Goal: Information Seeking & Learning: Learn about a topic

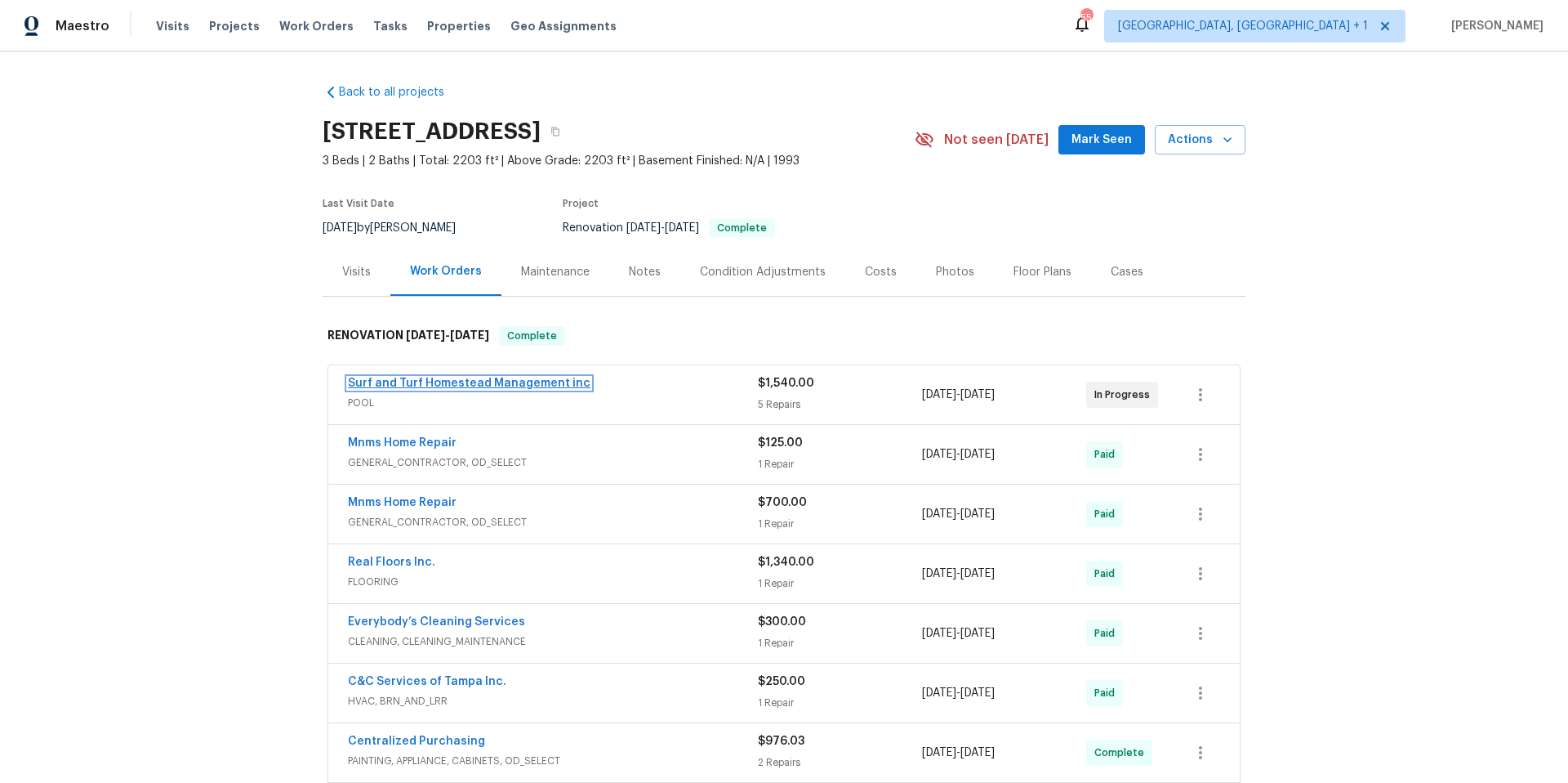
click at [488, 384] on link "Surf and Turf Homestead Management inc" at bounding box center [469, 383] width 243 height 12
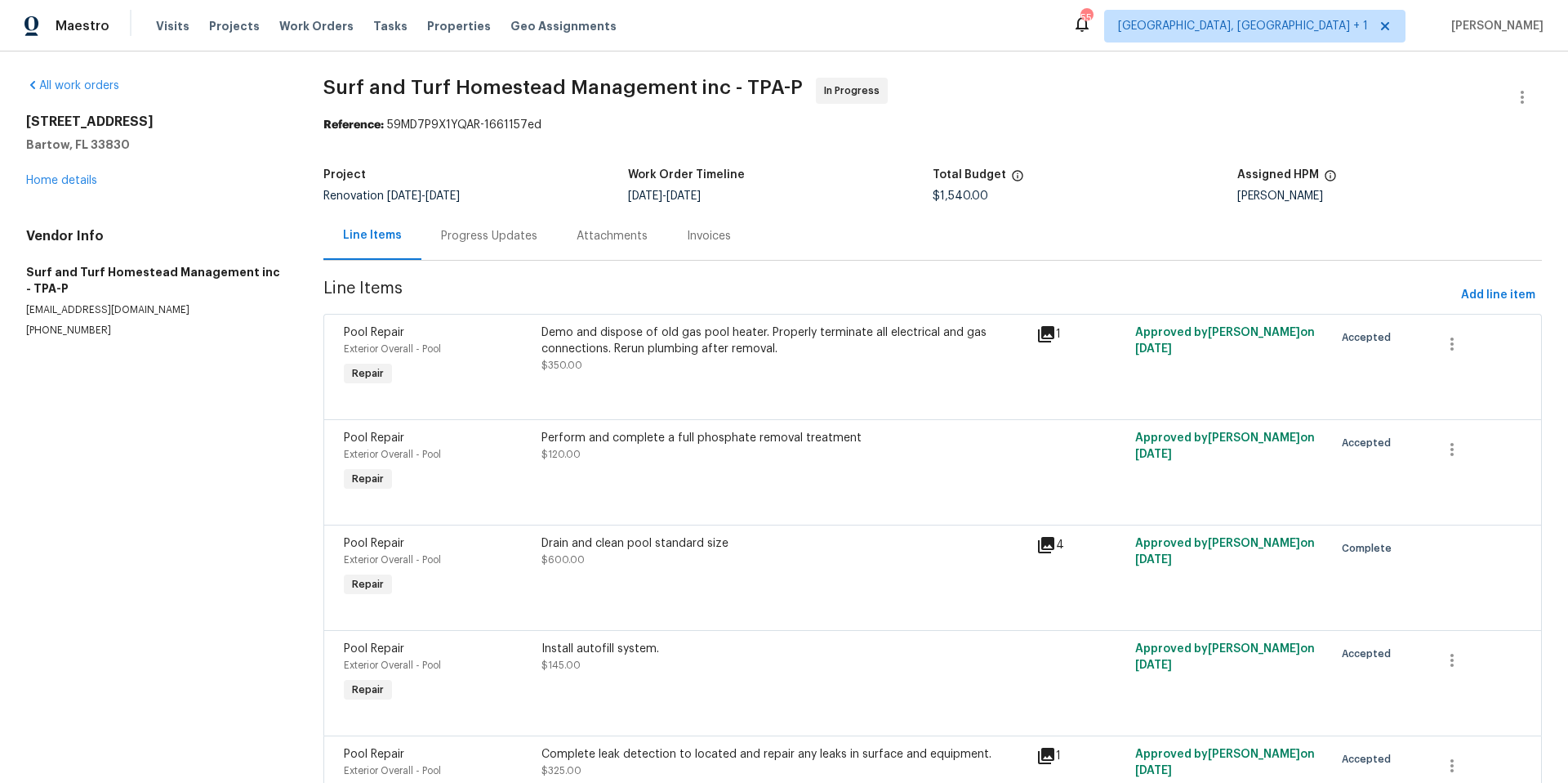
click at [471, 236] on div "Progress Updates" at bounding box center [489, 235] width 96 height 16
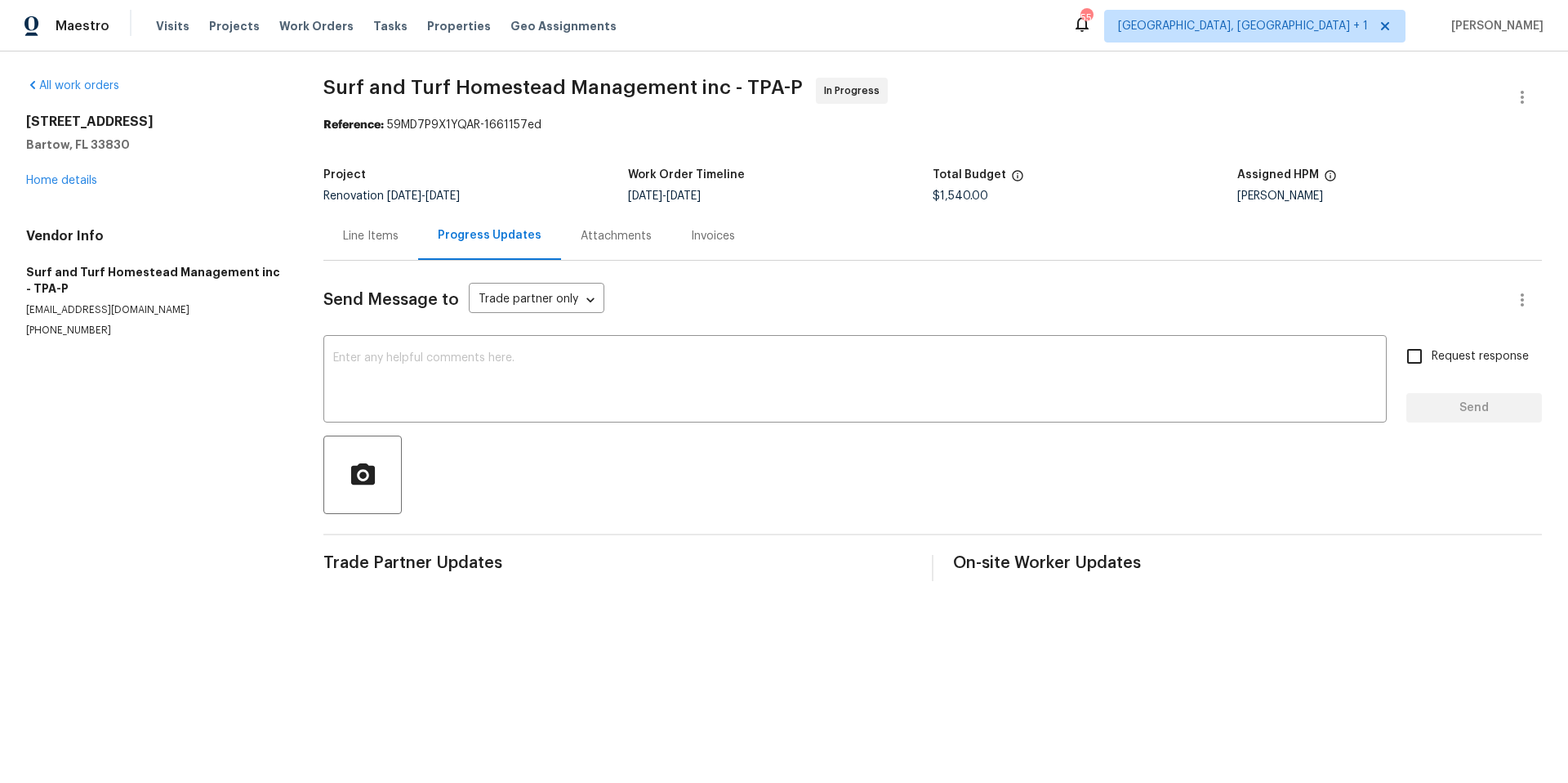
click at [379, 242] on div "Line Items" at bounding box center [371, 235] width 56 height 16
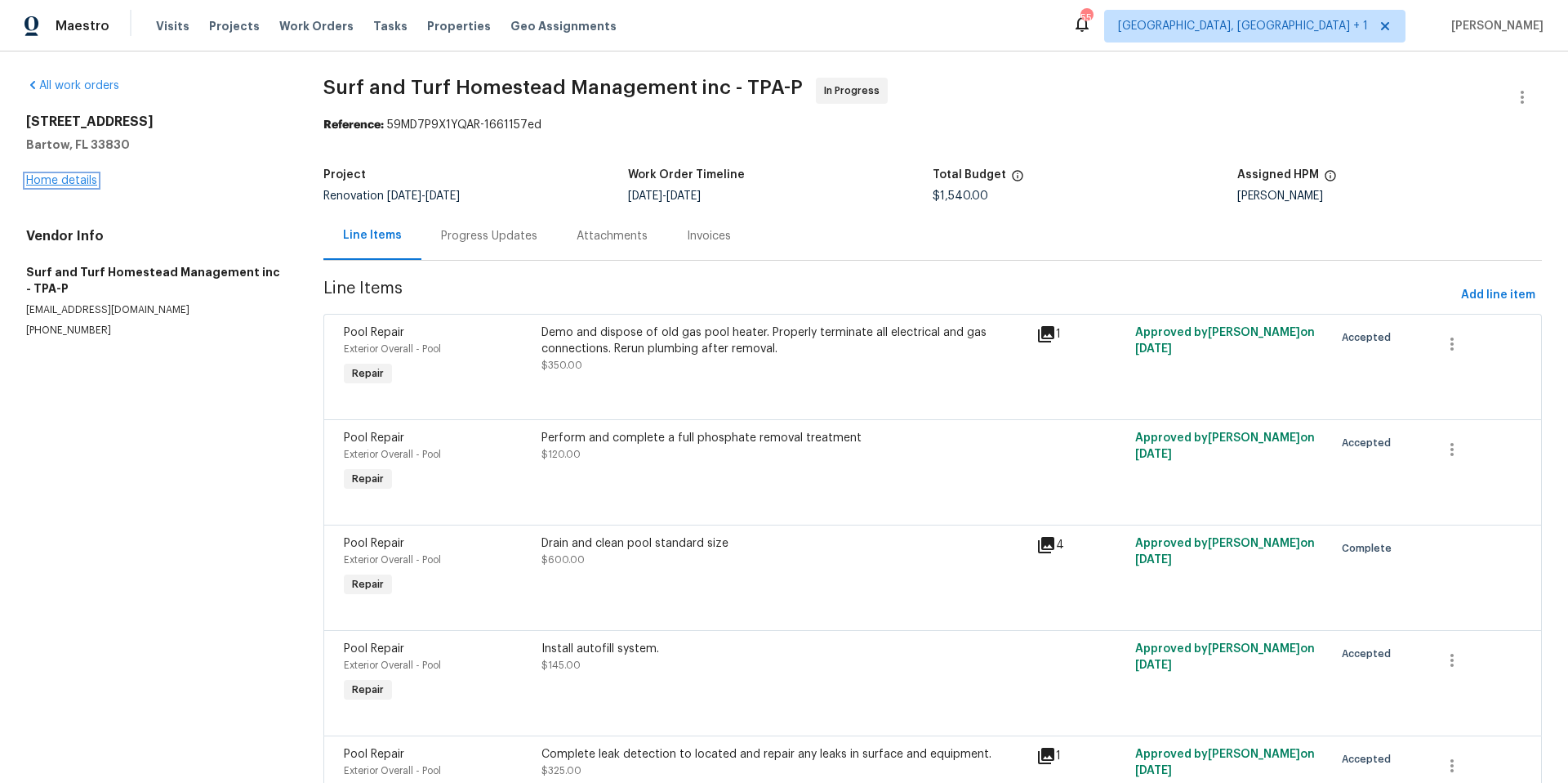
click at [88, 181] on link "Home details" at bounding box center [62, 181] width 71 height 12
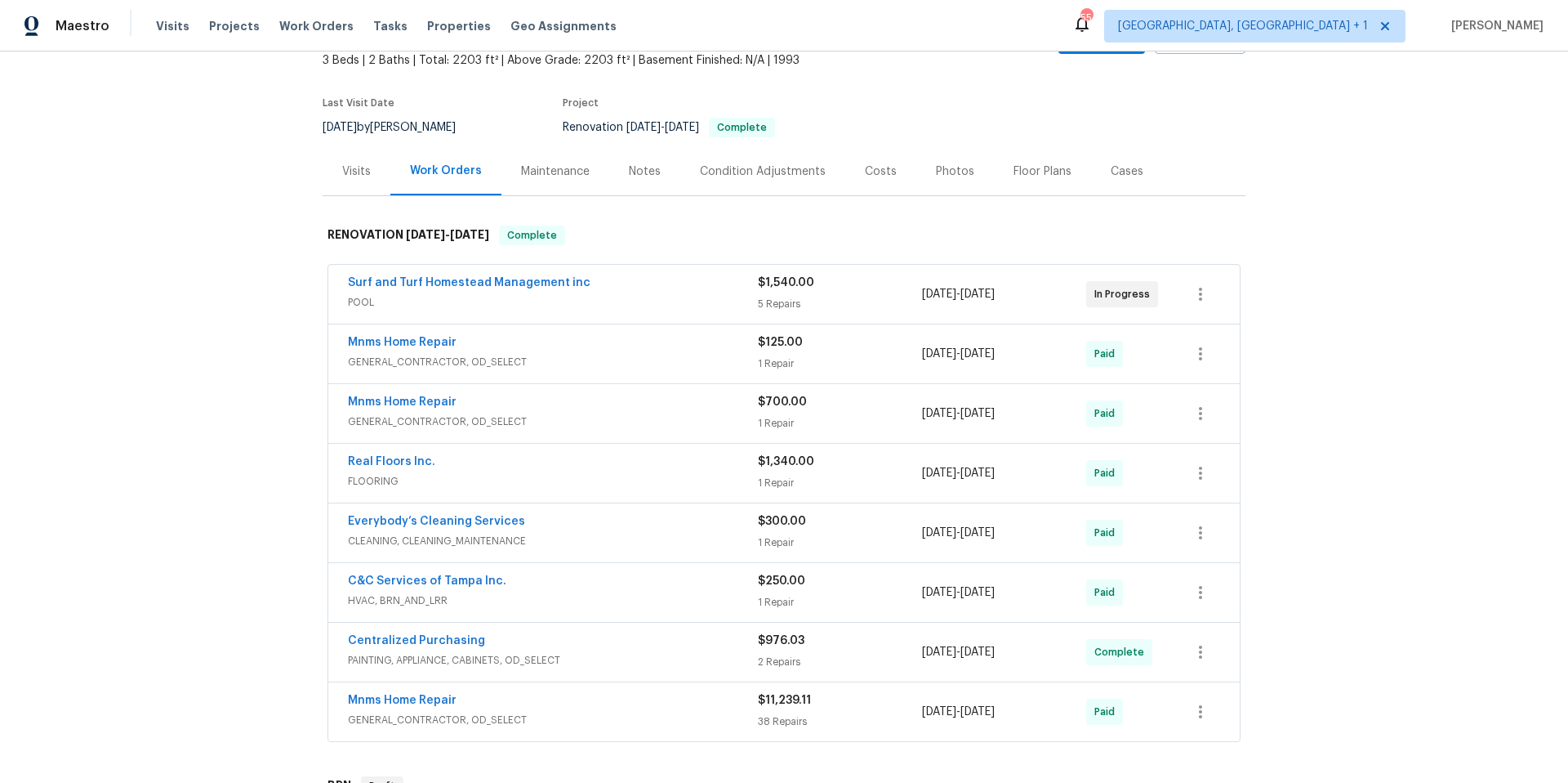
scroll to position [127, 0]
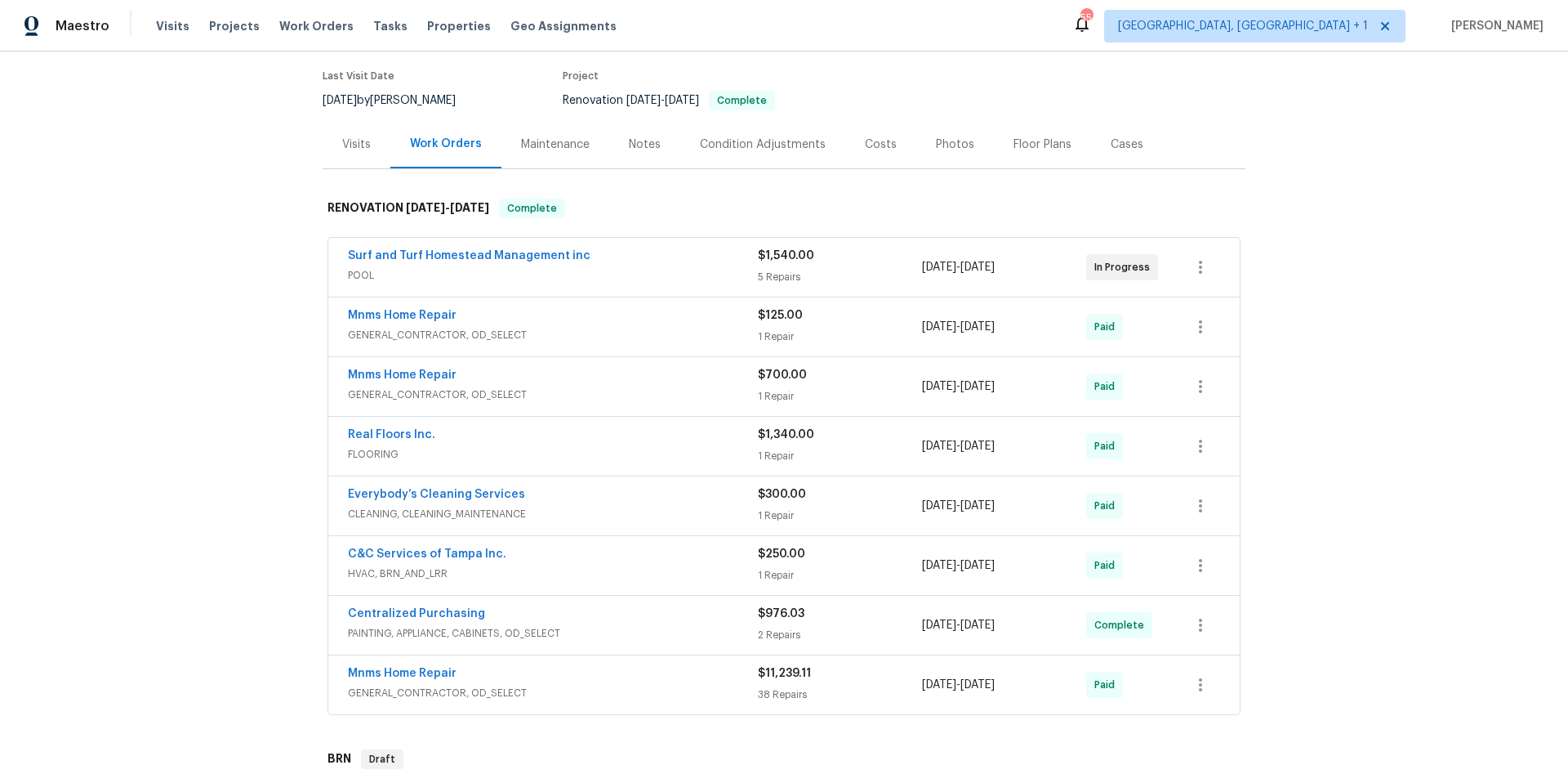
click at [509, 315] on div "Mnms Home Repair" at bounding box center [552, 316] width 410 height 19
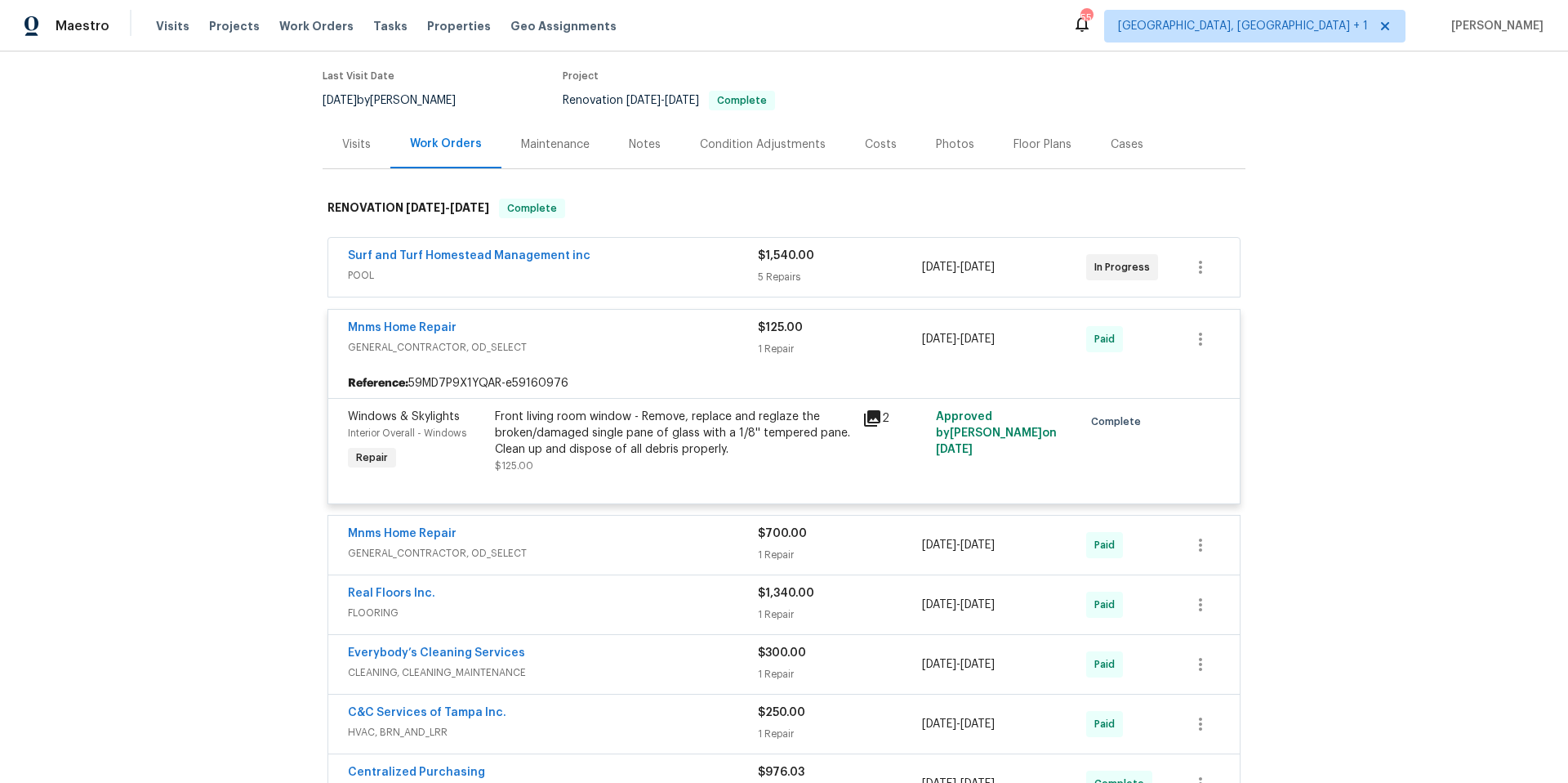
click at [563, 536] on div "Mnms Home Repair" at bounding box center [552, 535] width 410 height 19
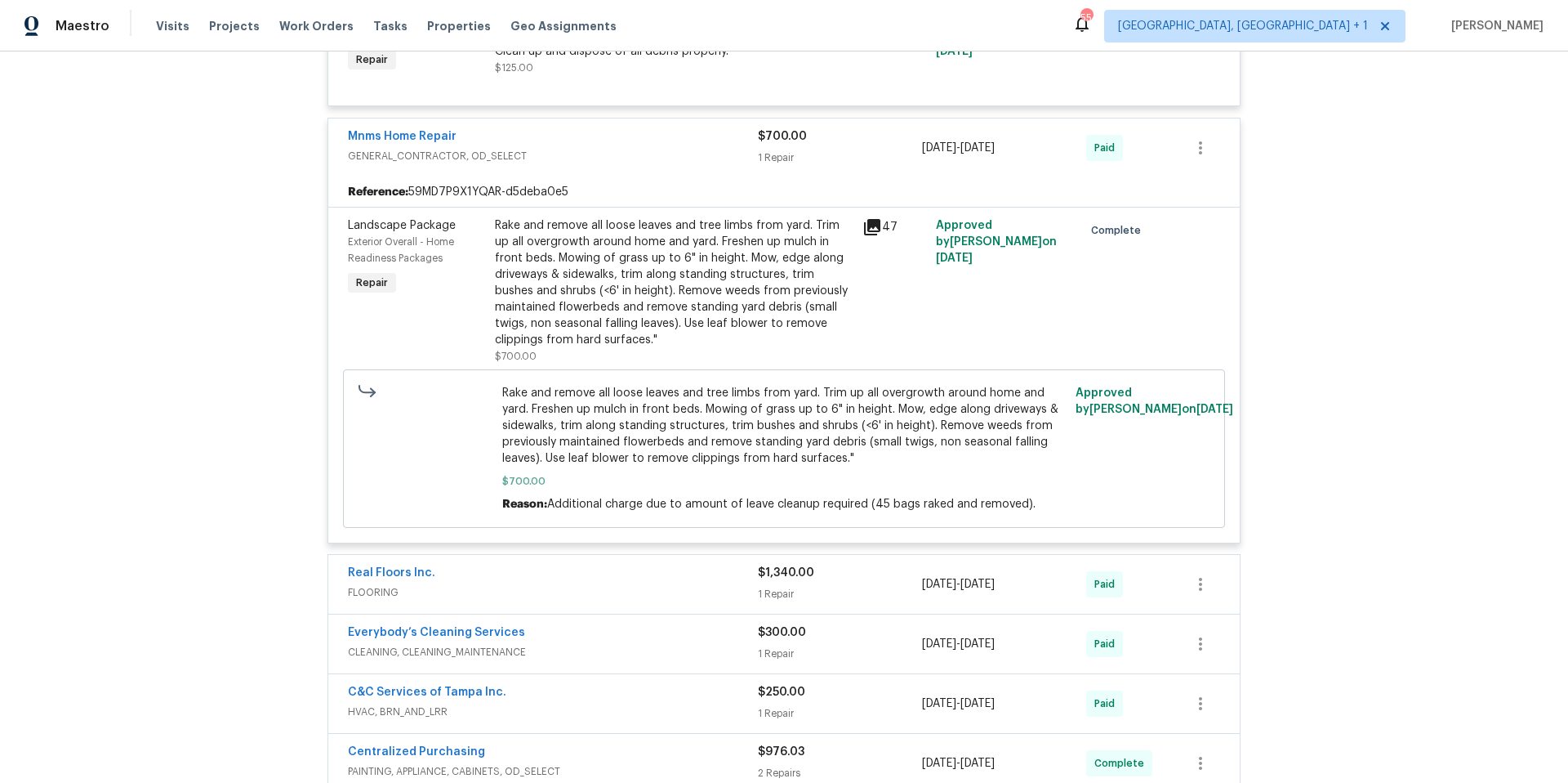
scroll to position [528, 0]
click at [547, 576] on div "Real Floors Inc." at bounding box center [552, 570] width 410 height 19
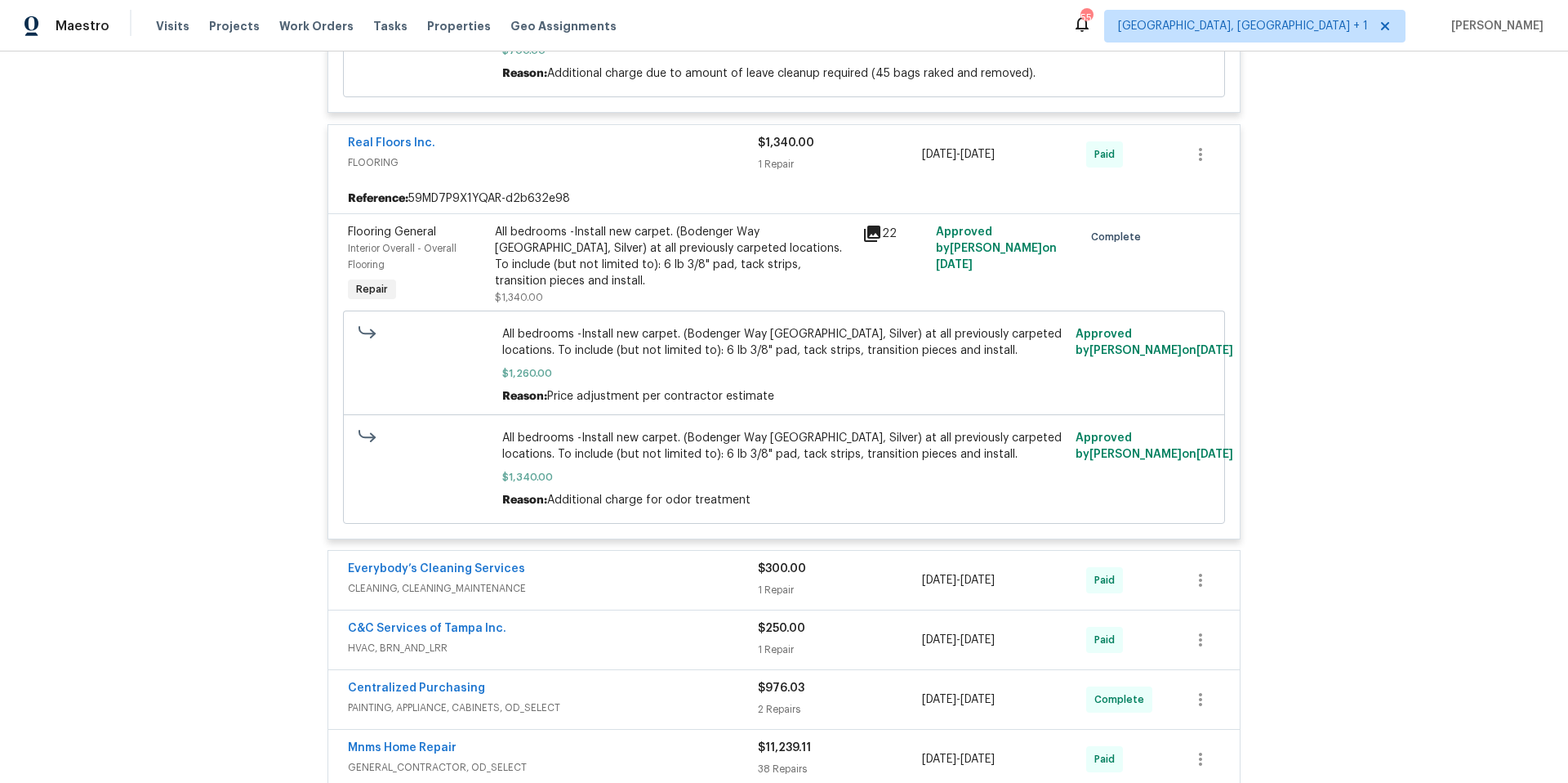
scroll to position [965, 0]
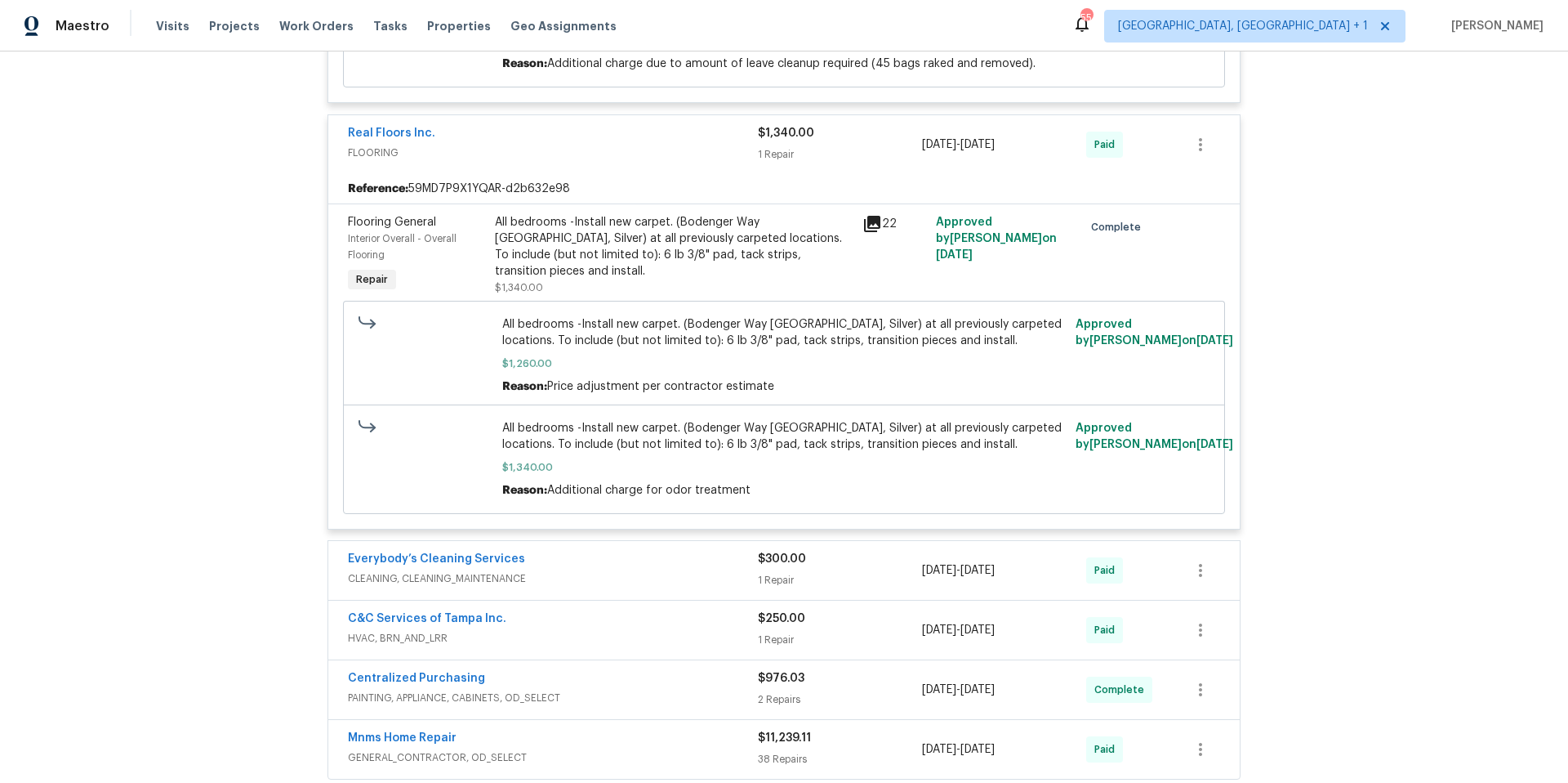
click at [547, 567] on div "Everybody’s Cleaning Services" at bounding box center [552, 560] width 410 height 19
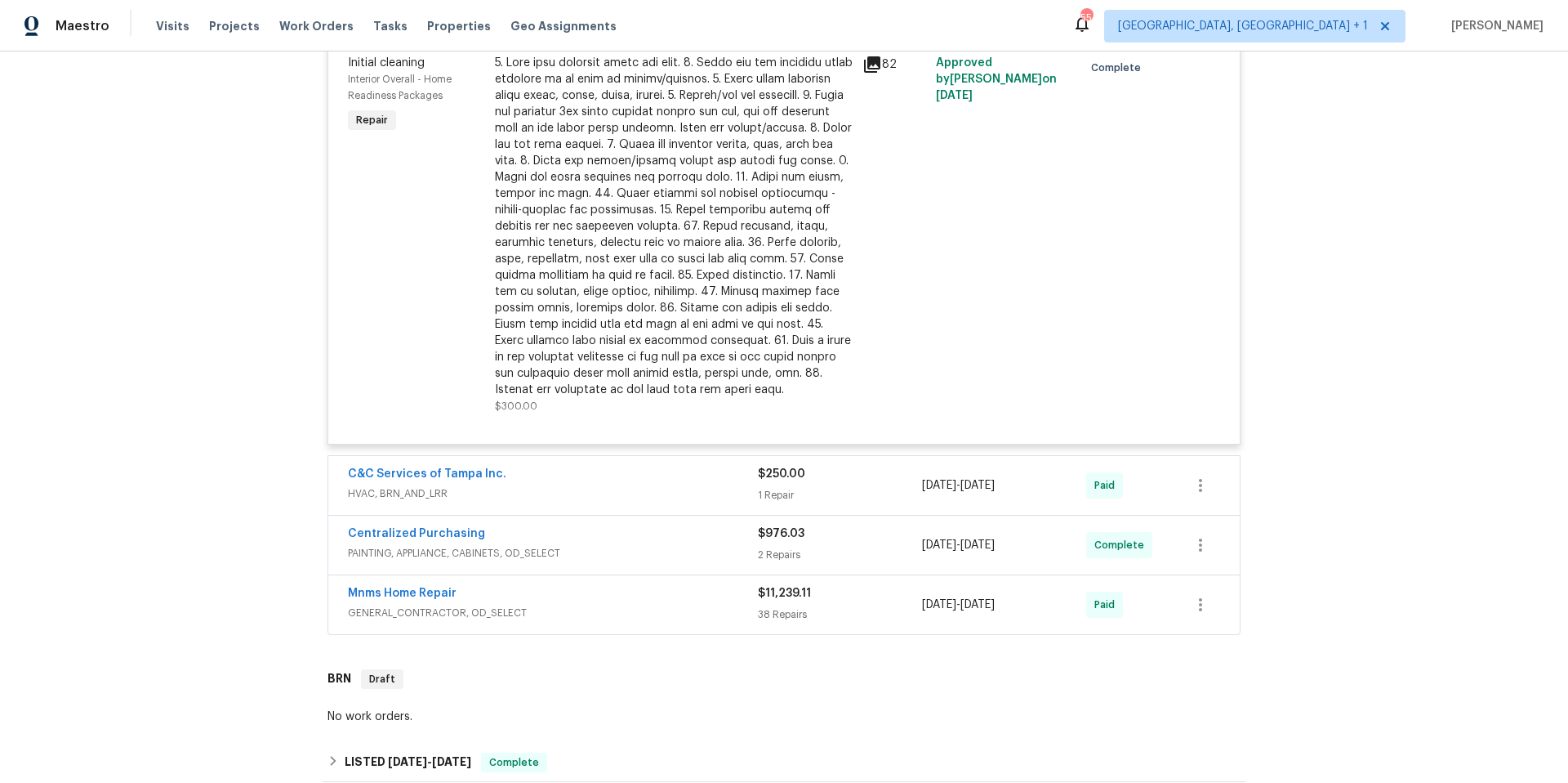
scroll to position [1642, 0]
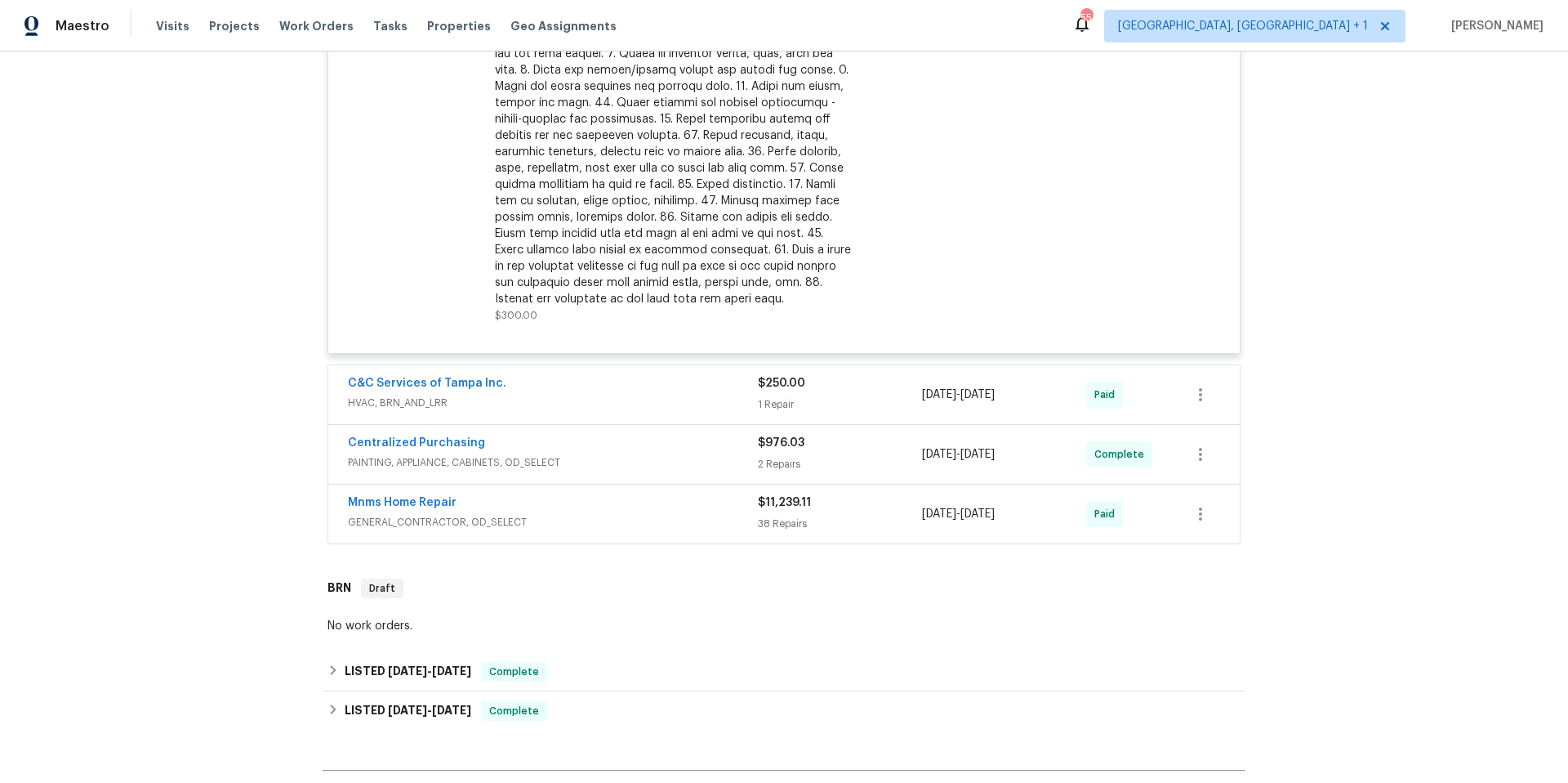
click at [579, 405] on span "HVAC, BRN_AND_LRR" at bounding box center [552, 402] width 410 height 16
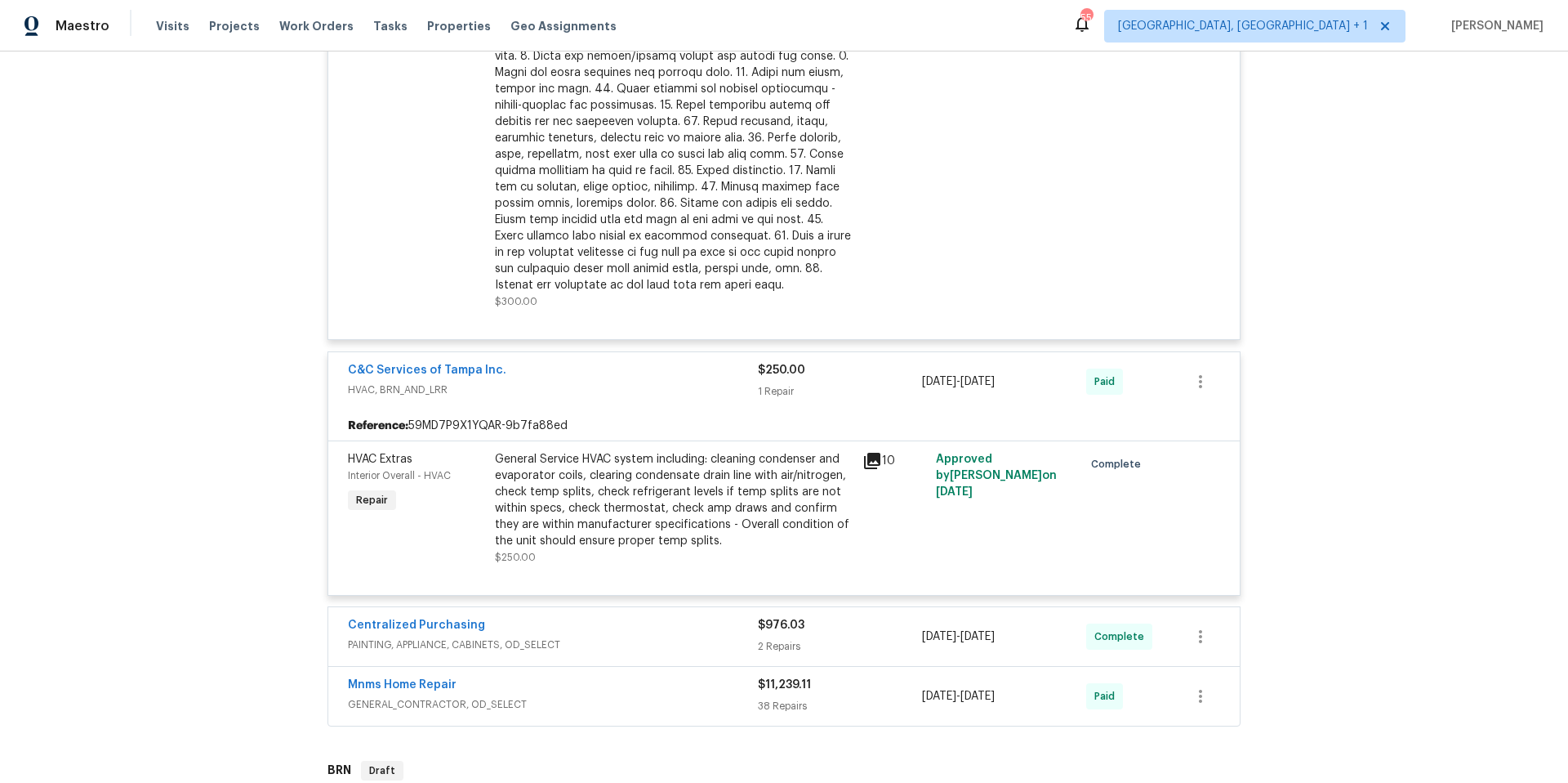
scroll to position [1677, 0]
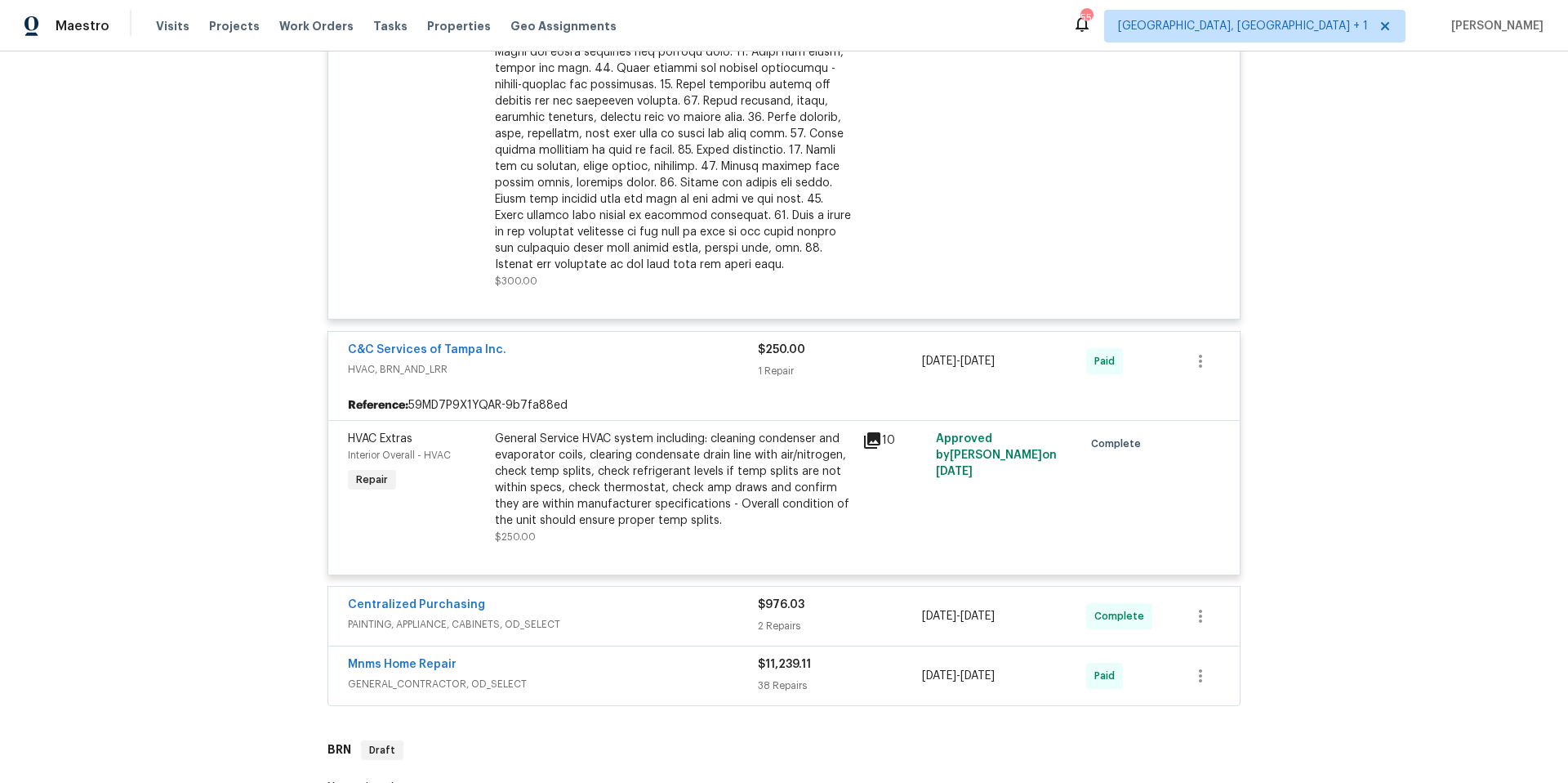
click at [581, 601] on div "Centralized Purchasing" at bounding box center [552, 606] width 410 height 19
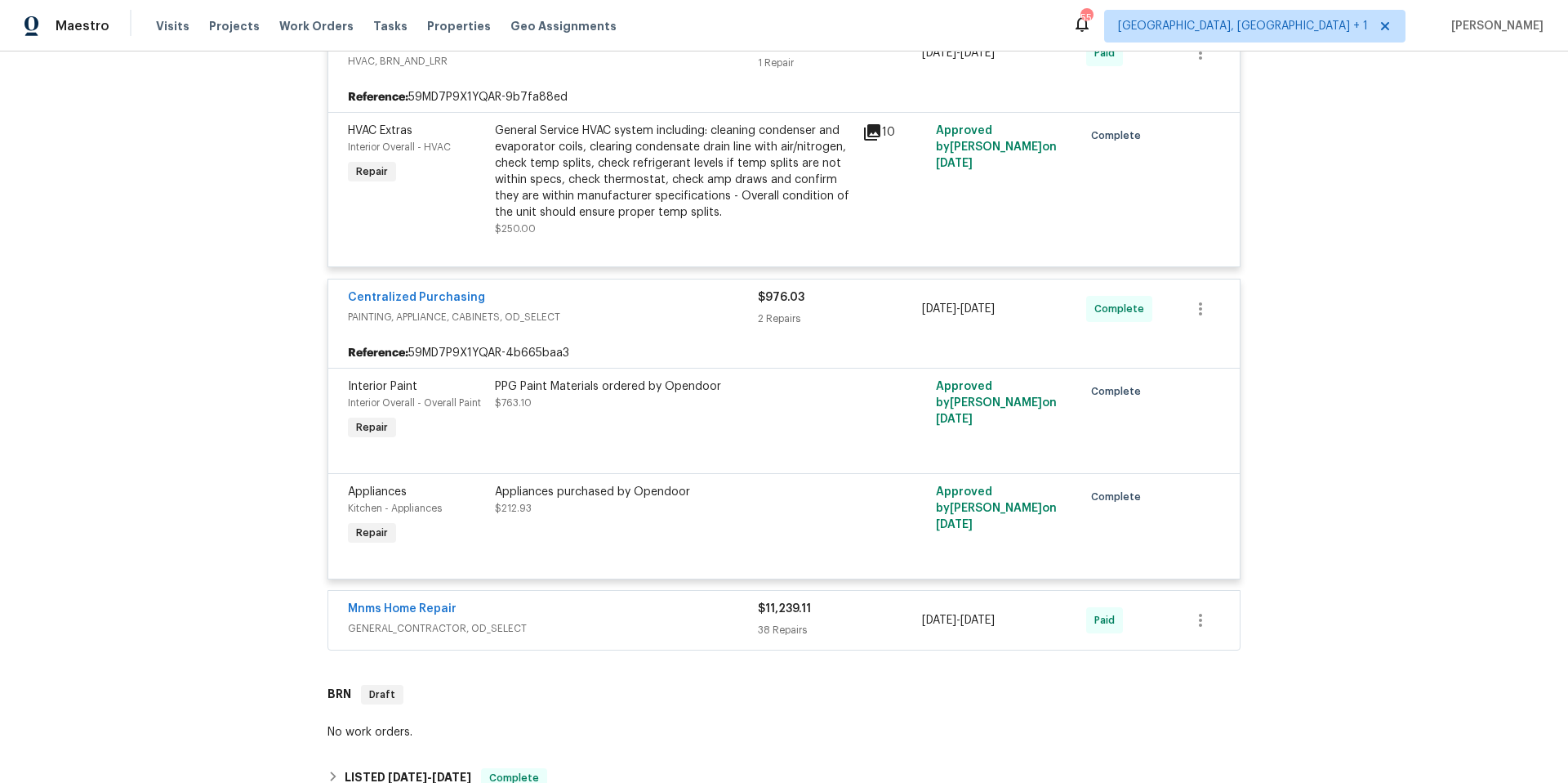
scroll to position [1990, 0]
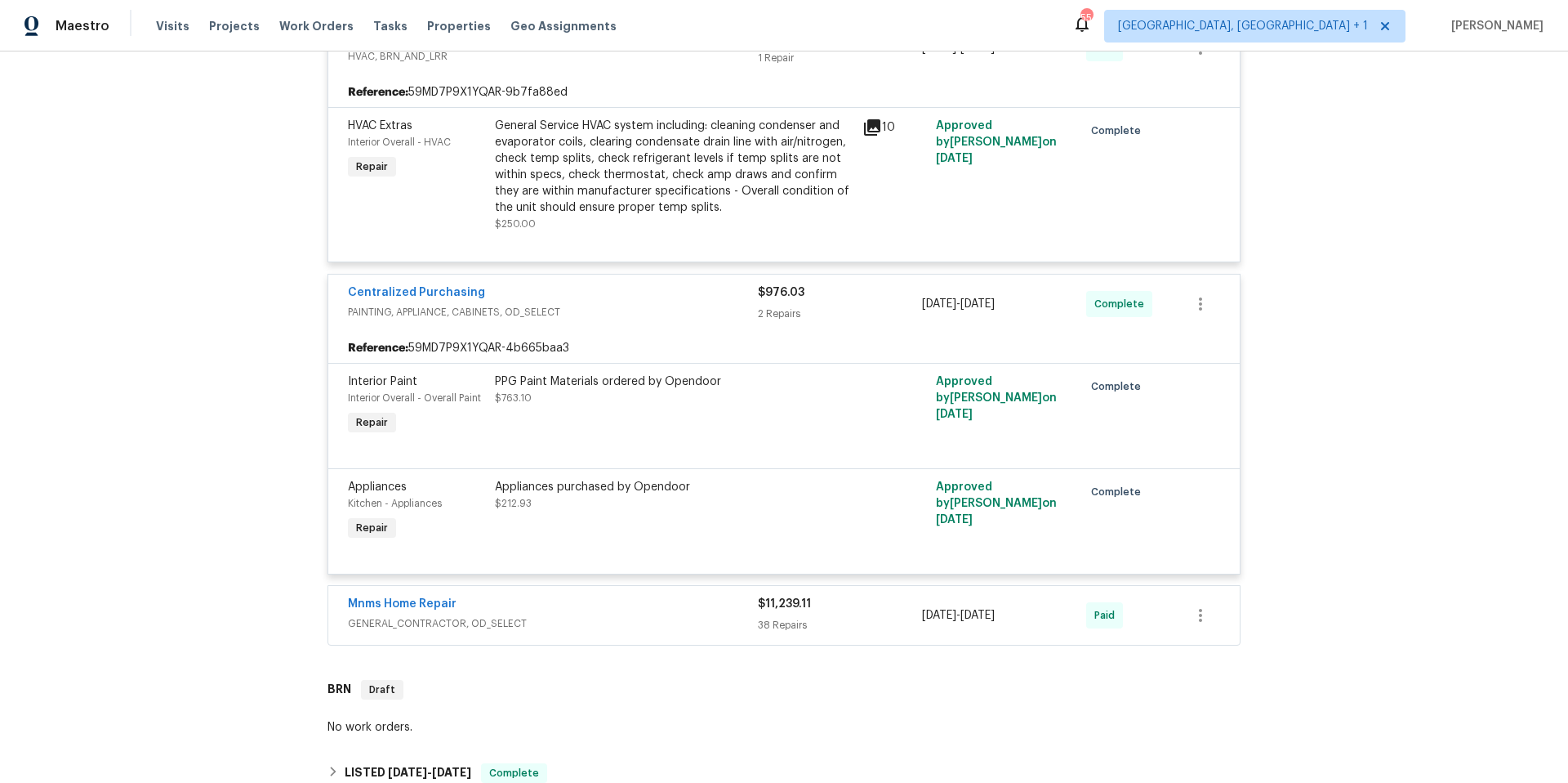
click at [580, 613] on div "Mnms Home Repair" at bounding box center [552, 605] width 410 height 19
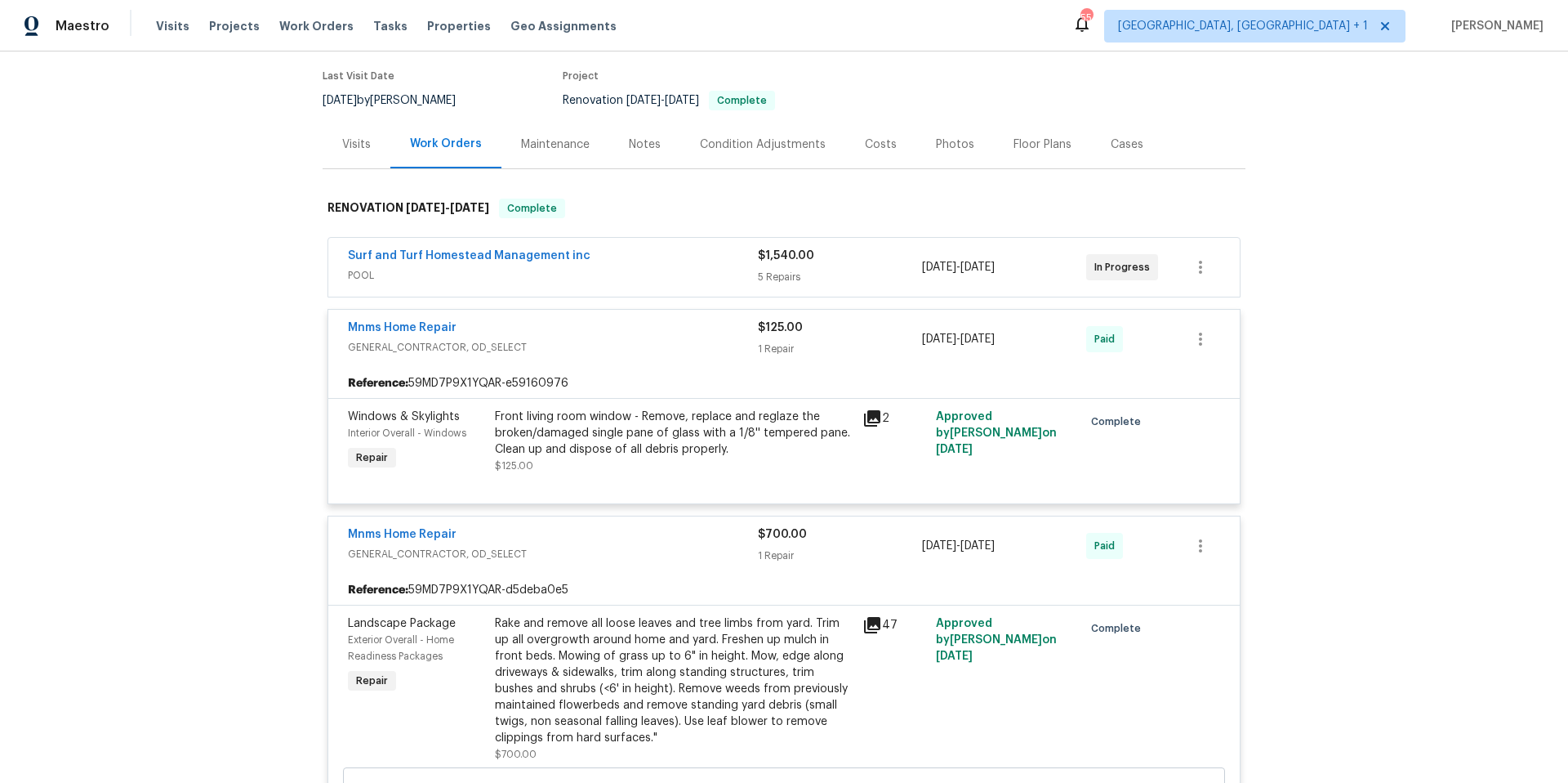
scroll to position [0, 0]
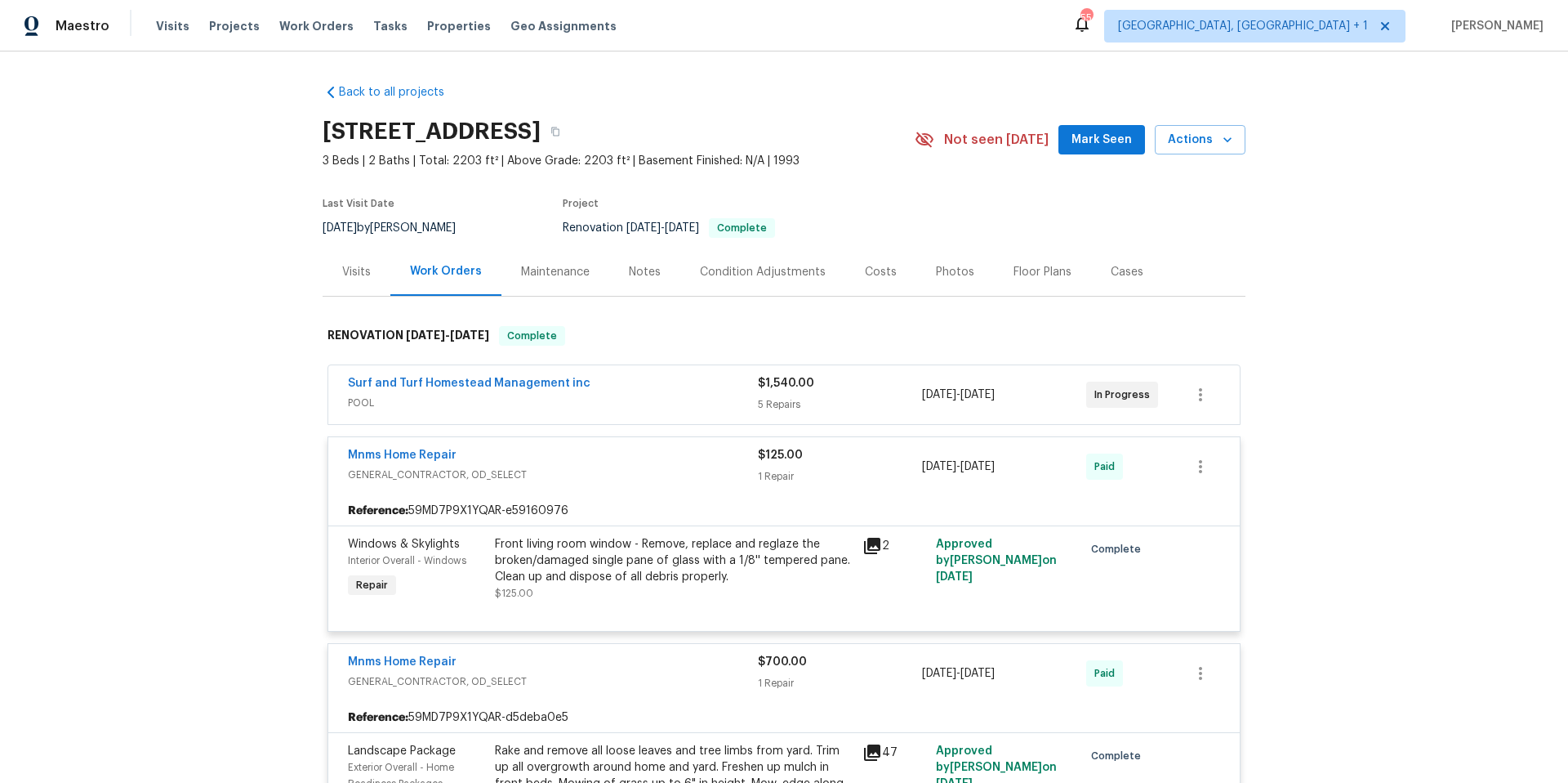
click at [616, 392] on div "Surf and Turf Homestead Management inc" at bounding box center [552, 384] width 410 height 19
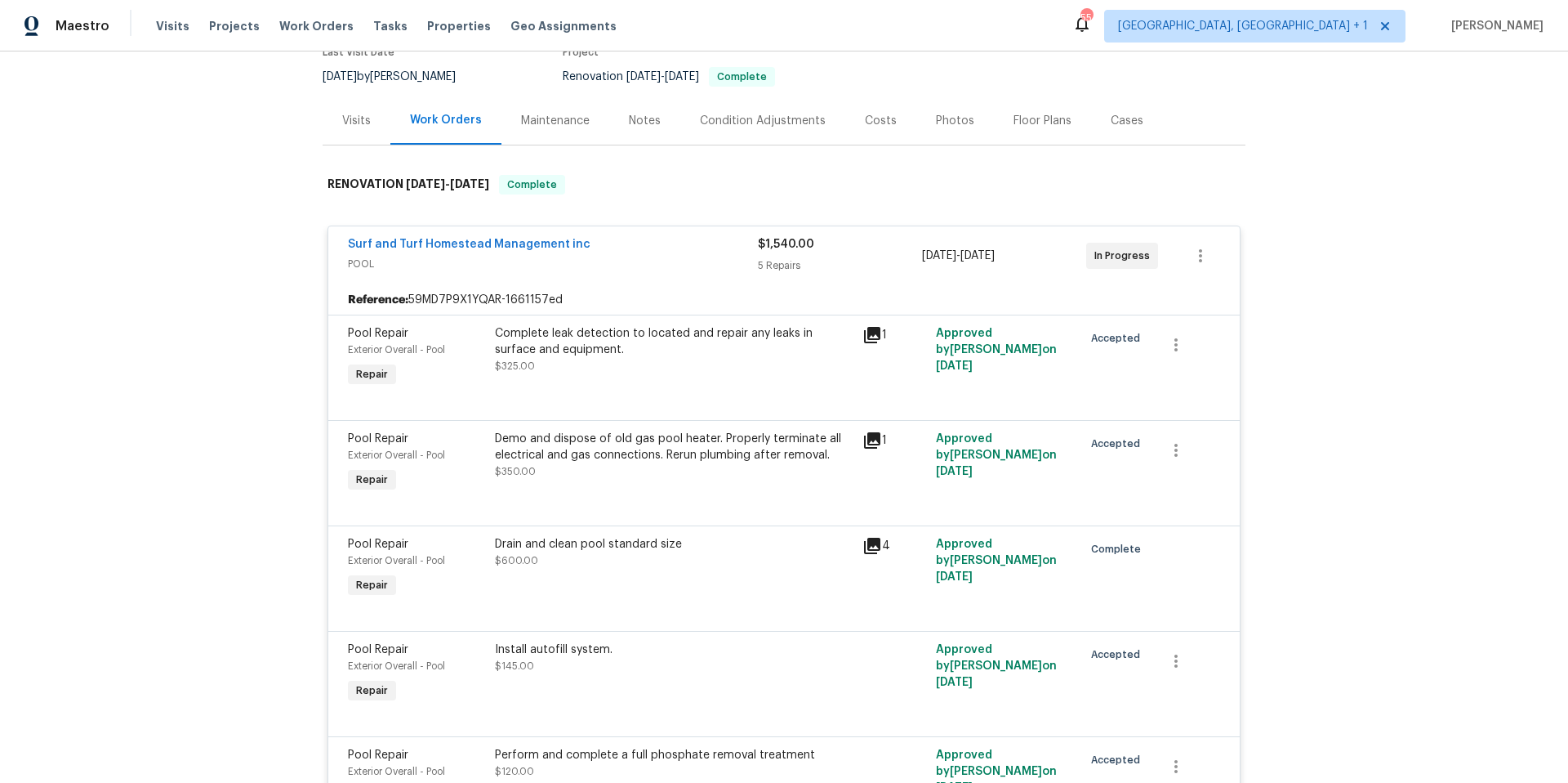
scroll to position [210, 0]
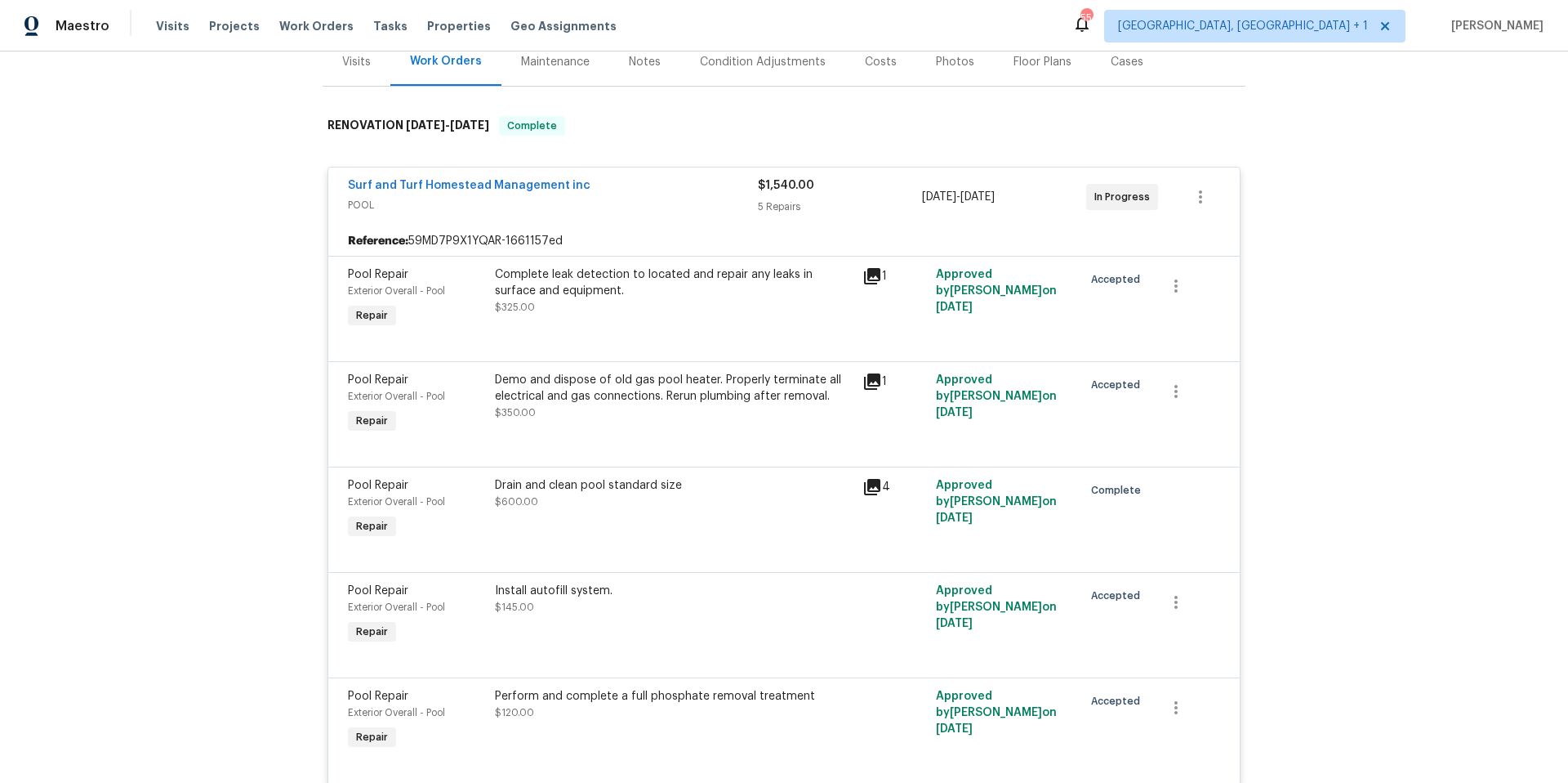
click at [865, 382] on icon at bounding box center [871, 381] width 19 height 19
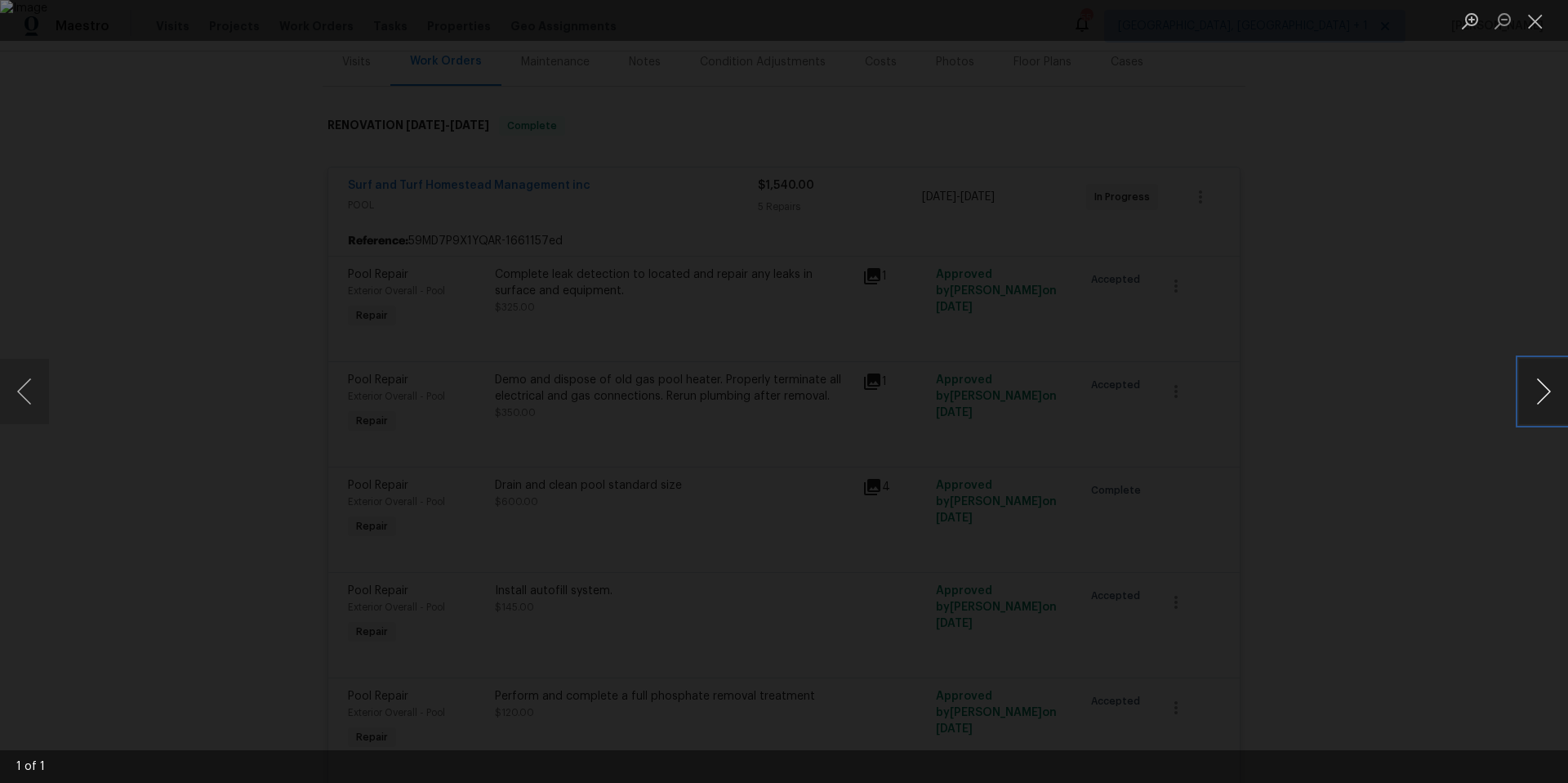
click at [1533, 400] on button "Next image" at bounding box center [1544, 391] width 49 height 65
click at [1546, 401] on button "Next image" at bounding box center [1544, 391] width 49 height 65
click at [1398, 273] on div "Lightbox" at bounding box center [784, 392] width 1568 height 783
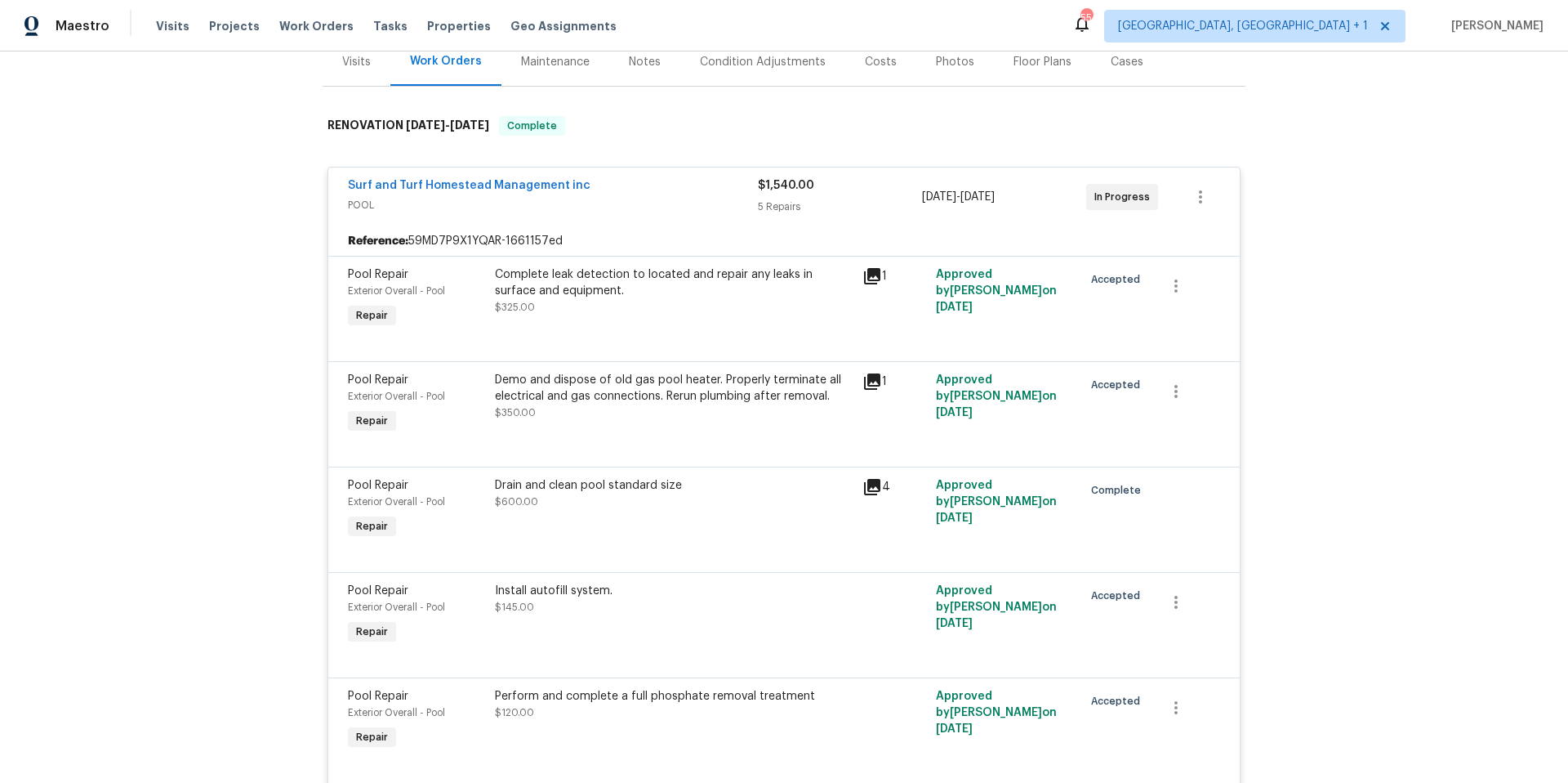
click at [1335, 274] on div "Back to all projects 5212 Waterwood Run, Bartow, FL 33830 3 Beds | 2 Baths | To…" at bounding box center [784, 417] width 1568 height 732
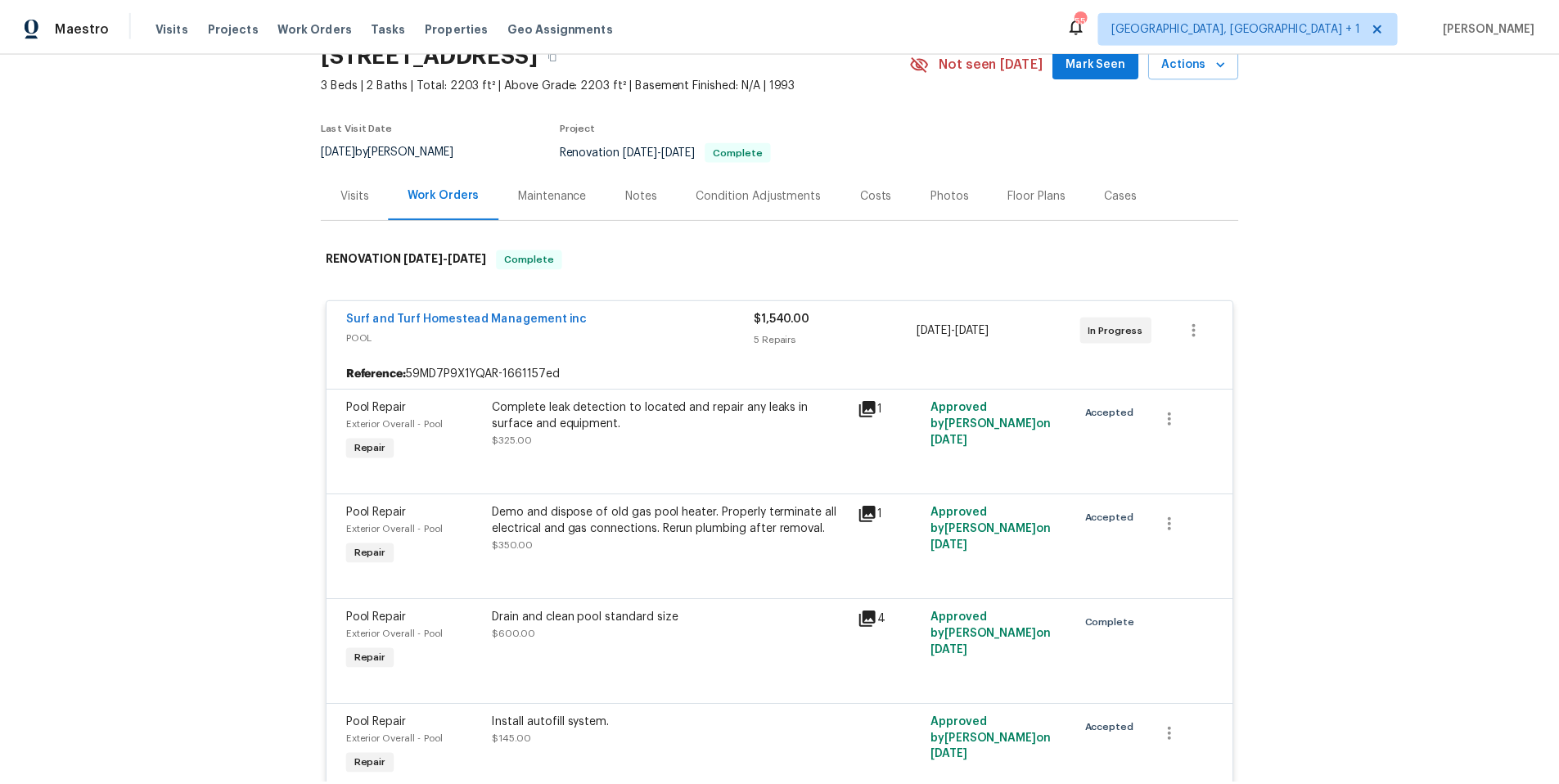
scroll to position [0, 0]
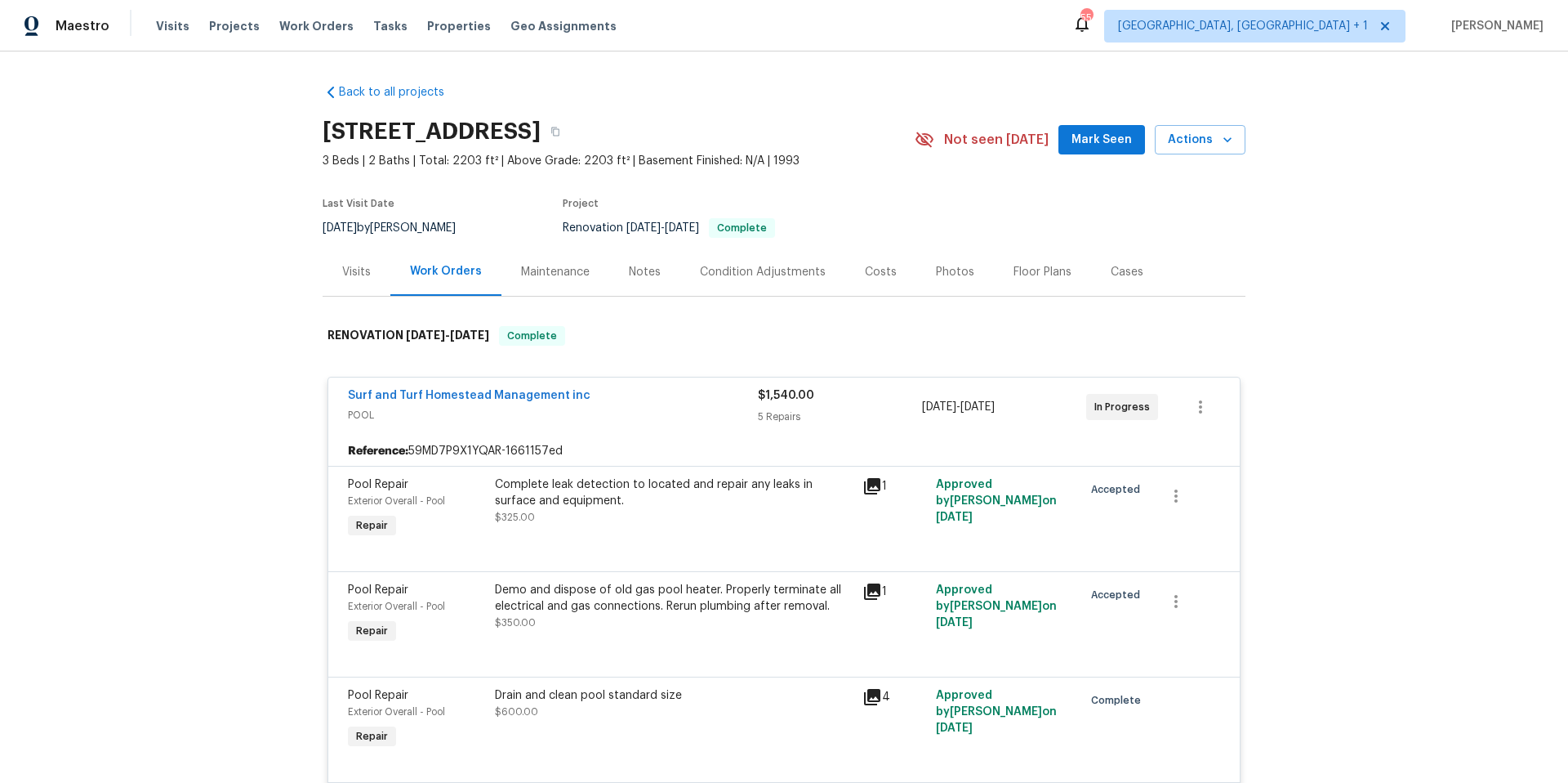
click at [949, 273] on div "Photos" at bounding box center [956, 272] width 39 height 16
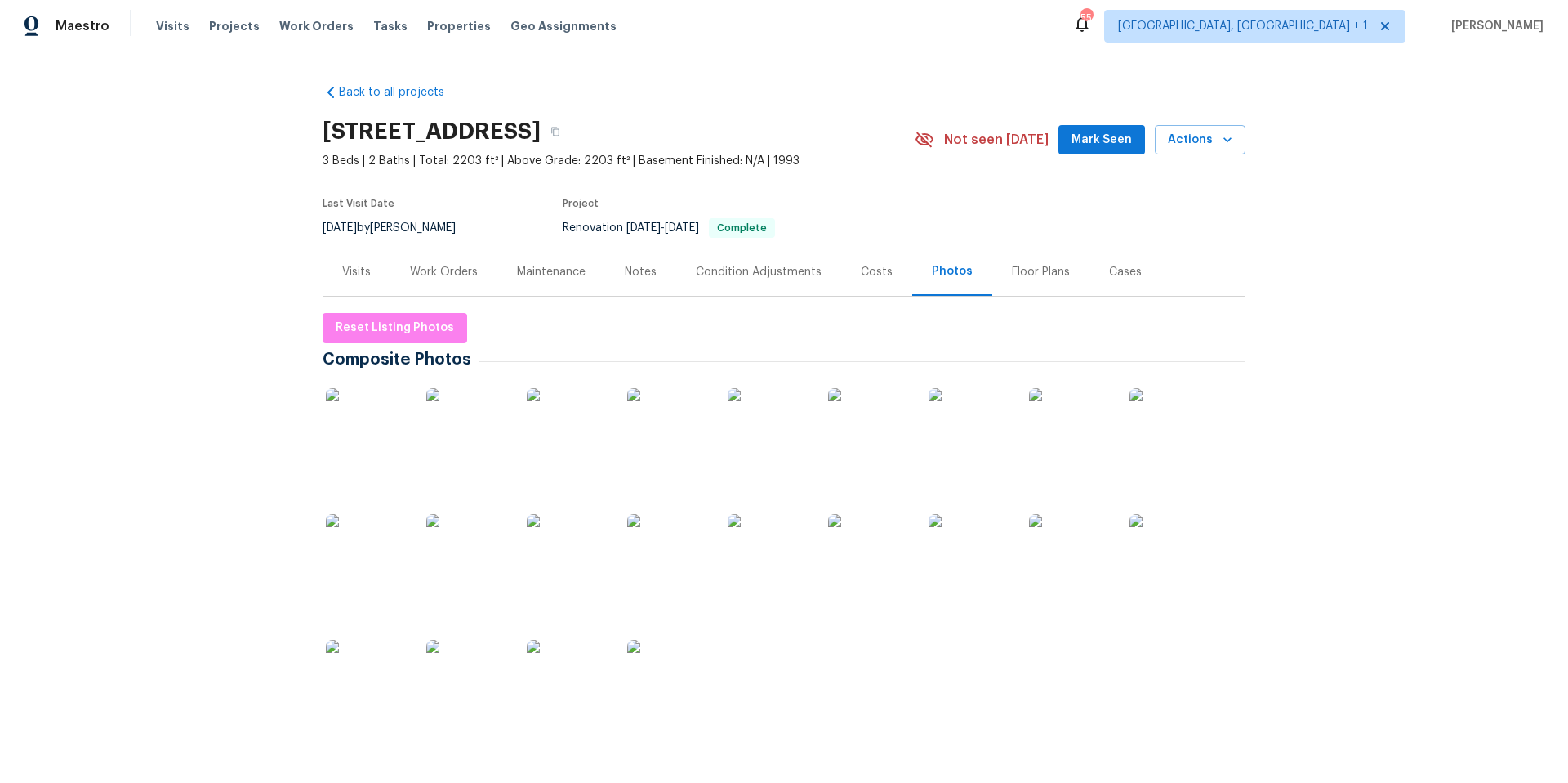
click at [568, 455] on img at bounding box center [568, 429] width 82 height 82
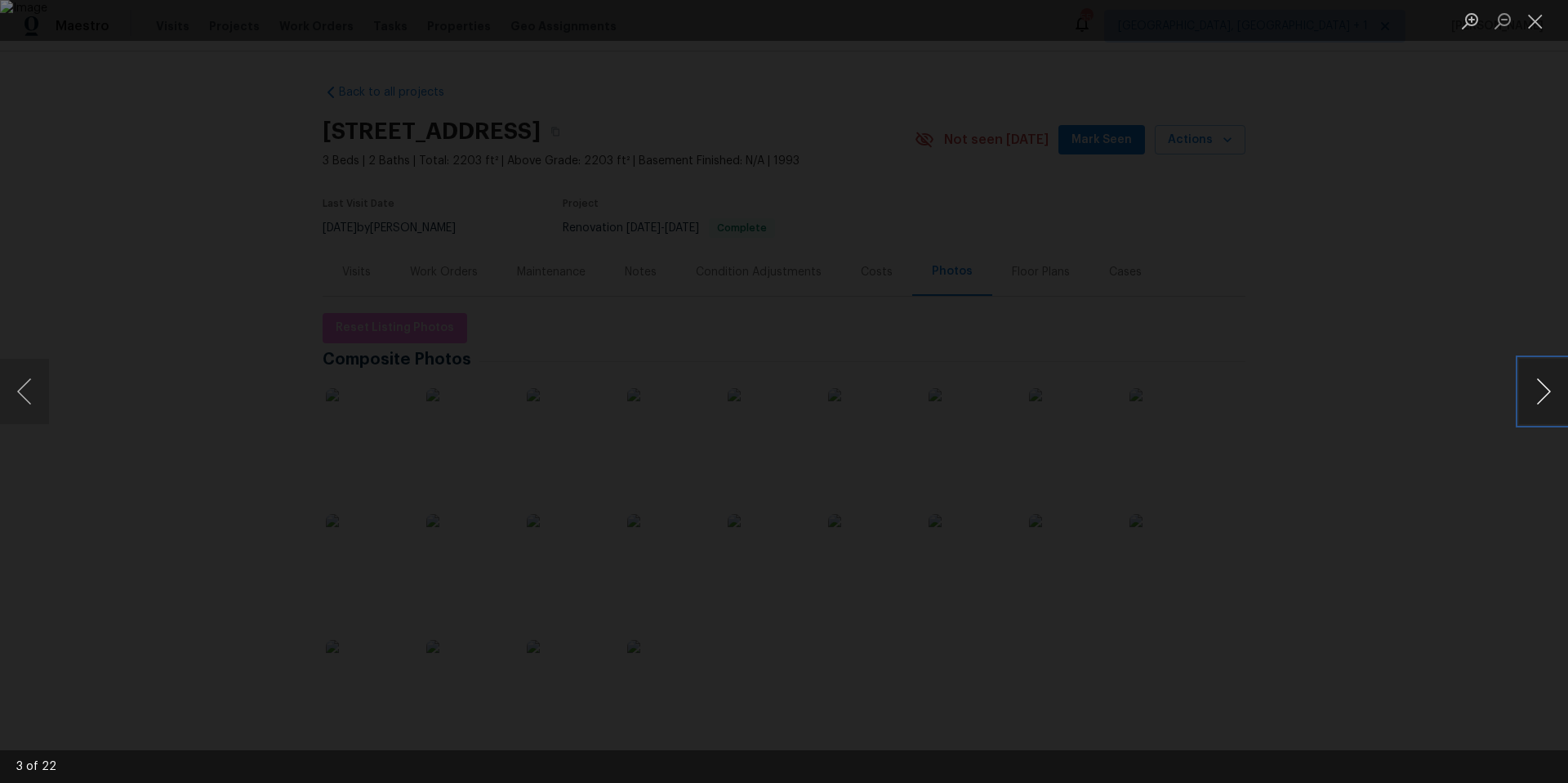
click at [1541, 402] on button "Next image" at bounding box center [1544, 391] width 49 height 65
click at [1473, 22] on button "Zoom in" at bounding box center [1470, 21] width 33 height 29
click at [1499, 22] on button "Zoom out" at bounding box center [1502, 21] width 33 height 29
click at [1538, 392] on button "Next image" at bounding box center [1544, 391] width 49 height 65
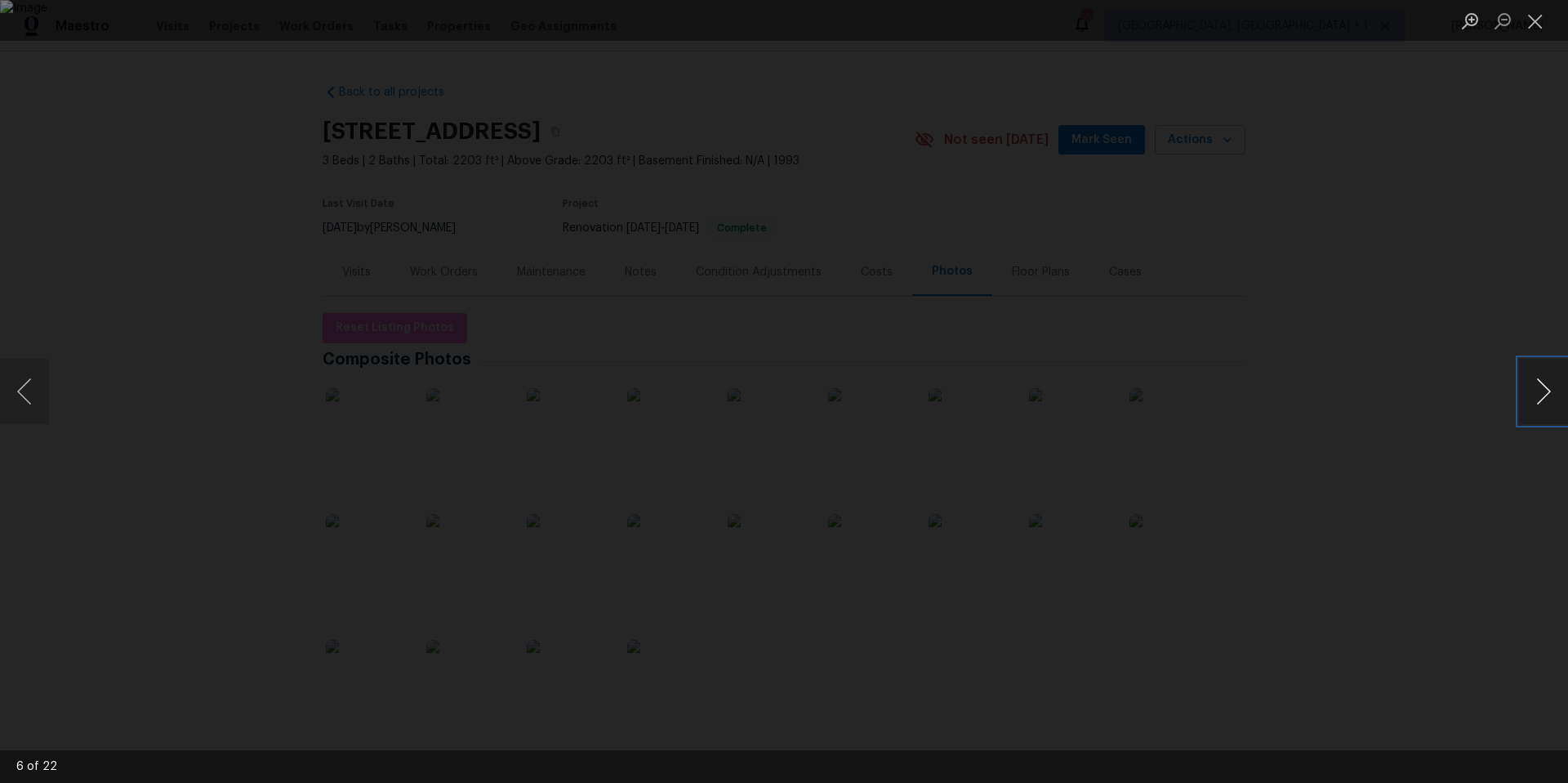
click at [1538, 392] on button "Next image" at bounding box center [1544, 391] width 49 height 65
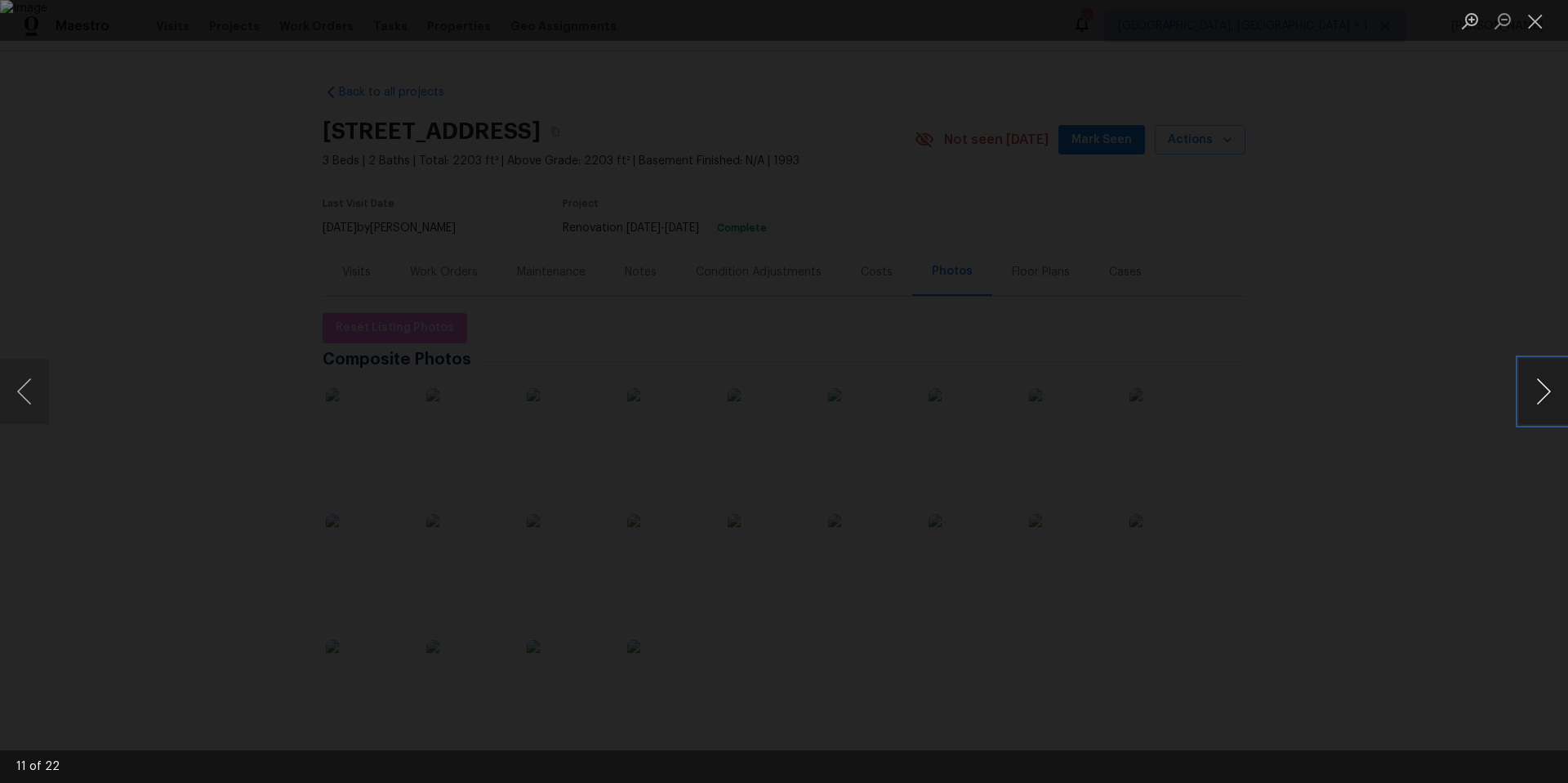
click at [1538, 392] on button "Next image" at bounding box center [1544, 391] width 49 height 65
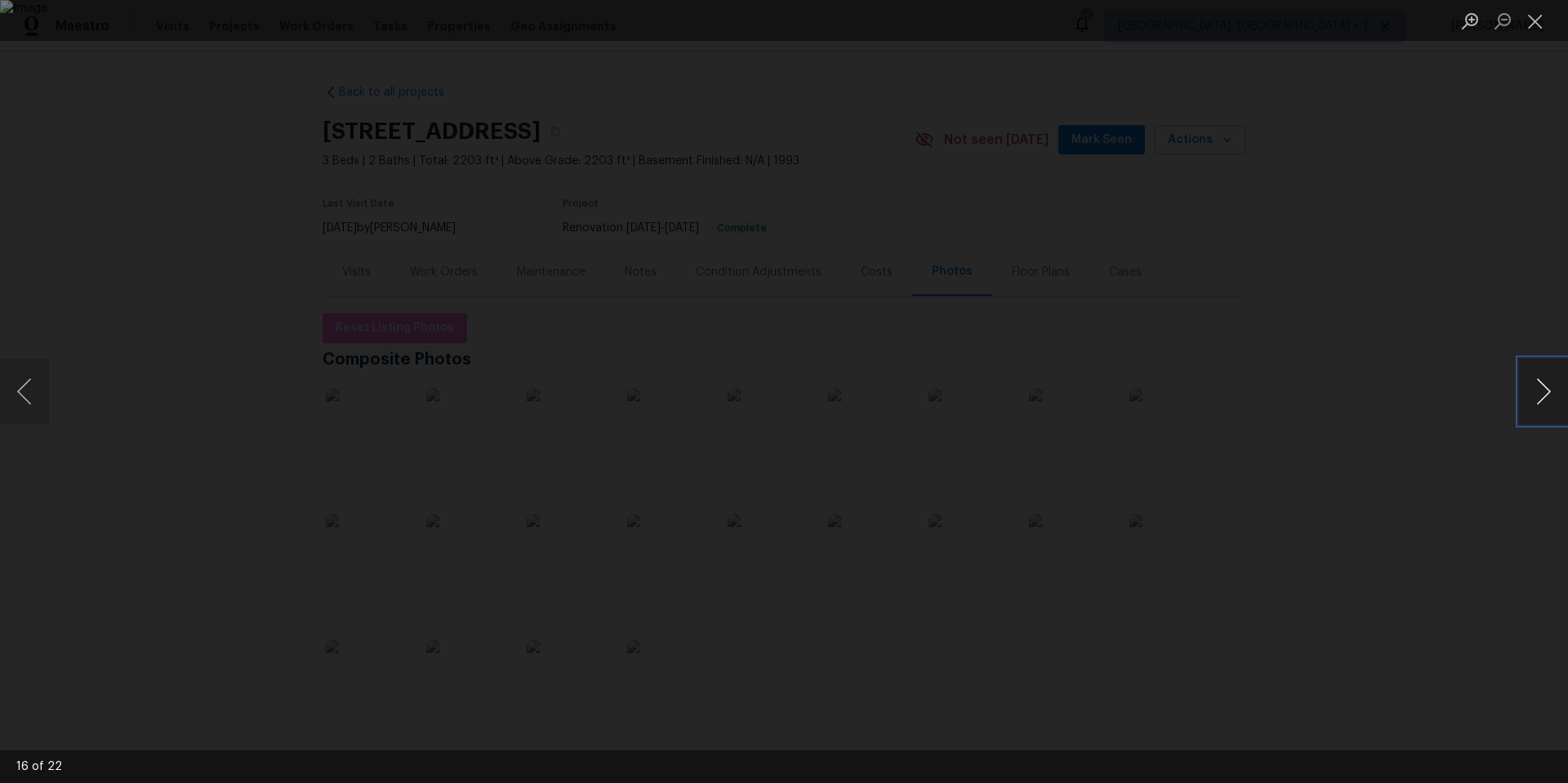
click at [1538, 392] on button "Next image" at bounding box center [1544, 391] width 49 height 65
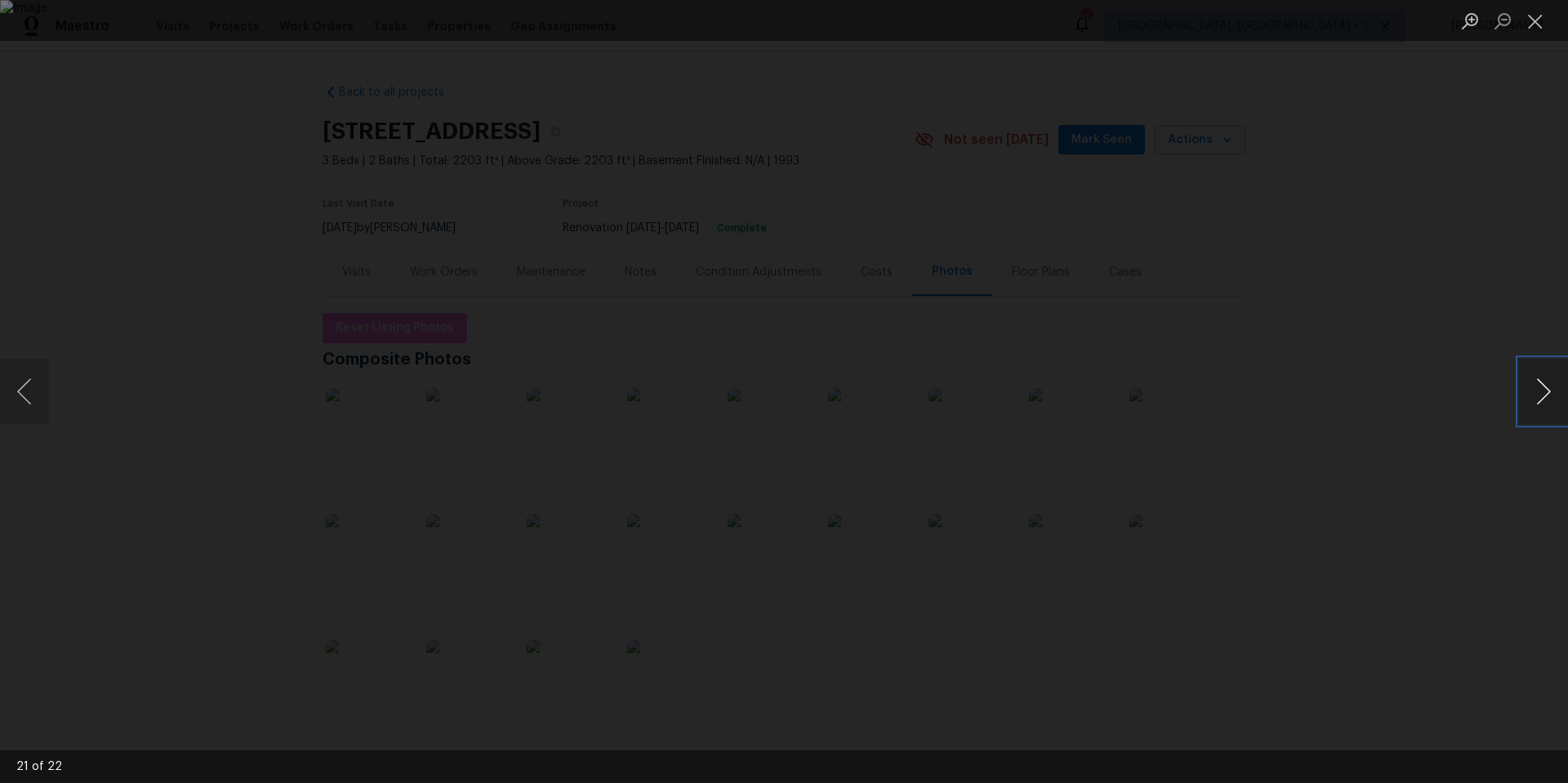
click at [1538, 392] on button "Next image" at bounding box center [1544, 391] width 49 height 65
click at [1537, 30] on button "Close lightbox" at bounding box center [1535, 21] width 33 height 29
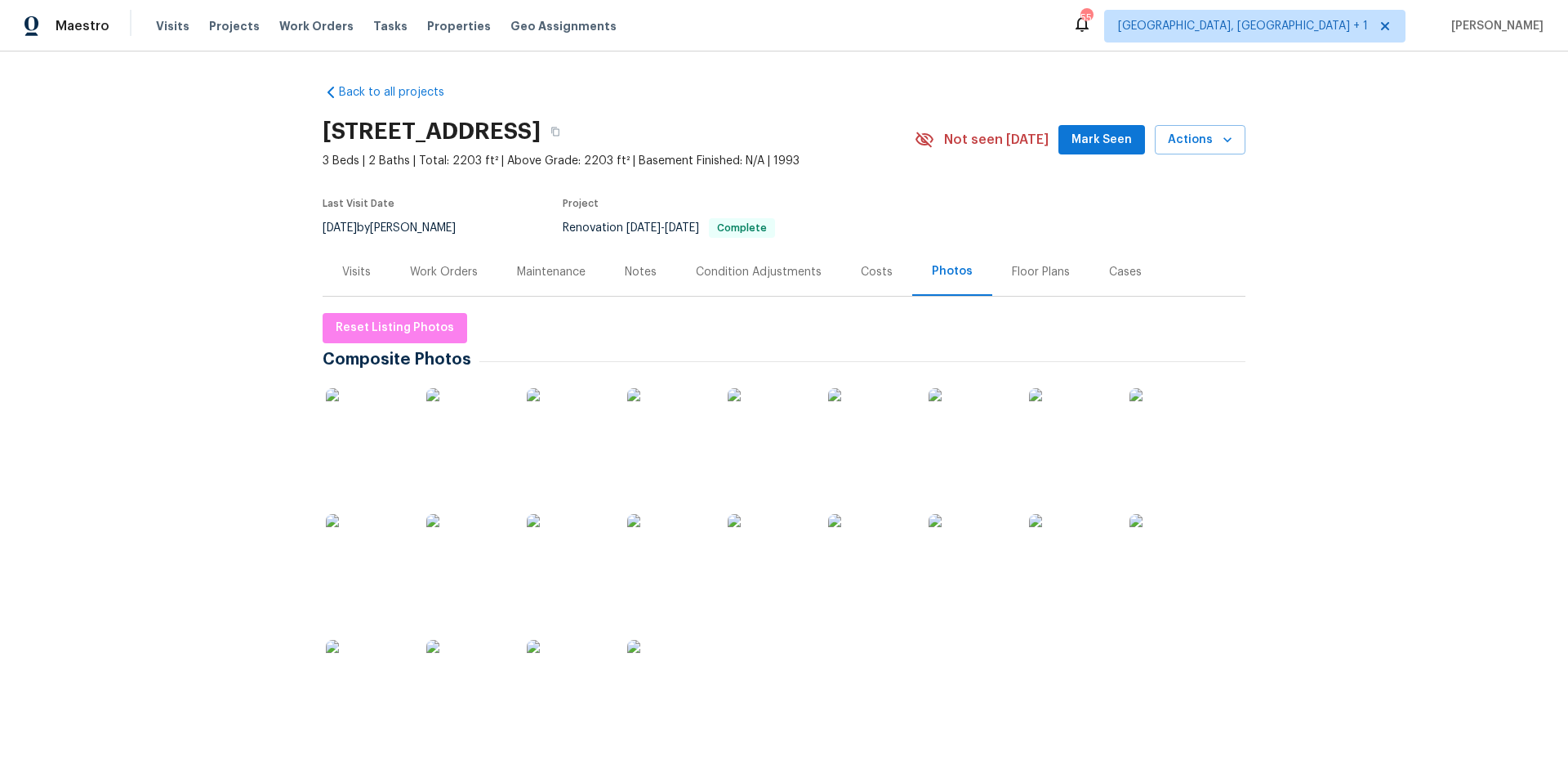
click at [634, 272] on div "Notes" at bounding box center [641, 272] width 32 height 16
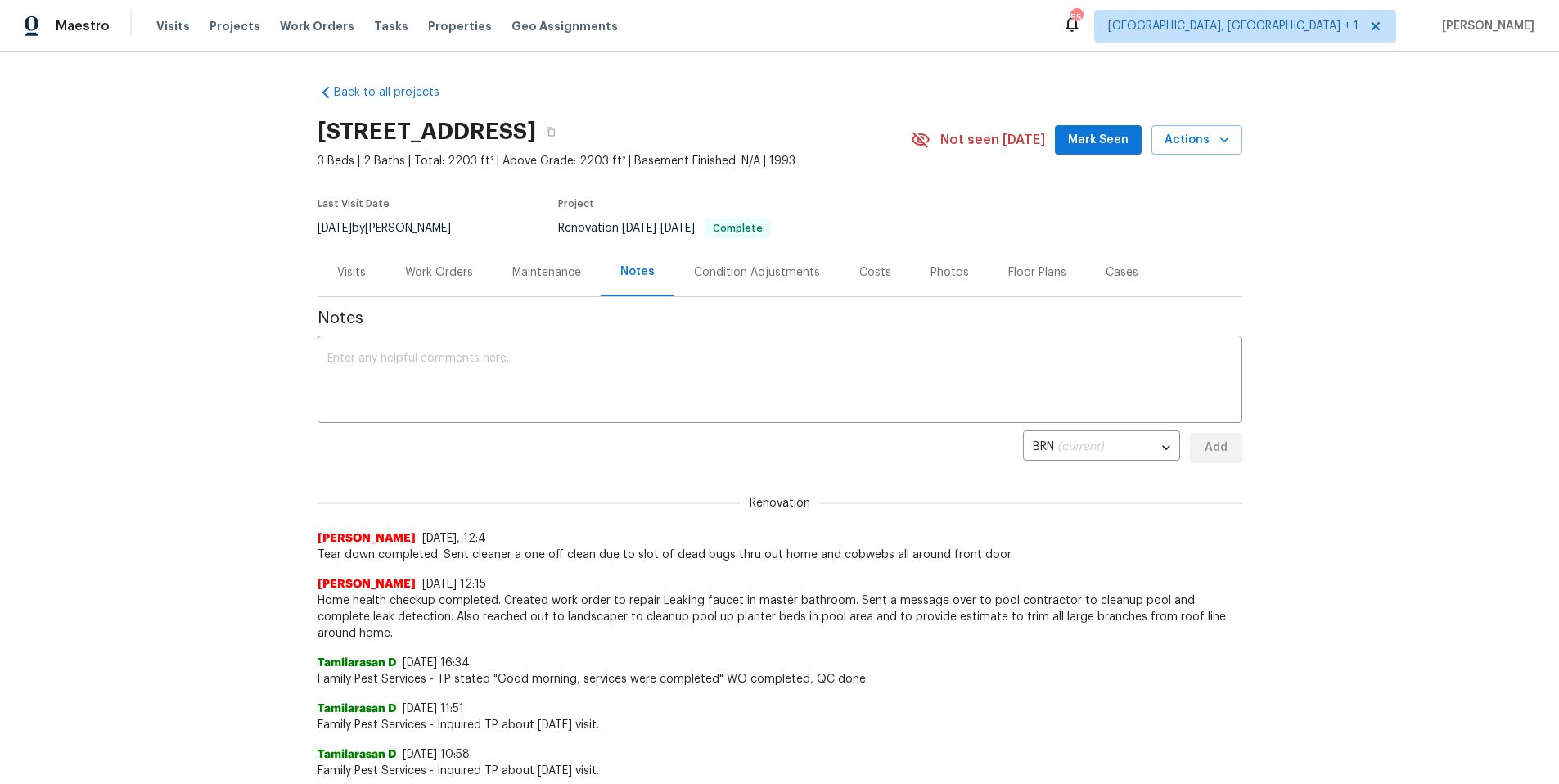
click at [525, 267] on div "Maintenance" at bounding box center [546, 272] width 68 height 16
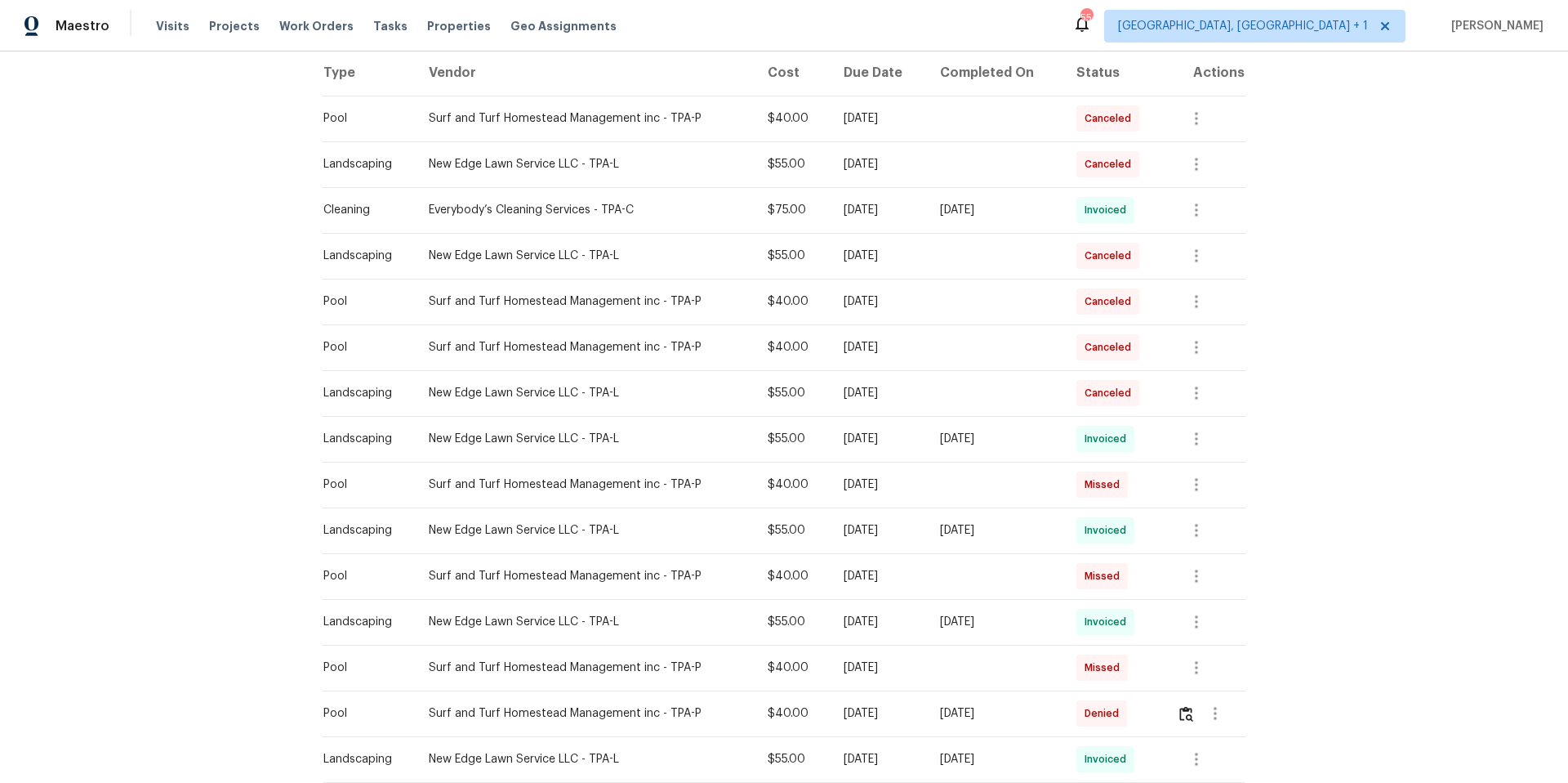
scroll to position [266, 0]
click at [1195, 440] on icon "button" at bounding box center [1197, 435] width 3 height 13
click at [1198, 459] on li "View details" at bounding box center [1231, 463] width 115 height 27
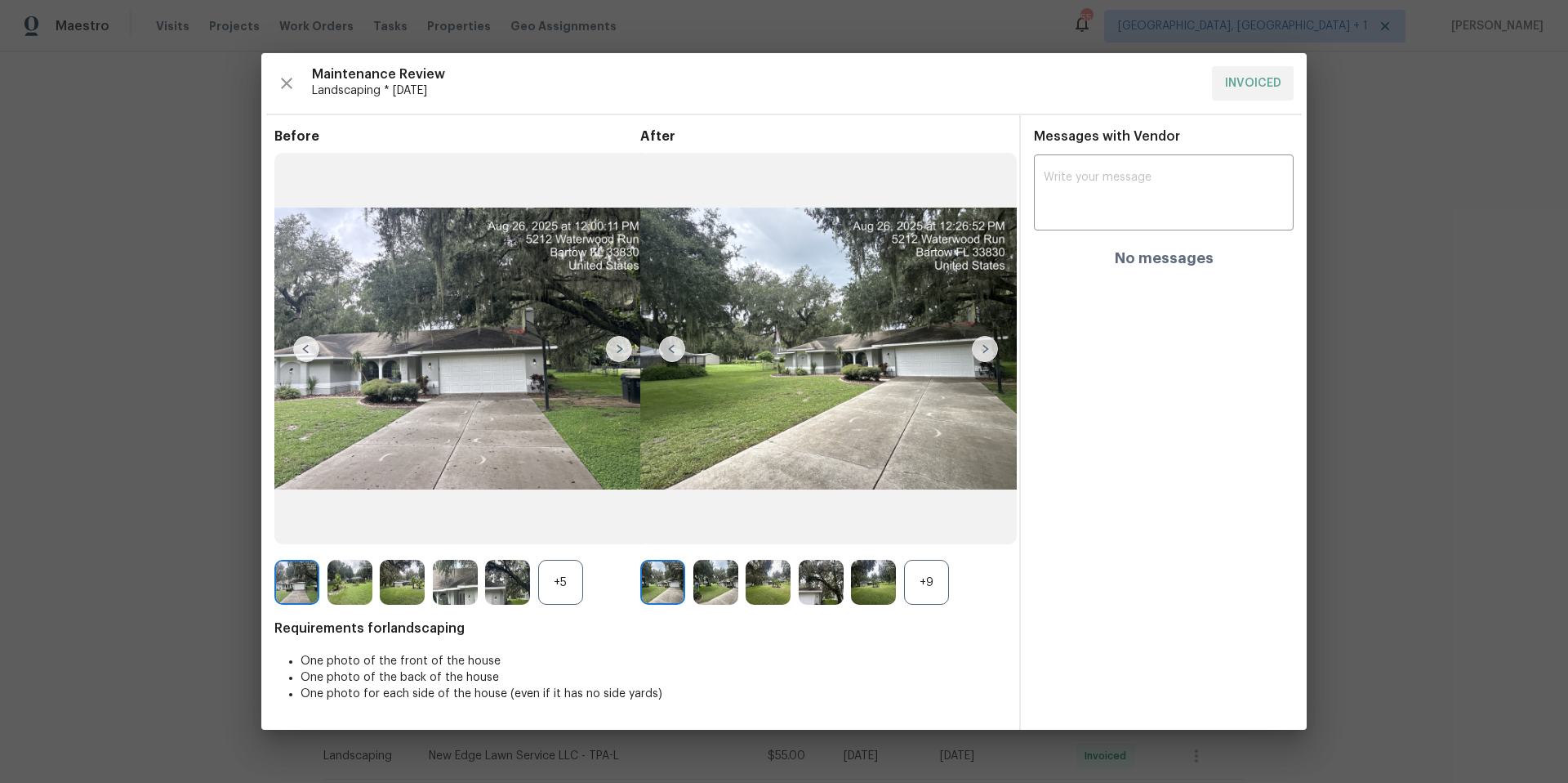
click at [985, 350] on img at bounding box center [984, 348] width 26 height 26
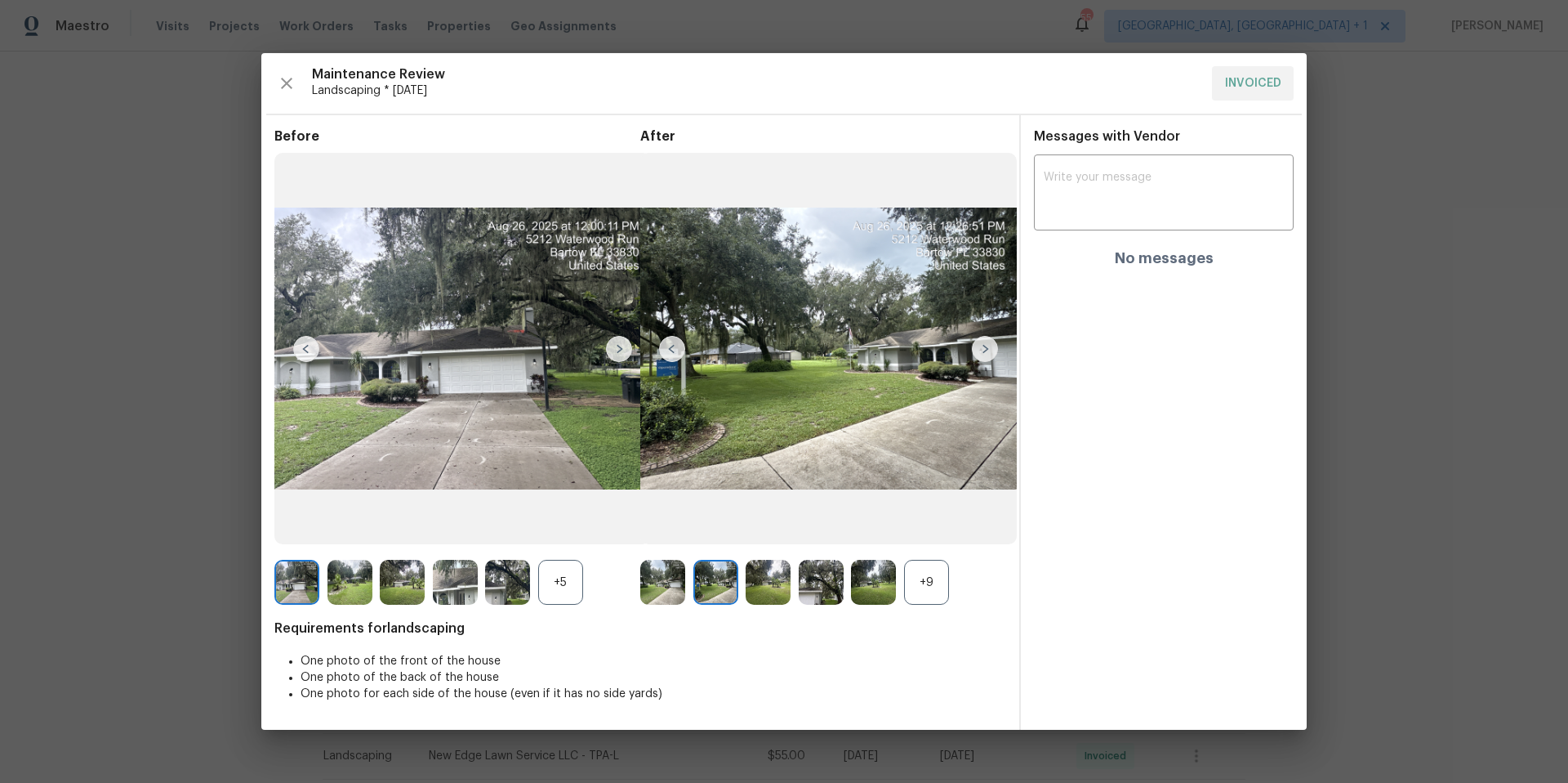
click at [983, 352] on img at bounding box center [984, 348] width 26 height 26
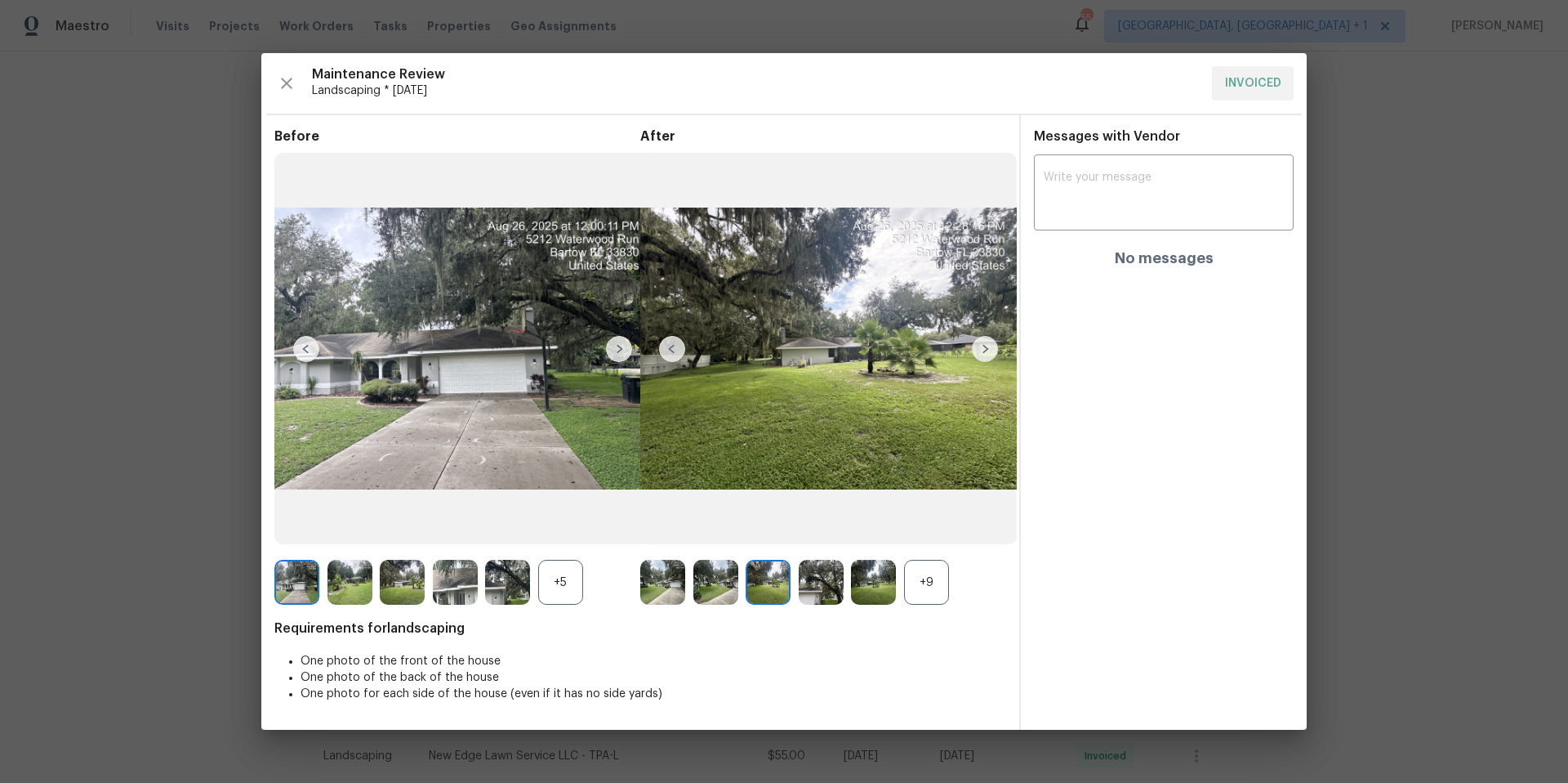
click at [822, 582] on img at bounding box center [821, 581] width 45 height 45
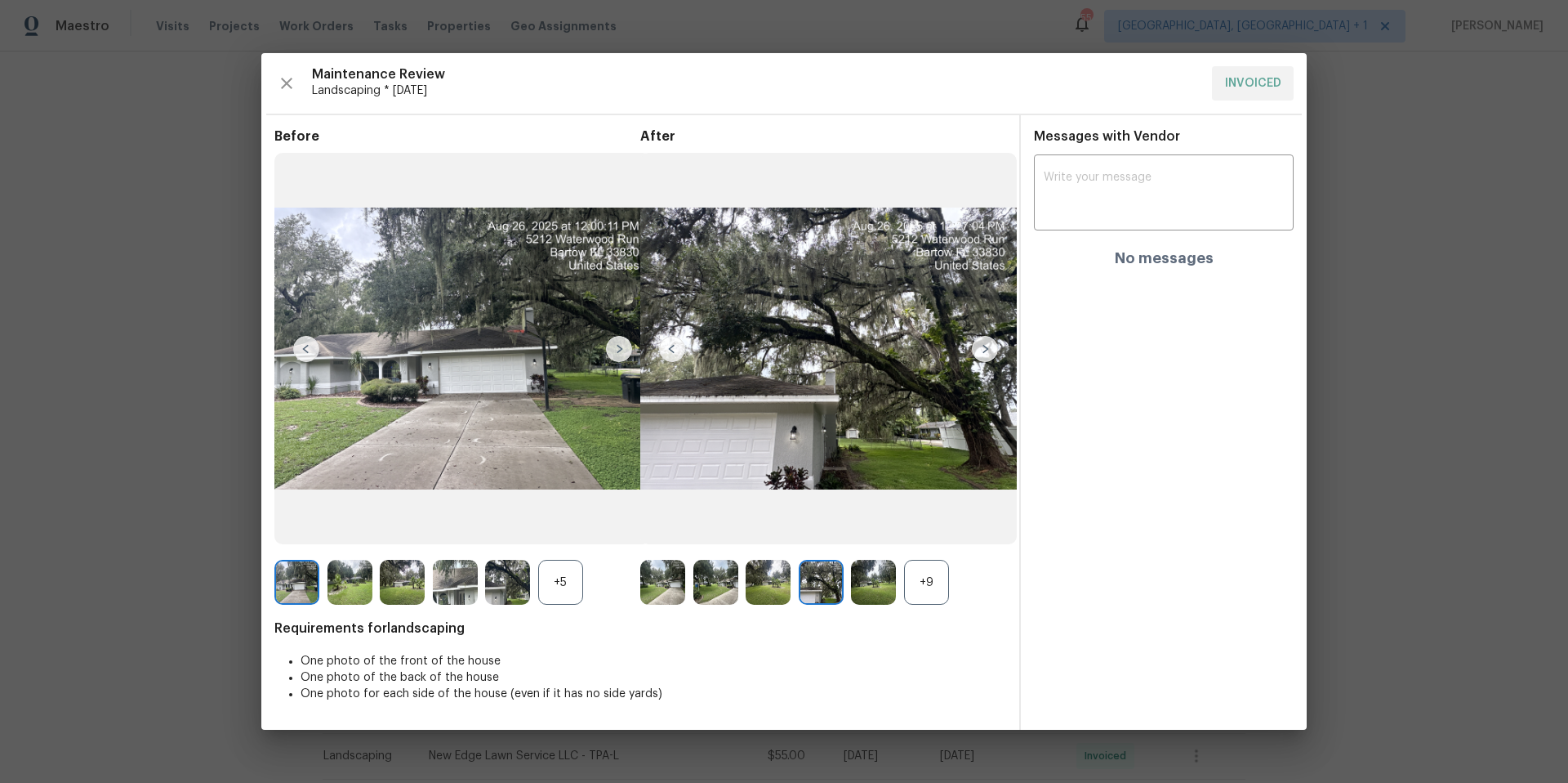
click at [878, 583] on img at bounding box center [873, 581] width 45 height 45
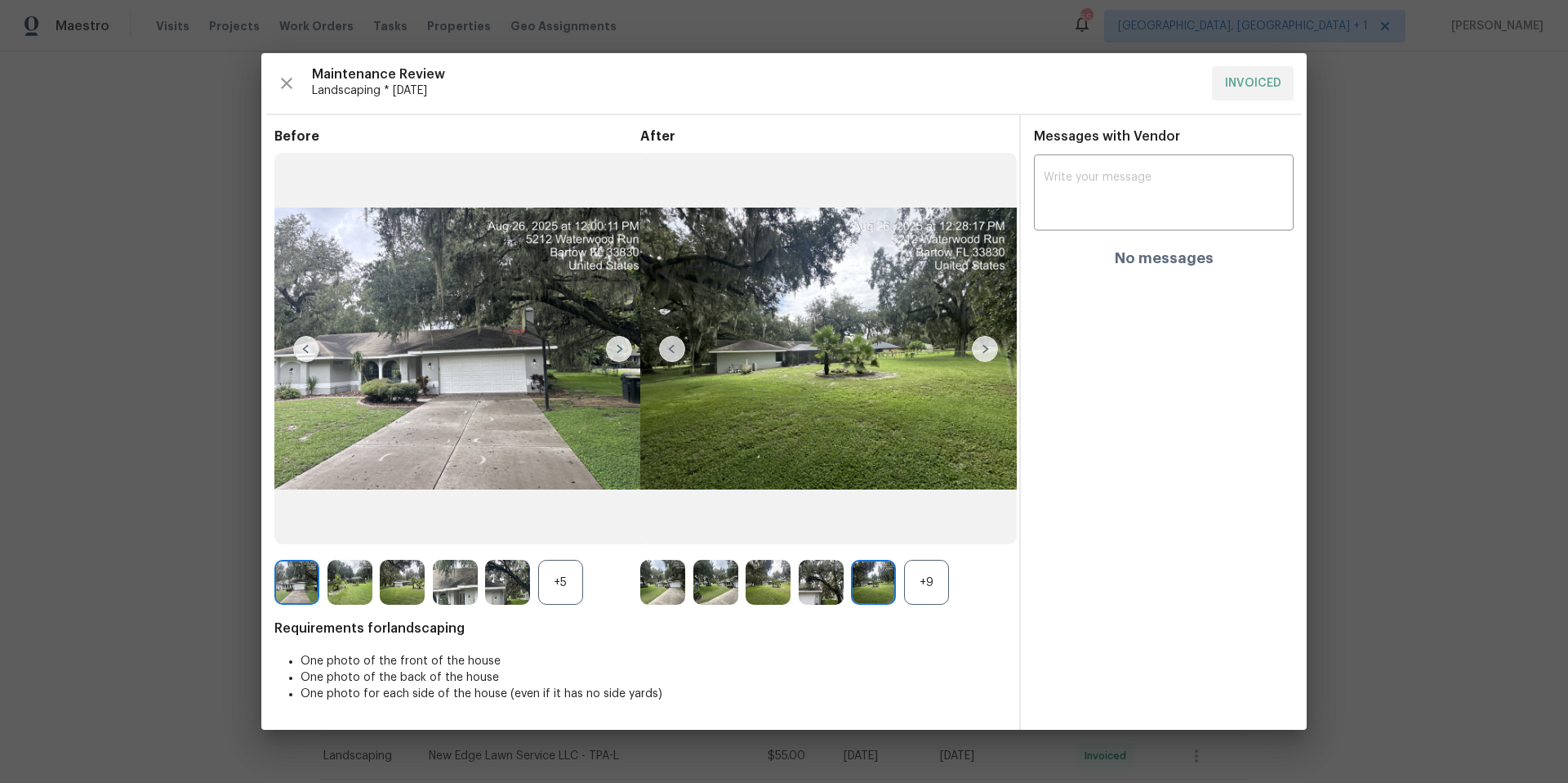
click at [983, 343] on img at bounding box center [984, 348] width 26 height 26
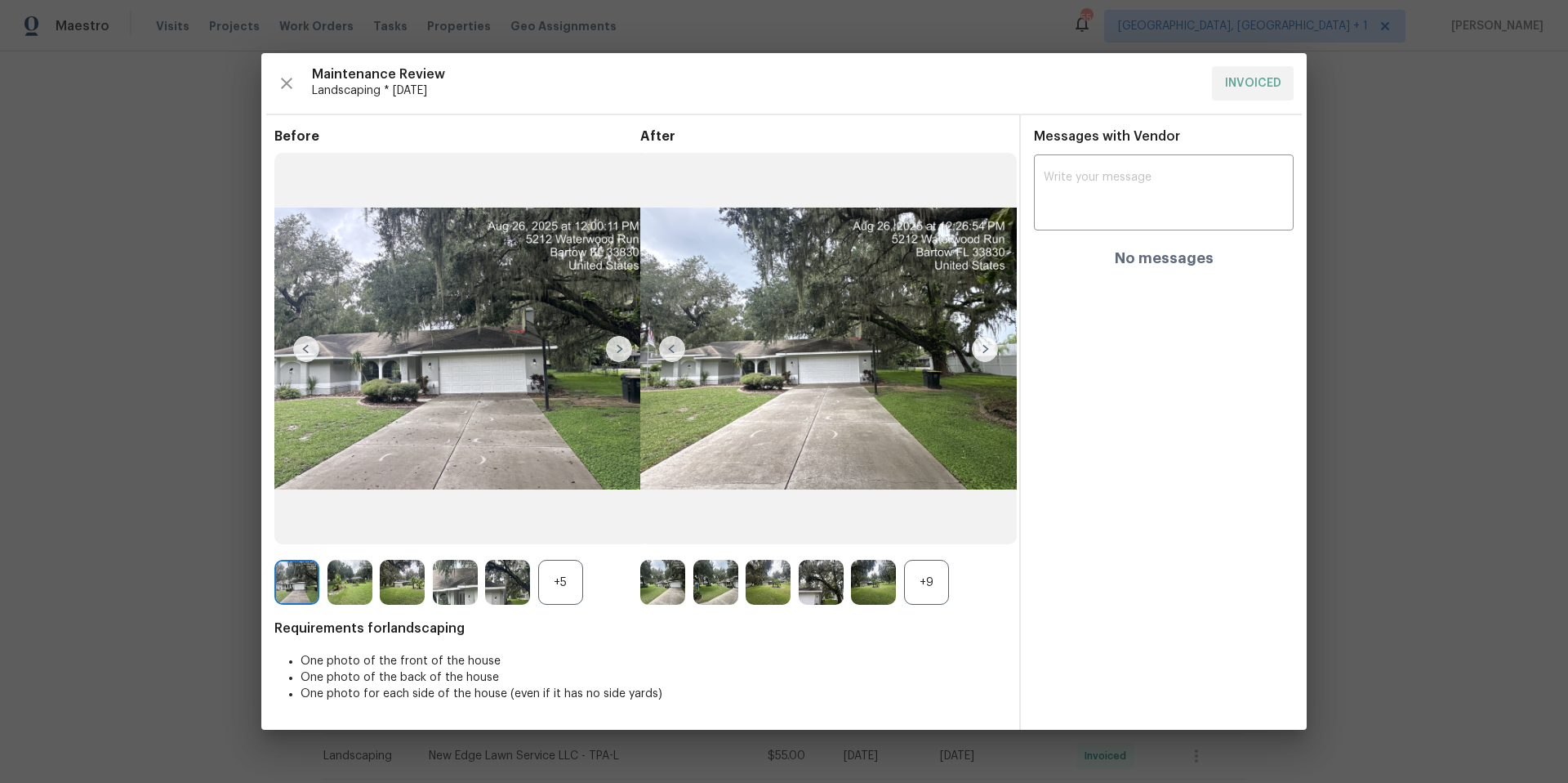
click at [983, 343] on img at bounding box center [984, 348] width 26 height 26
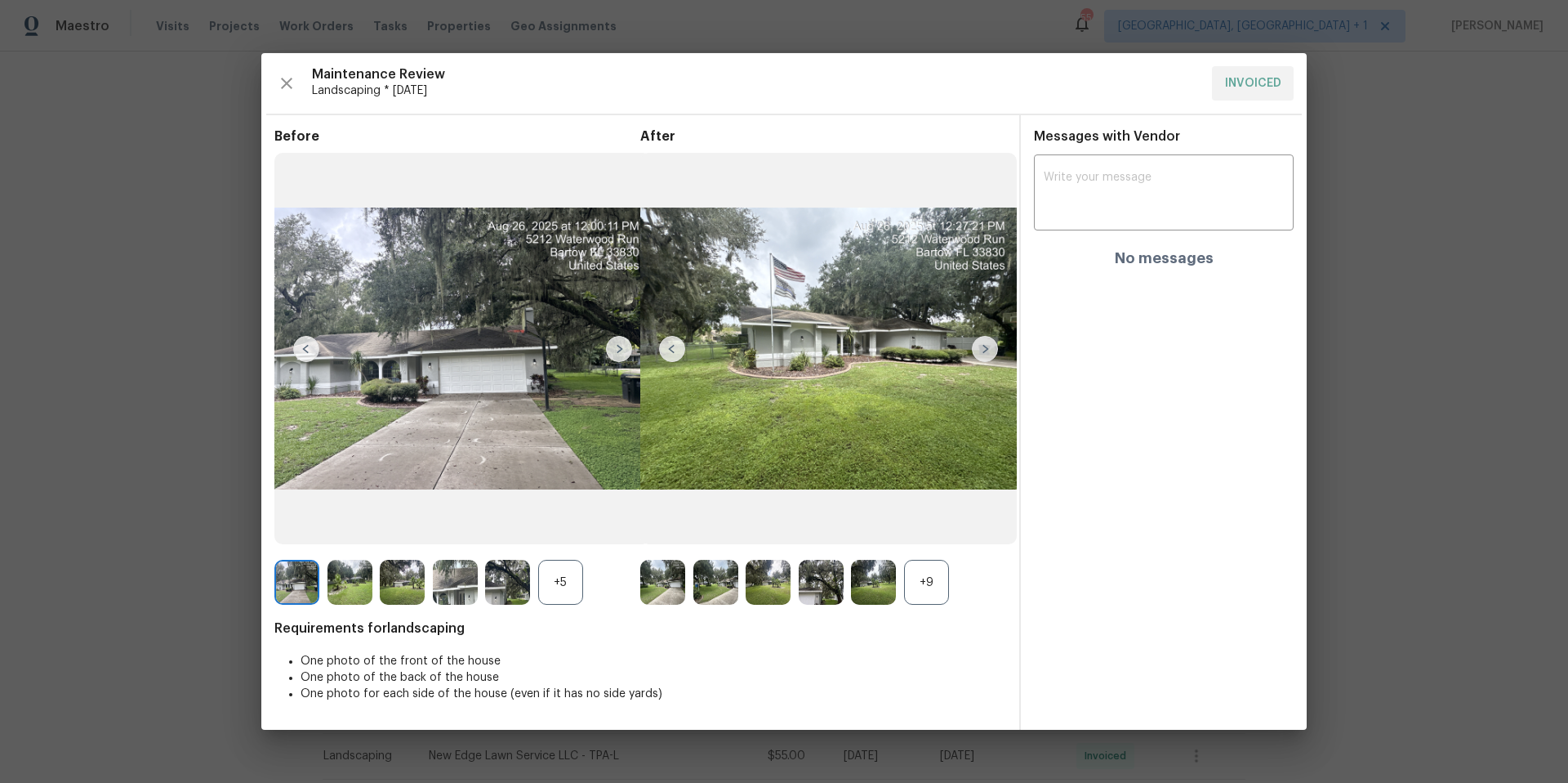
click at [983, 343] on img at bounding box center [984, 348] width 26 height 26
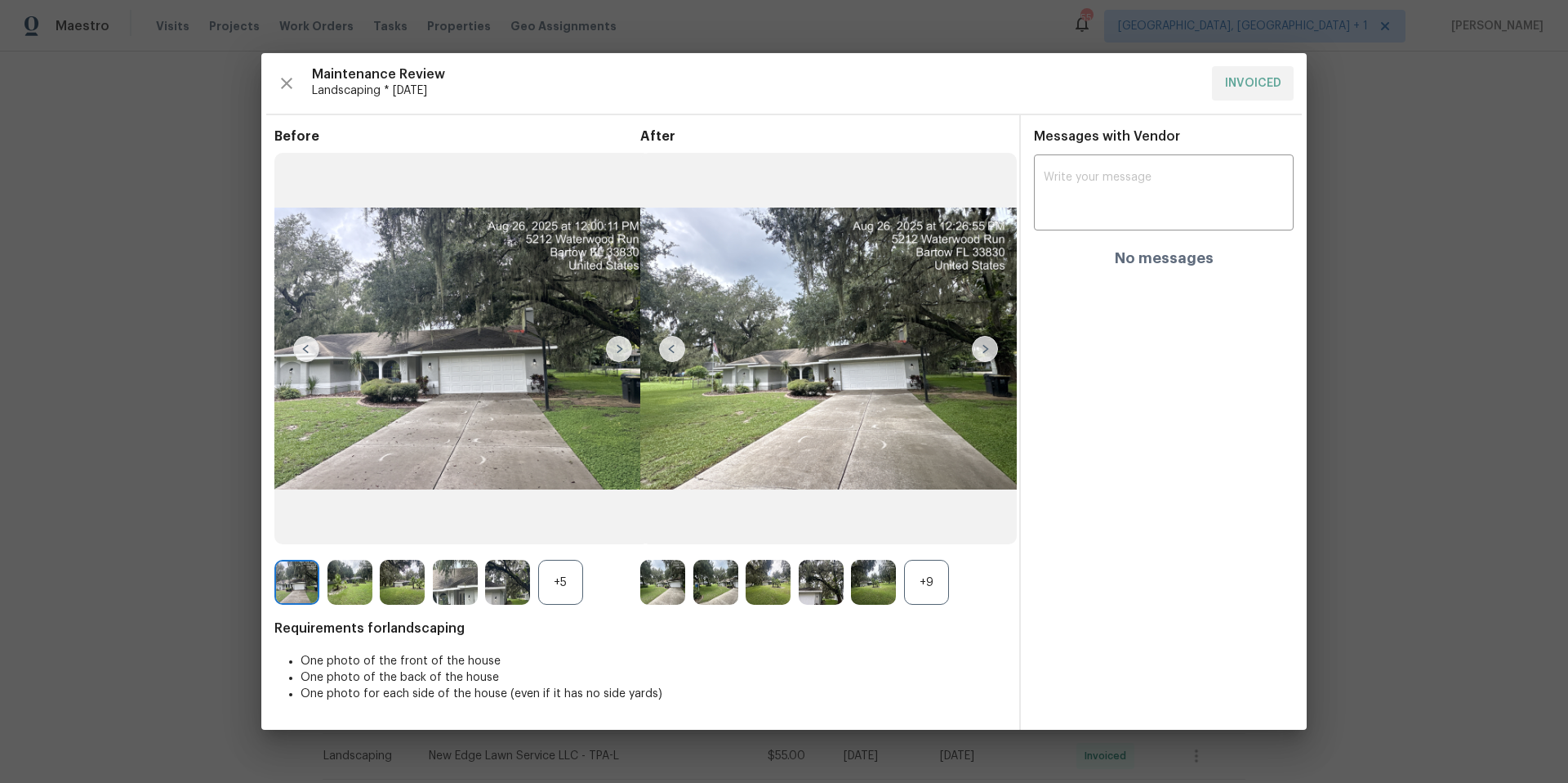
click at [983, 343] on img at bounding box center [984, 348] width 26 height 26
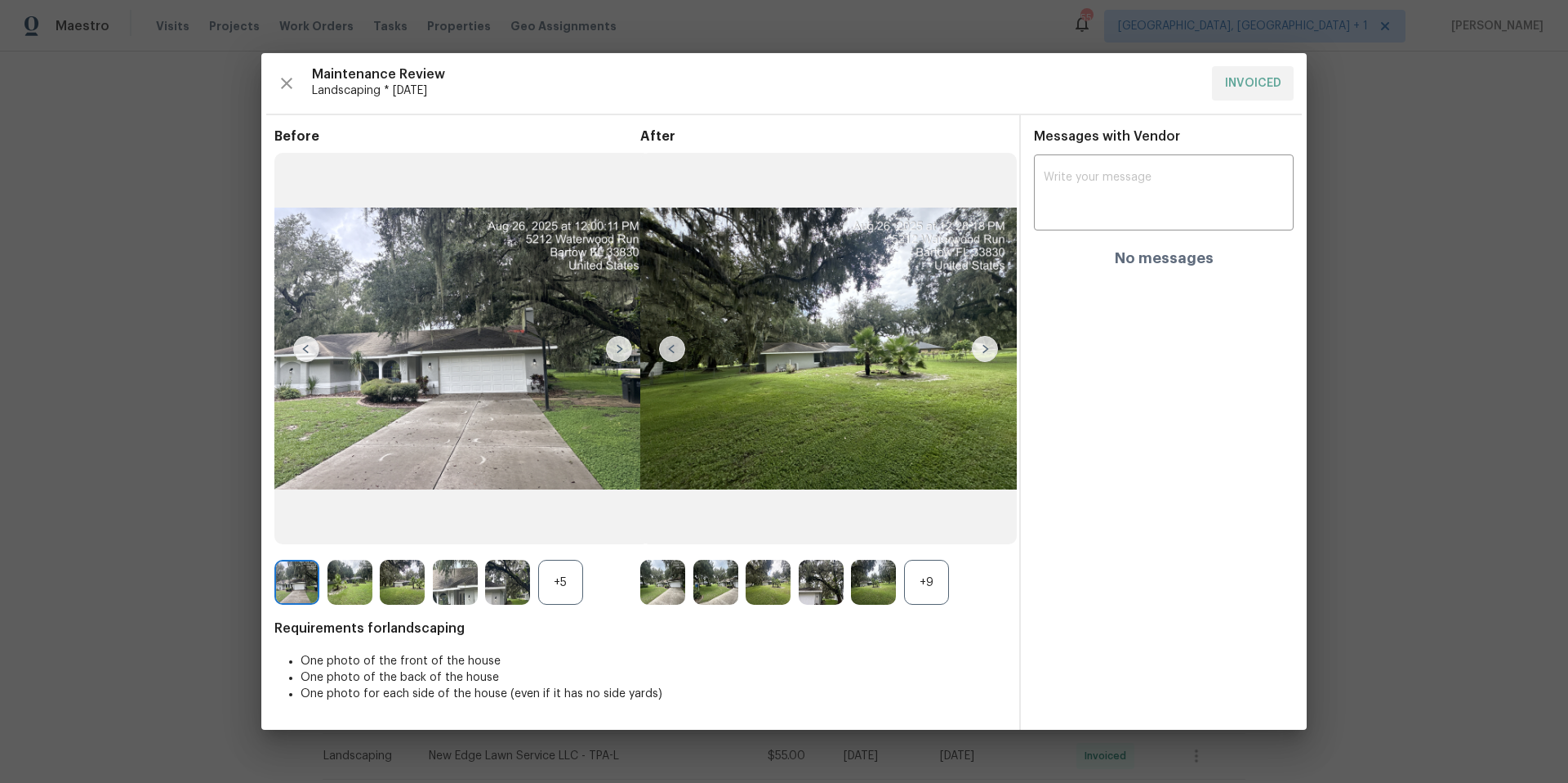
click at [983, 343] on img at bounding box center [984, 348] width 26 height 26
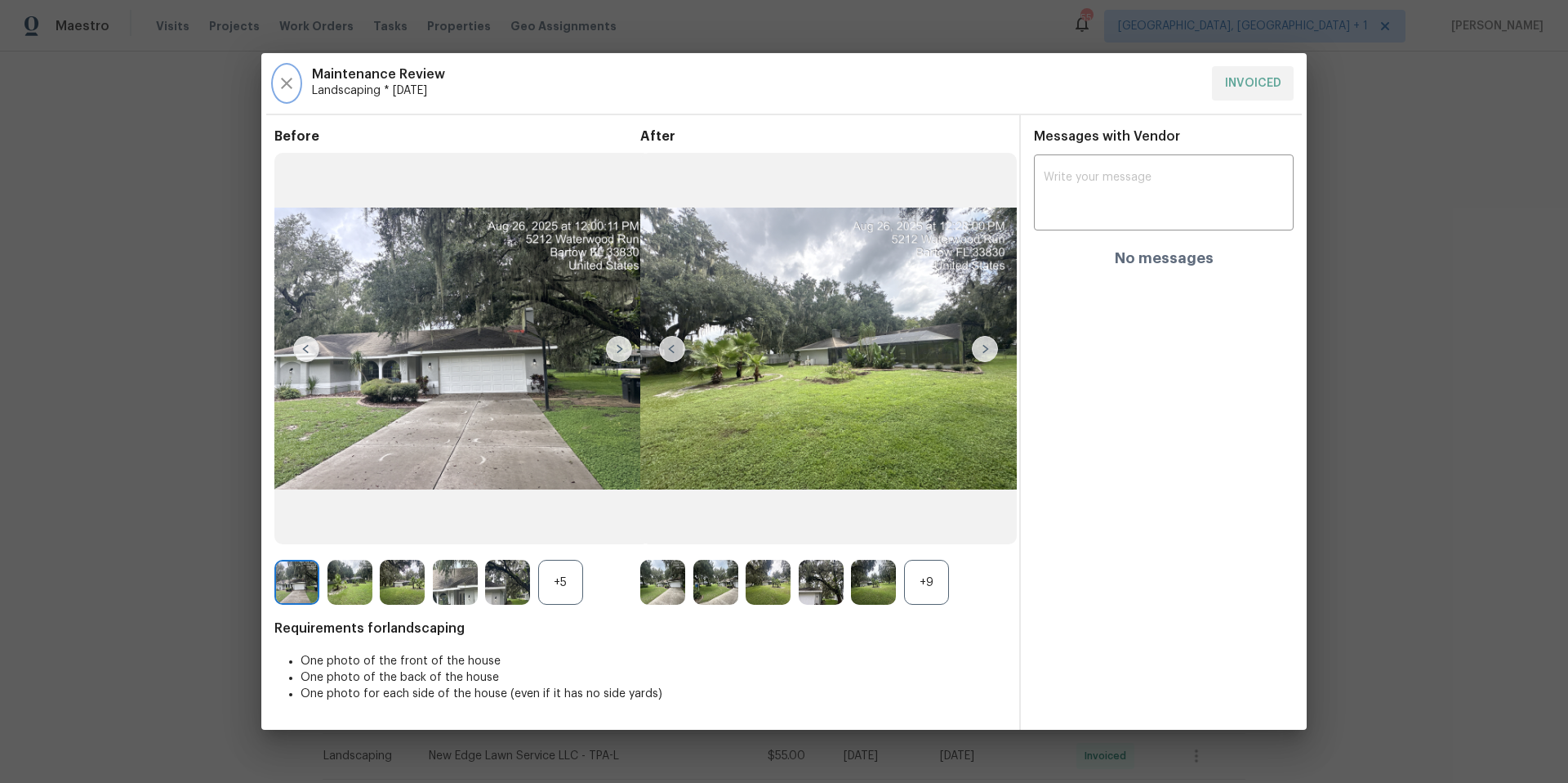
click at [287, 87] on icon "button" at bounding box center [286, 83] width 19 height 19
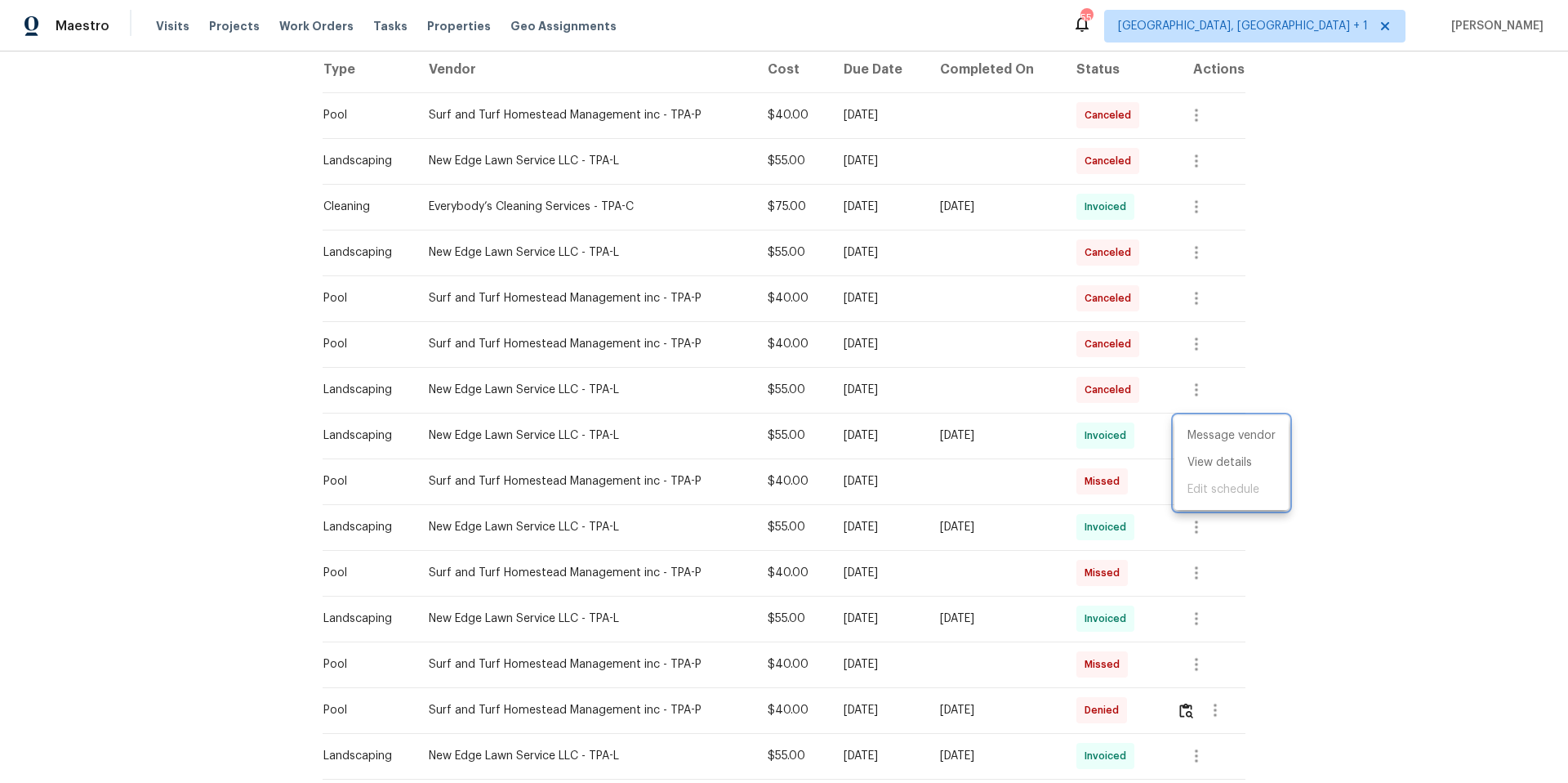
click at [1208, 714] on div at bounding box center [784, 392] width 1568 height 783
click at [1215, 713] on icon "button" at bounding box center [1215, 710] width 19 height 19
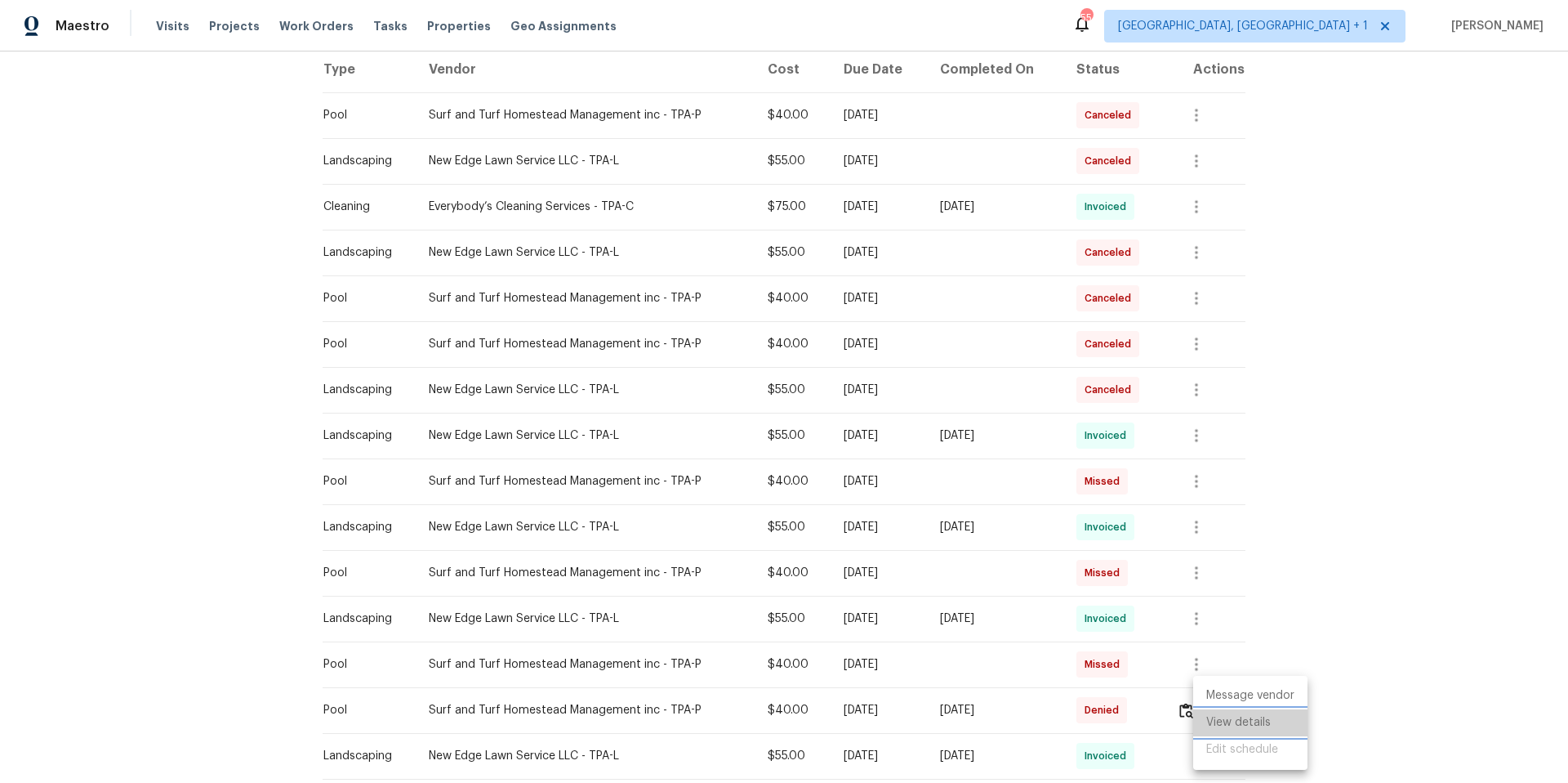
click at [1237, 725] on li "View details" at bounding box center [1251, 722] width 115 height 27
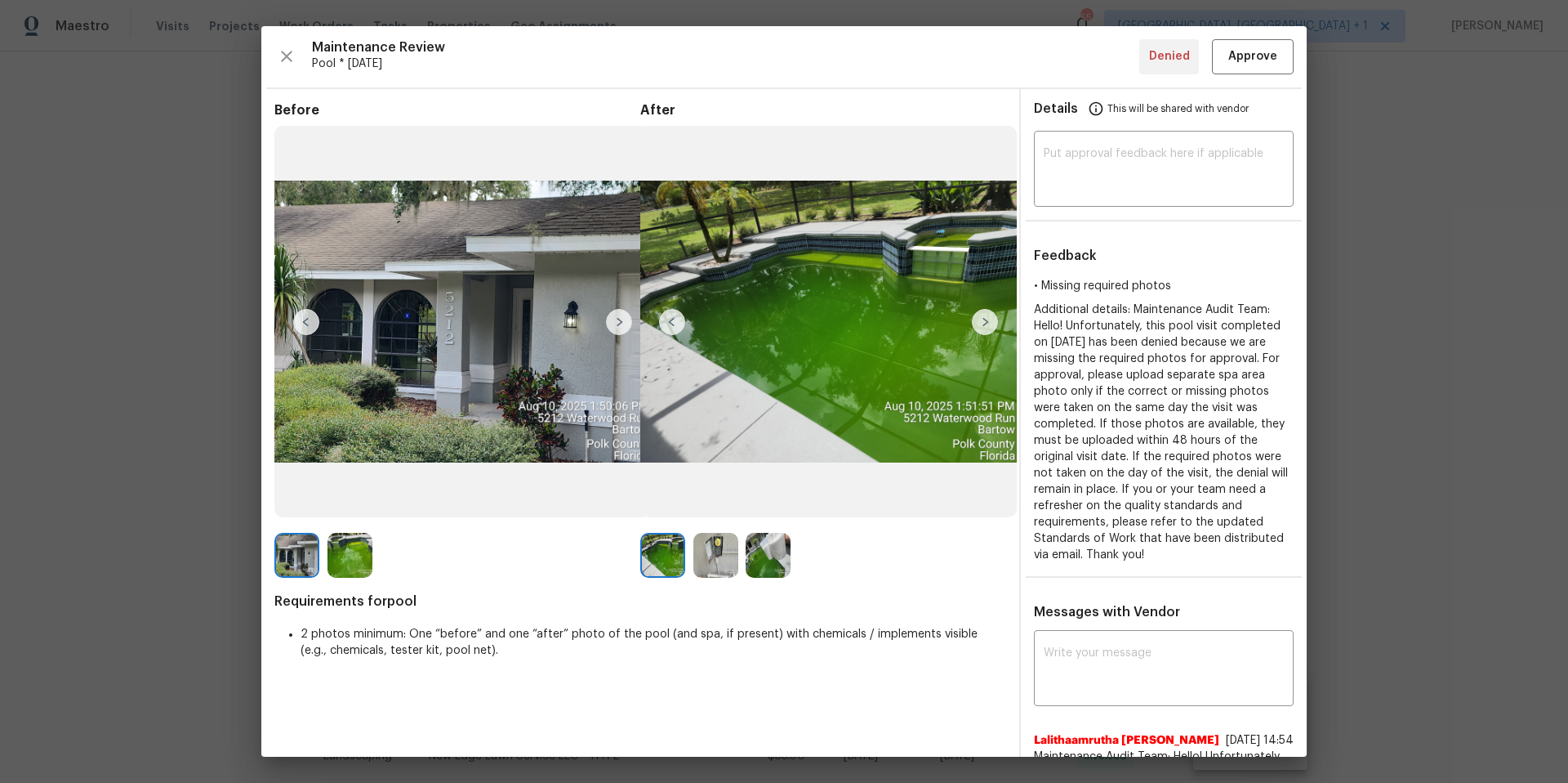
click at [980, 318] on img at bounding box center [984, 321] width 26 height 26
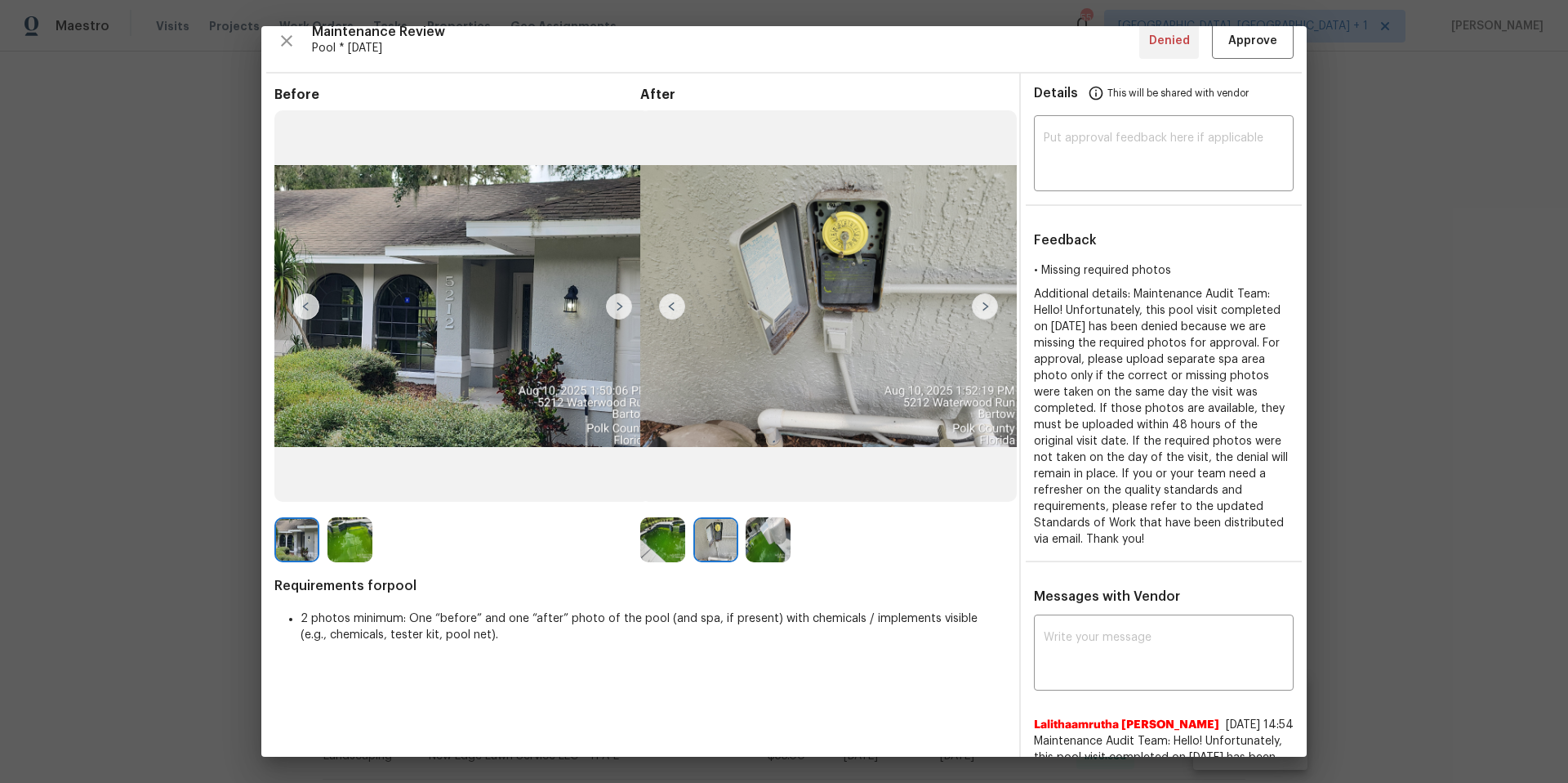
scroll to position [0, 0]
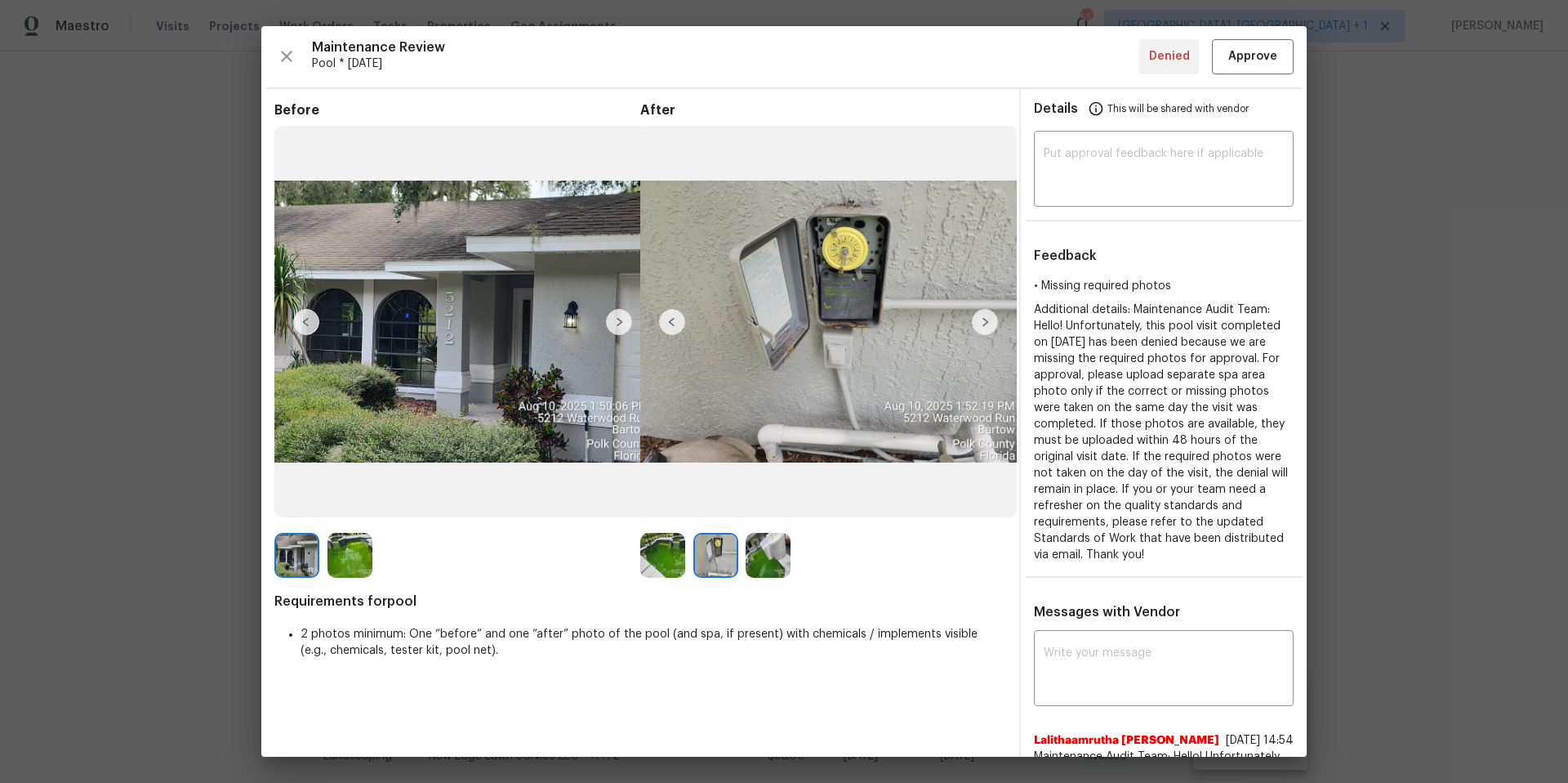
click at [978, 320] on img at bounding box center [984, 321] width 26 height 26
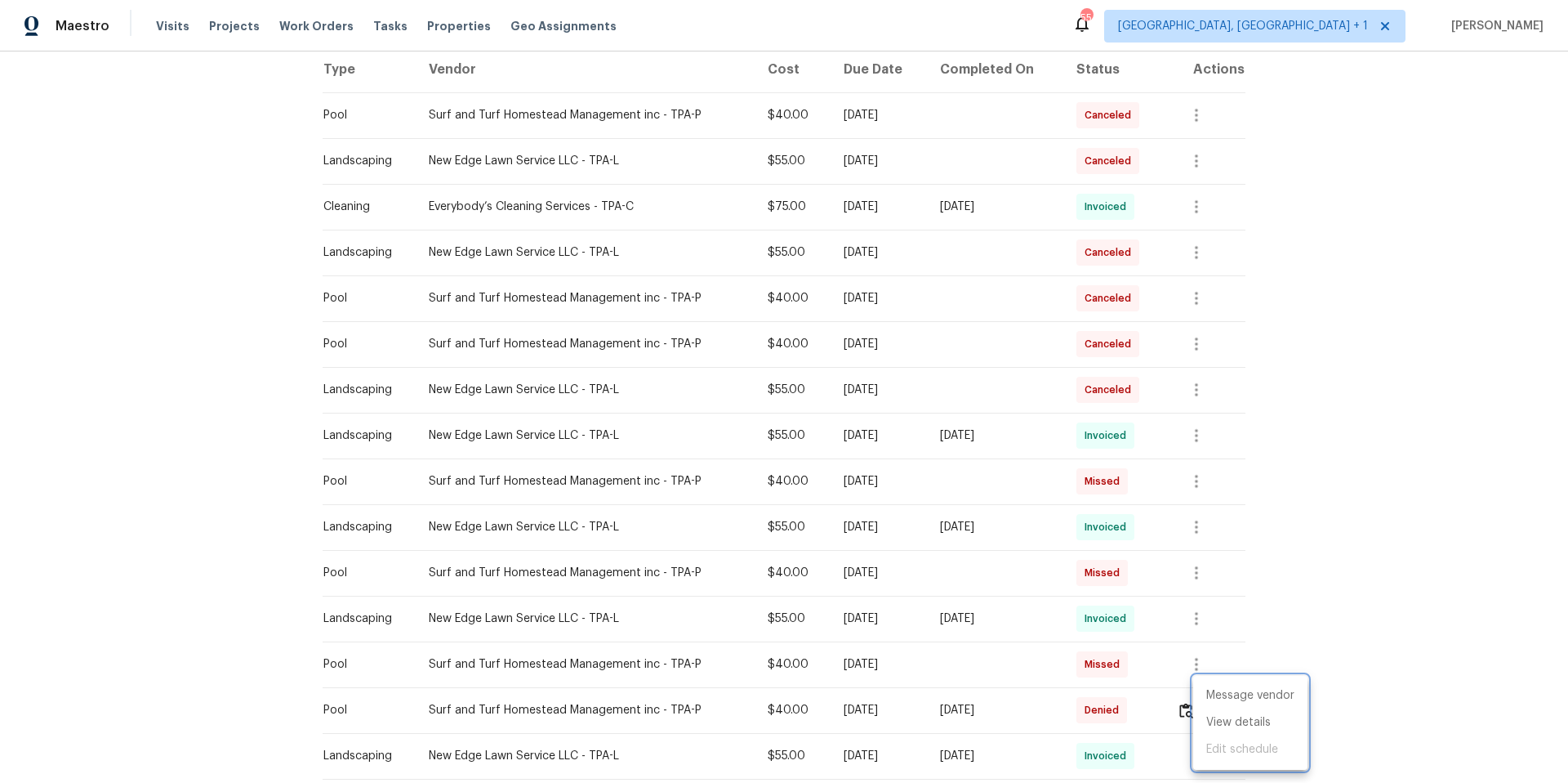
click at [218, 211] on div at bounding box center [784, 392] width 1568 height 783
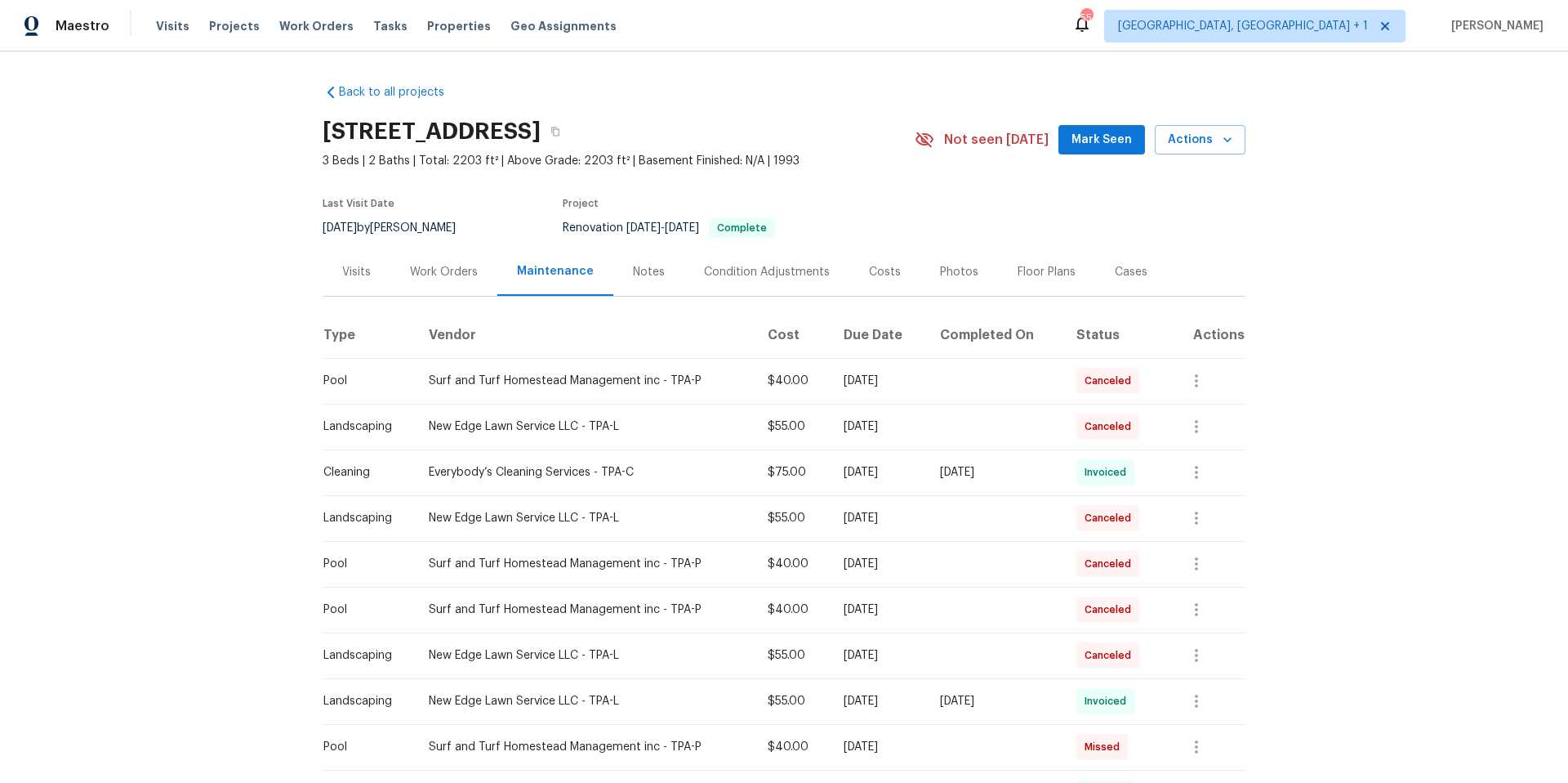
click at [638, 274] on div "Notes" at bounding box center [649, 272] width 32 height 16
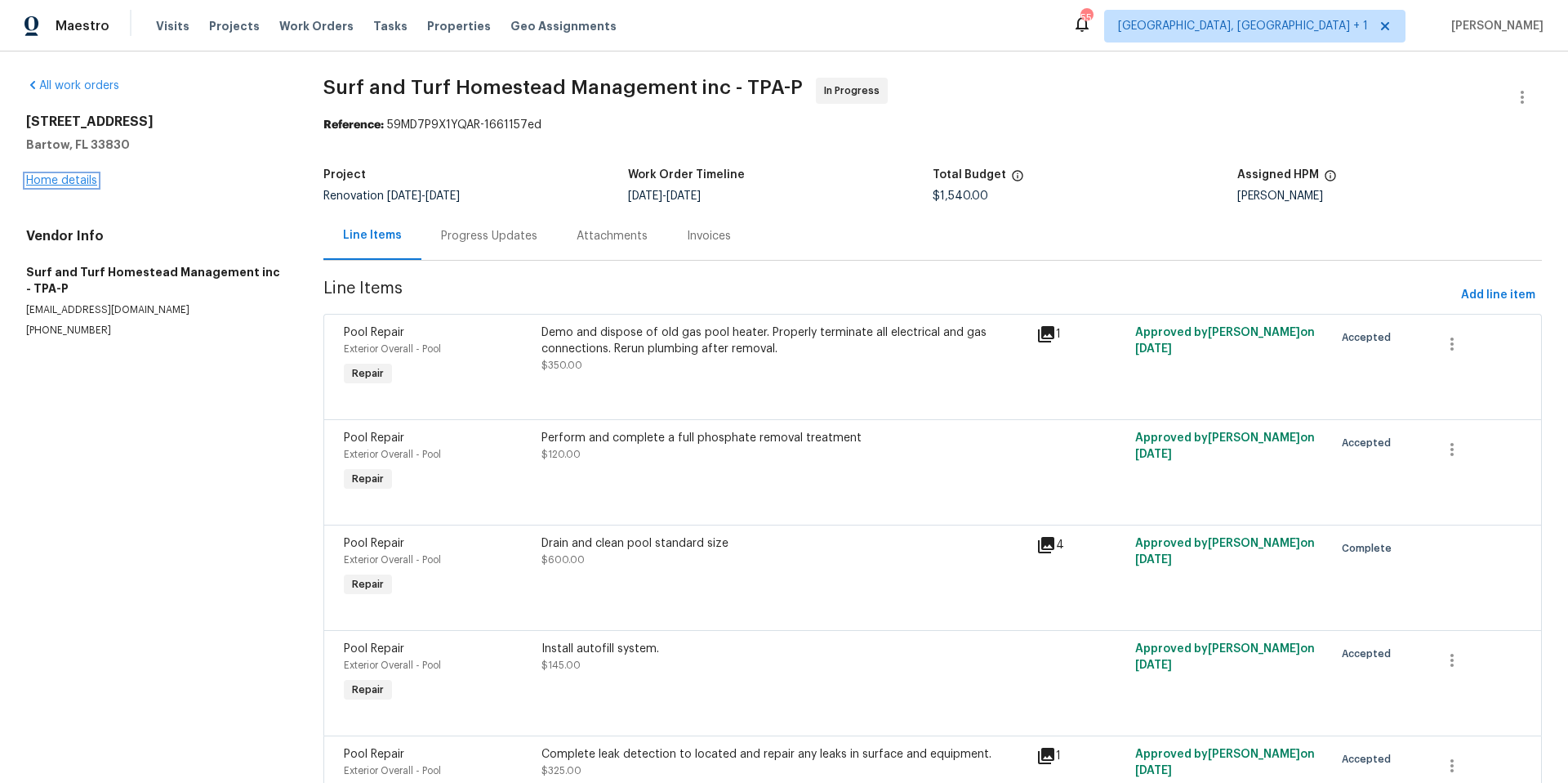
click at [71, 181] on link "Home details" at bounding box center [62, 181] width 71 height 12
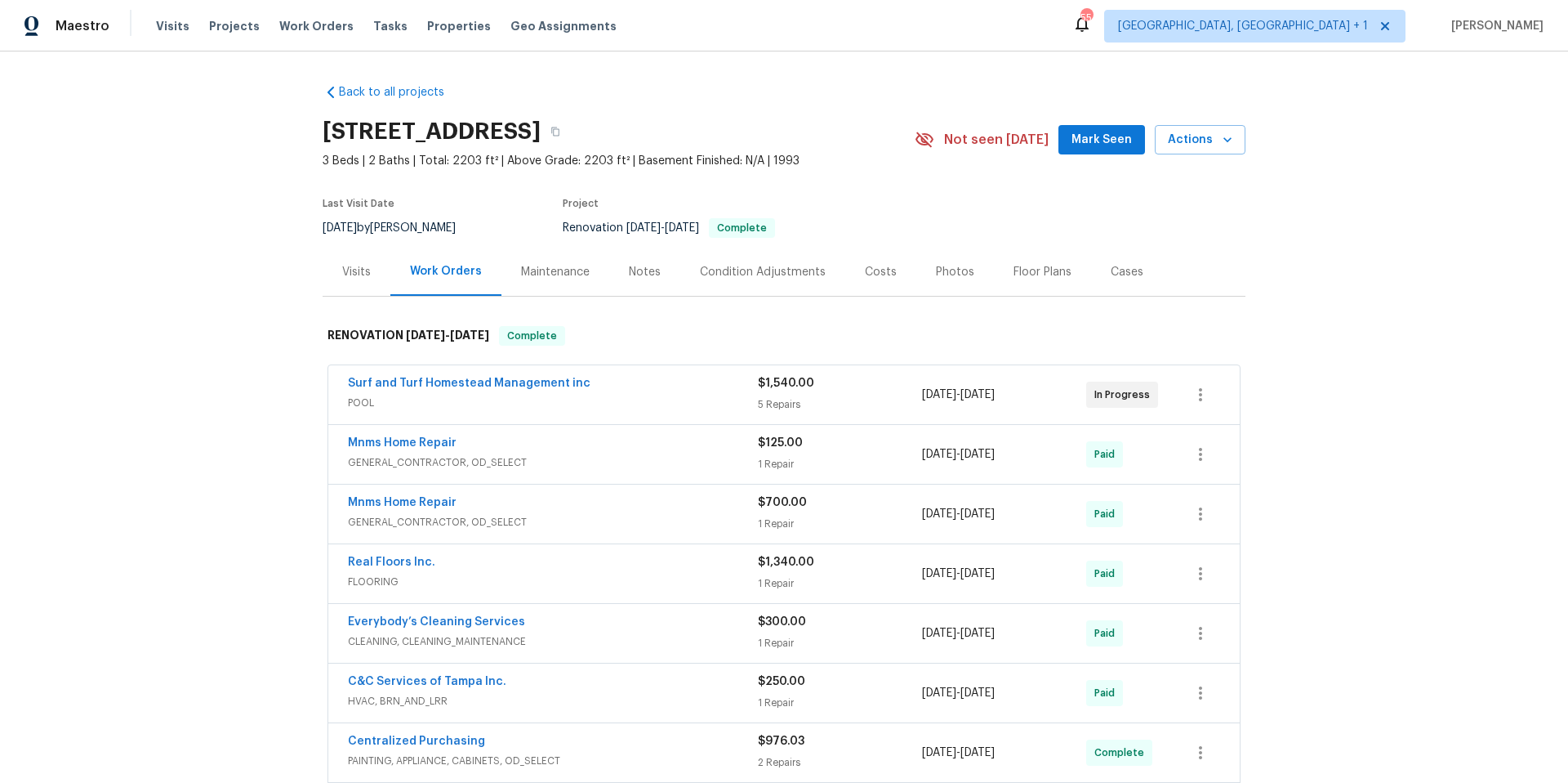
click at [358, 267] on div "Visits" at bounding box center [357, 272] width 29 height 16
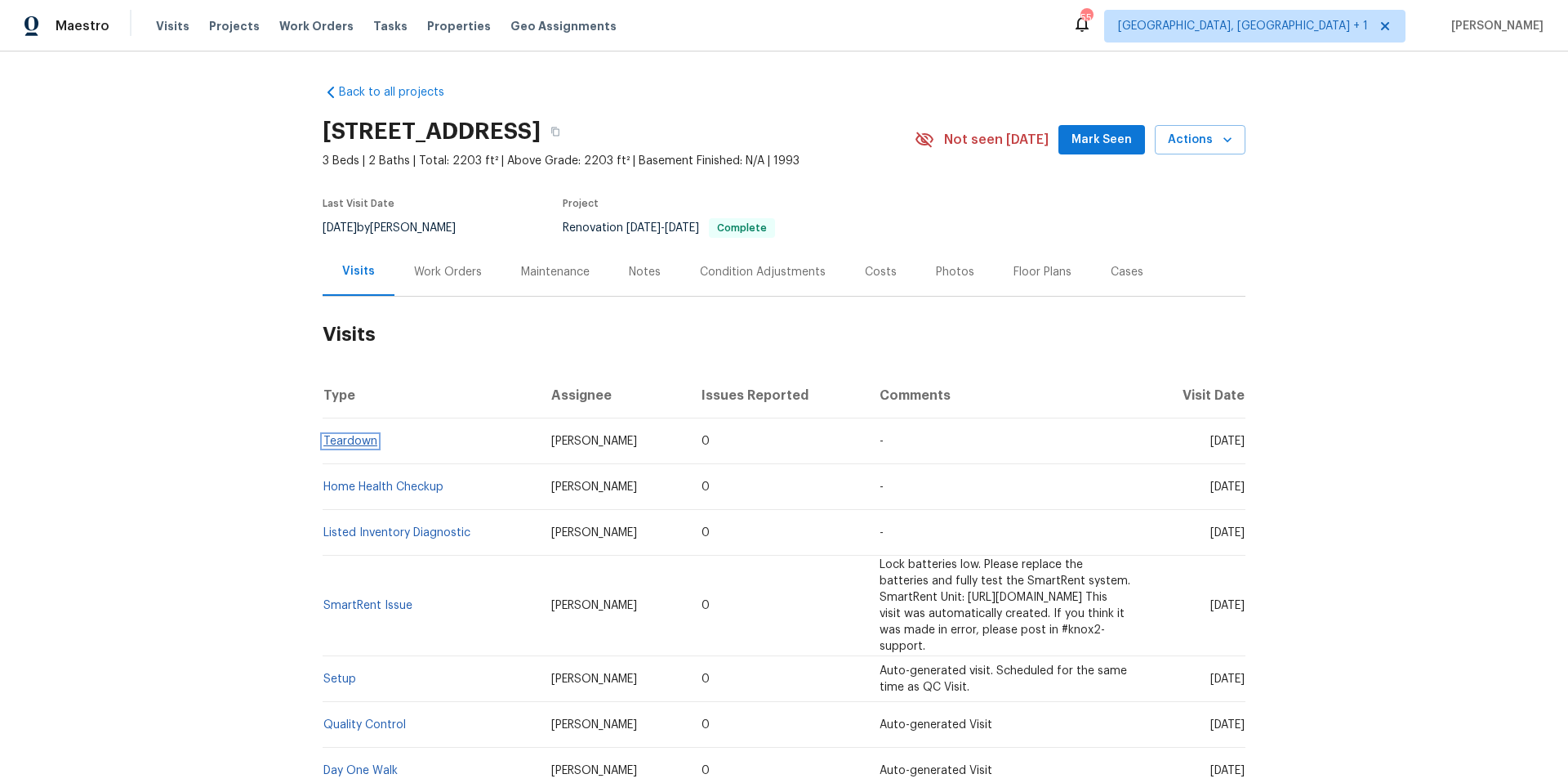
click at [352, 440] on link "Teardown" at bounding box center [350, 441] width 54 height 12
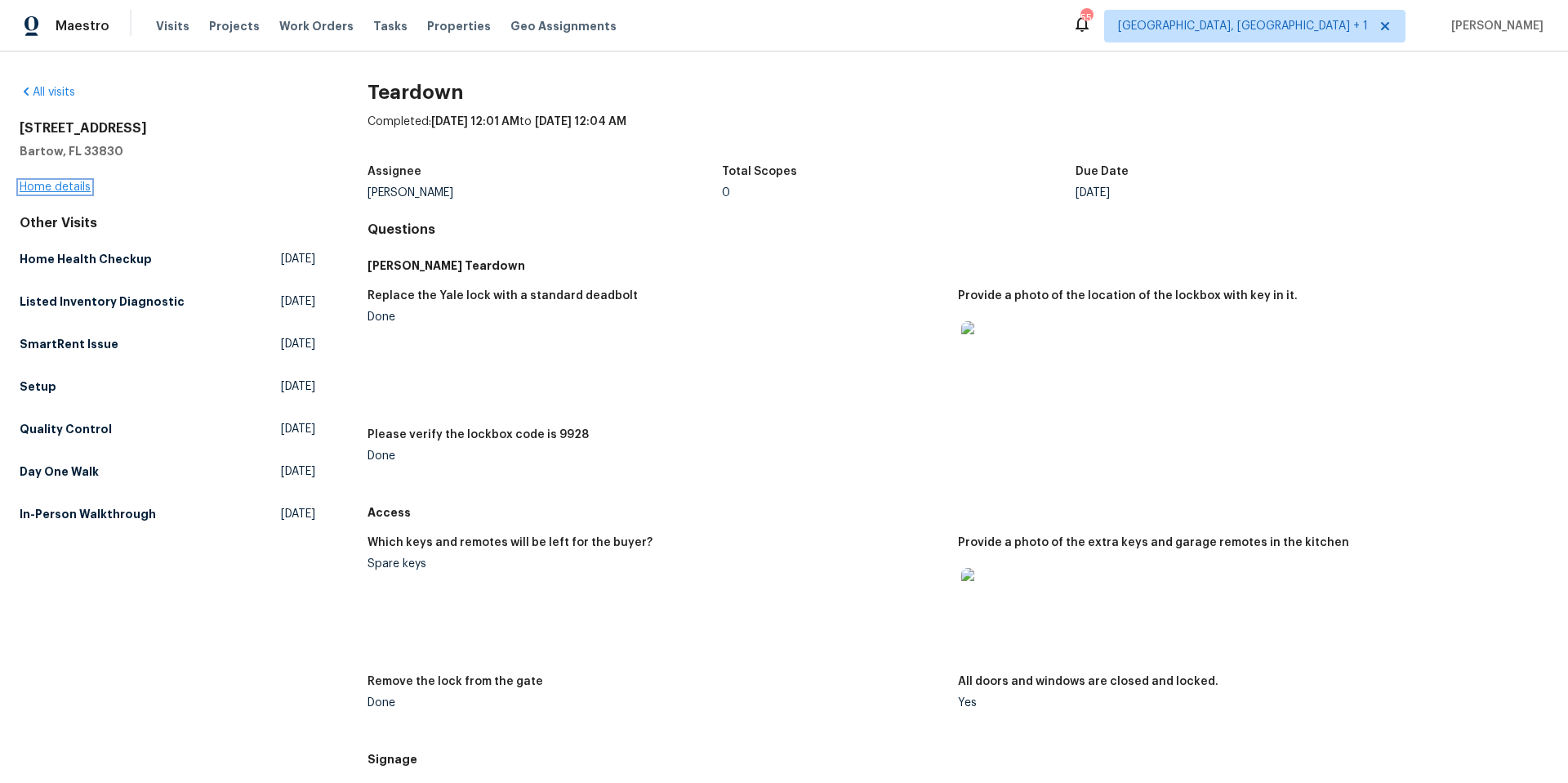
click at [77, 191] on link "Home details" at bounding box center [55, 187] width 71 height 12
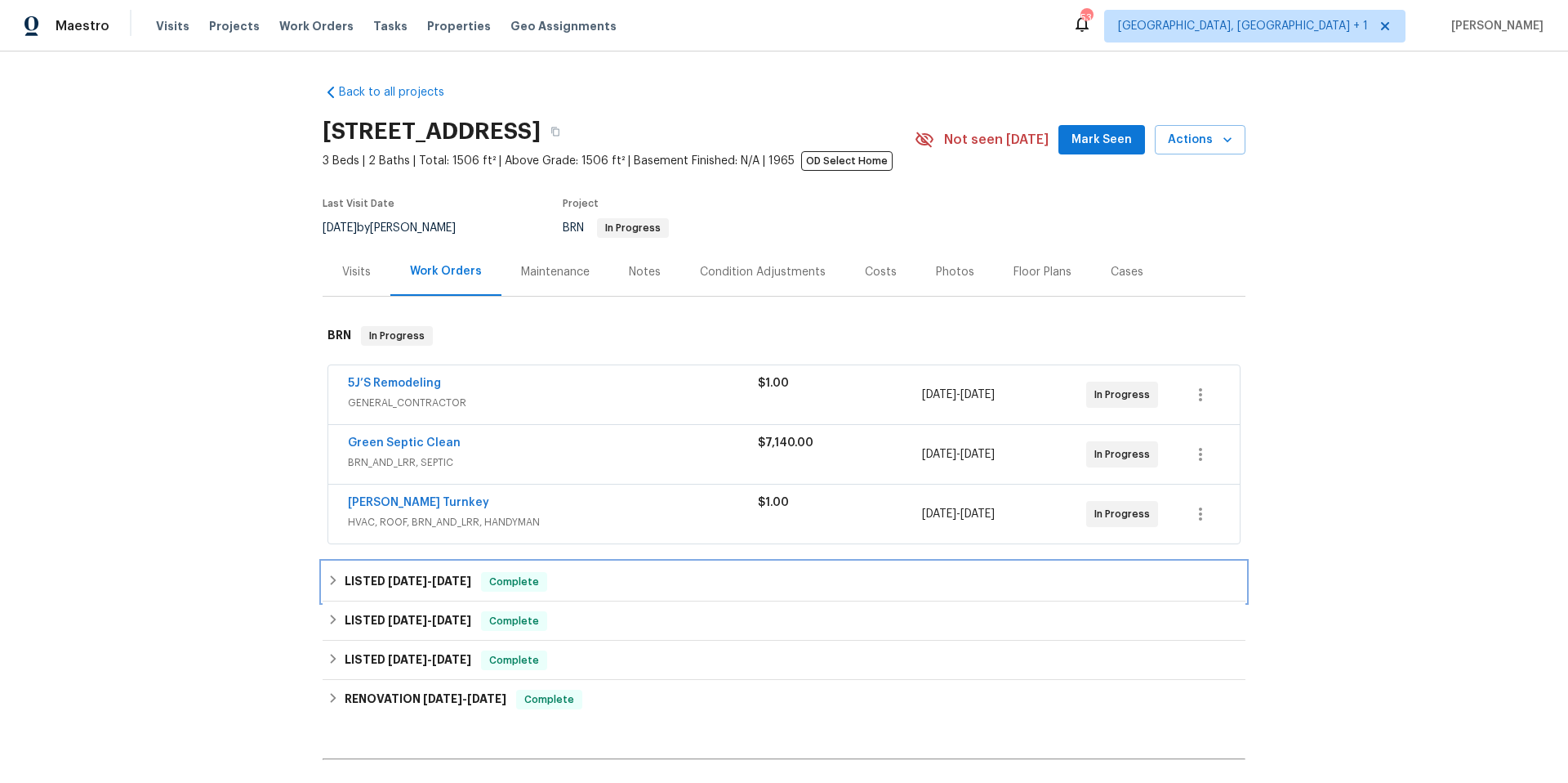
click at [644, 575] on div "LISTED 8/18/25 - 8/21/25 Complete" at bounding box center [784, 581] width 913 height 19
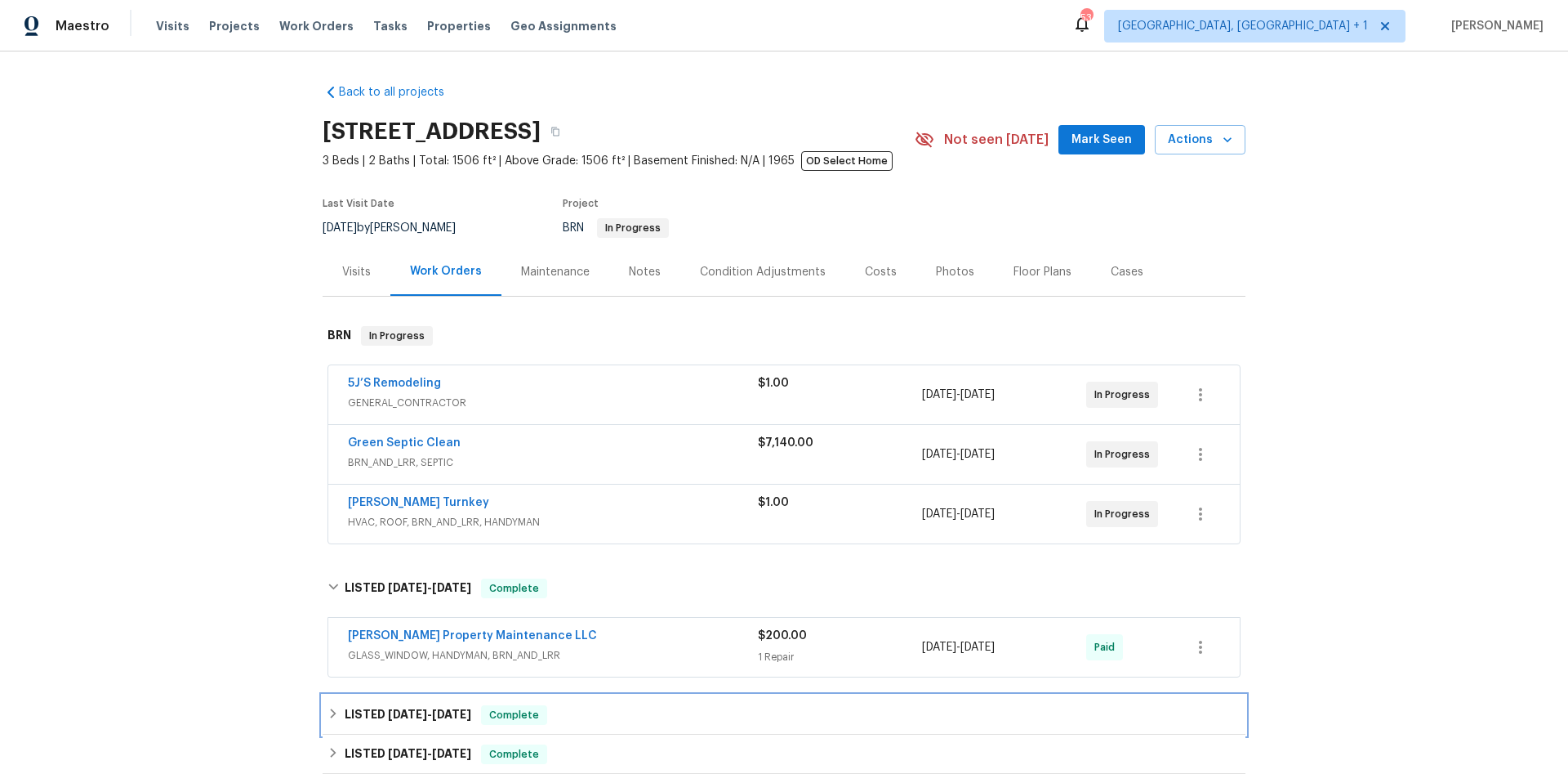
click at [625, 704] on div "LISTED 7/22/25 - 7/23/25 Complete" at bounding box center [784, 715] width 923 height 39
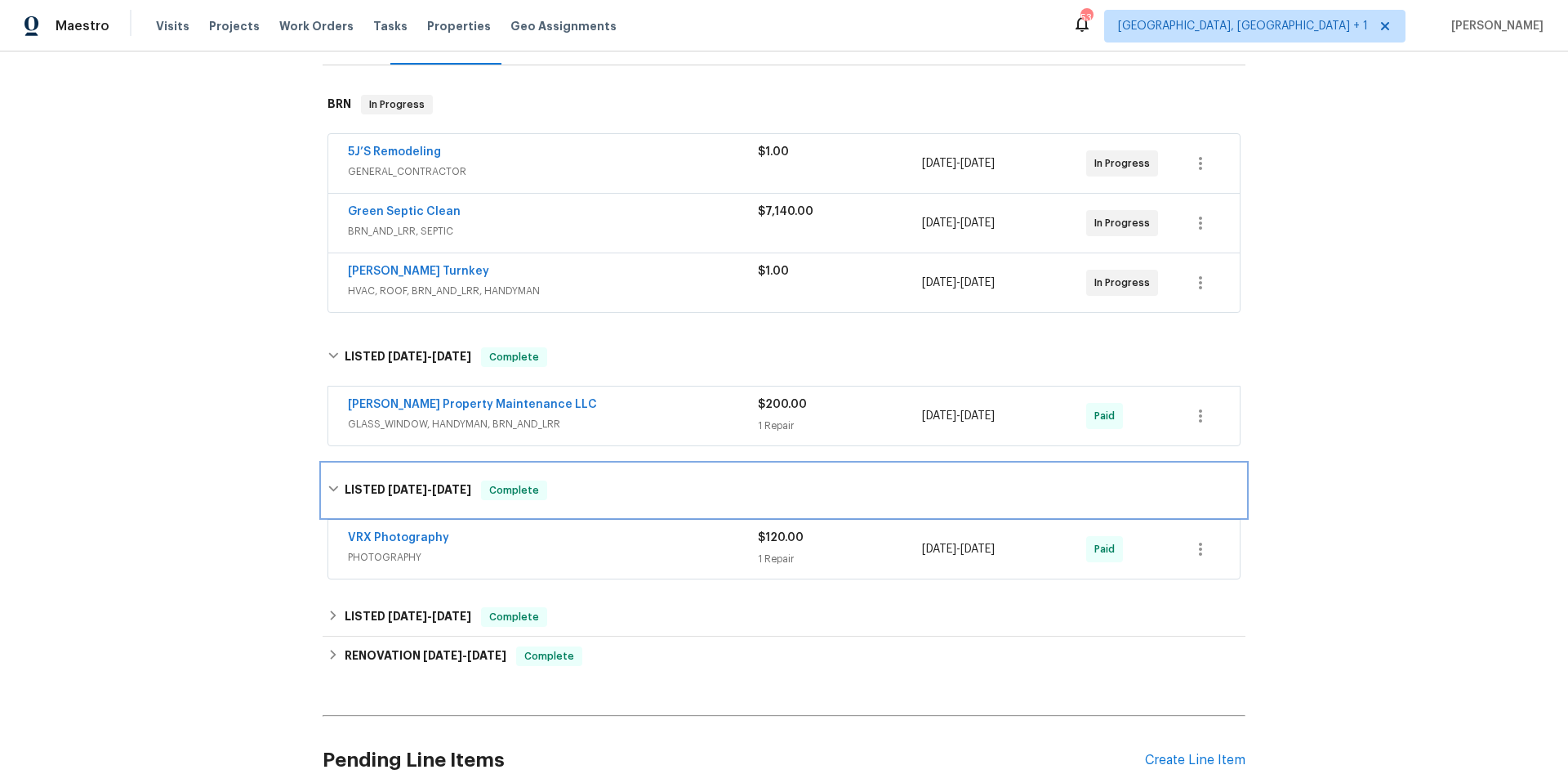
scroll to position [271, 0]
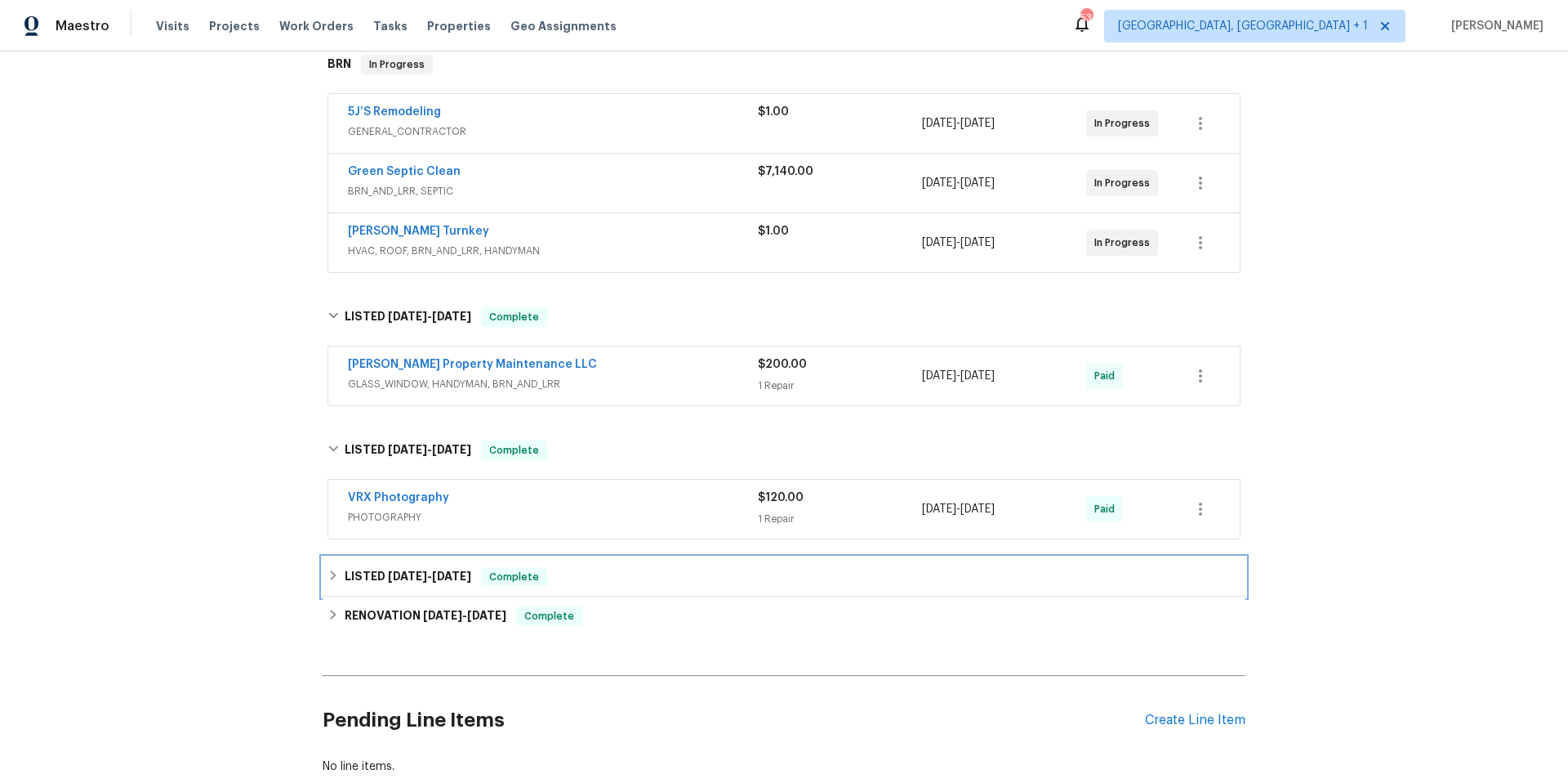
click at [644, 575] on div "LISTED 4/24/25 - 4/28/25 Complete" at bounding box center [784, 576] width 913 height 19
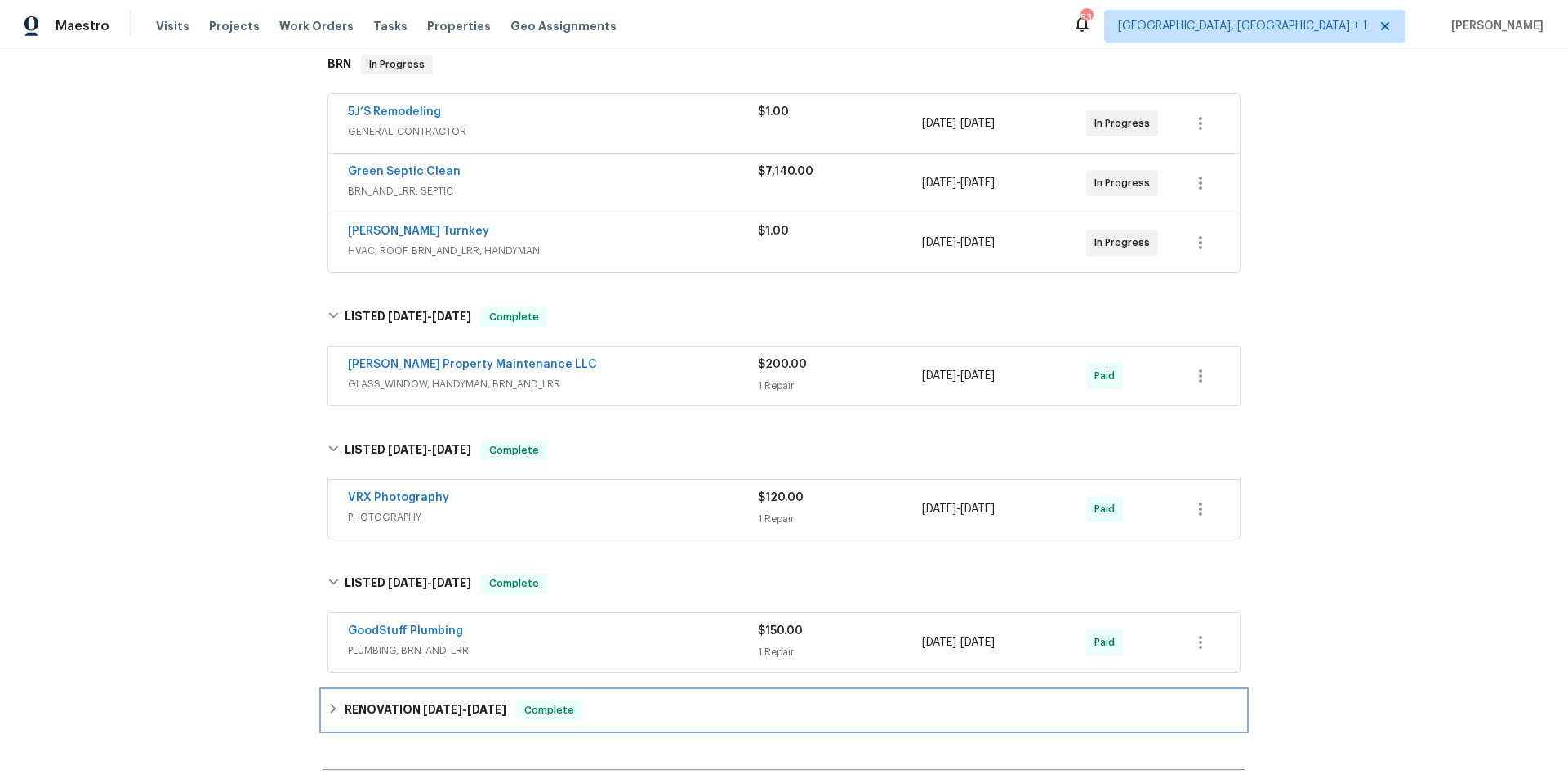
click at [676, 711] on div "RENOVATION 4/21/25 - 7/18/25 Complete" at bounding box center [784, 710] width 913 height 19
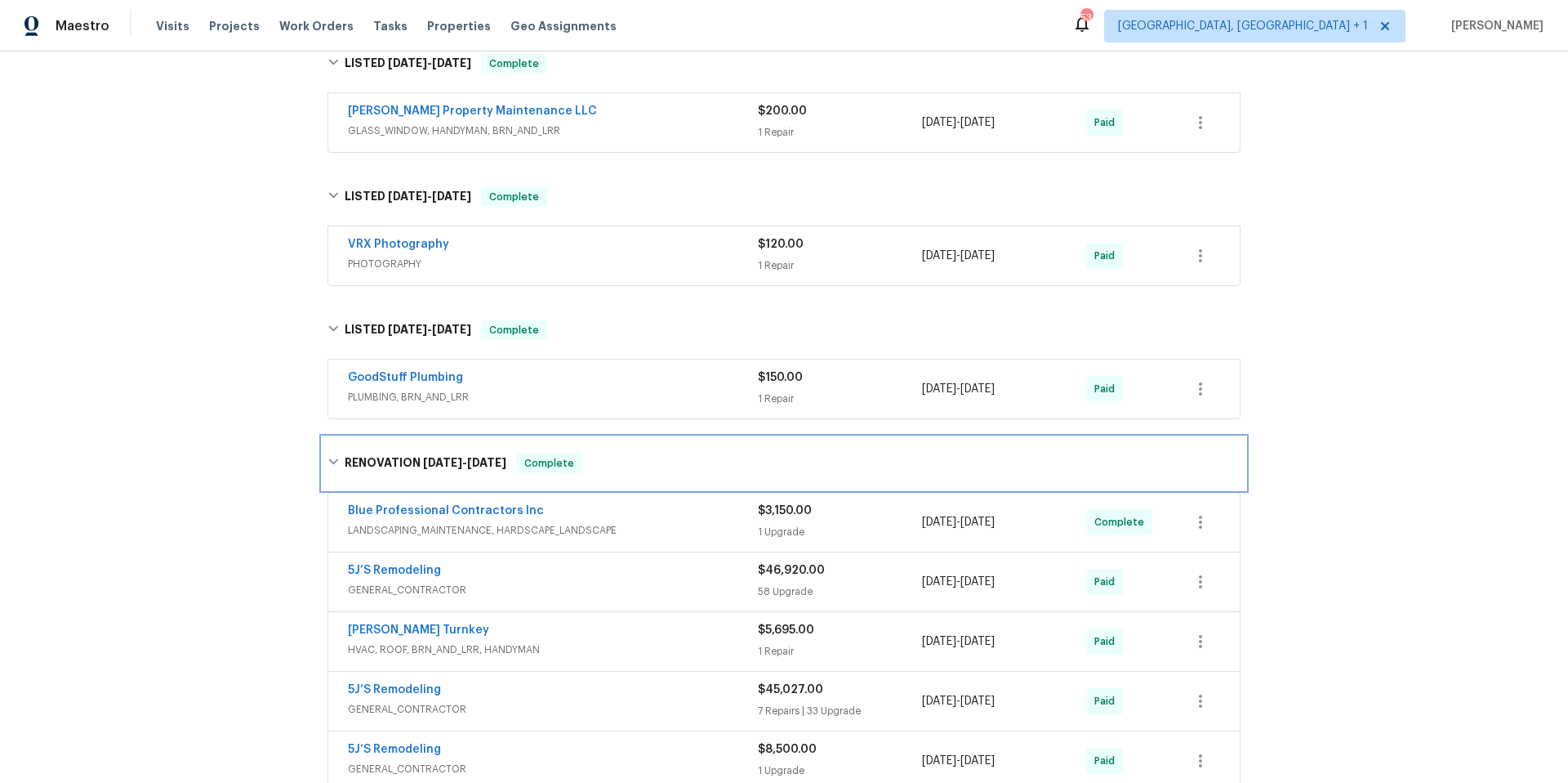
scroll to position [526, 0]
click at [622, 640] on span "HVAC, ROOF, BRN_AND_LRR, HANDYMAN" at bounding box center [552, 648] width 410 height 16
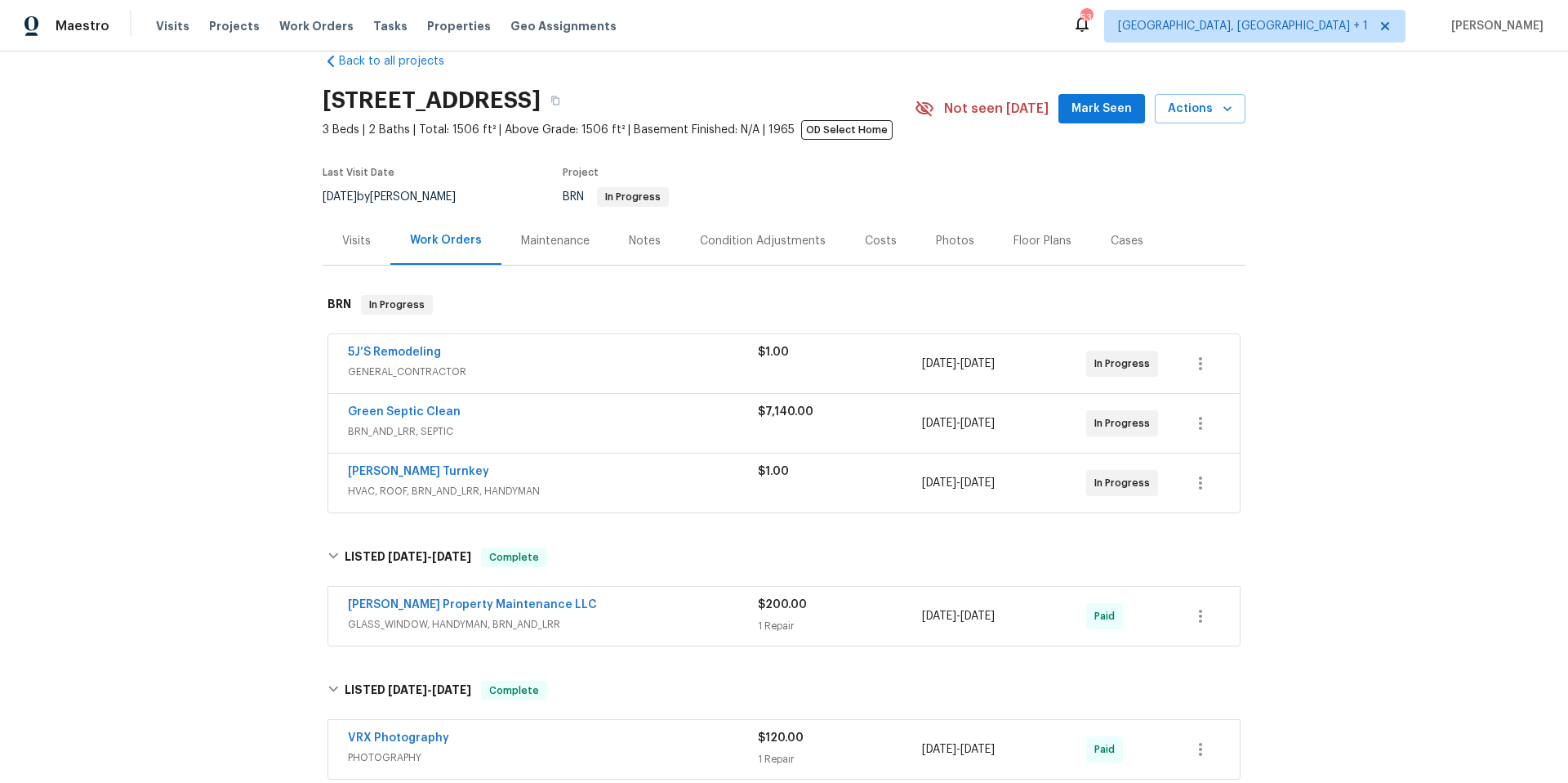
scroll to position [0, 0]
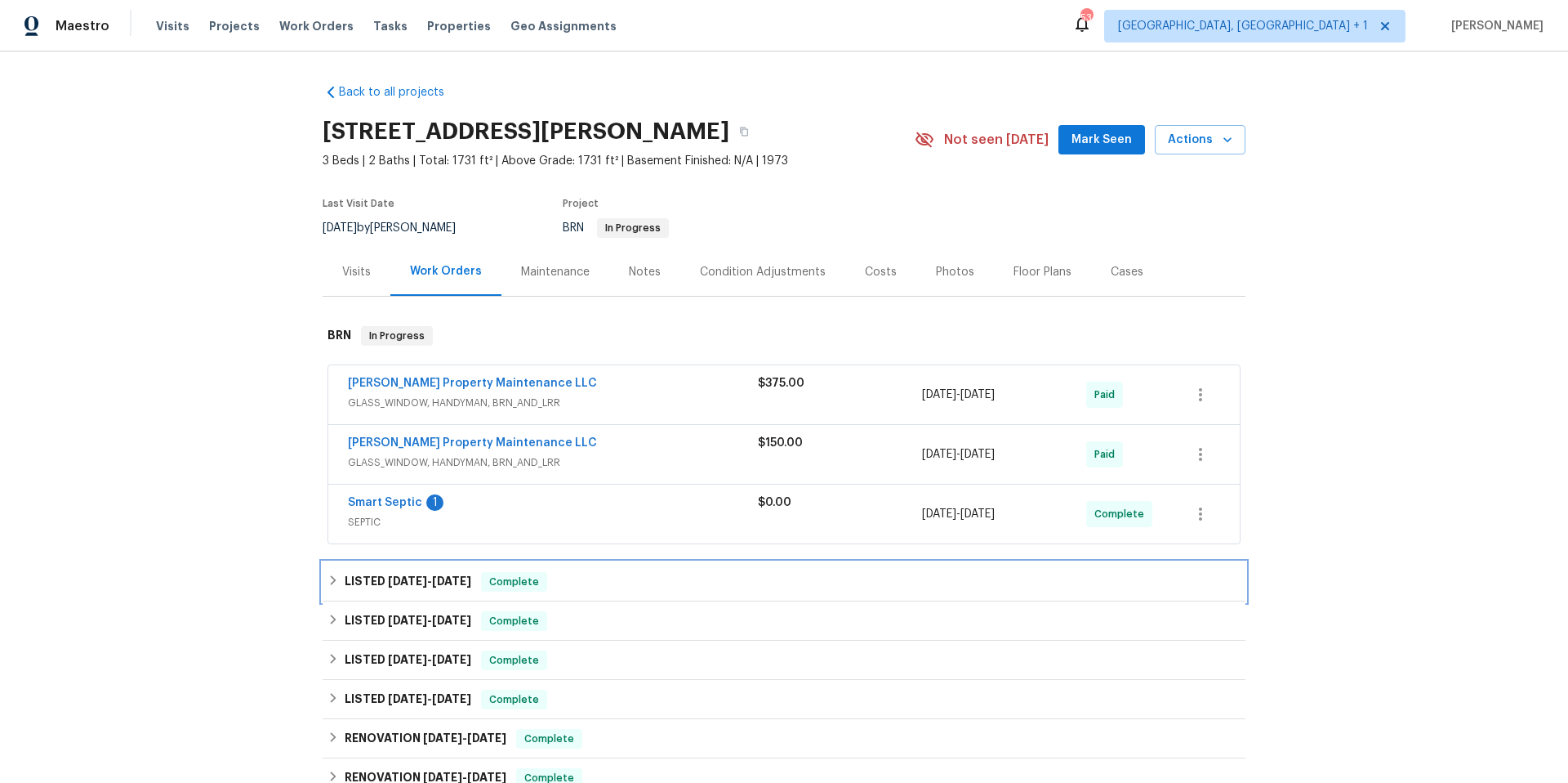
click at [633, 588] on div "LISTED [DATE] - [DATE] Complete" at bounding box center [784, 581] width 913 height 19
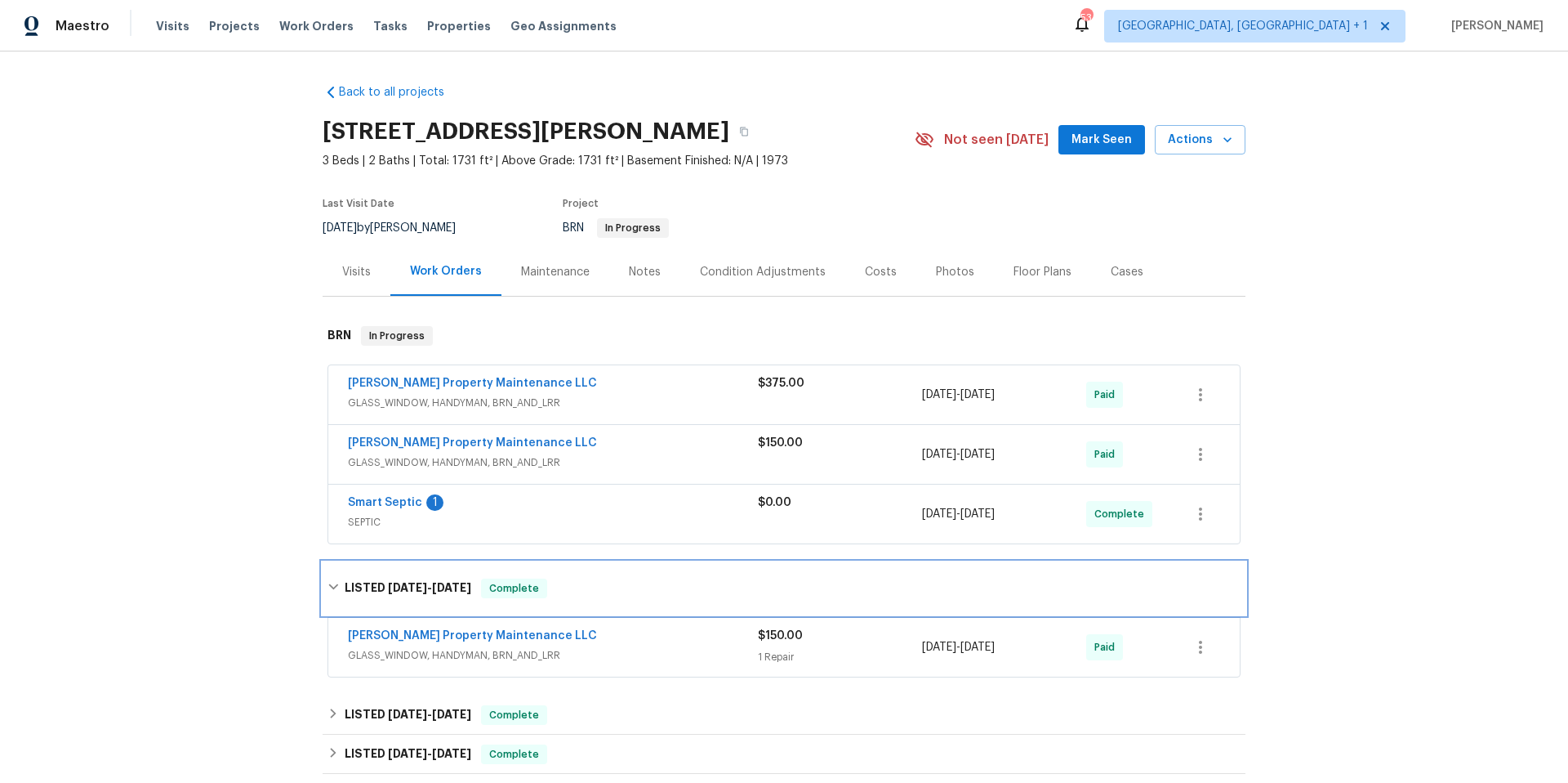
scroll to position [141, 0]
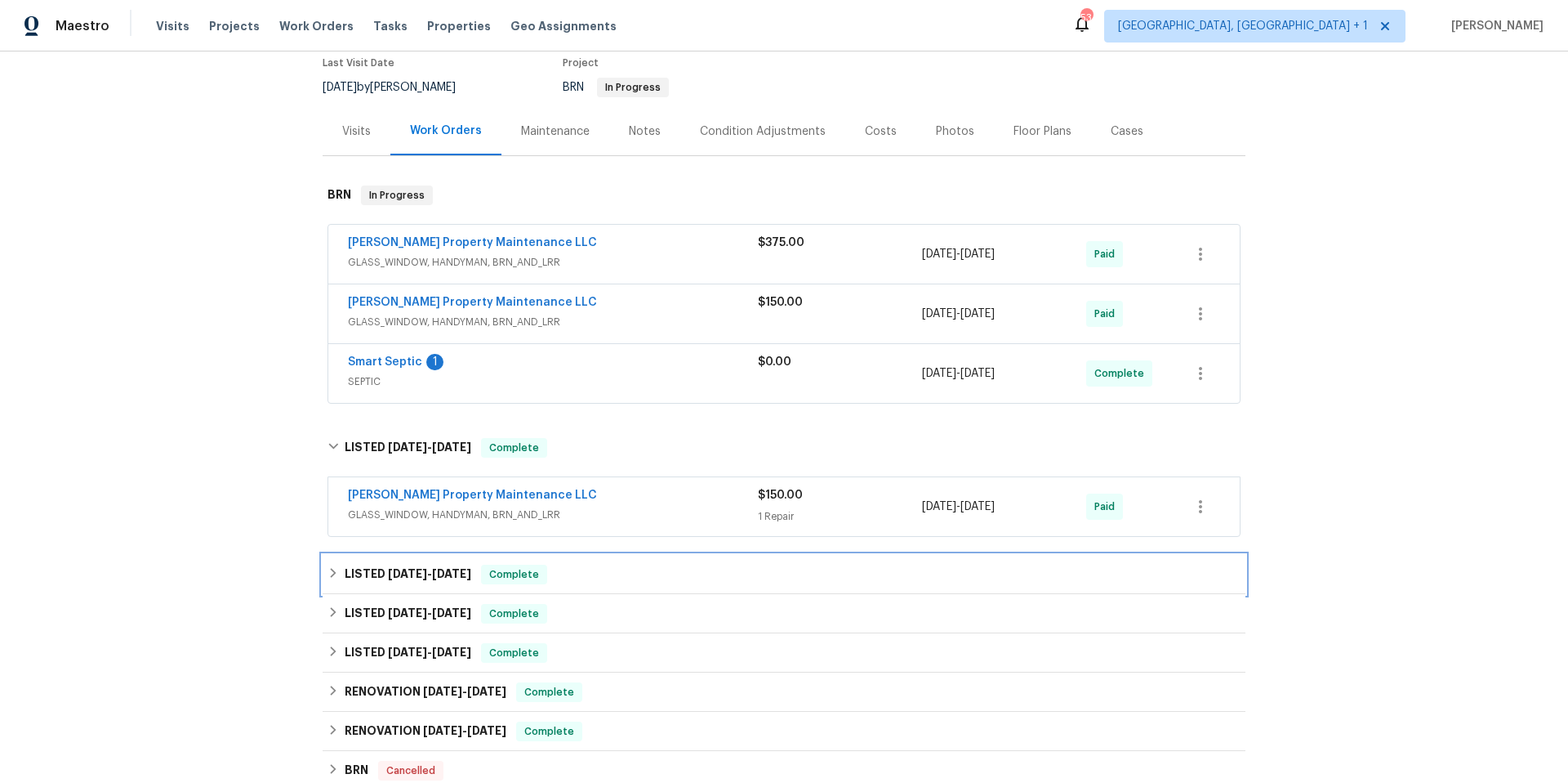
click at [634, 570] on div "LISTED [DATE] - [DATE] Complete" at bounding box center [784, 574] width 913 height 19
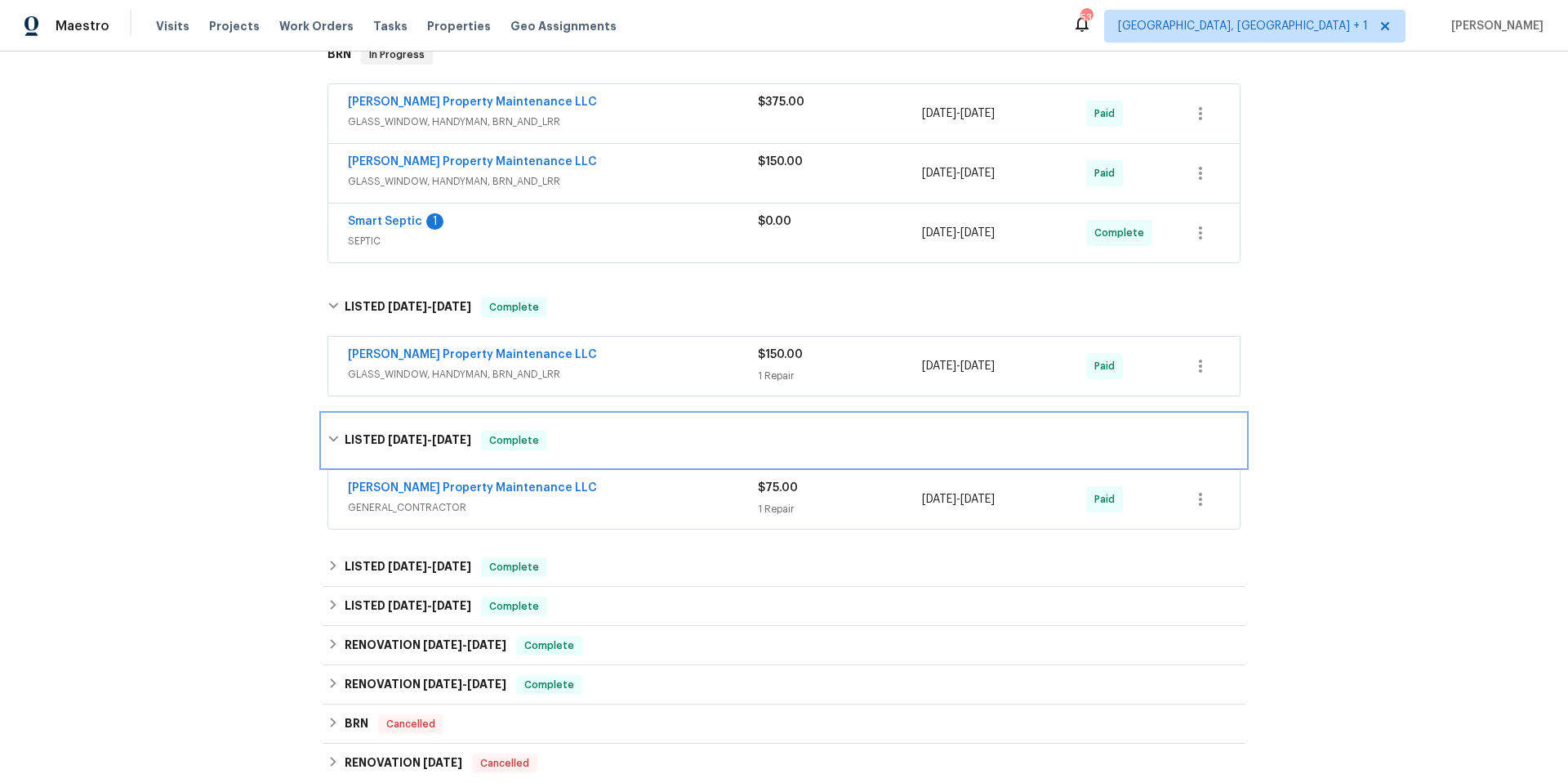
scroll to position [284, 0]
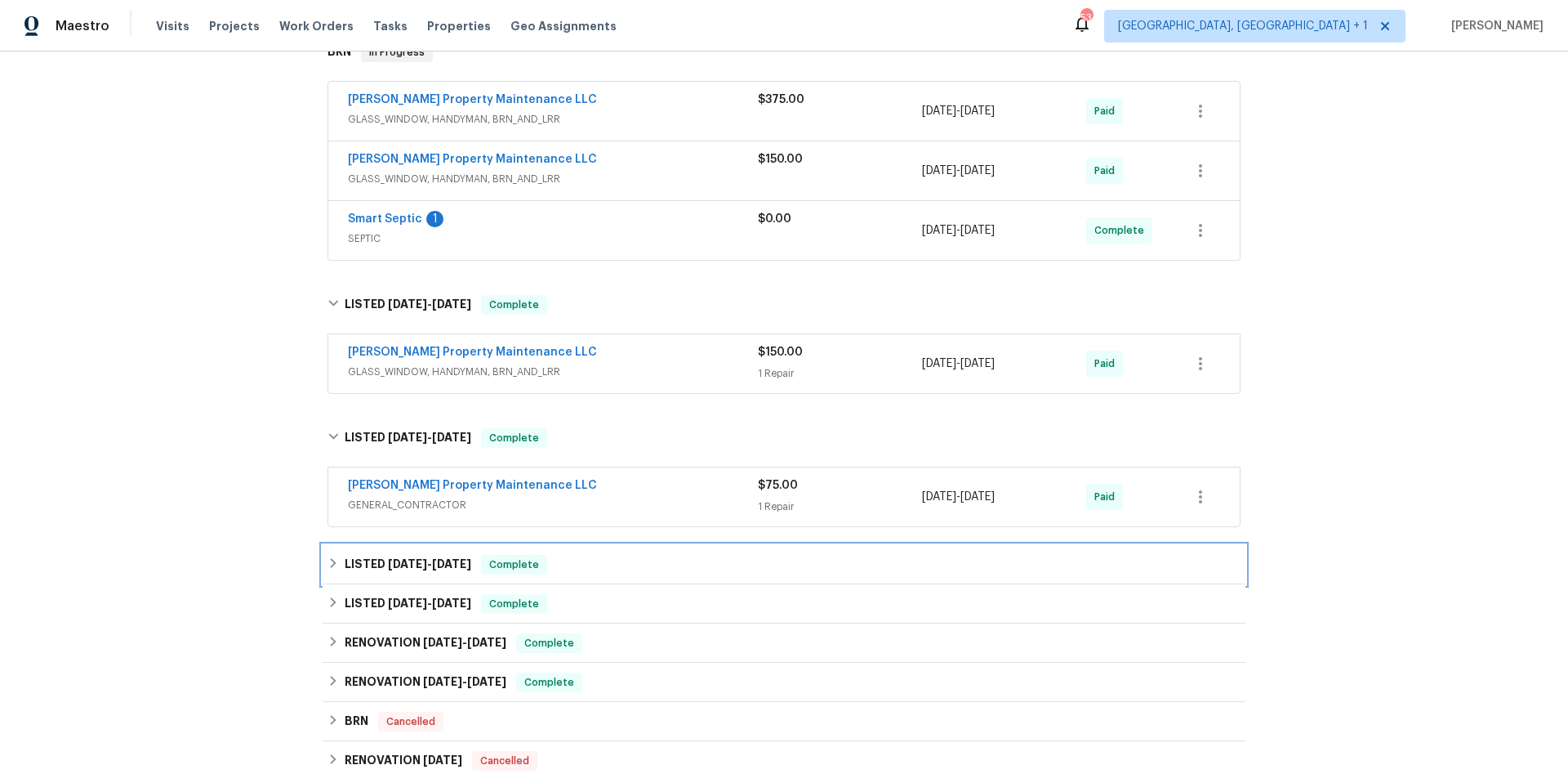
click at [635, 569] on div "LISTED [DATE] - [DATE] Complete" at bounding box center [784, 564] width 913 height 19
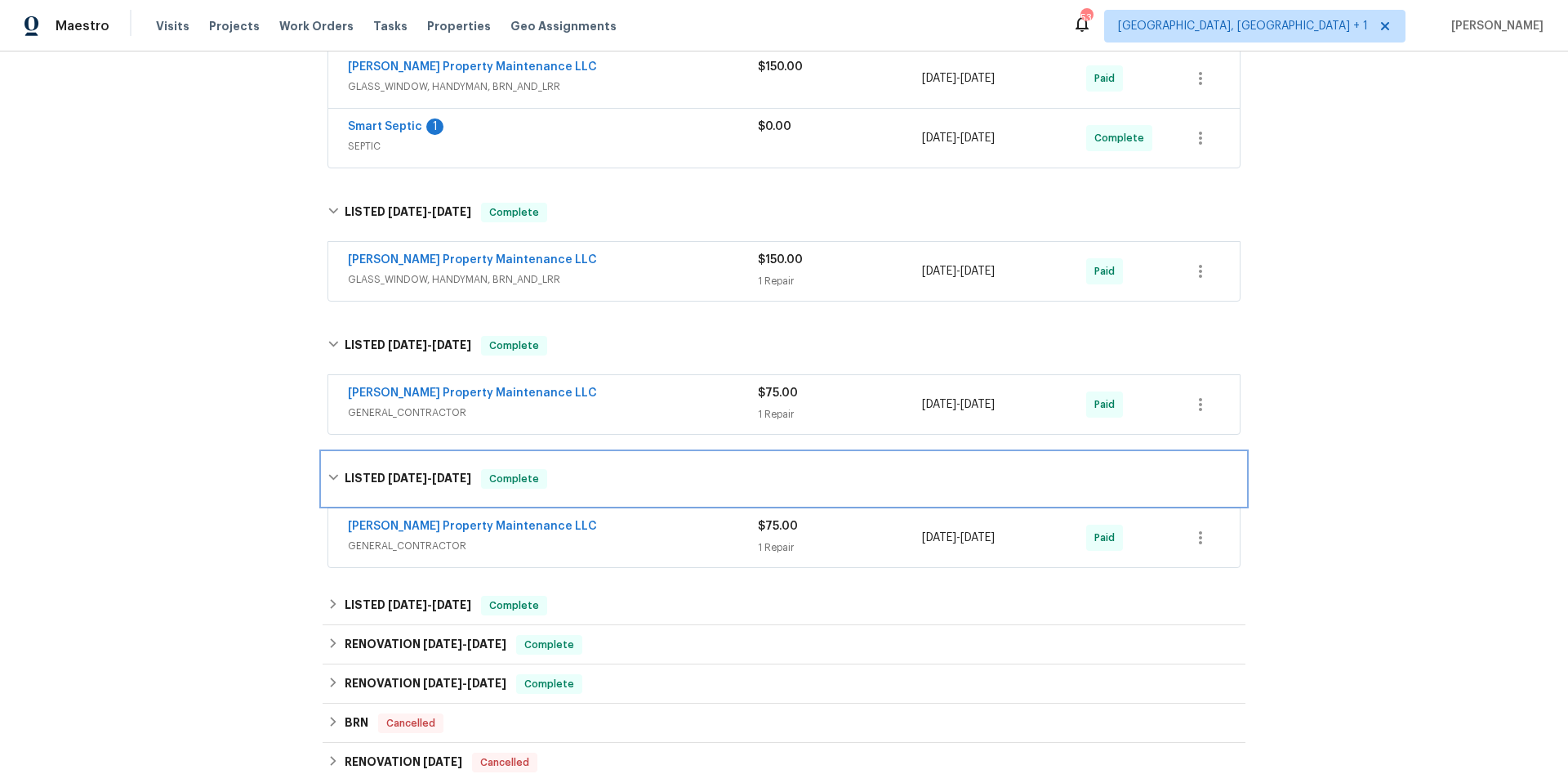
scroll to position [412, 0]
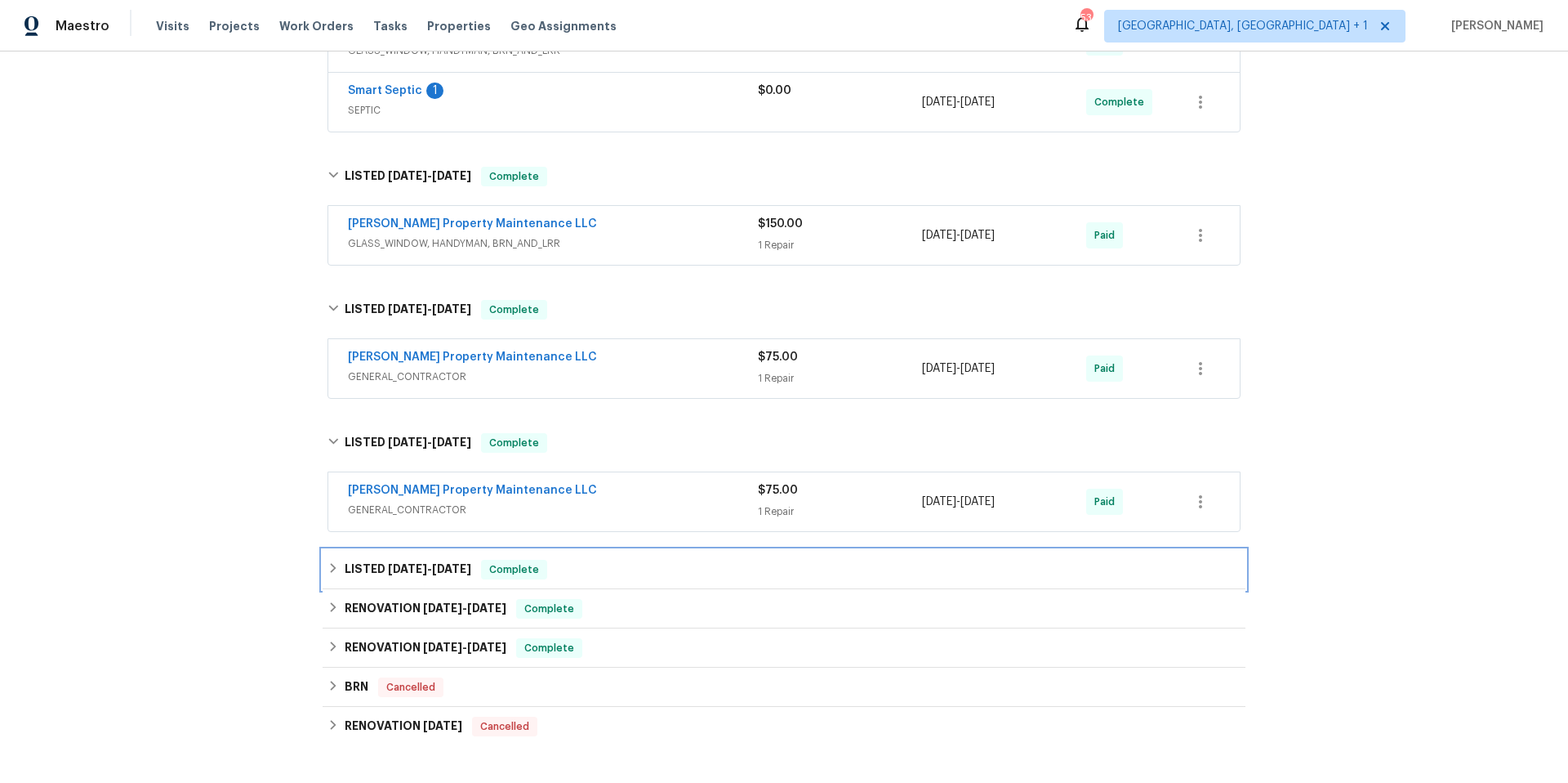
click at [630, 566] on div "LISTED 12/3/24 - 12/4/24 Complete" at bounding box center [784, 569] width 913 height 19
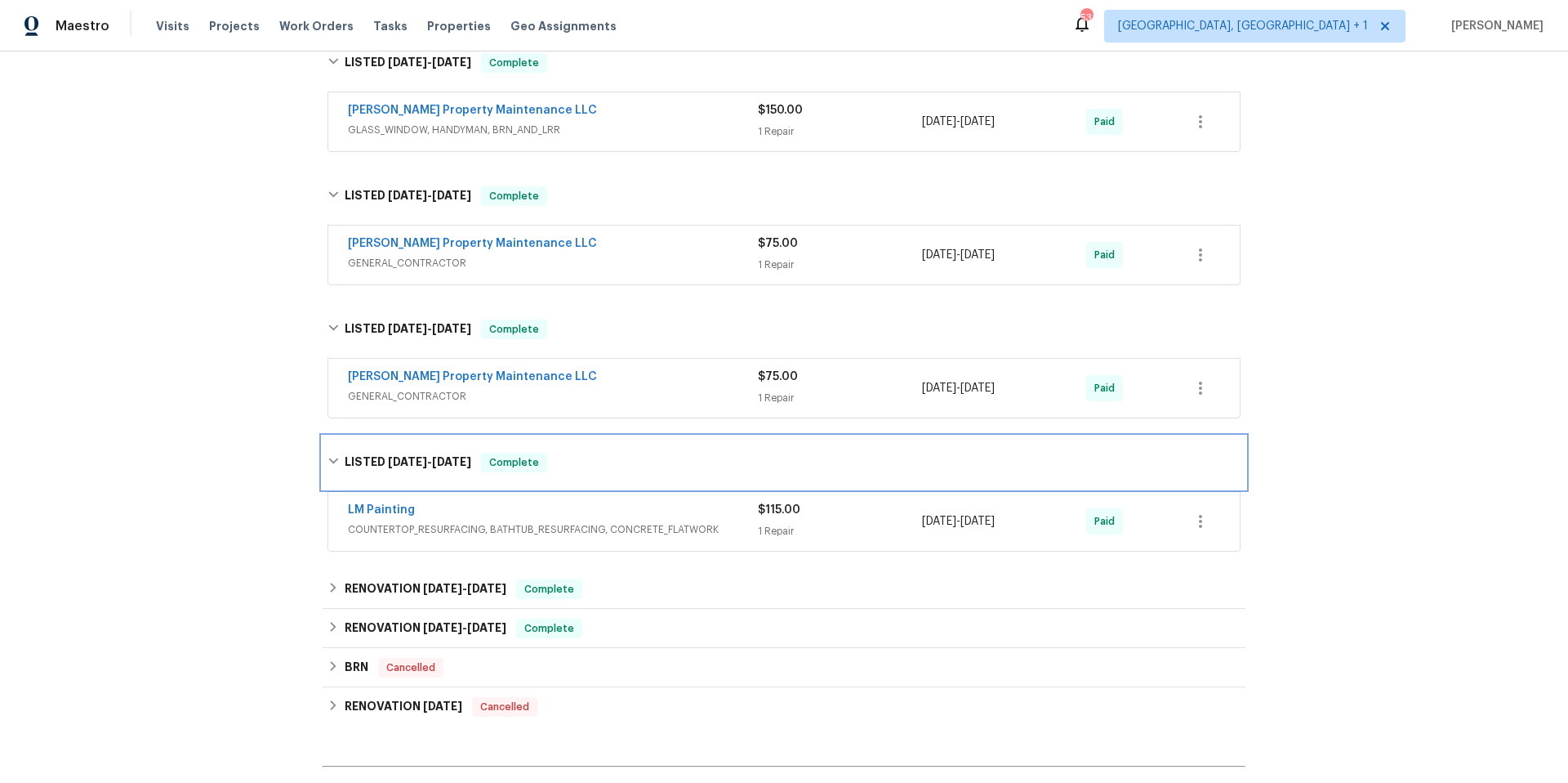
scroll to position [528, 0]
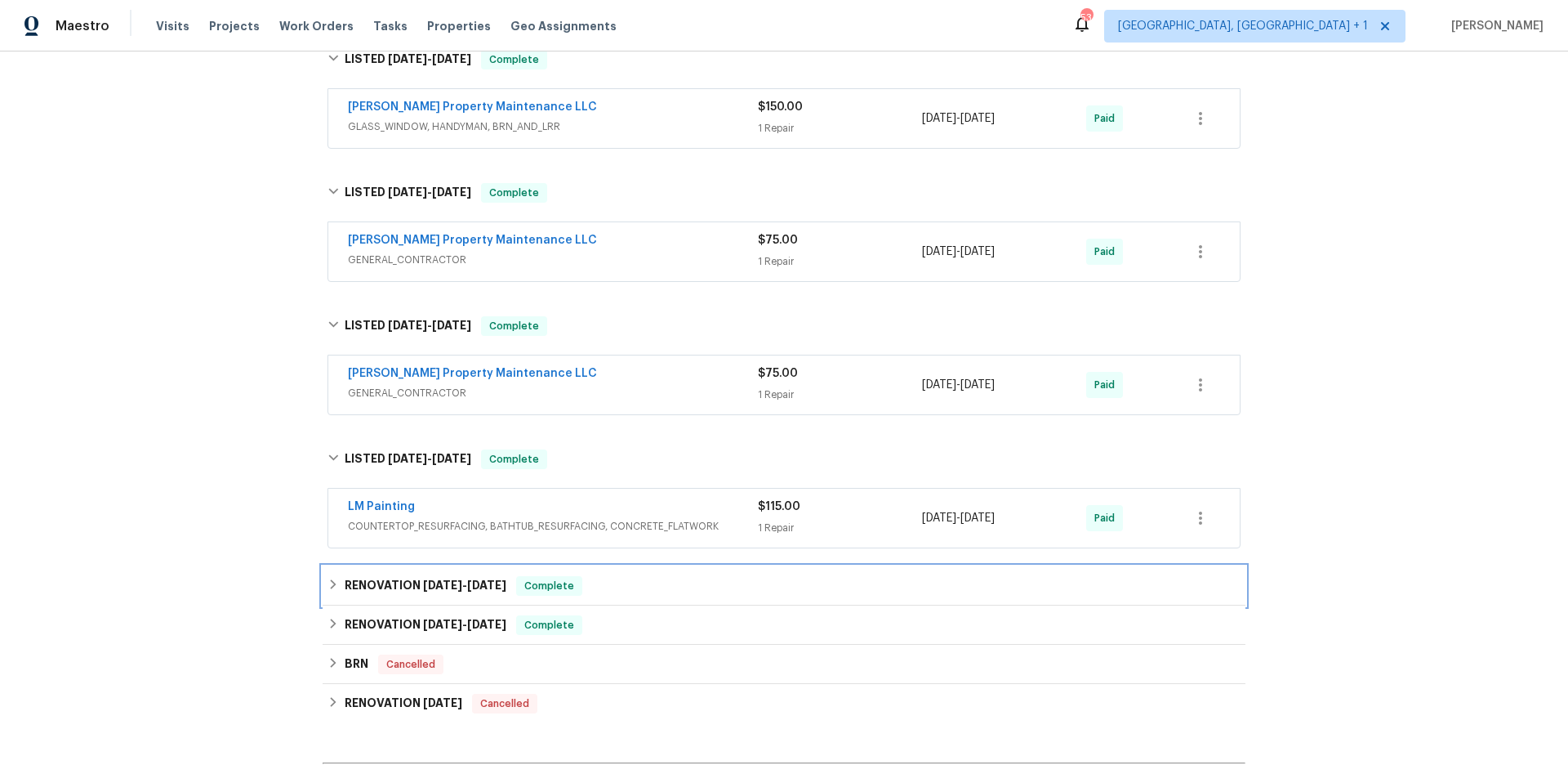
click at [653, 577] on div "RENOVATION 11/4/24 - 11/11/24 Complete" at bounding box center [784, 586] width 913 height 19
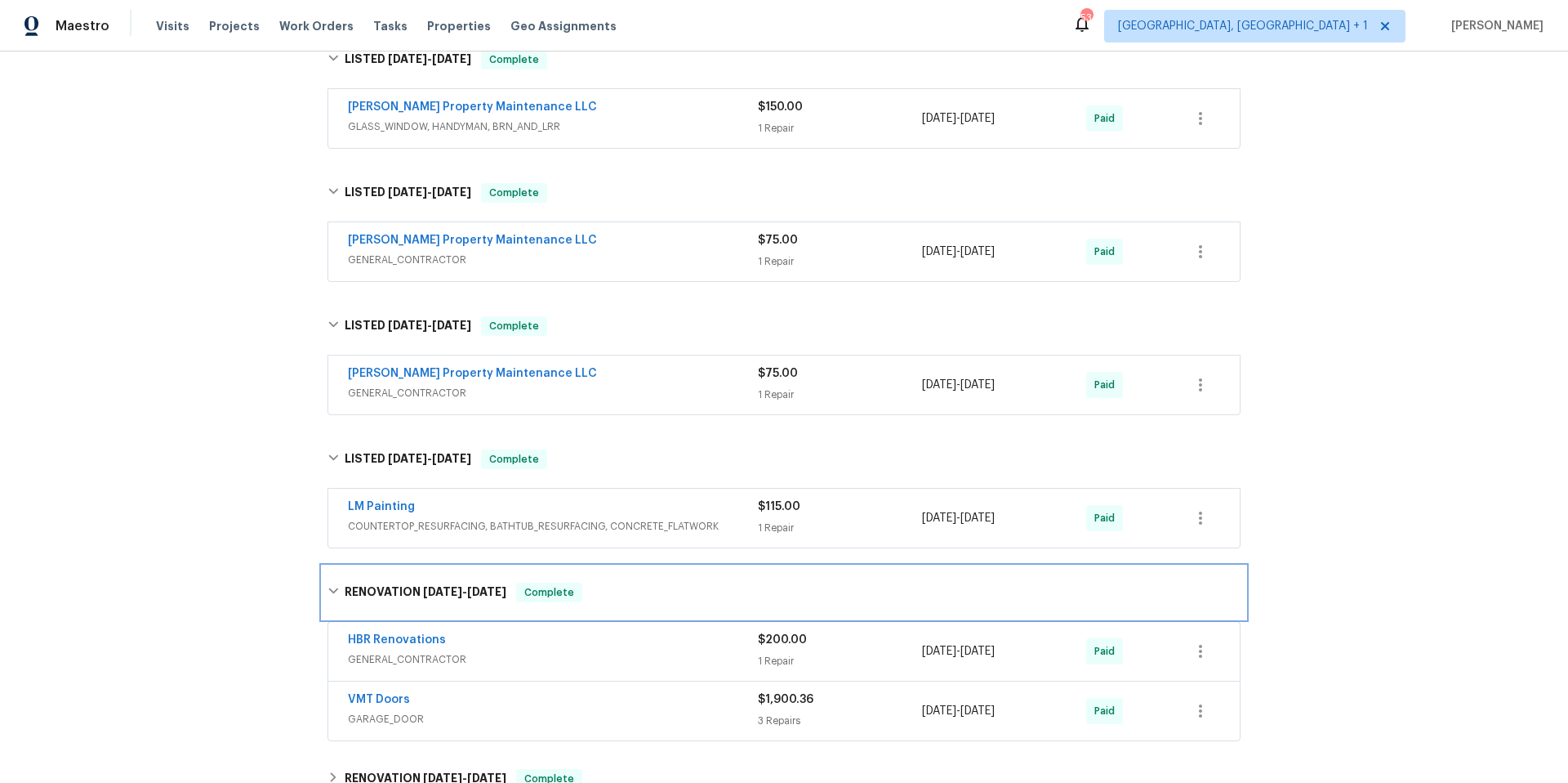
scroll to position [674, 0]
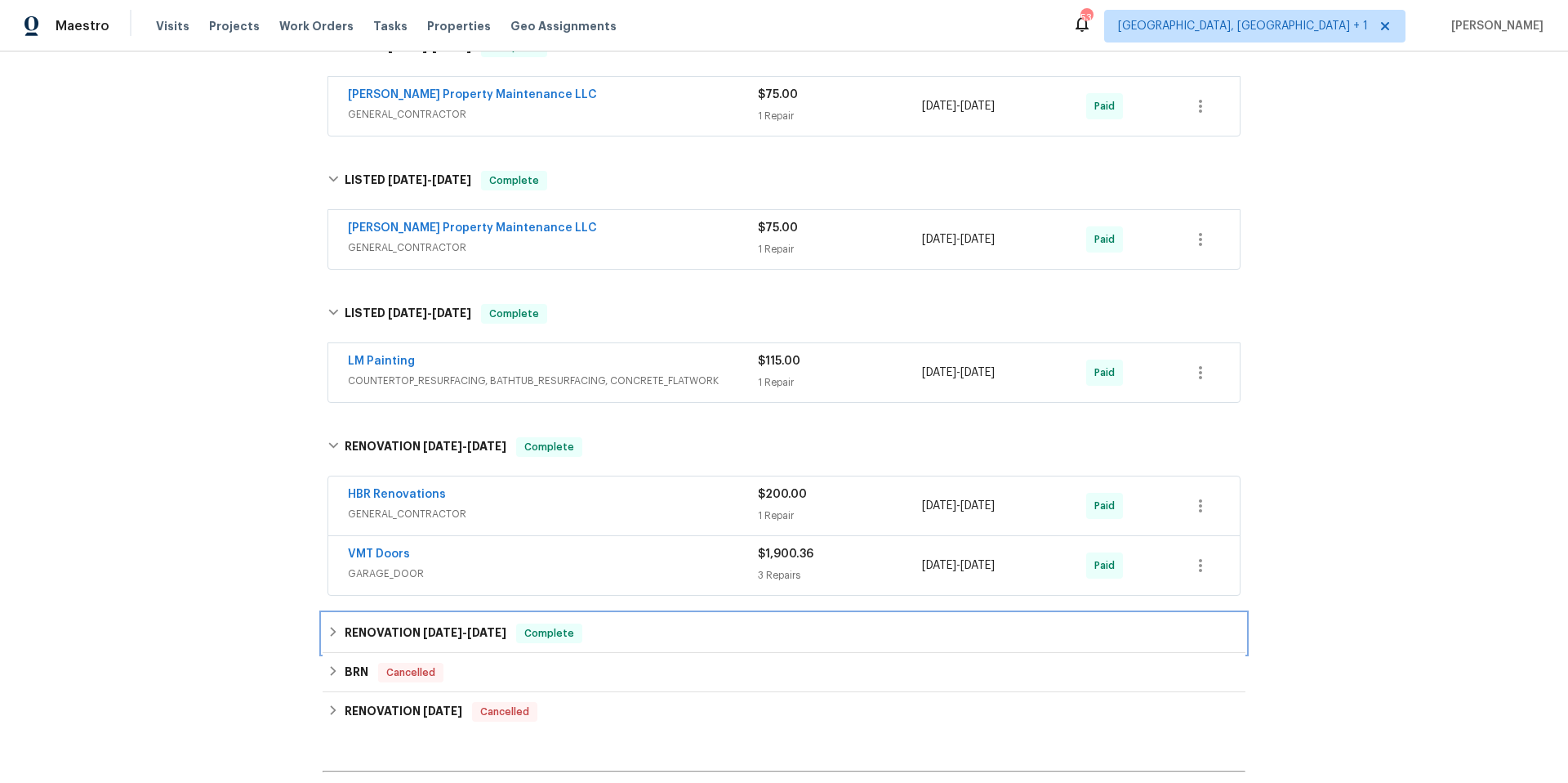
click at [654, 624] on div "RENOVATION 10/4/24 - 11/1/24 Complete" at bounding box center [784, 633] width 913 height 19
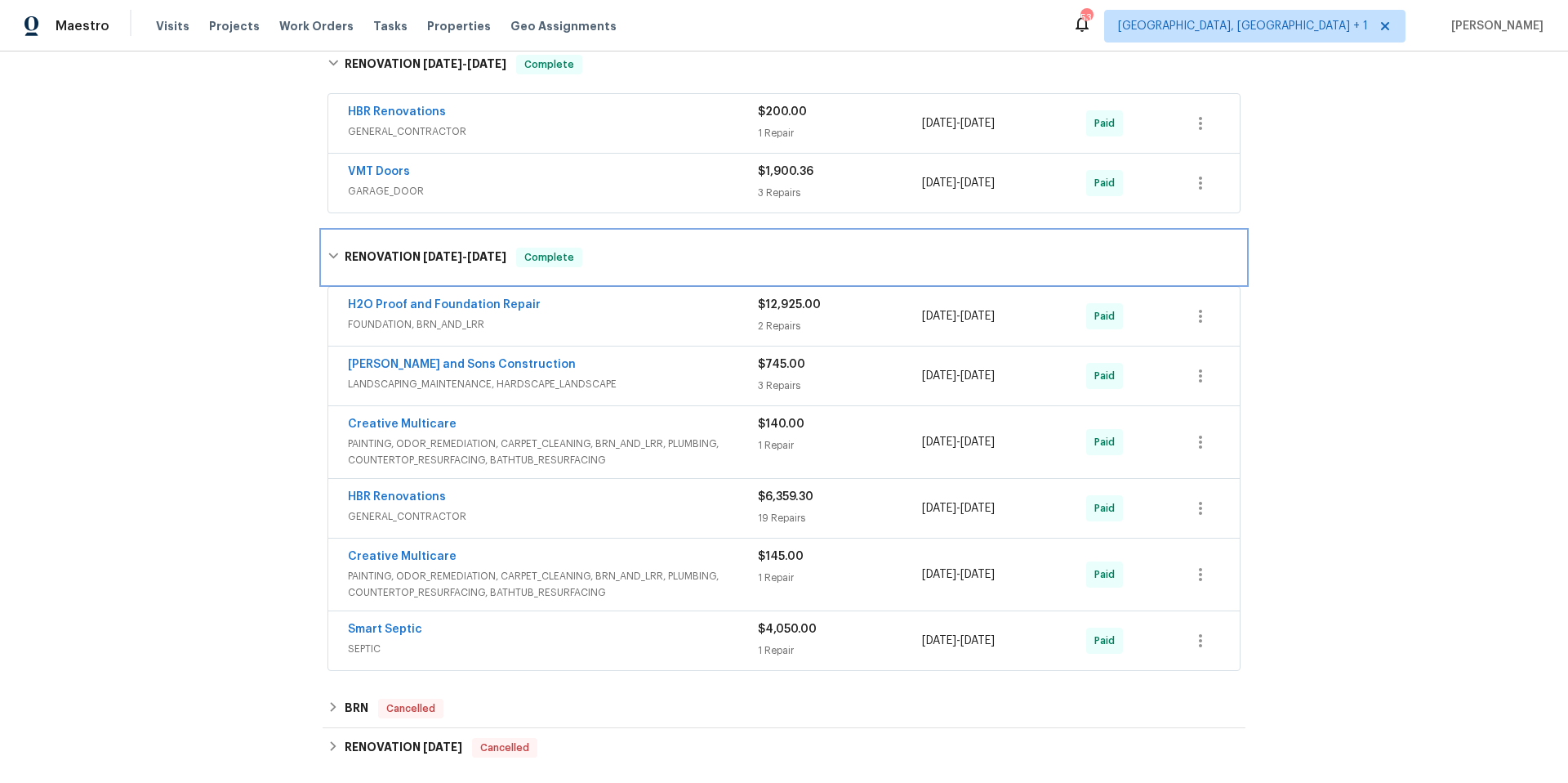
scroll to position [1076, 0]
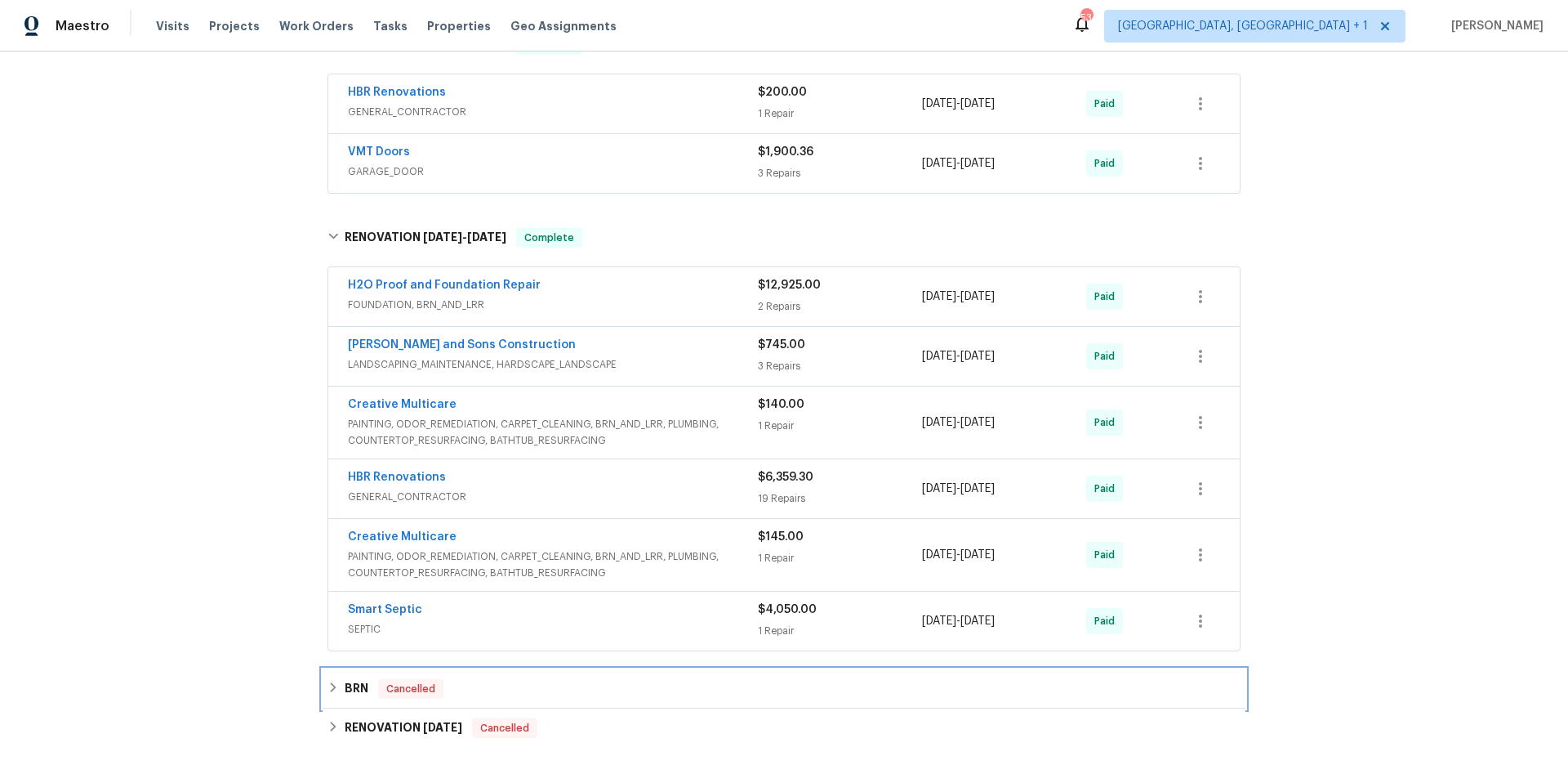
click at [641, 686] on div "BRN Cancelled" at bounding box center [784, 688] width 913 height 19
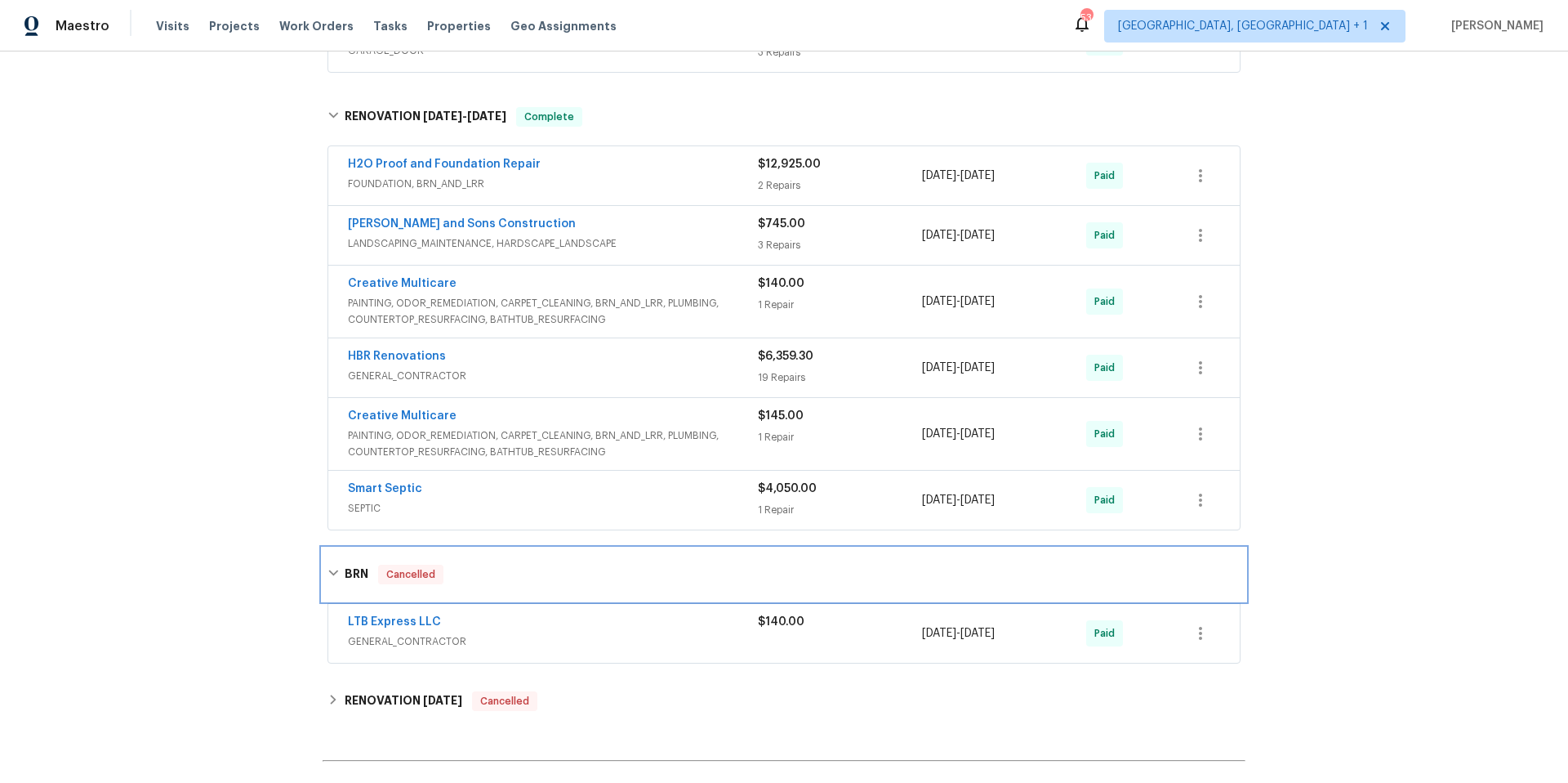
scroll to position [1386, 0]
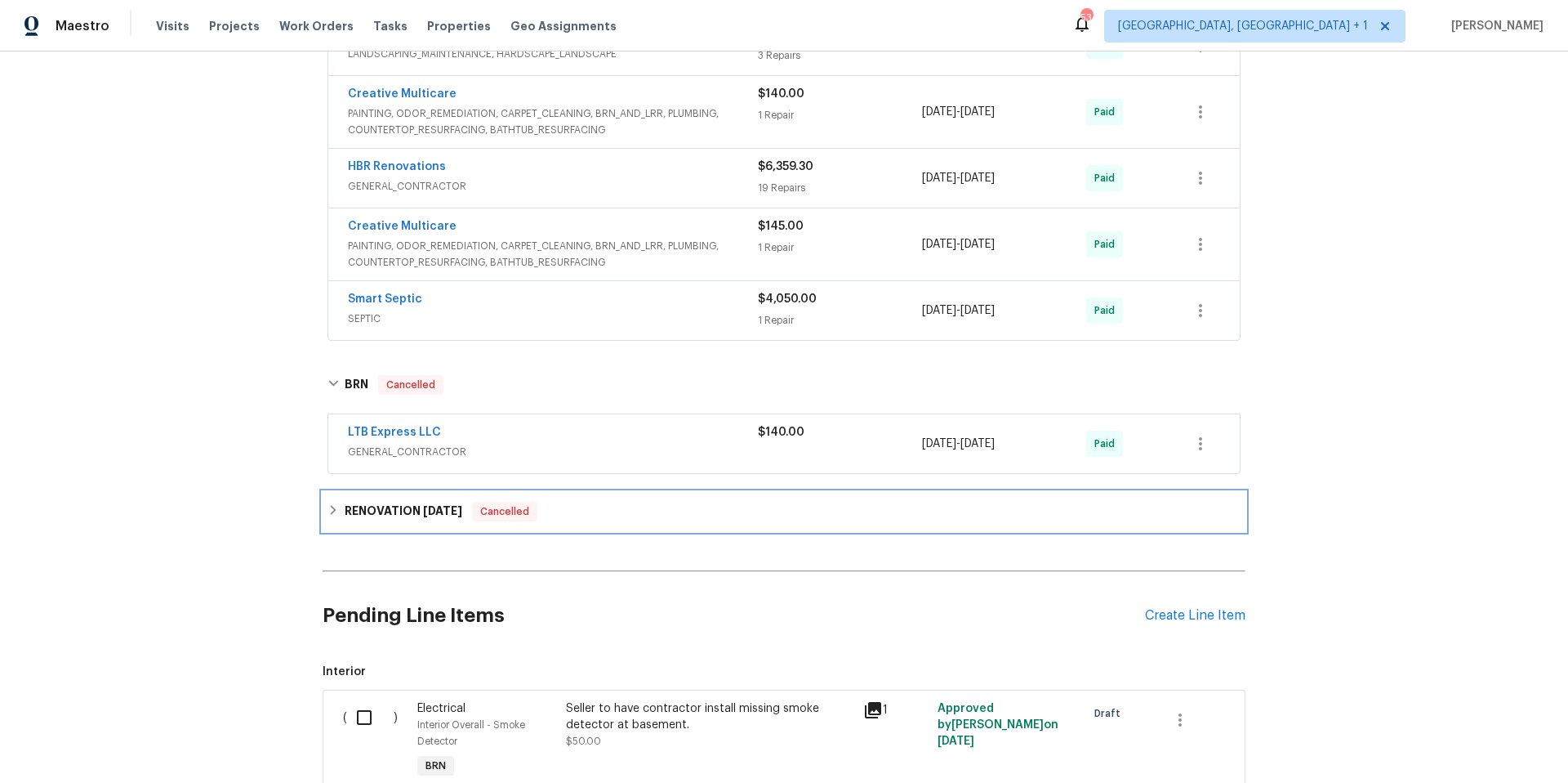
click at [686, 521] on div "RENOVATION 9/10/19 Cancelled" at bounding box center [784, 511] width 923 height 39
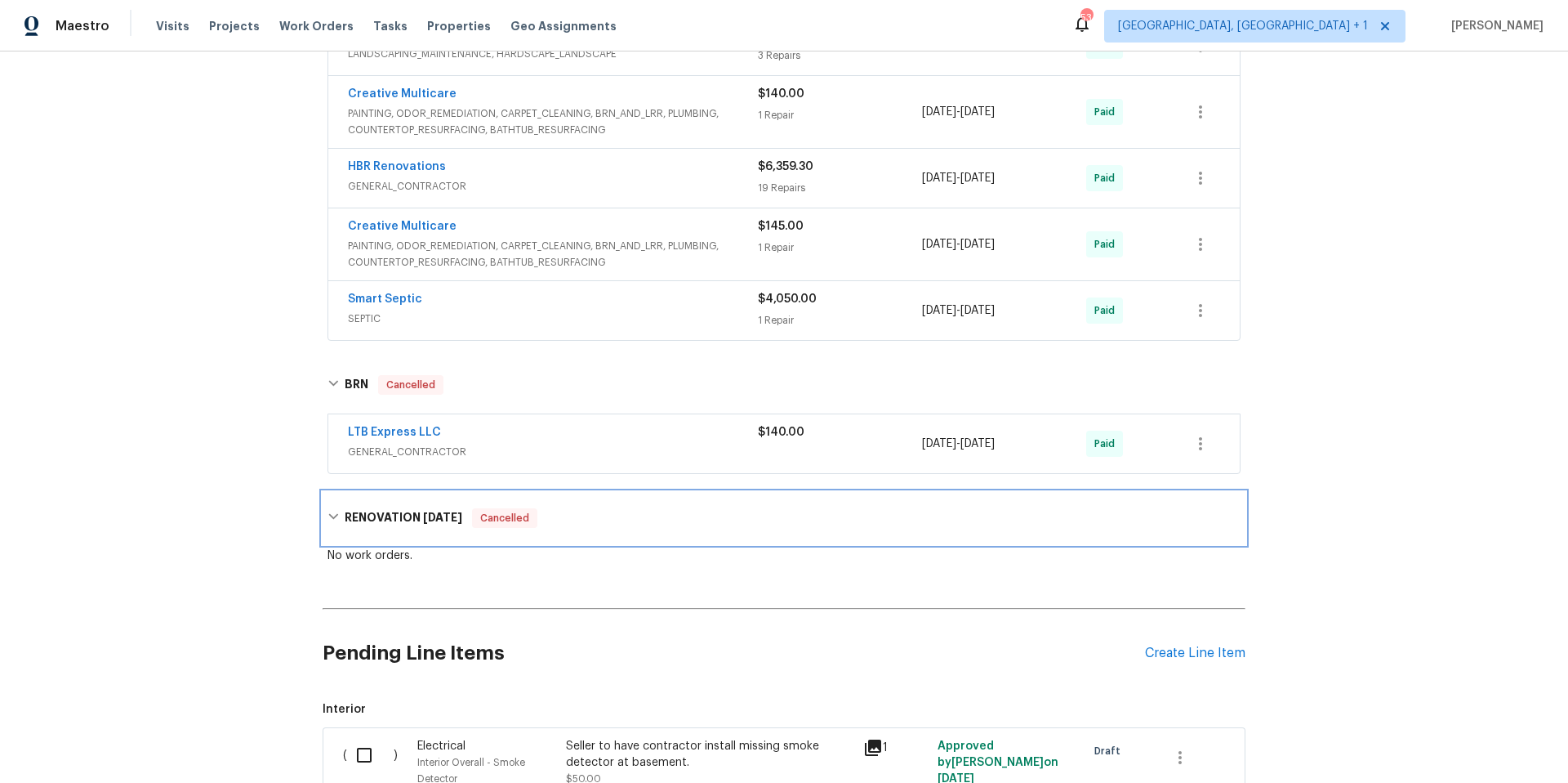
click at [686, 521] on div "RENOVATION 9/10/19 Cancelled" at bounding box center [784, 517] width 913 height 19
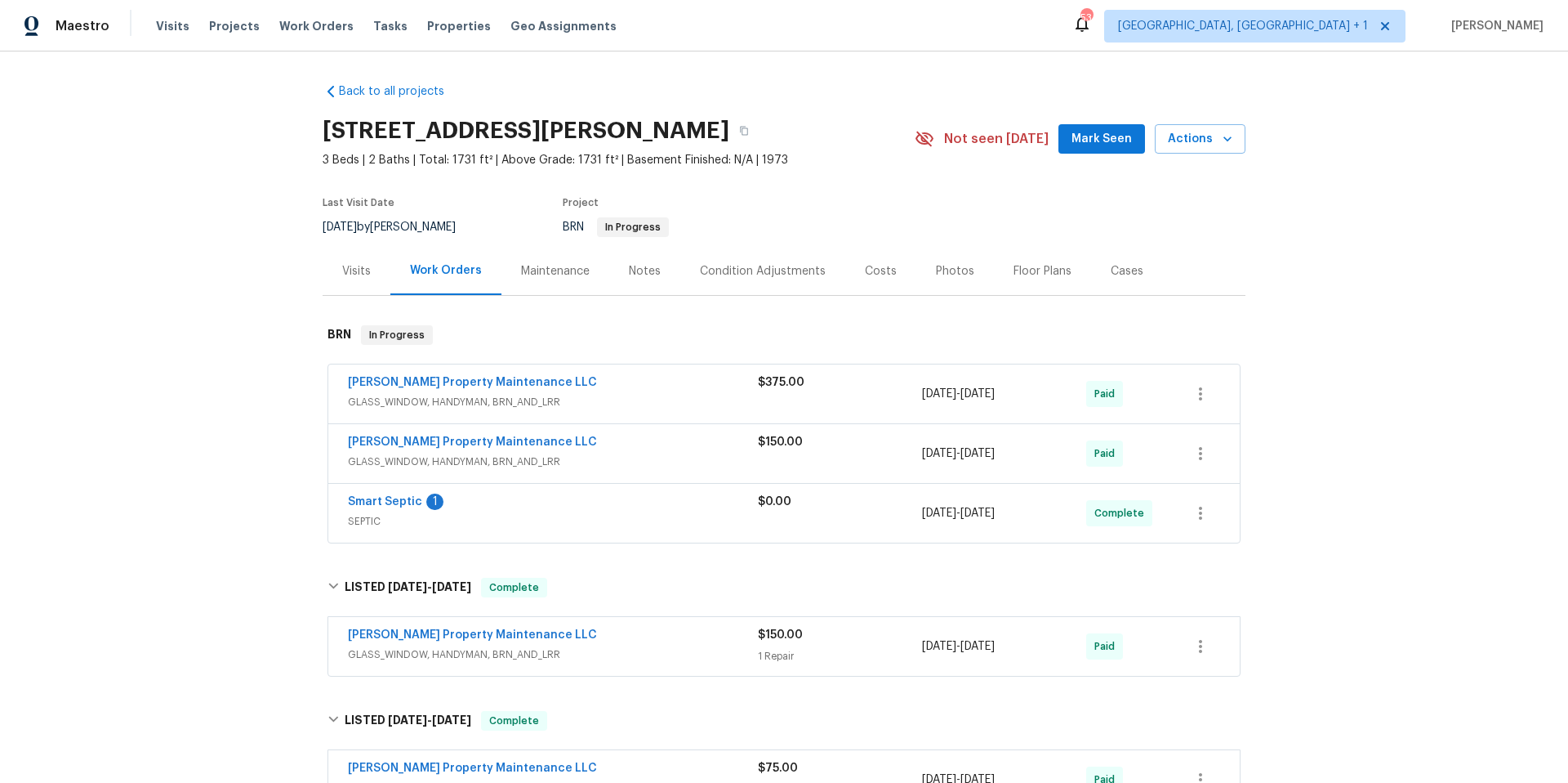
scroll to position [0, 0]
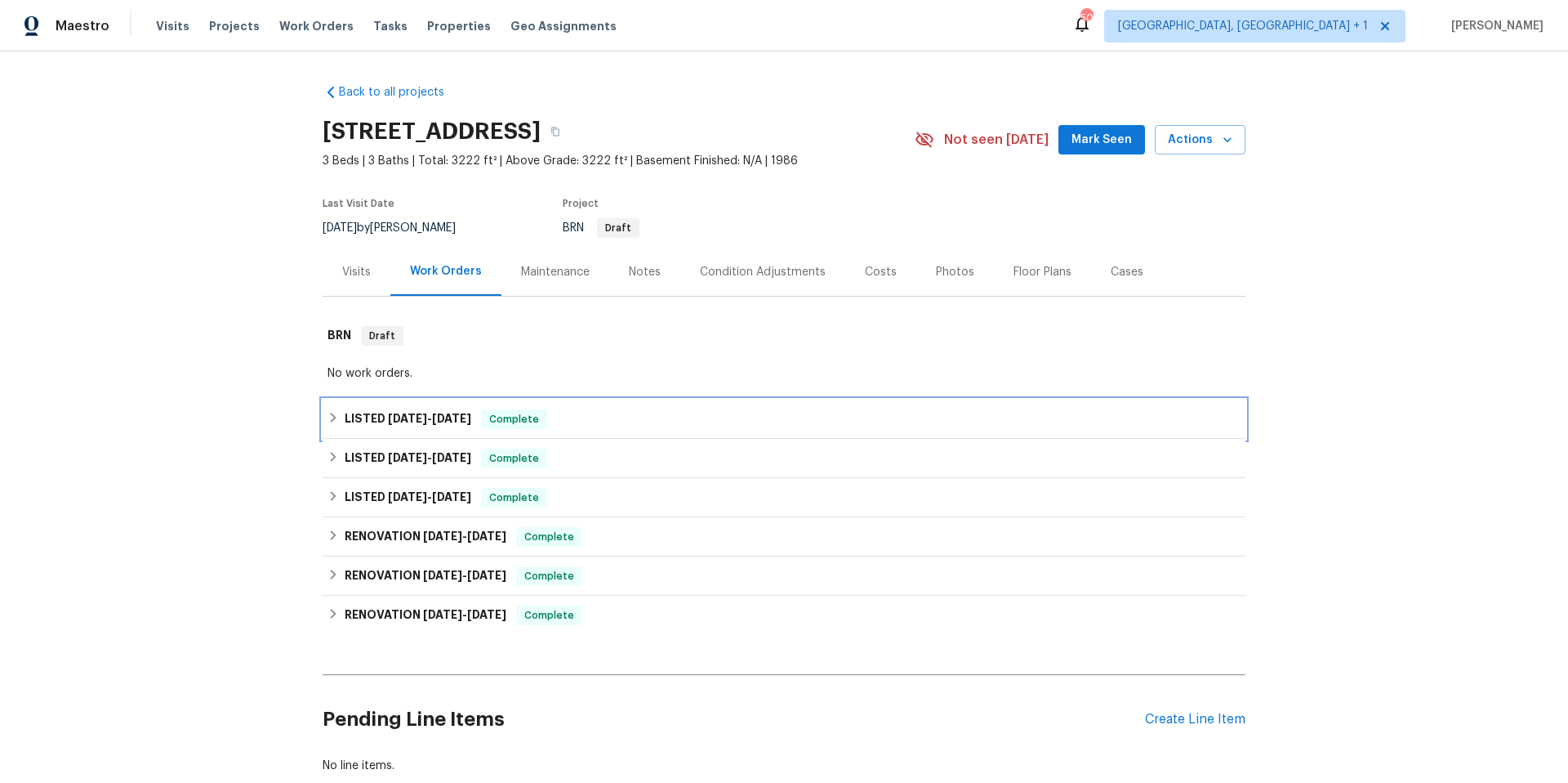
click at [631, 417] on div "LISTED [DATE] - [DATE] Complete" at bounding box center [784, 418] width 913 height 19
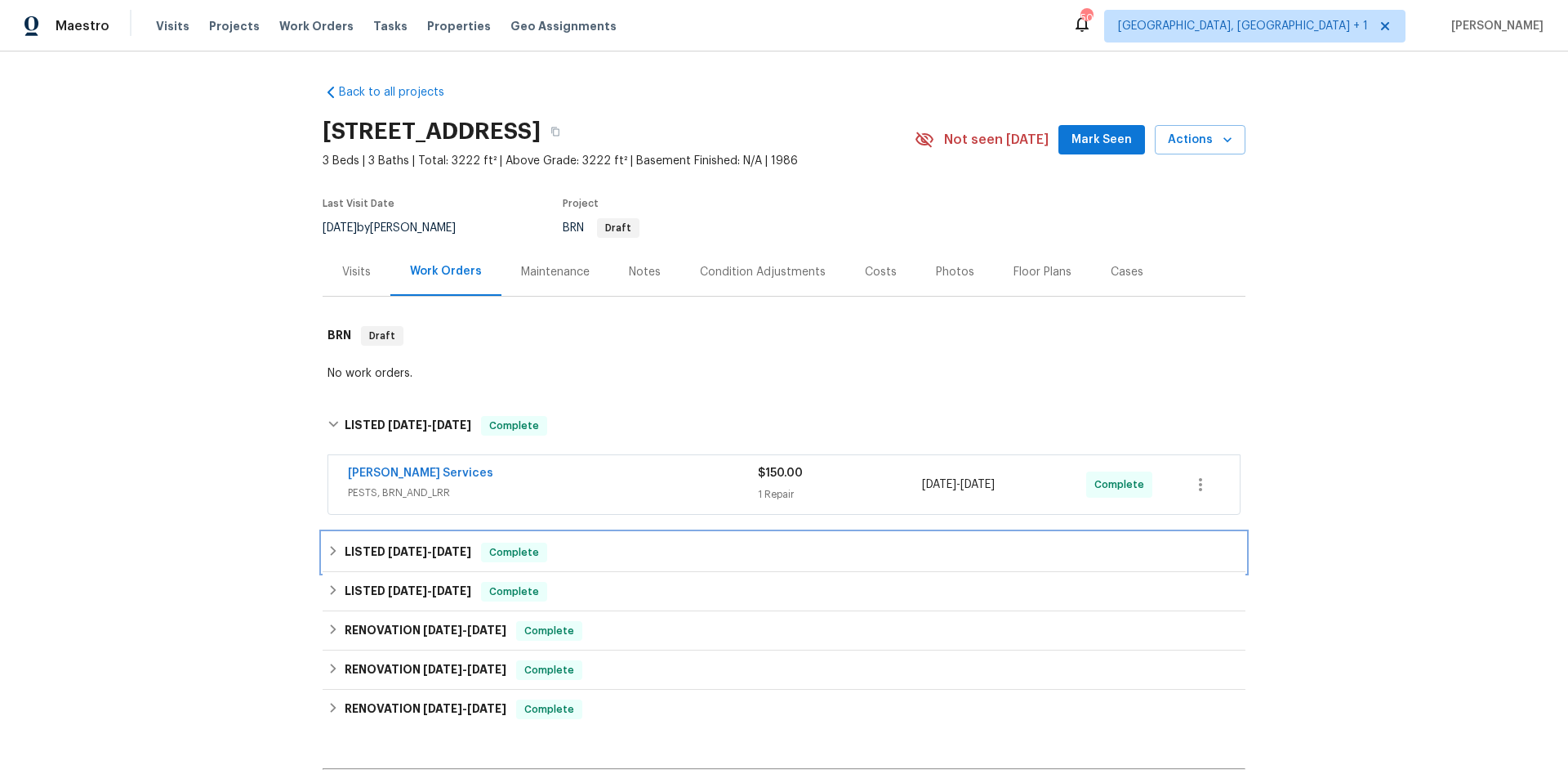
click at [619, 553] on div "LISTED [DATE] - [DATE] Complete" at bounding box center [784, 552] width 913 height 19
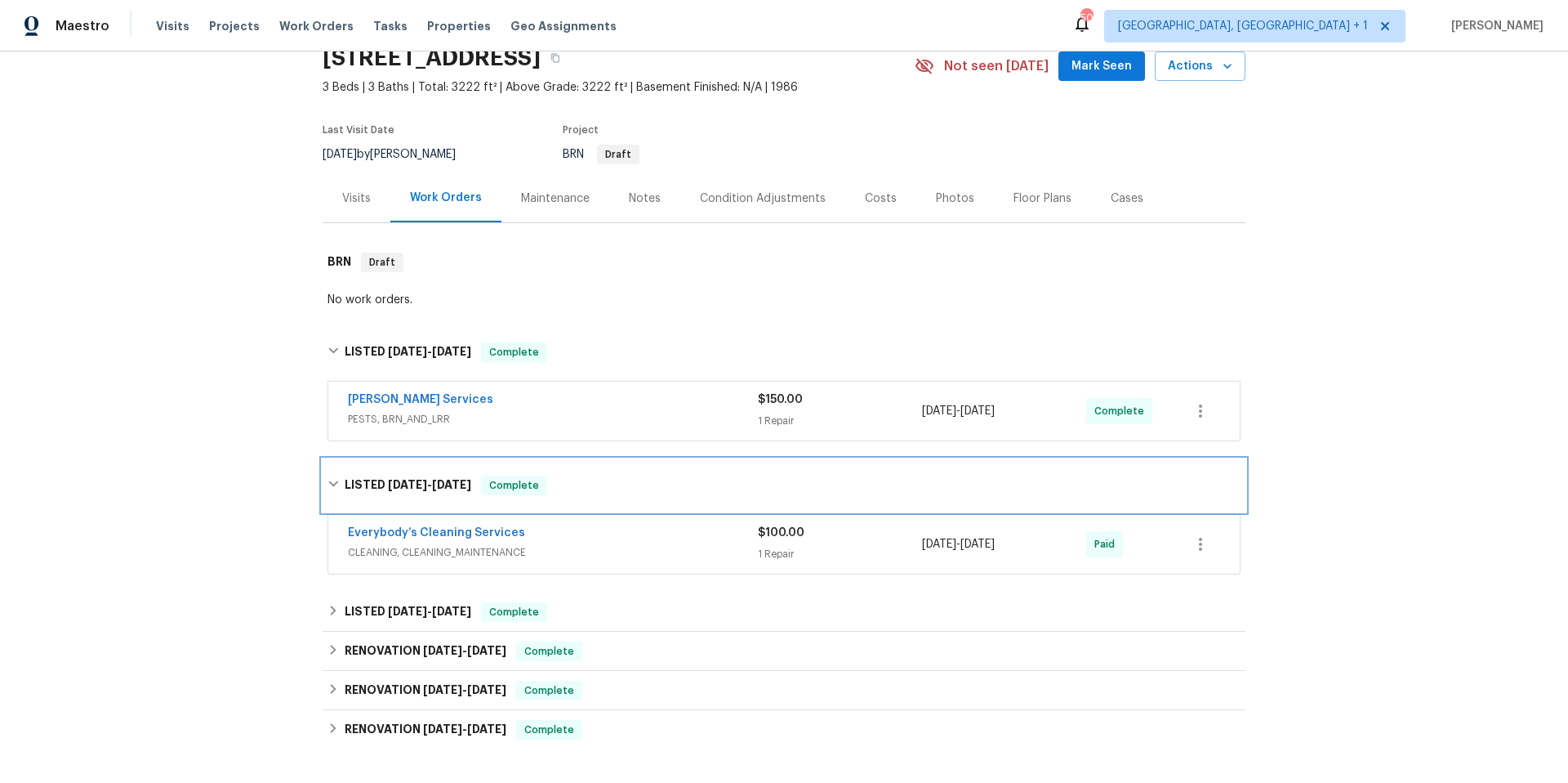
scroll to position [152, 0]
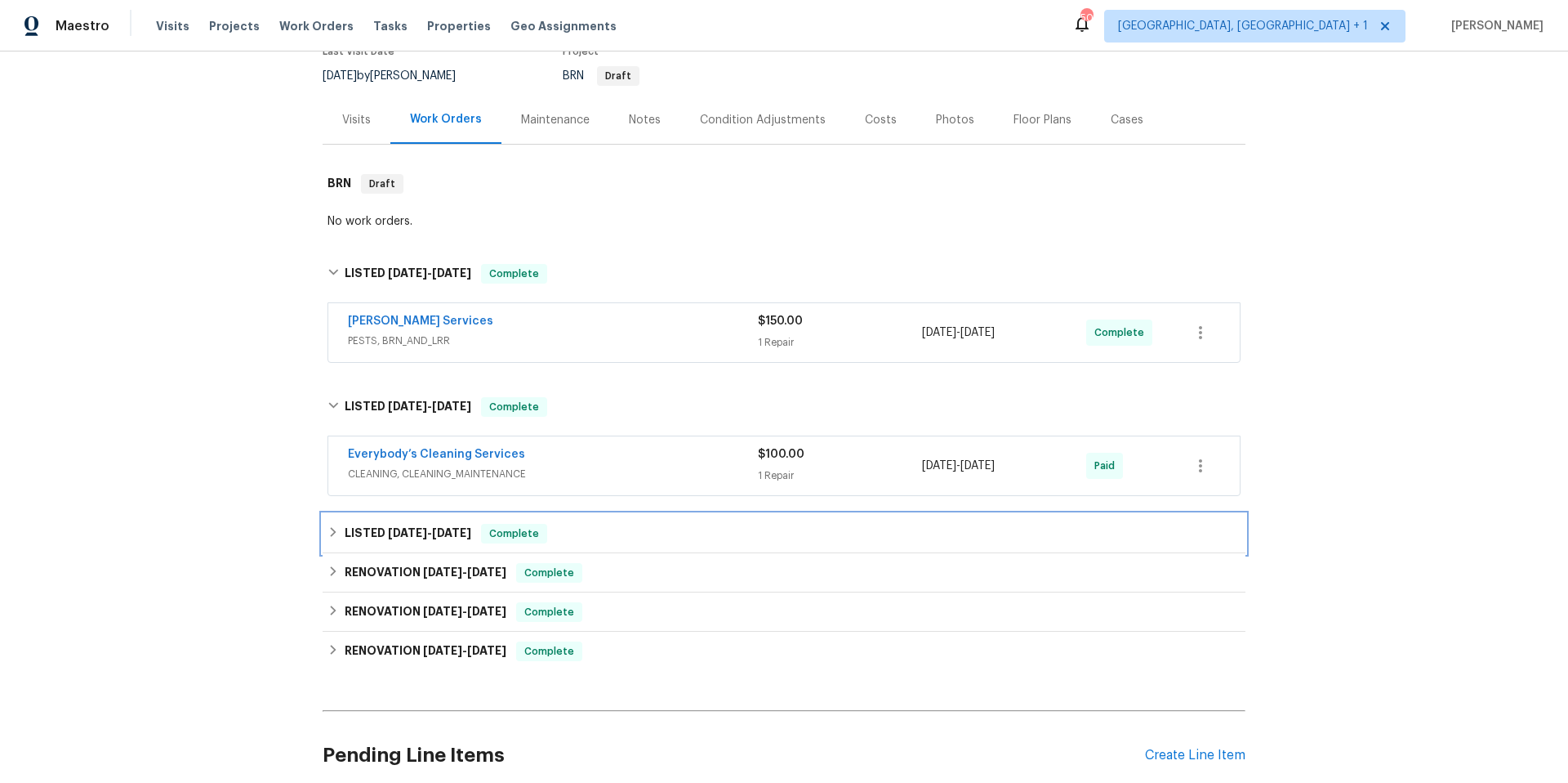
click at [635, 518] on div "LISTED 3/4/25 - 3/6/25 Complete" at bounding box center [784, 533] width 923 height 39
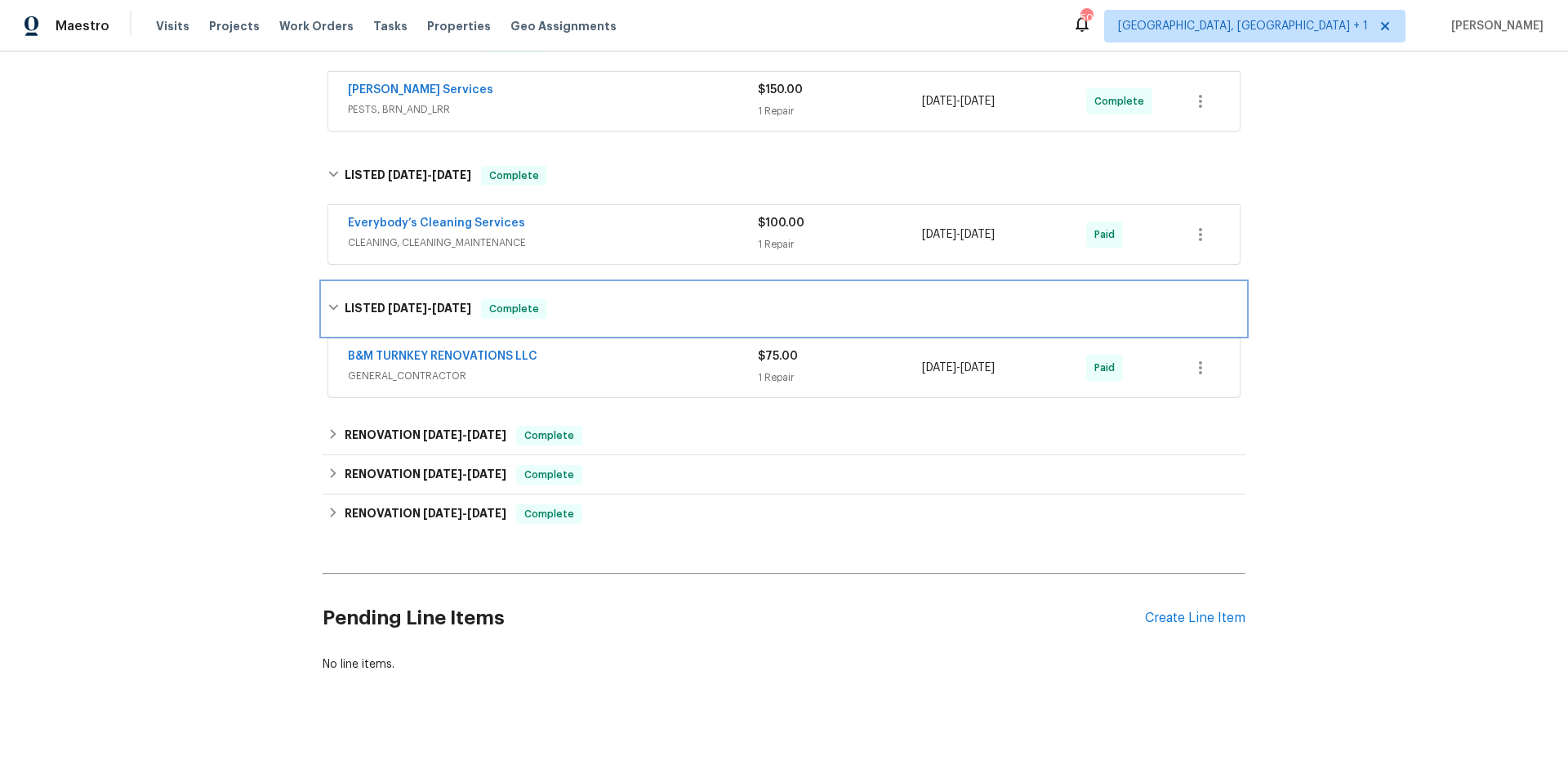
scroll to position [397, 0]
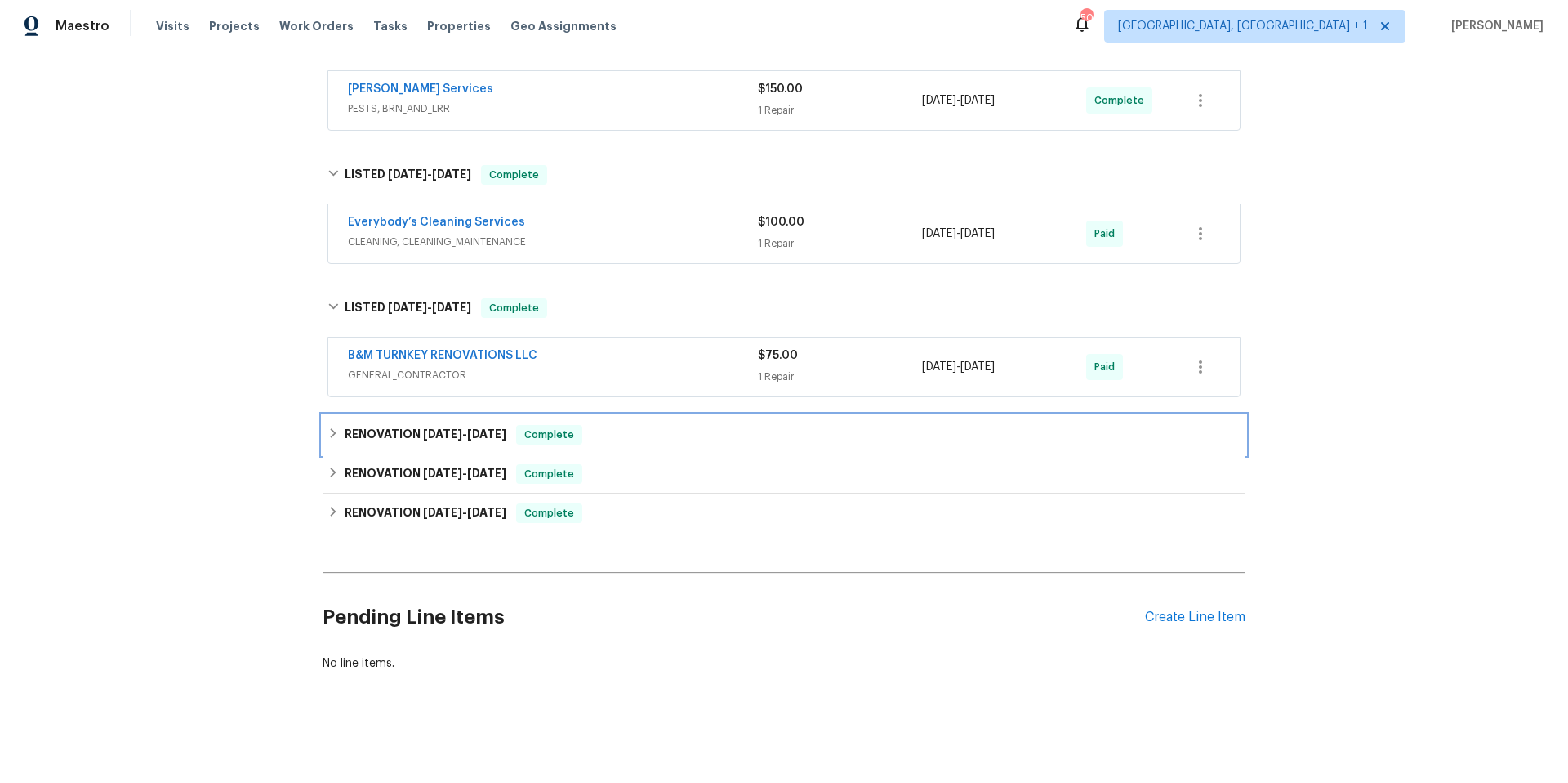
click at [650, 425] on div "RENOVATION 2/7/25 - 2/7/25 Complete" at bounding box center [784, 434] width 913 height 19
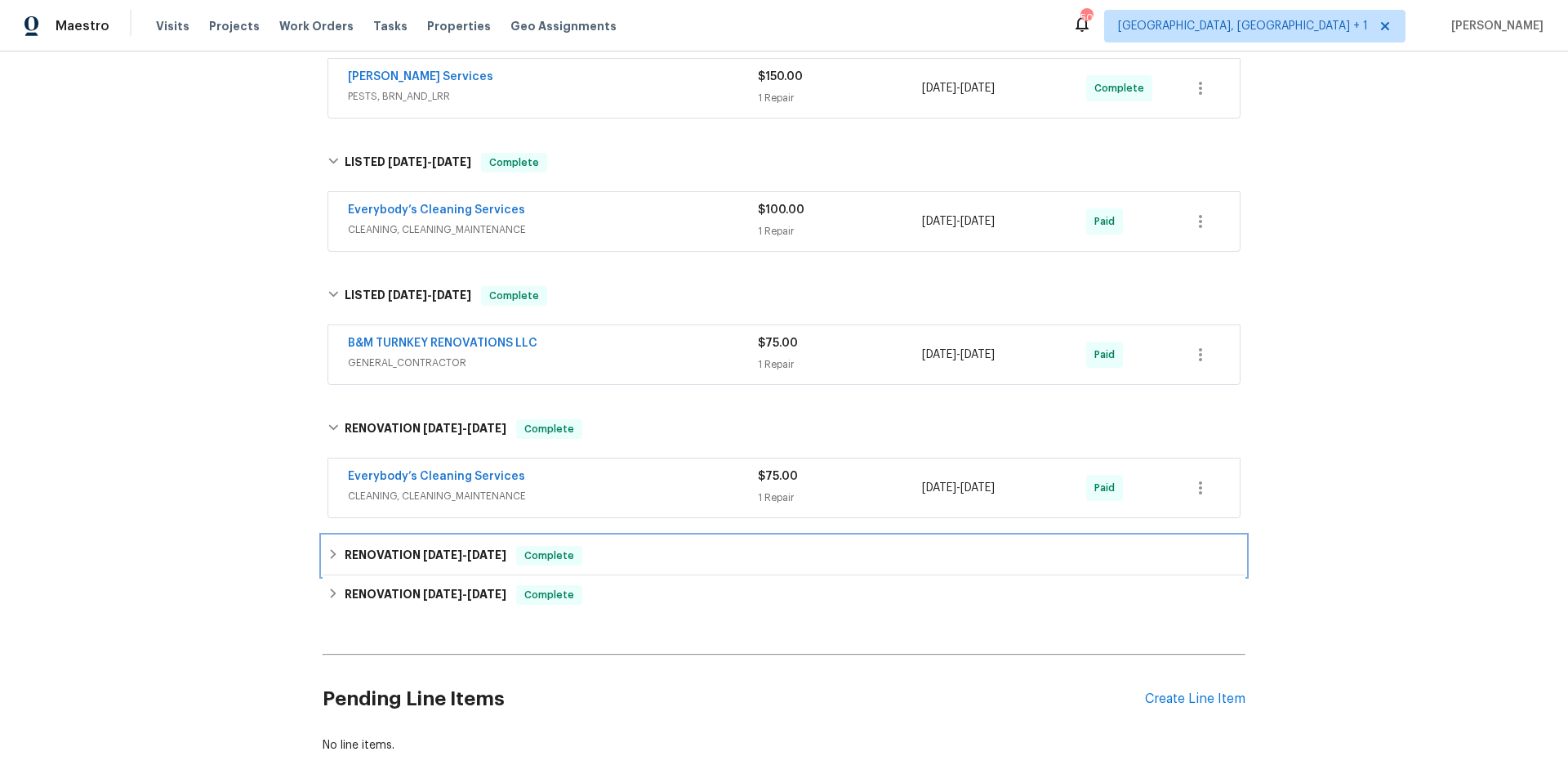
click at [663, 546] on div "RENOVATION 2/7/25 - 3/27/25 Complete" at bounding box center [784, 555] width 913 height 19
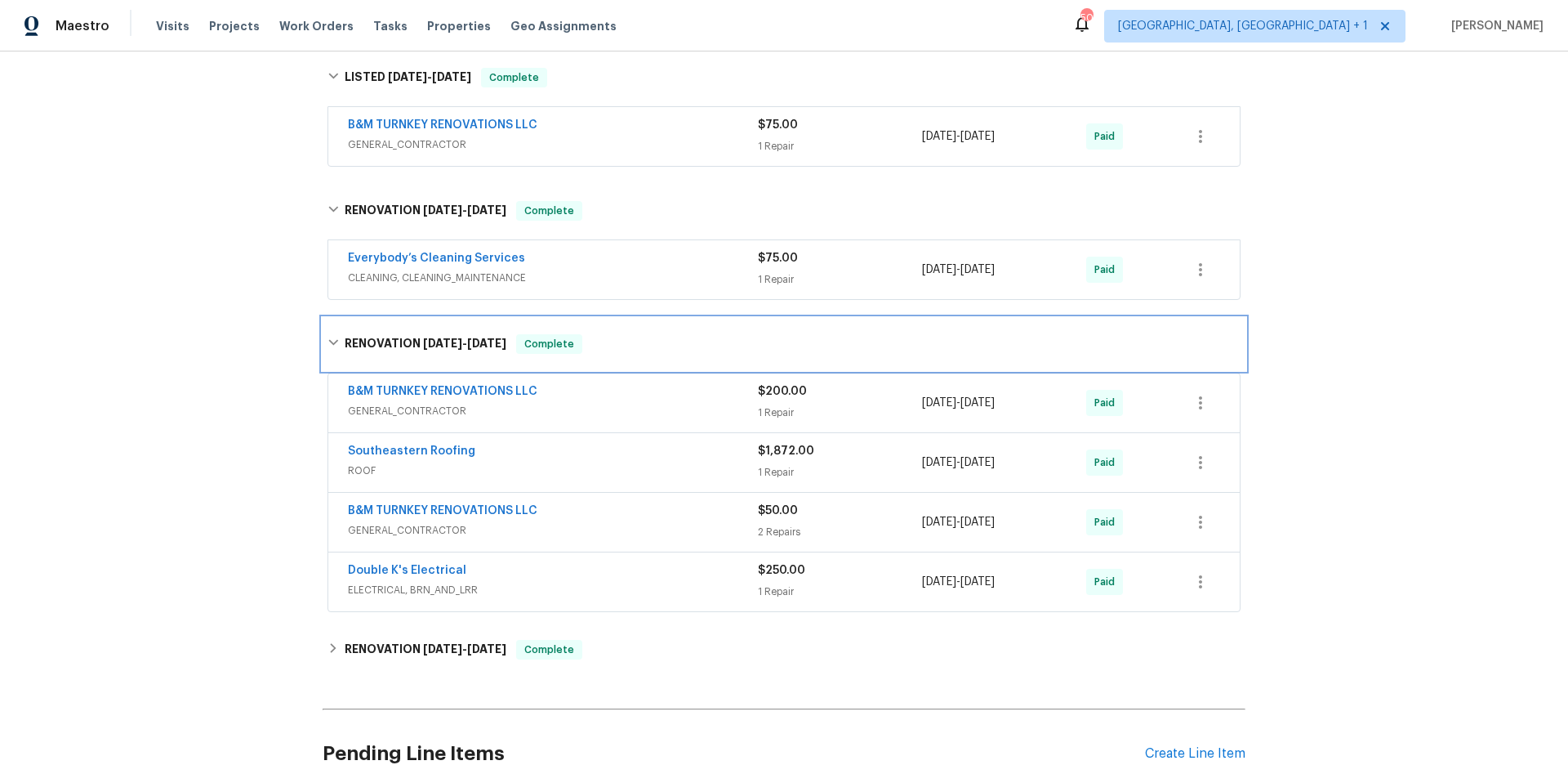
scroll to position [673, 0]
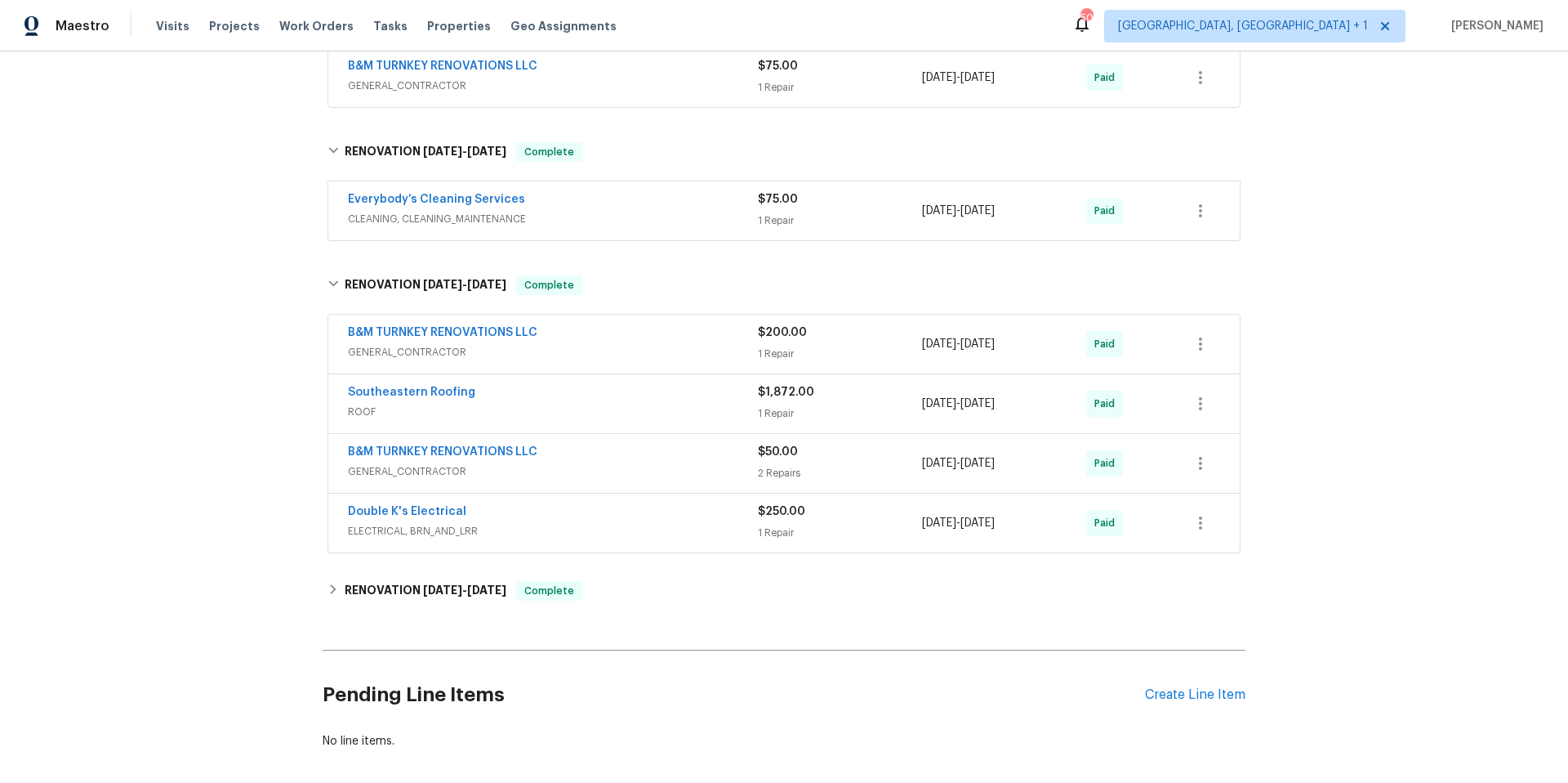
click at [537, 393] on div "Southeastern Roofing" at bounding box center [552, 393] width 410 height 19
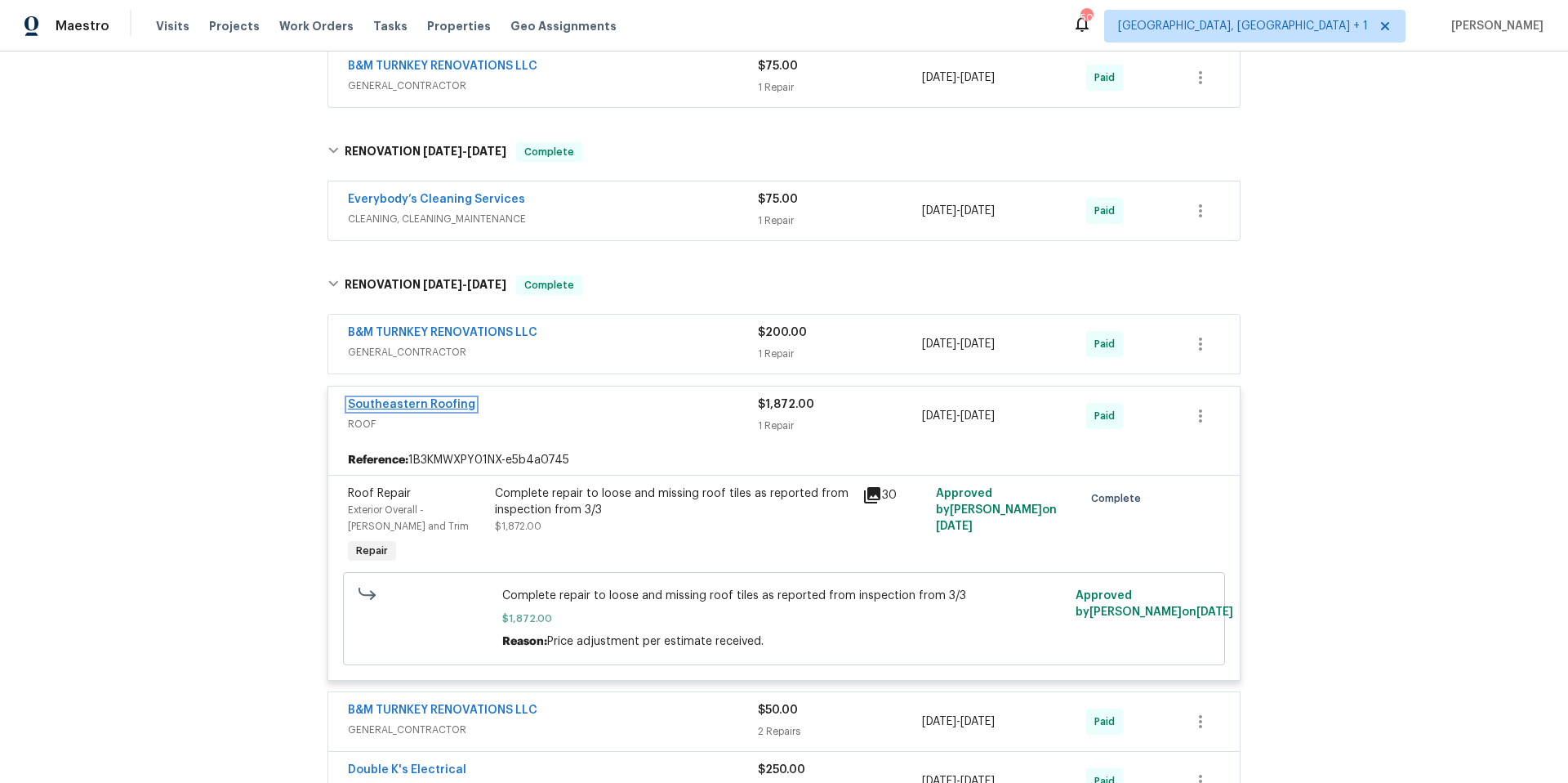
click at [411, 404] on link "Southeastern Roofing" at bounding box center [411, 405] width 127 height 12
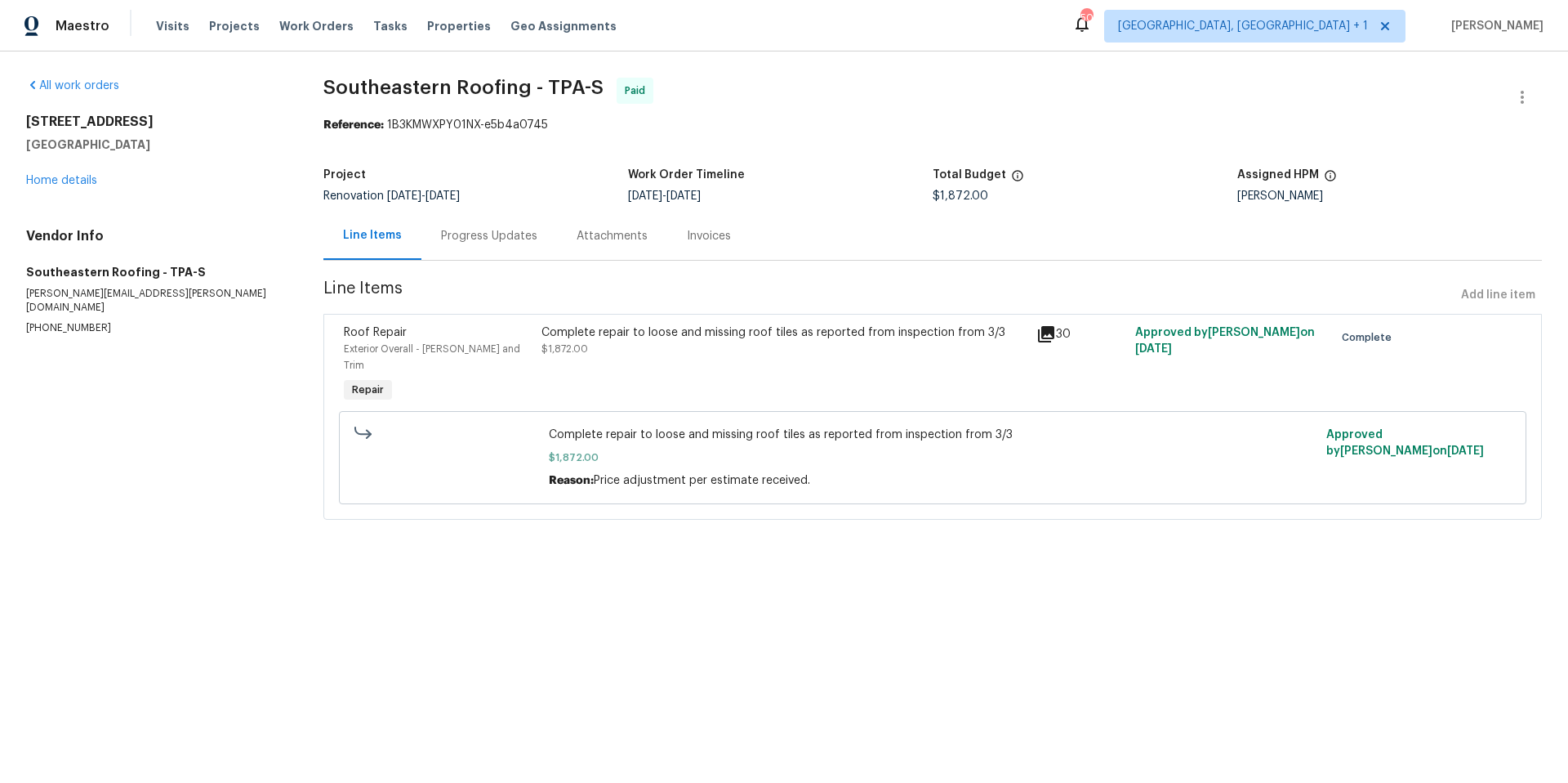
click at [498, 228] on div "Progress Updates" at bounding box center [489, 235] width 96 height 16
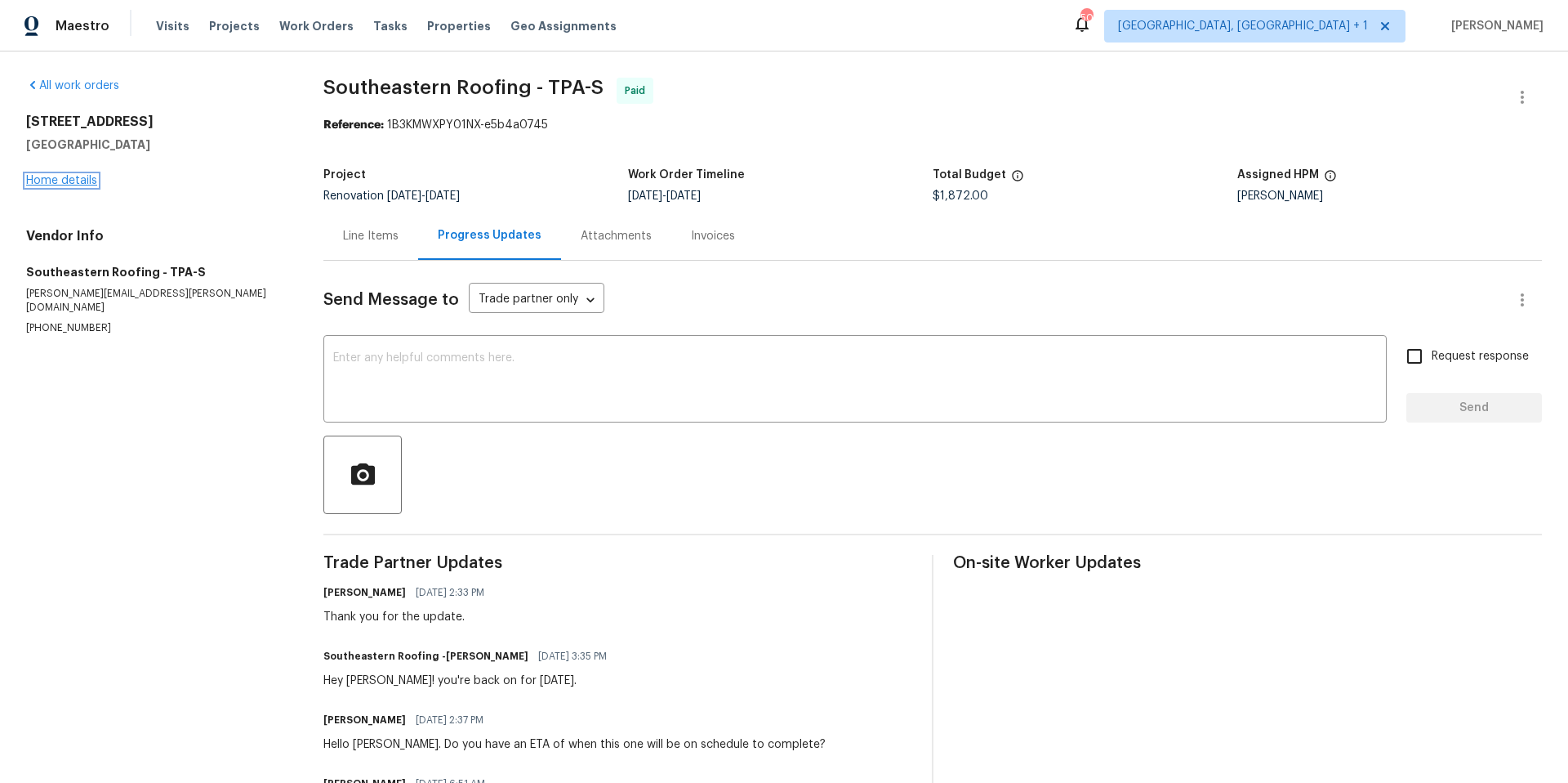
click at [85, 180] on link "Home details" at bounding box center [62, 181] width 71 height 12
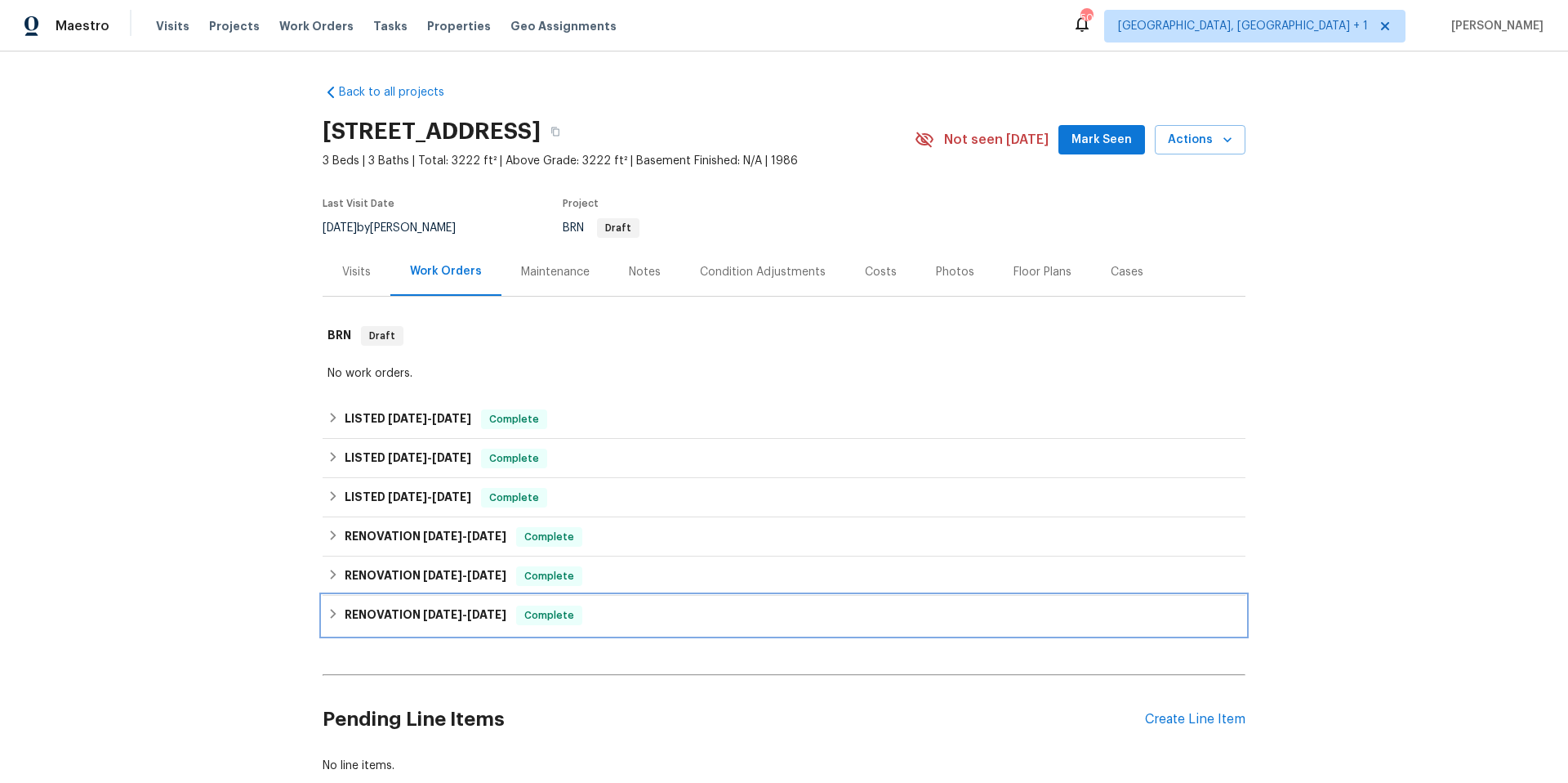
click at [650, 615] on div "RENOVATION 1/29/25 - 2/6/25 Complete" at bounding box center [784, 614] width 913 height 19
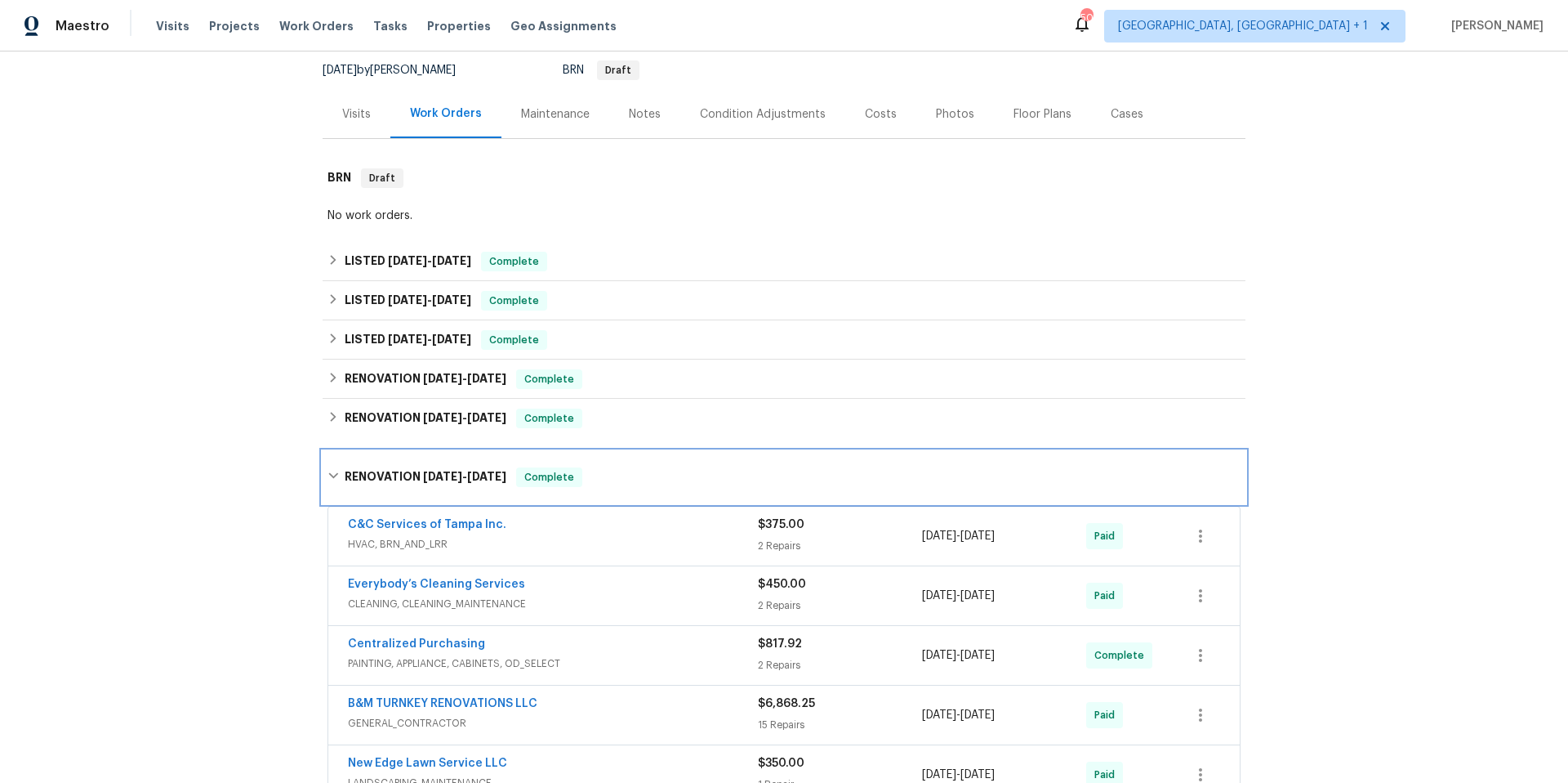
scroll to position [311, 0]
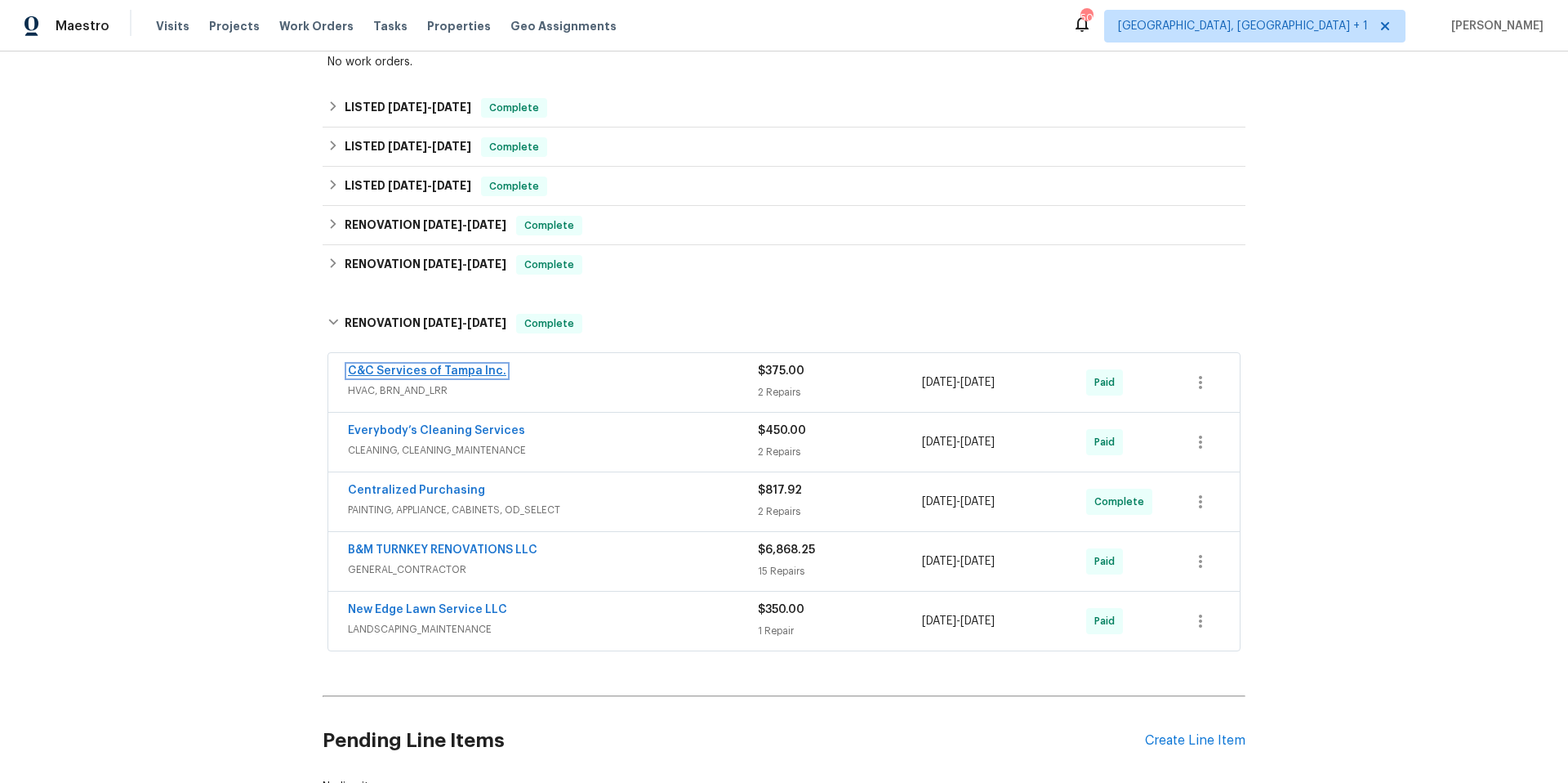
click at [472, 373] on link "C&C Services of Tampa Inc." at bounding box center [427, 371] width 159 height 12
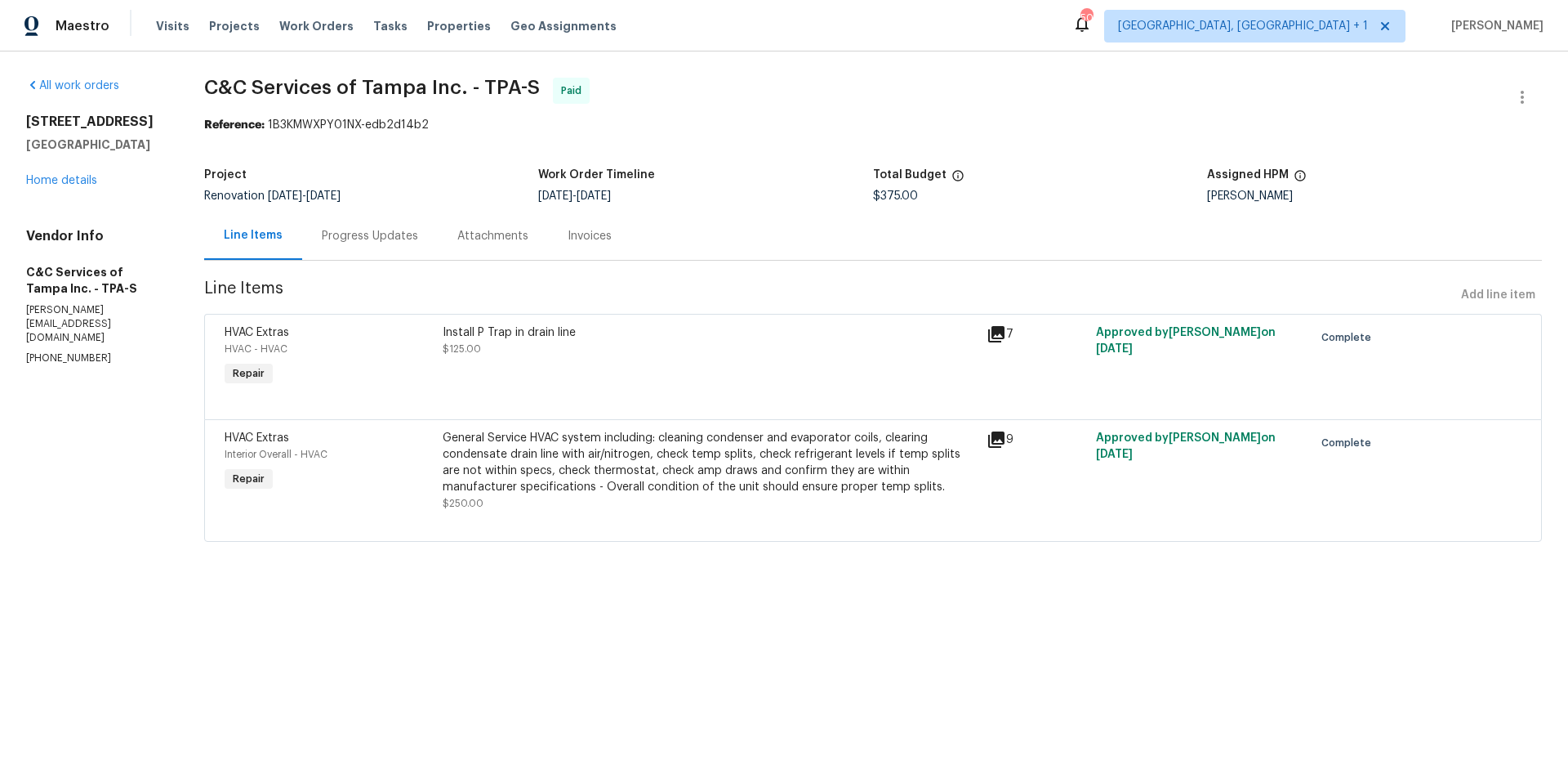
click at [391, 230] on div "Progress Updates" at bounding box center [369, 235] width 96 height 16
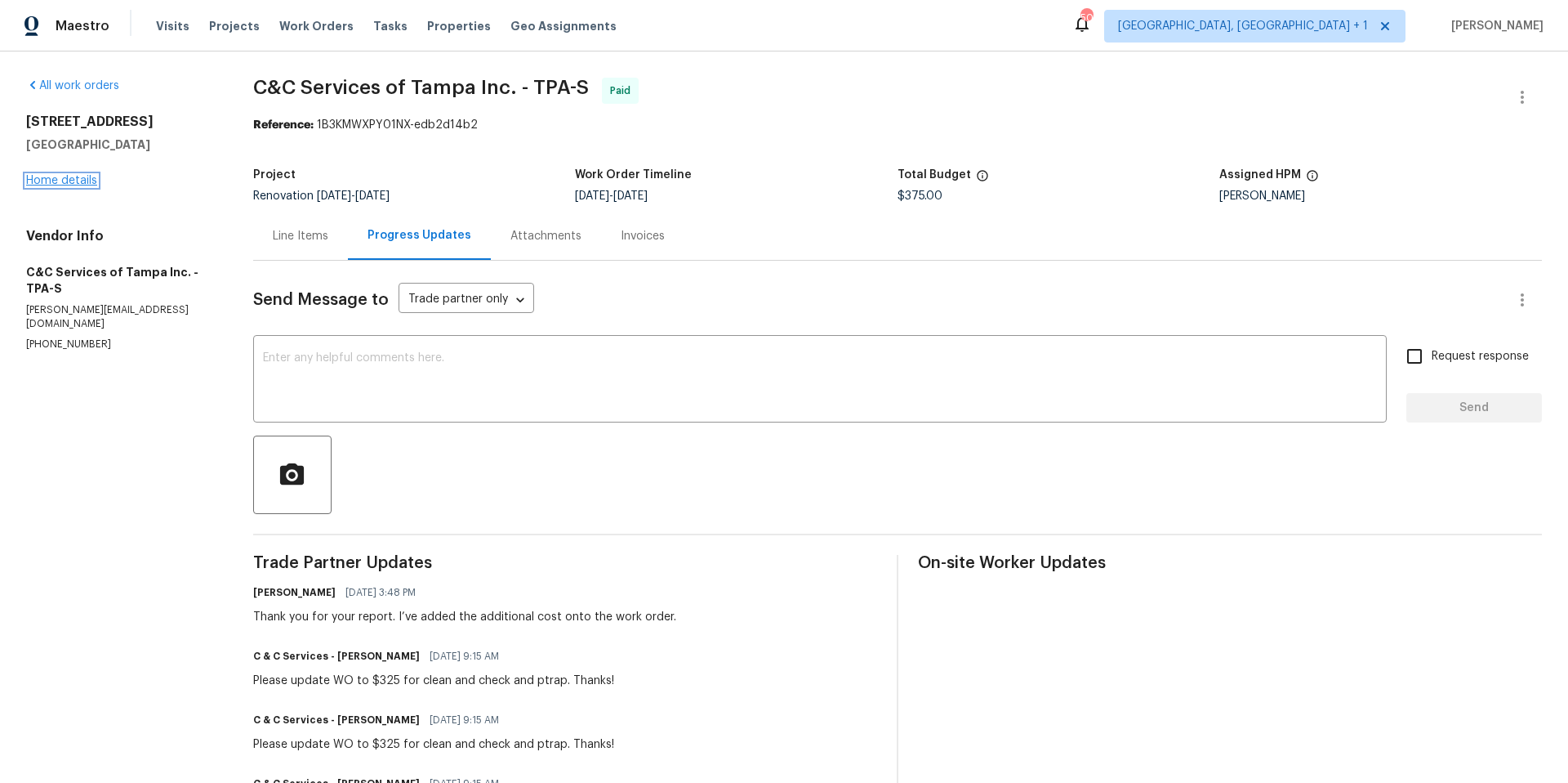
click at [94, 185] on link "Home details" at bounding box center [62, 181] width 71 height 12
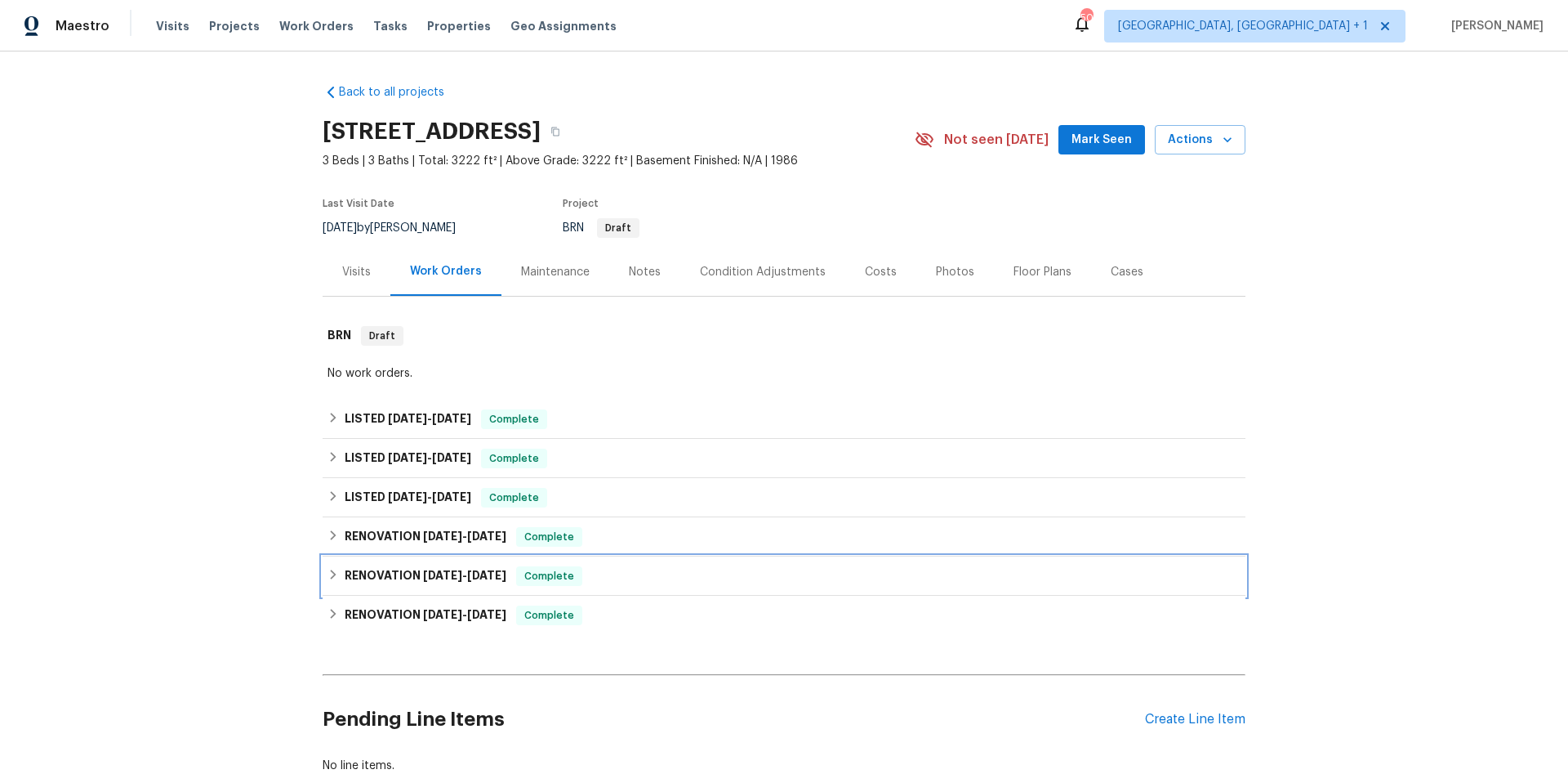
click at [641, 575] on div "RENOVATION 2/7/25 - 3/27/25 Complete" at bounding box center [784, 575] width 913 height 19
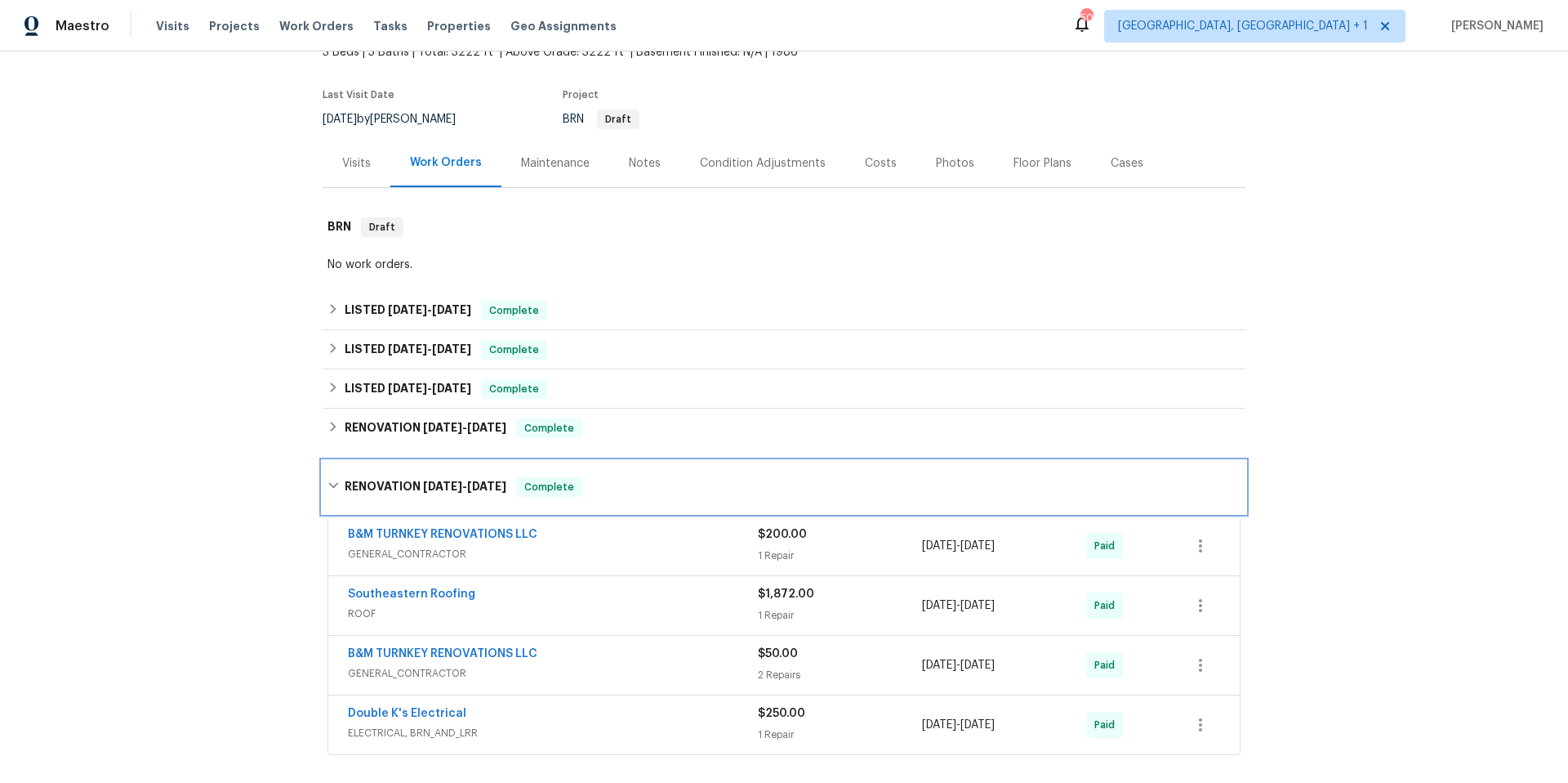
scroll to position [293, 0]
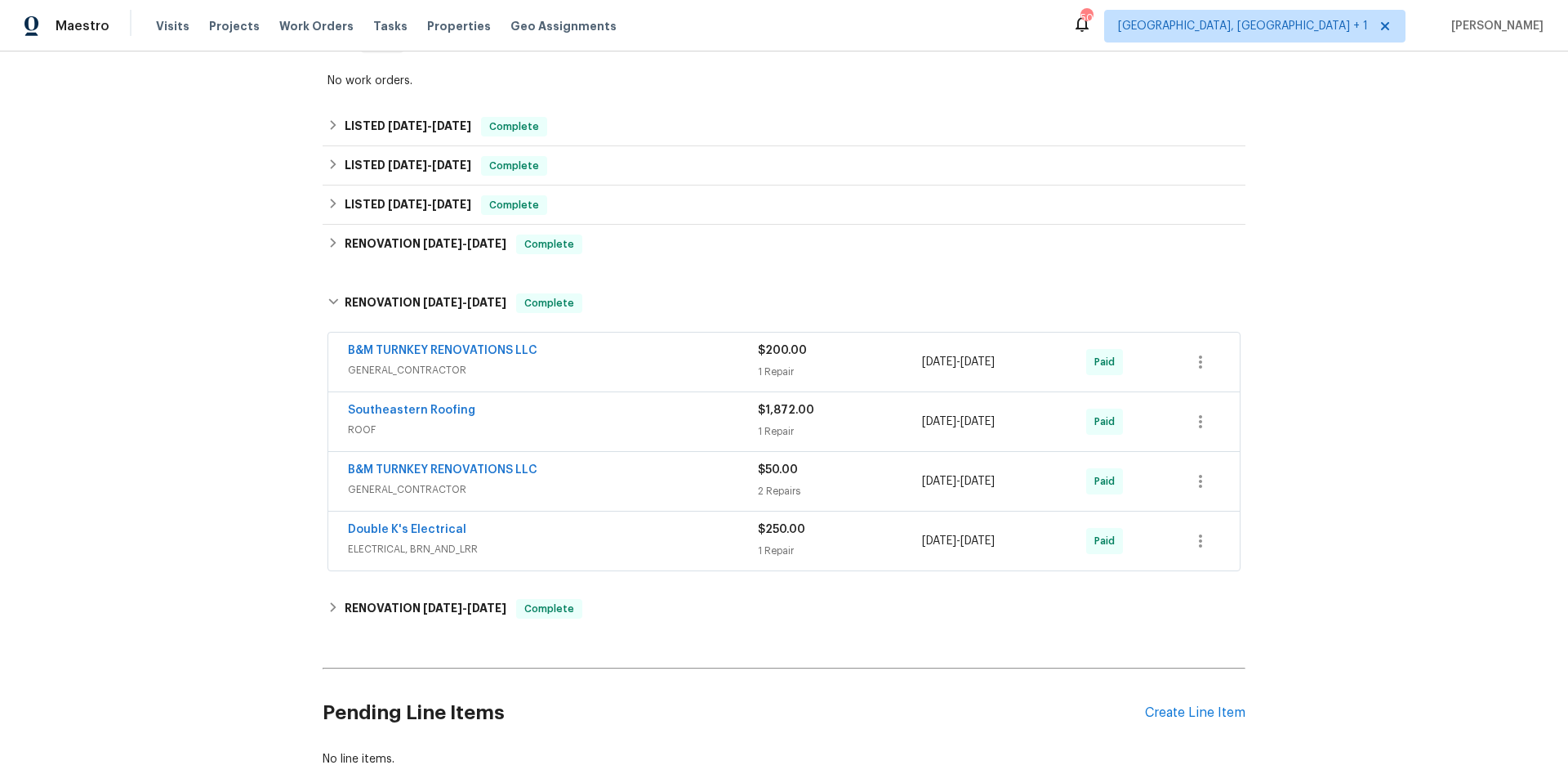
click at [605, 536] on div "Double K's Electrical" at bounding box center [552, 531] width 410 height 19
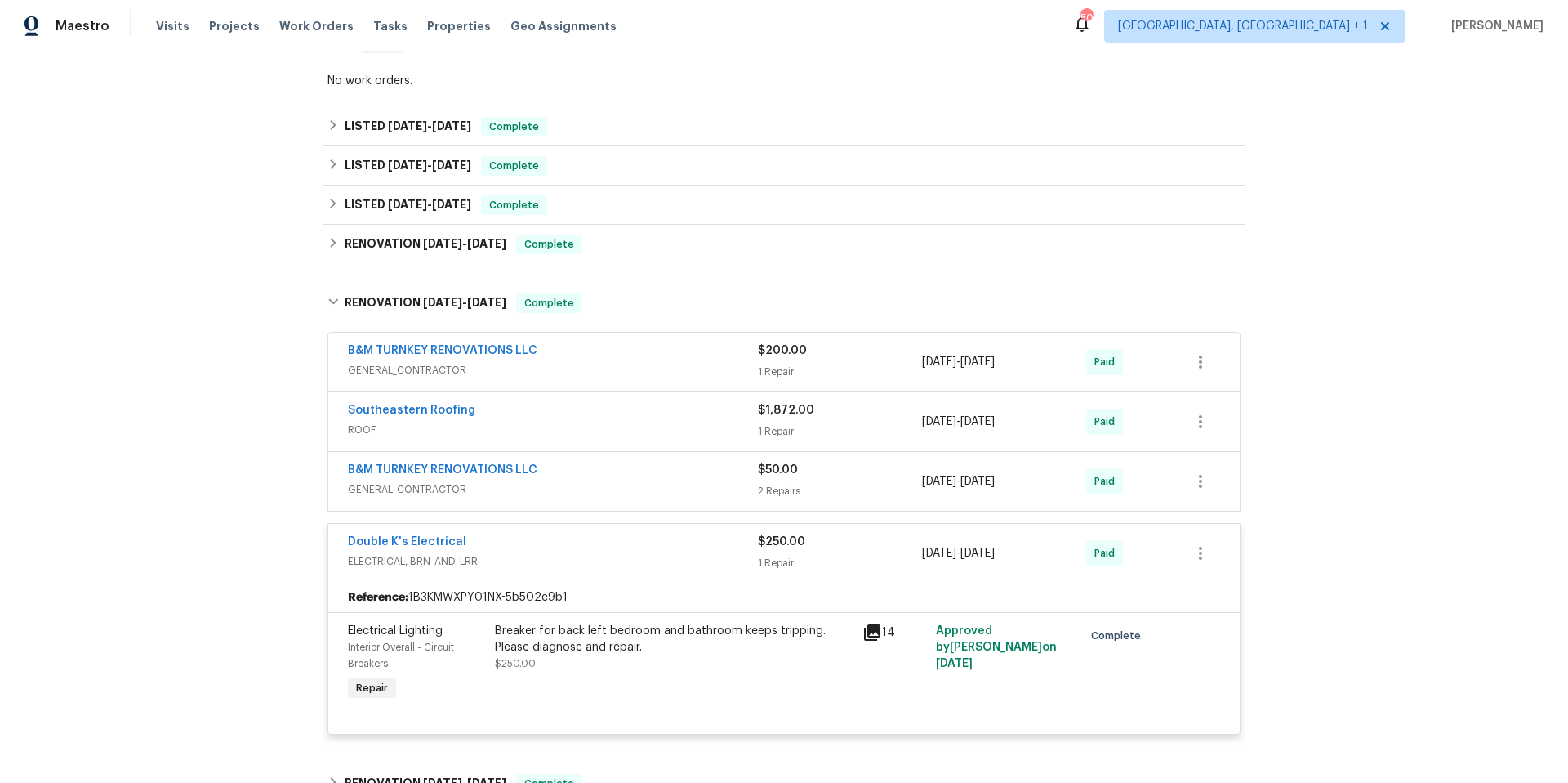
click at [605, 537] on div "Double K's Electrical" at bounding box center [552, 543] width 410 height 19
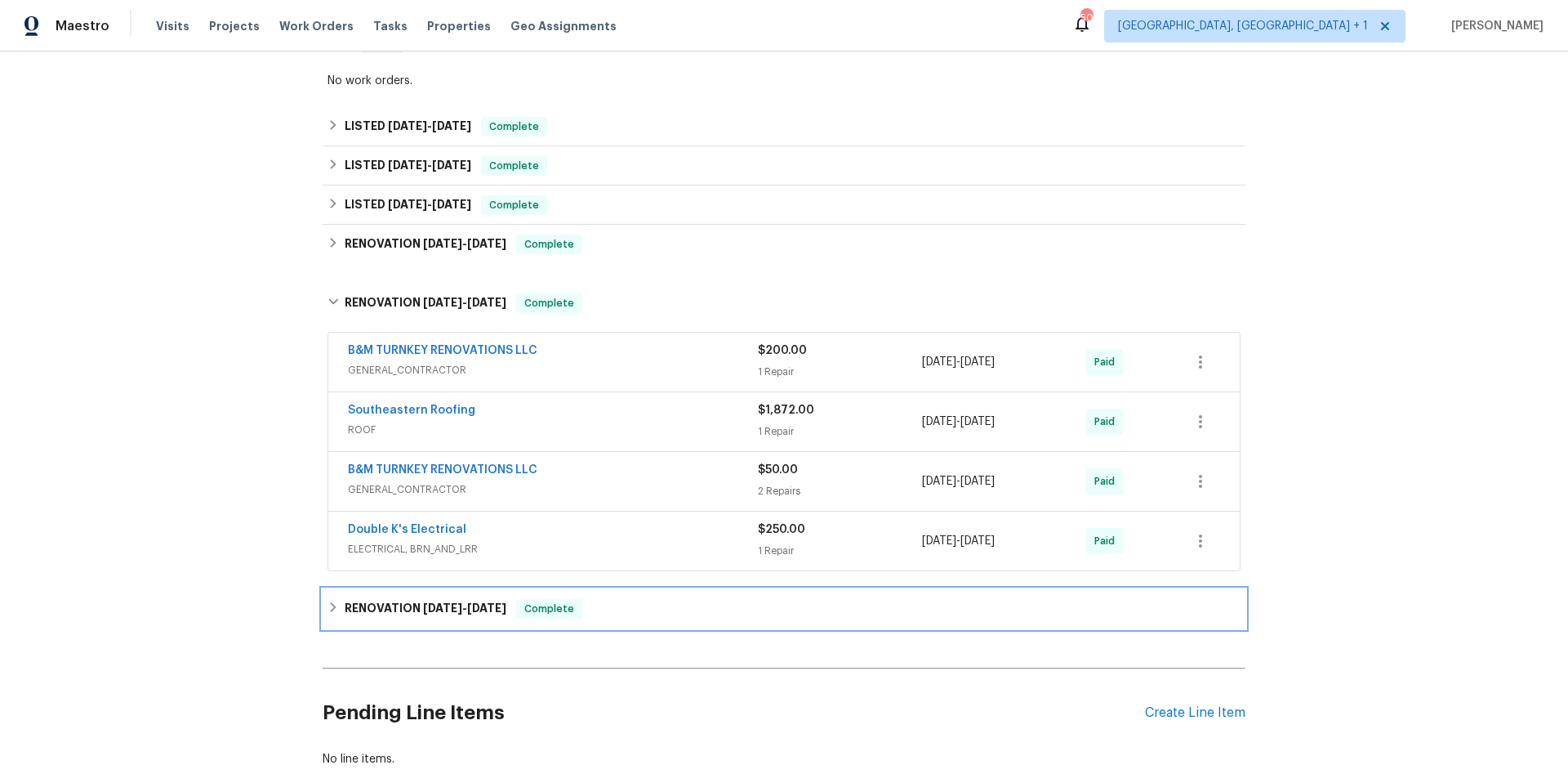
click at [631, 613] on div "RENOVATION 1/29/25 - 2/6/25 Complete" at bounding box center [784, 608] width 913 height 19
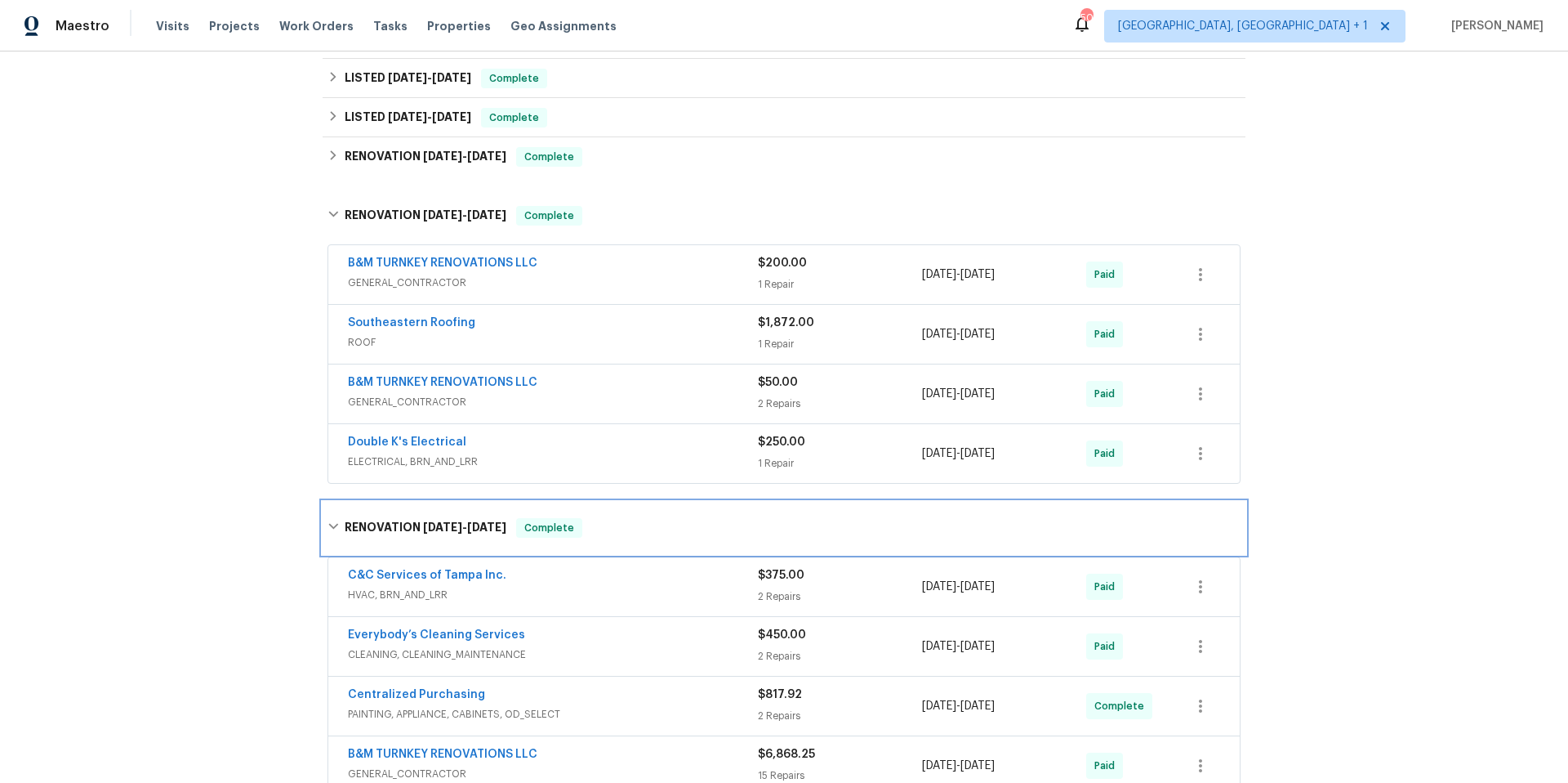
scroll to position [242, 0]
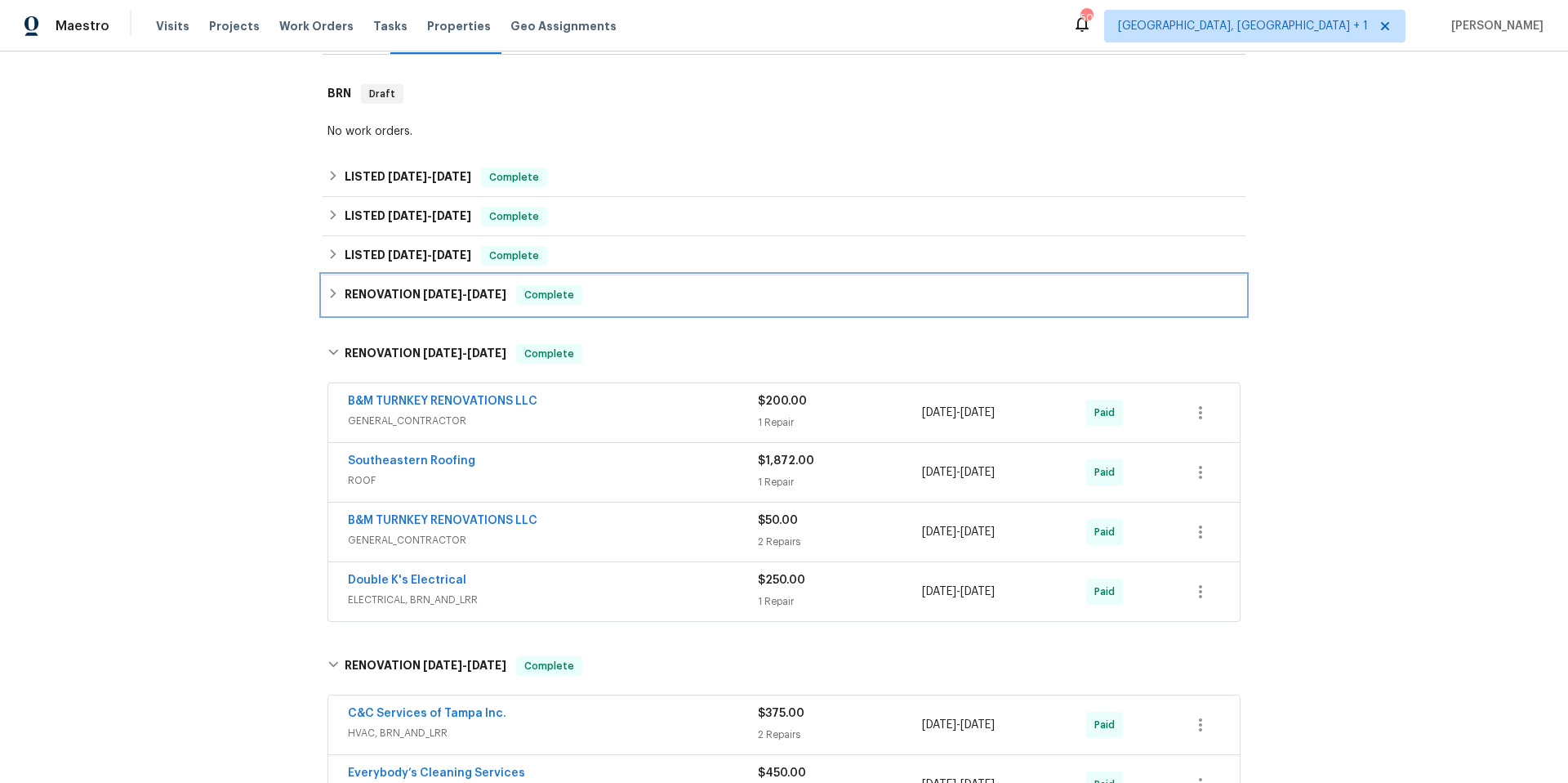
click at [639, 301] on div "RENOVATION 2/7/25 - 2/7/25 Complete" at bounding box center [784, 294] width 913 height 19
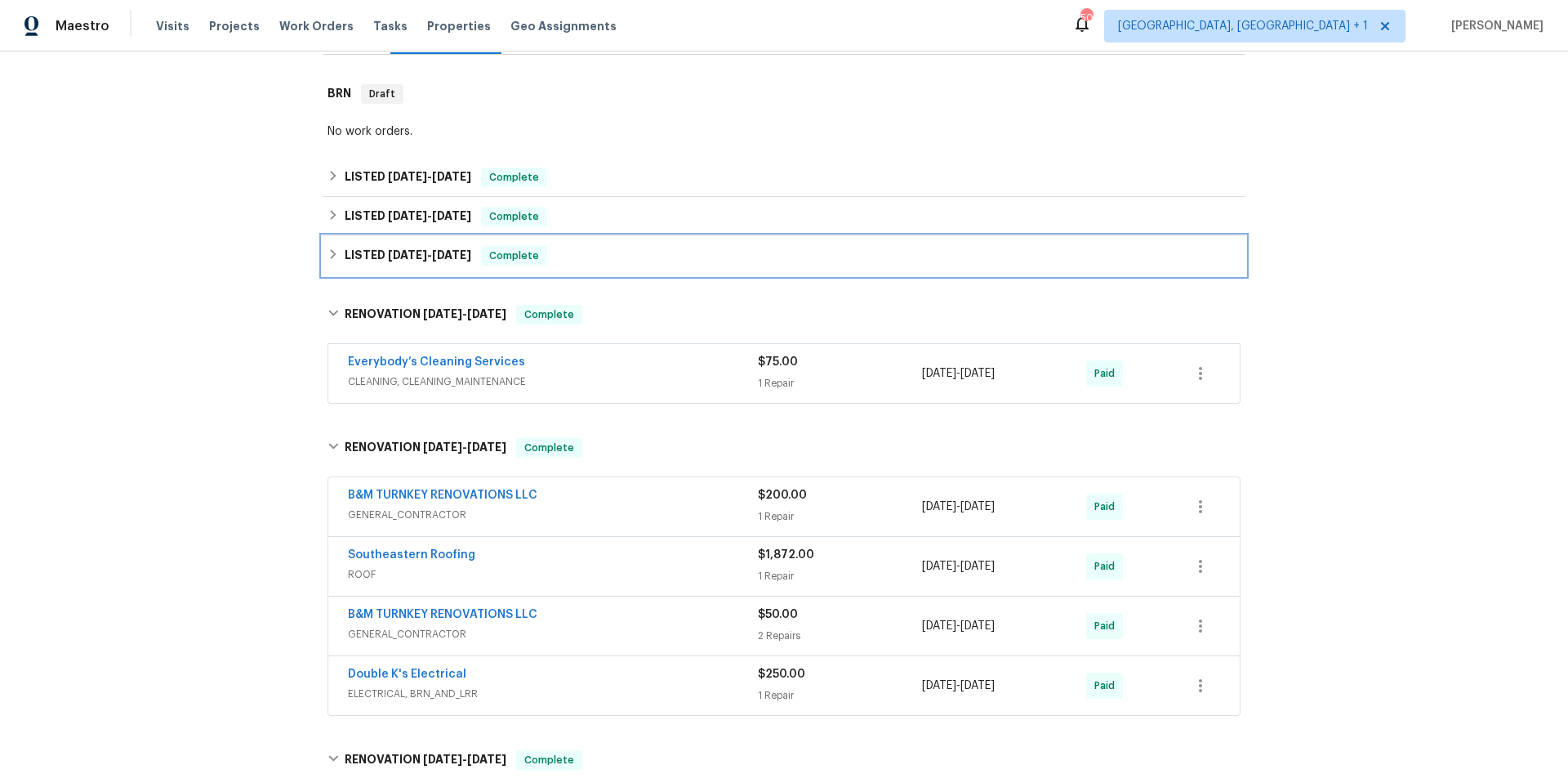
click at [632, 262] on div "LISTED 3/4/25 - 3/6/25 Complete" at bounding box center [784, 255] width 913 height 19
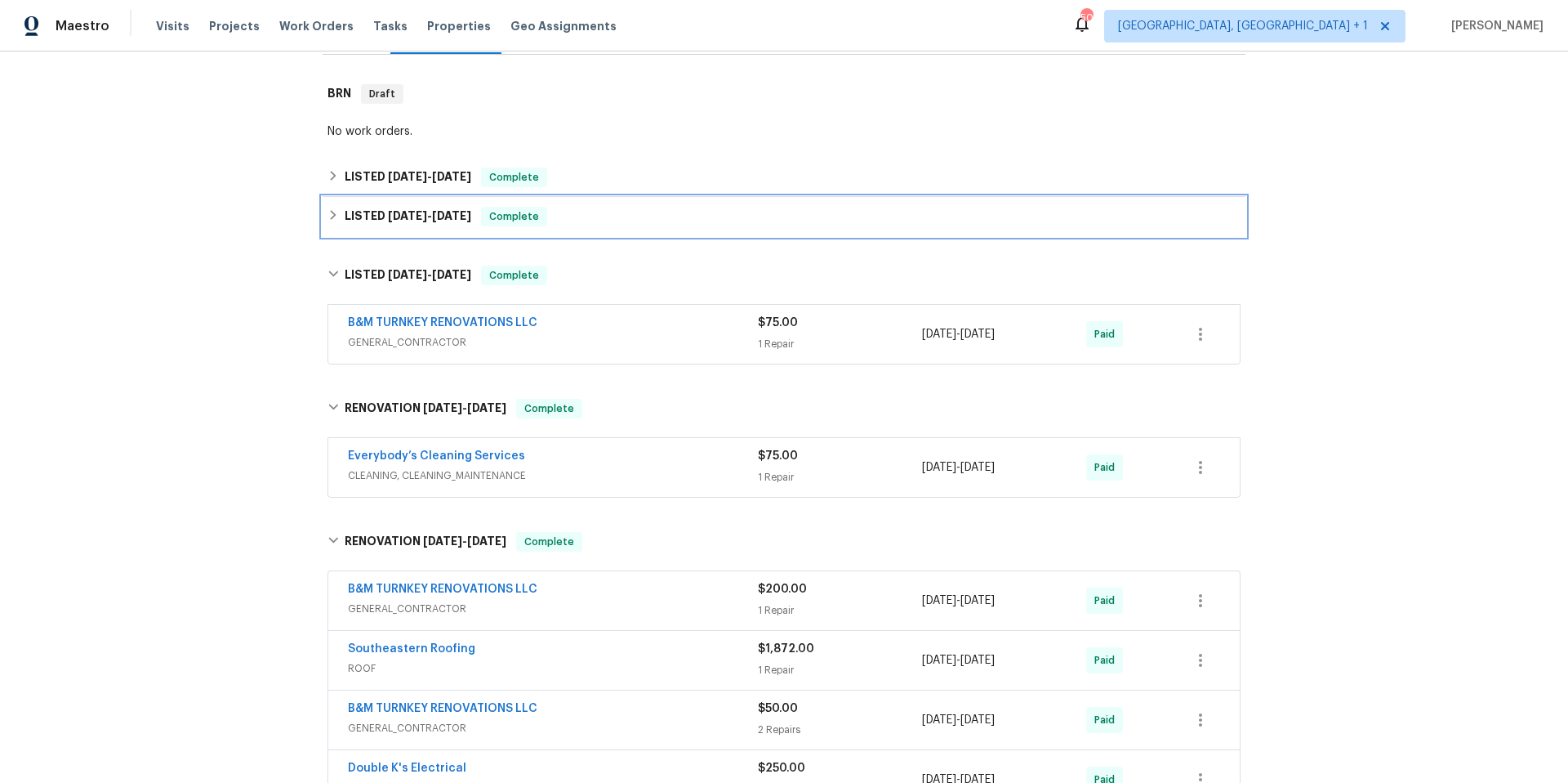
click at [624, 214] on div "LISTED 5/6/25 - 5/13/25 Complete" at bounding box center [784, 216] width 913 height 19
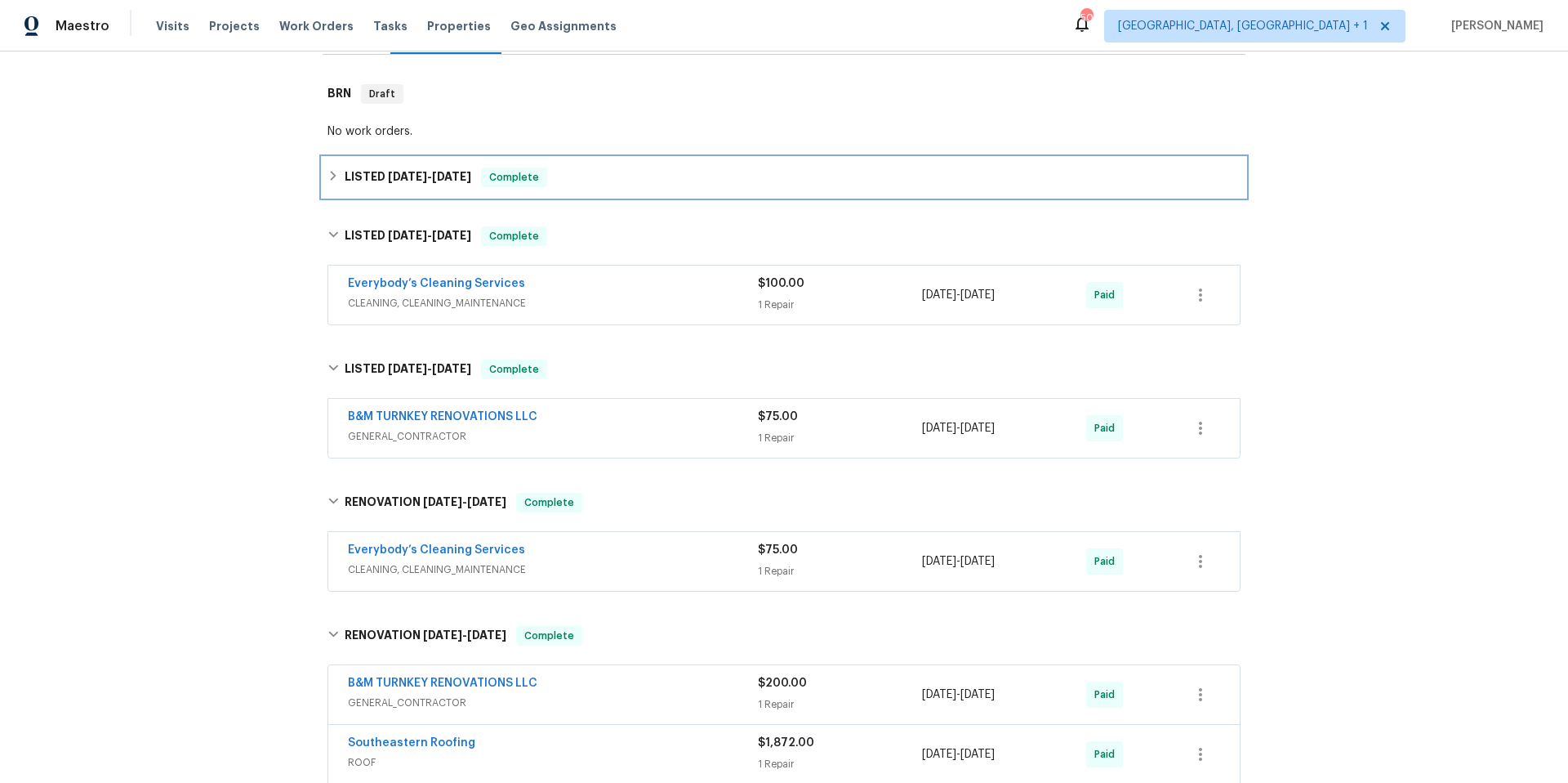
click at [617, 176] on div "LISTED 8/1/25 - 9/4/25 Complete" at bounding box center [784, 176] width 913 height 19
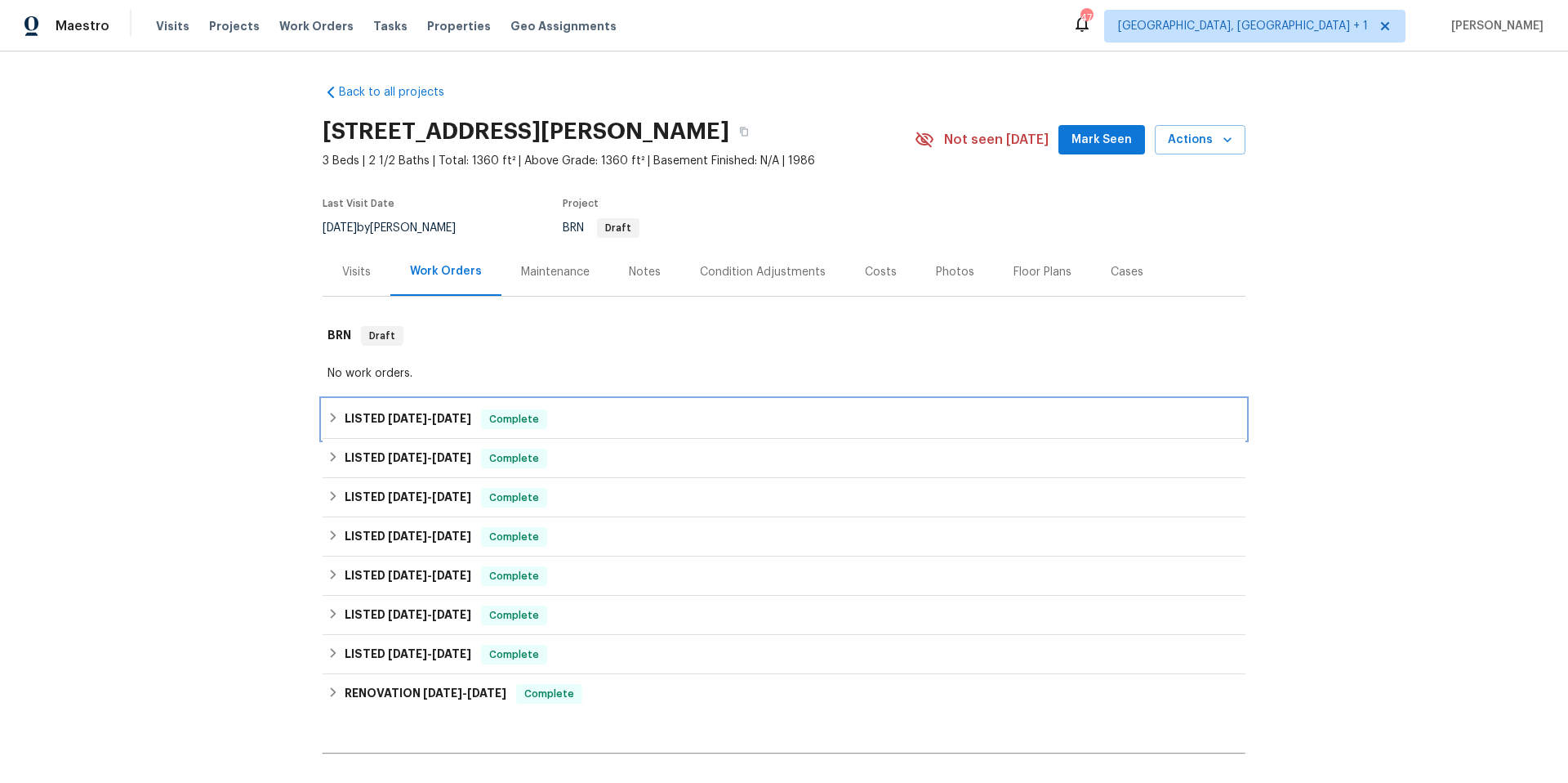
click at [584, 414] on div "LISTED [DATE] - [DATE] Complete" at bounding box center [784, 418] width 913 height 19
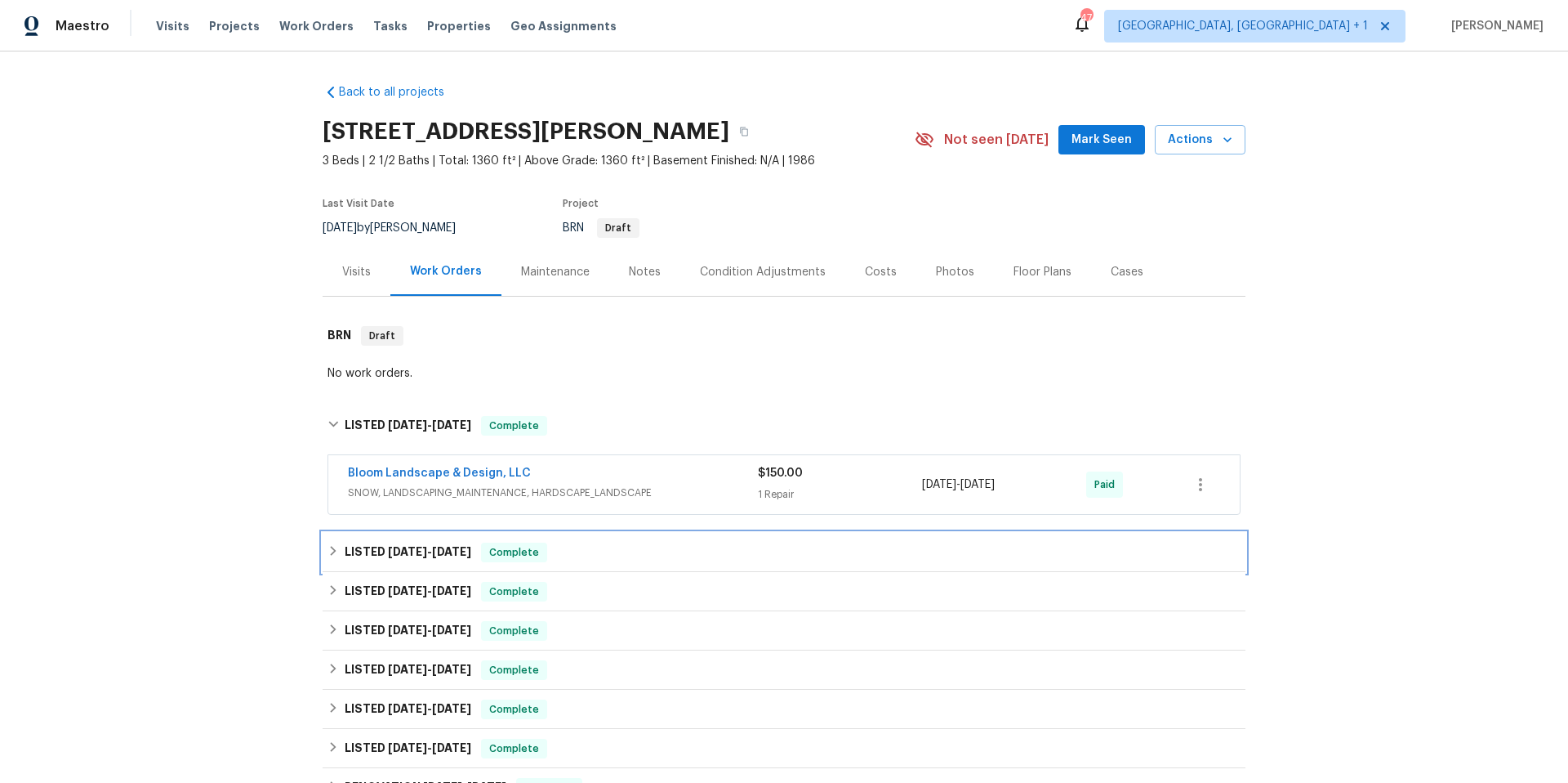
click at [621, 558] on div "LISTED [DATE] - [DATE] Complete" at bounding box center [784, 552] width 913 height 19
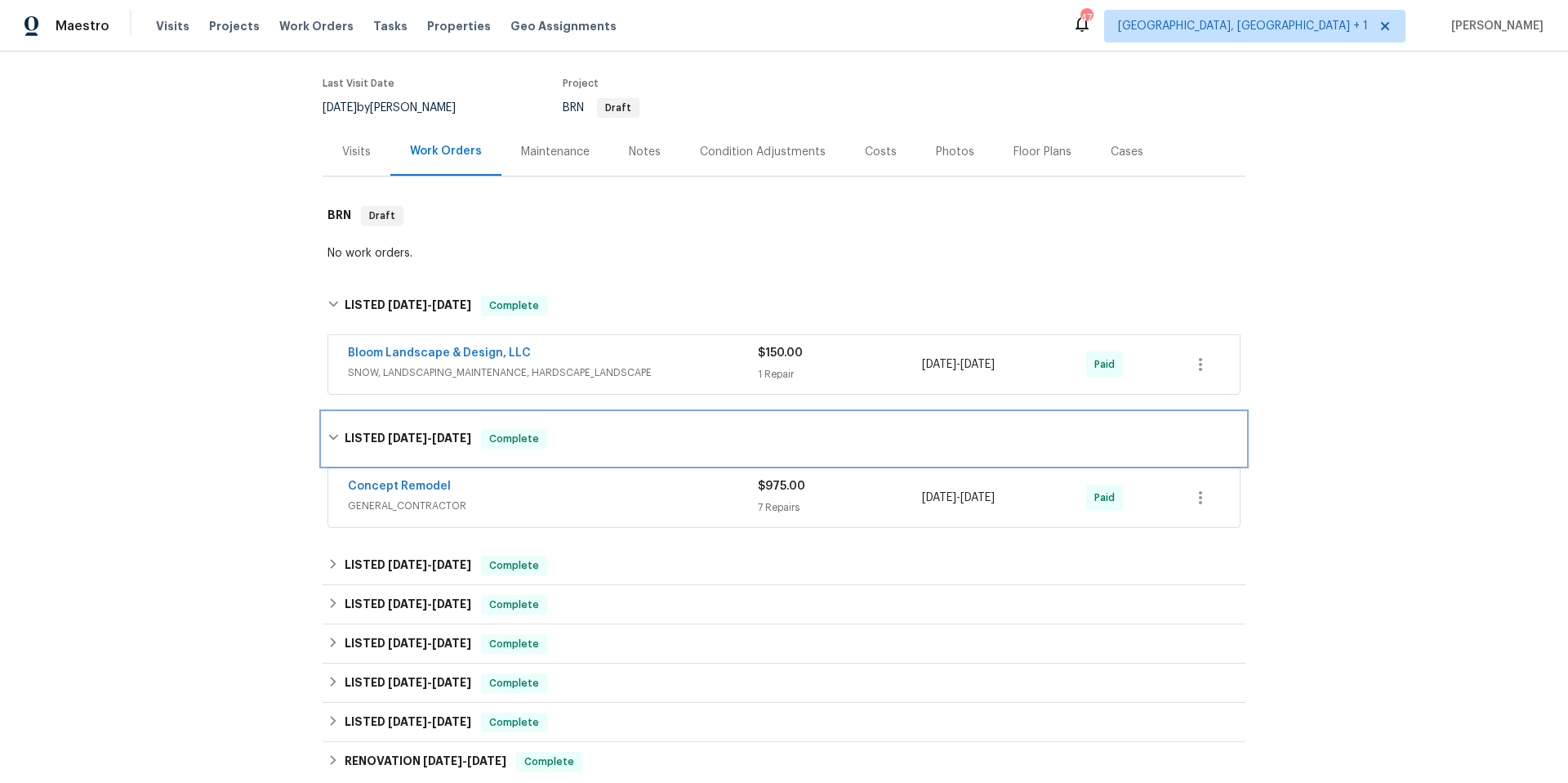
scroll to position [122, 0]
click at [636, 490] on div "Concept Remodel" at bounding box center [552, 485] width 410 height 19
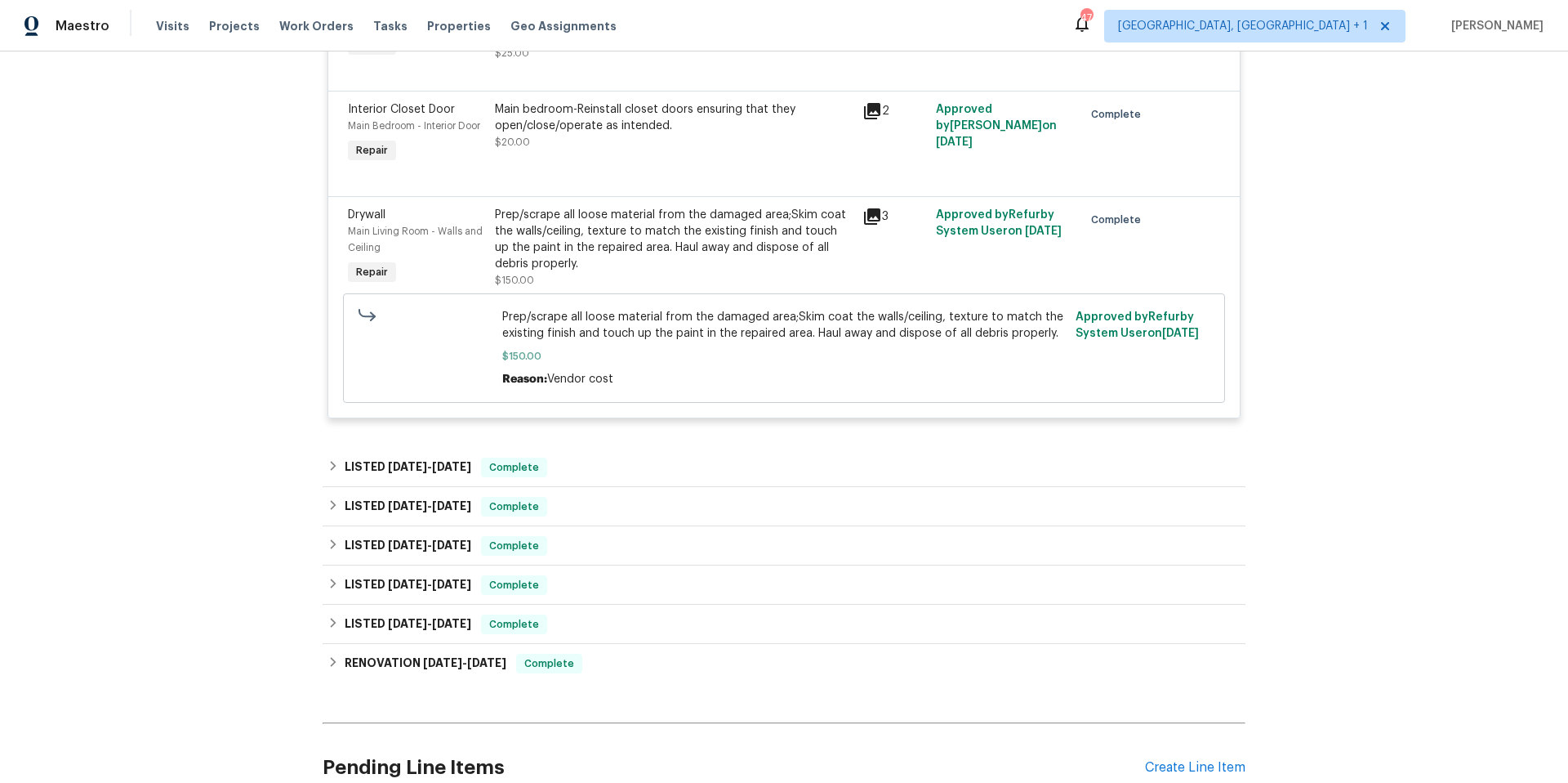
scroll to position [1440, 0]
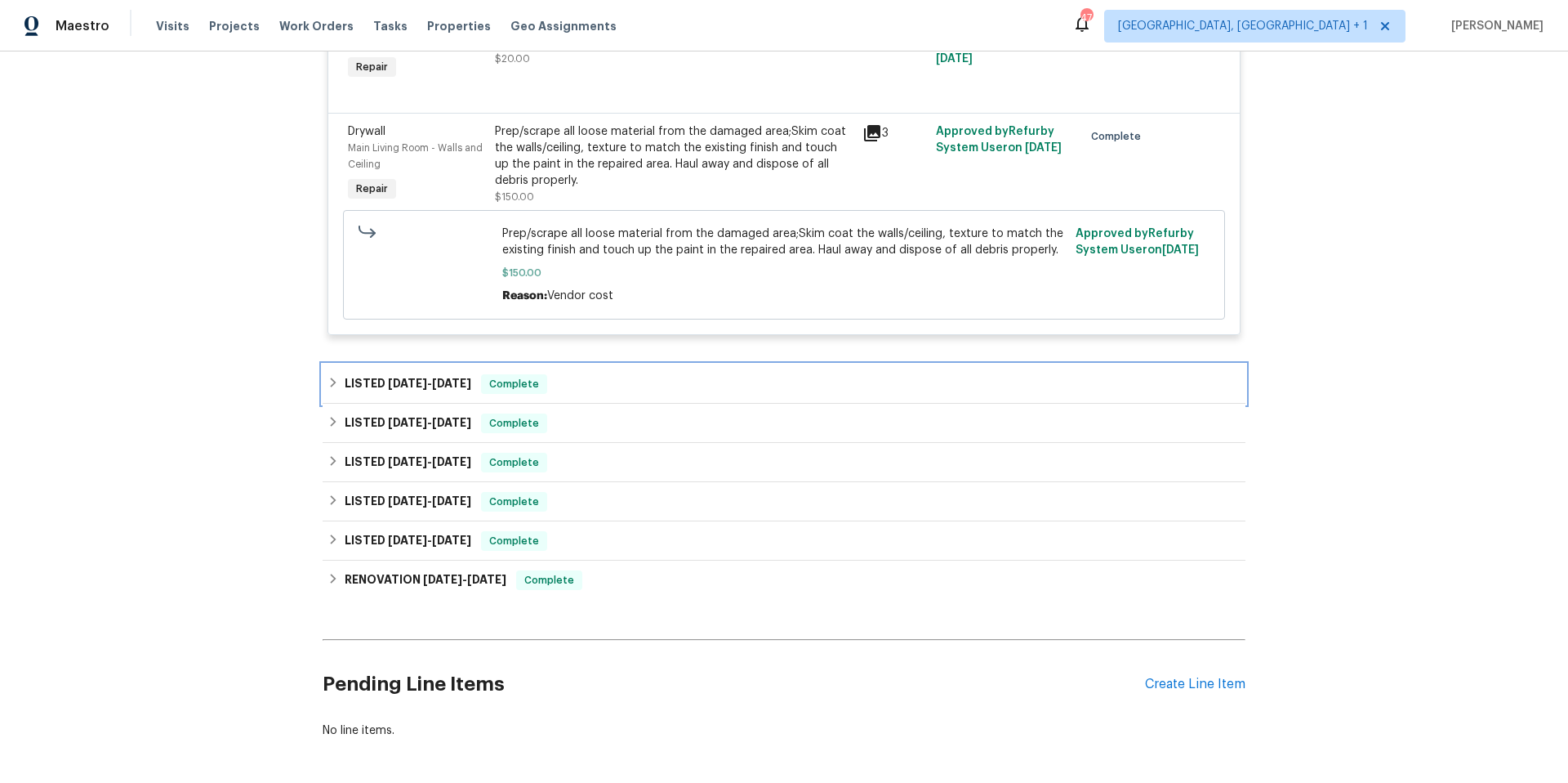
click at [609, 382] on div "LISTED [DATE] - [DATE] Complete" at bounding box center [784, 383] width 913 height 19
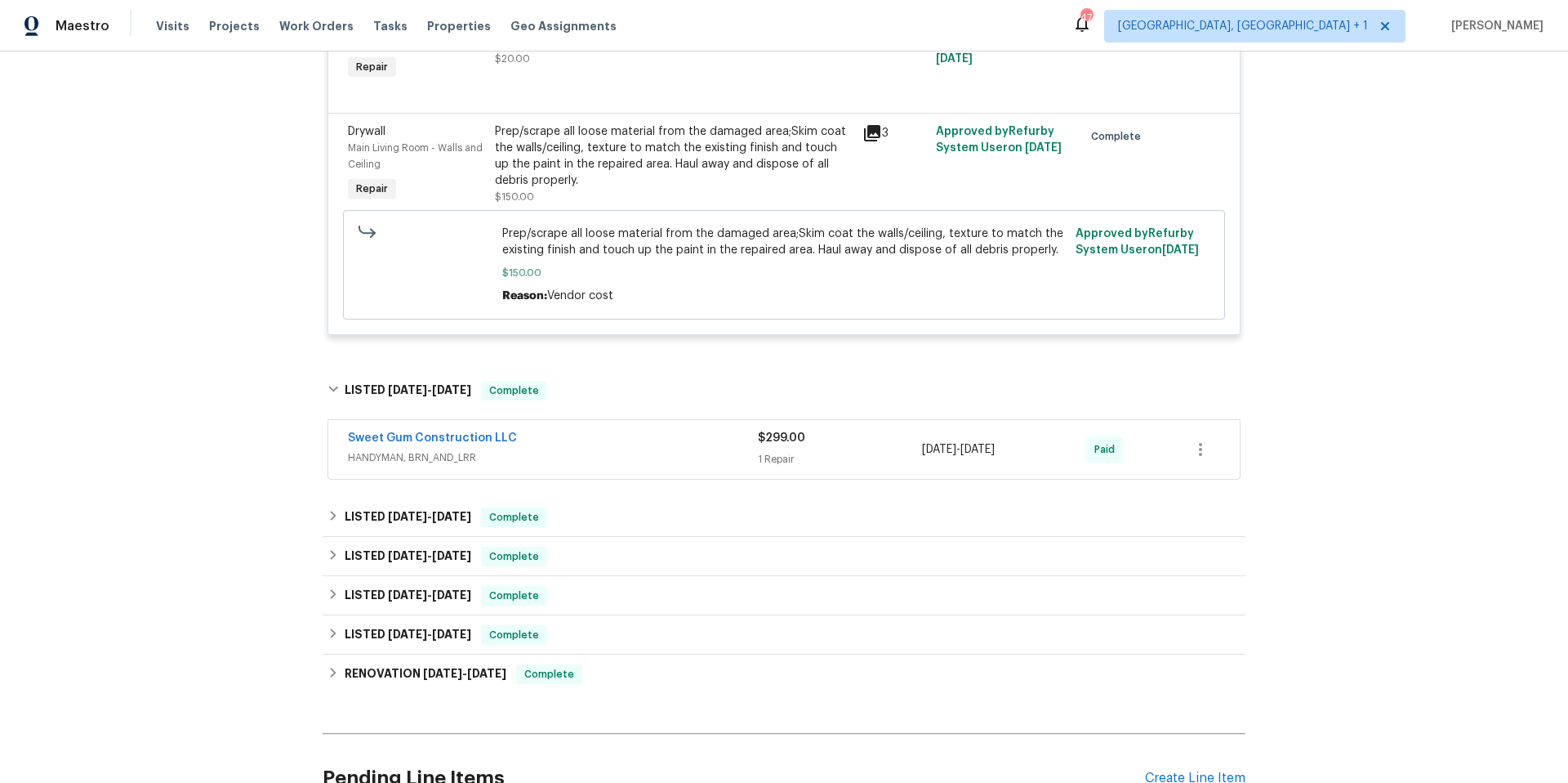
click at [606, 439] on div "Sweet Gum Construction LLC" at bounding box center [552, 439] width 410 height 19
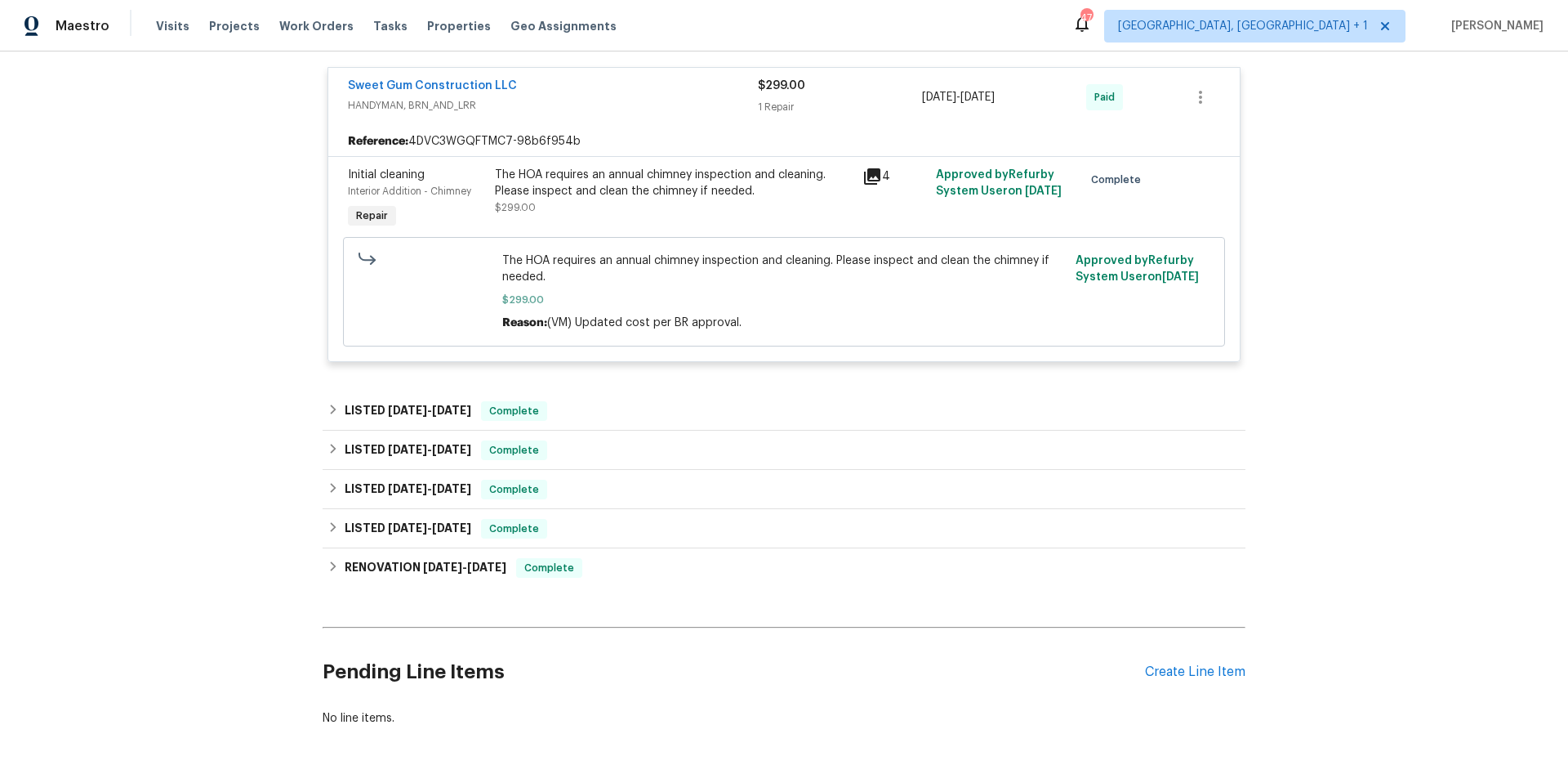
scroll to position [1823, 0]
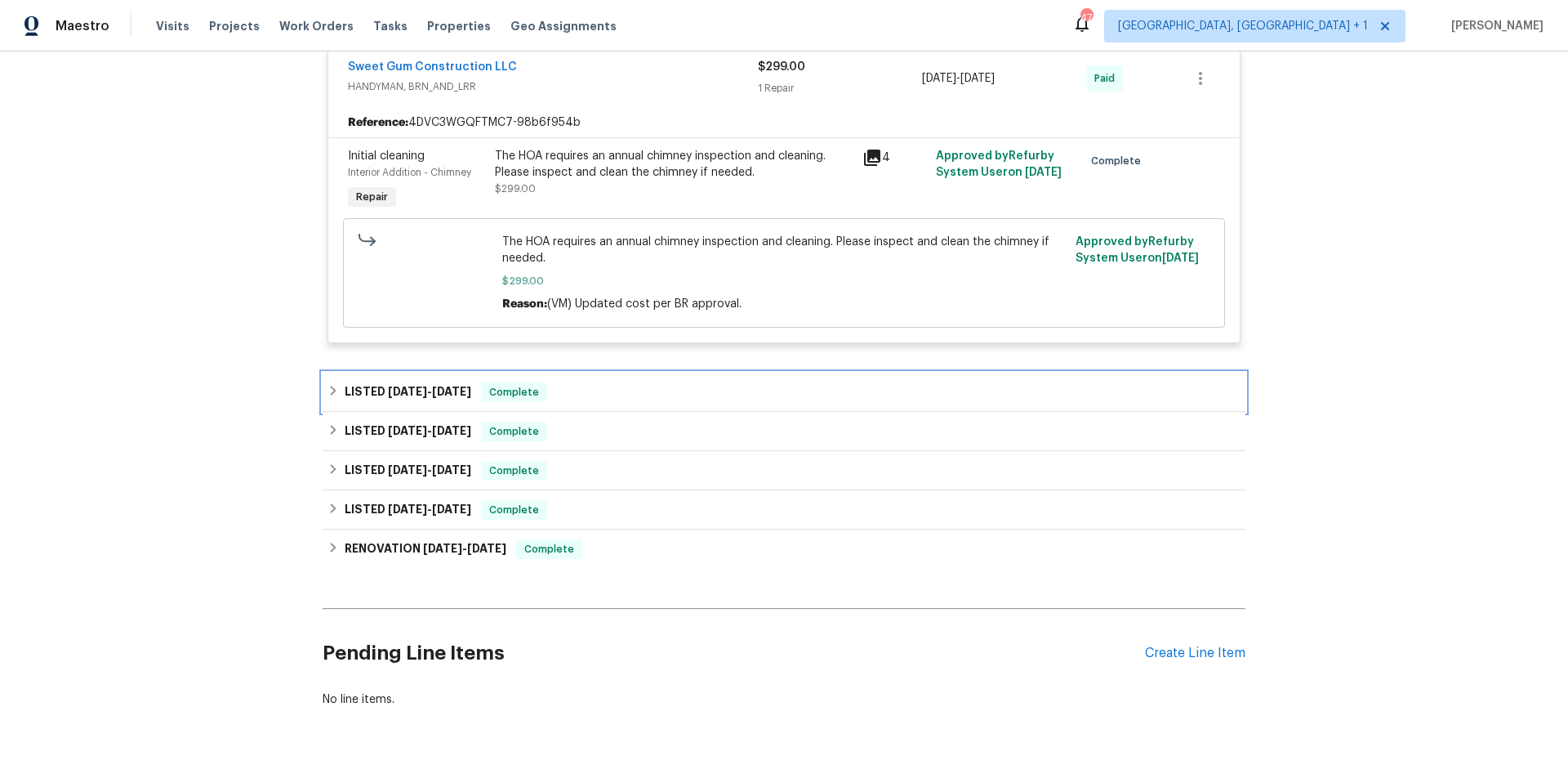
click at [617, 399] on div "LISTED [DATE] - [DATE] Complete" at bounding box center [784, 392] width 913 height 19
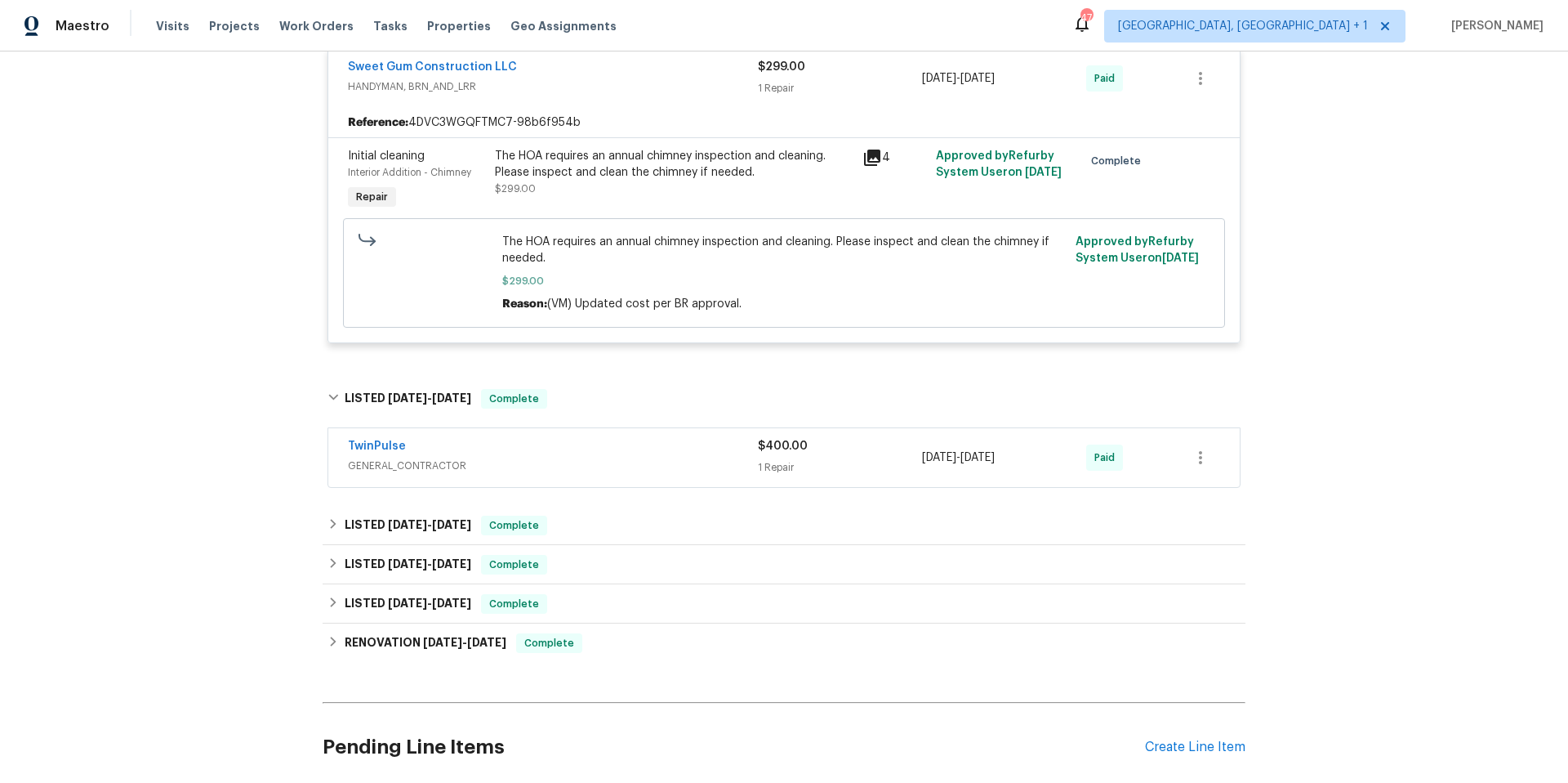
click at [608, 451] on div "TwinPulse" at bounding box center [552, 447] width 410 height 19
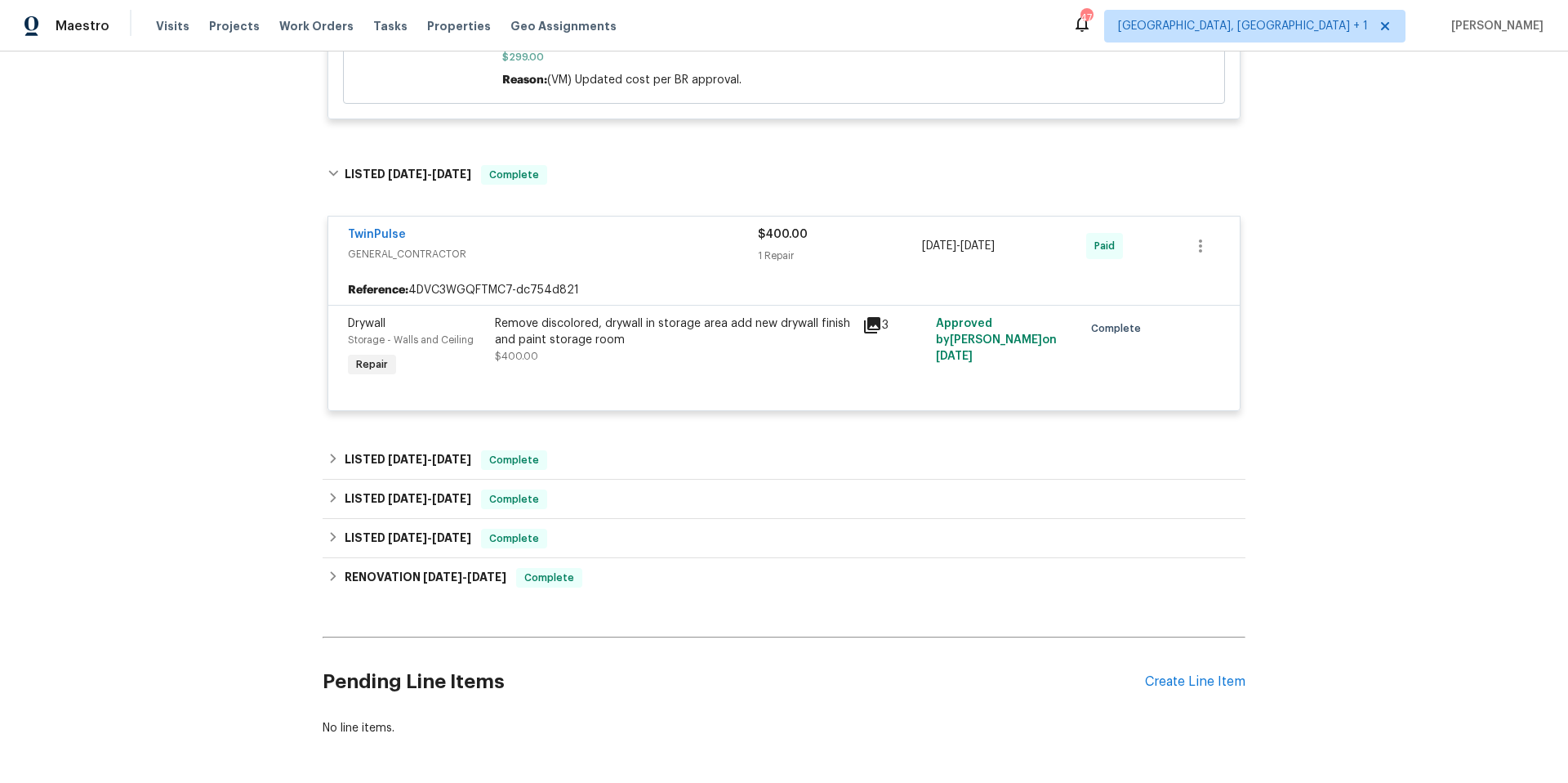
scroll to position [2072, 0]
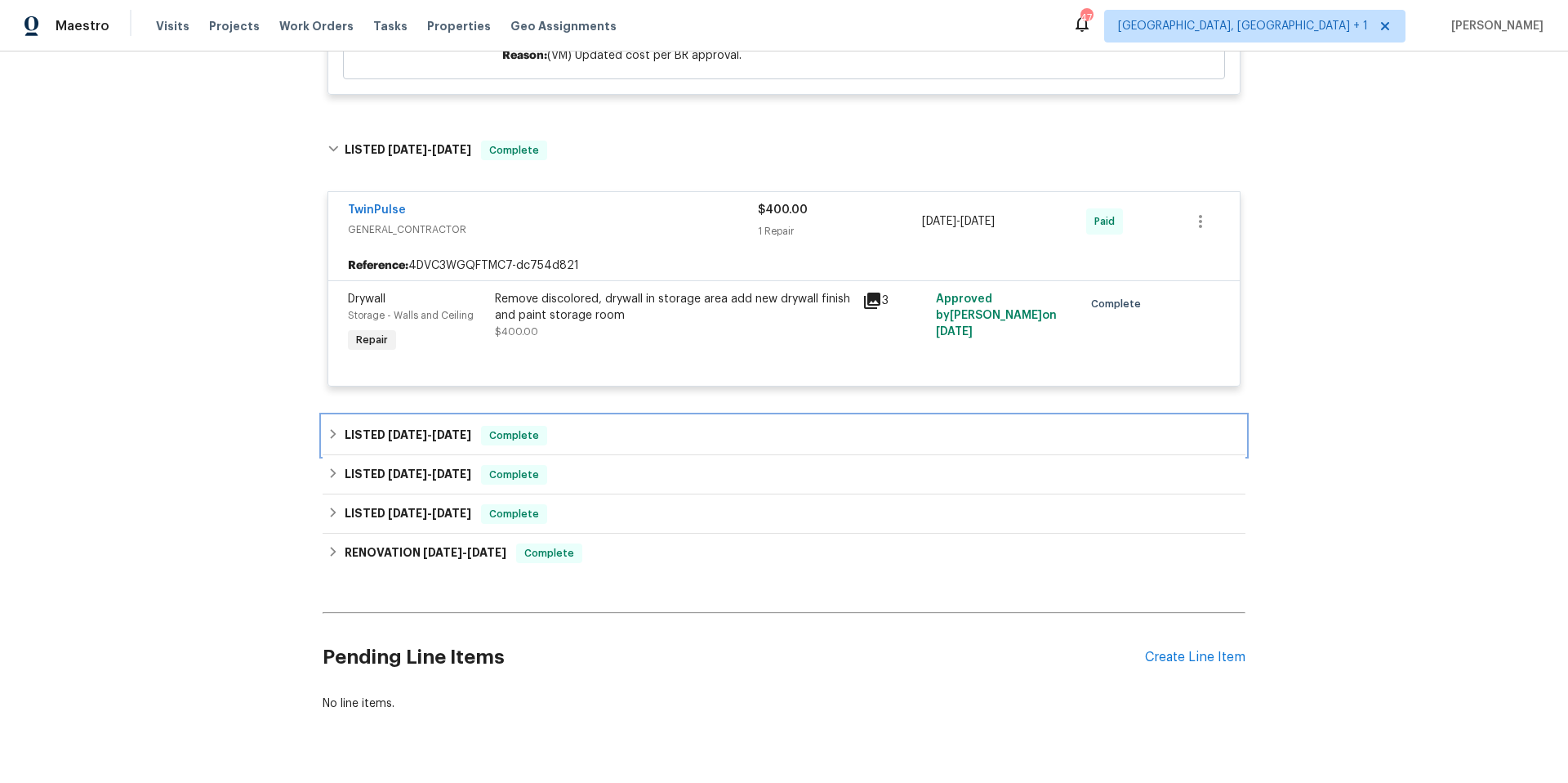
click at [612, 450] on div "LISTED [DATE] - [DATE] Complete" at bounding box center [784, 435] width 923 height 39
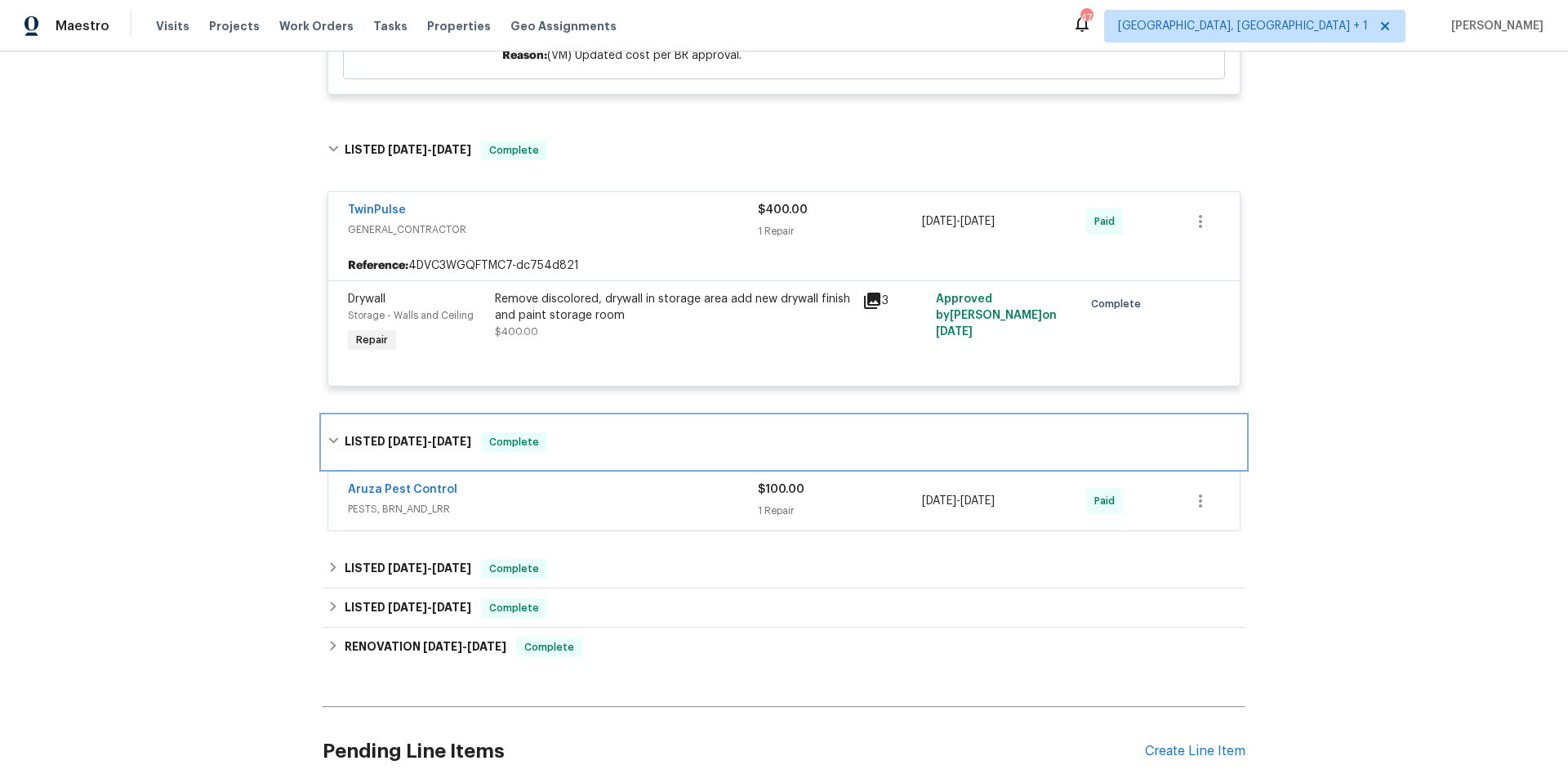
scroll to position [2201, 0]
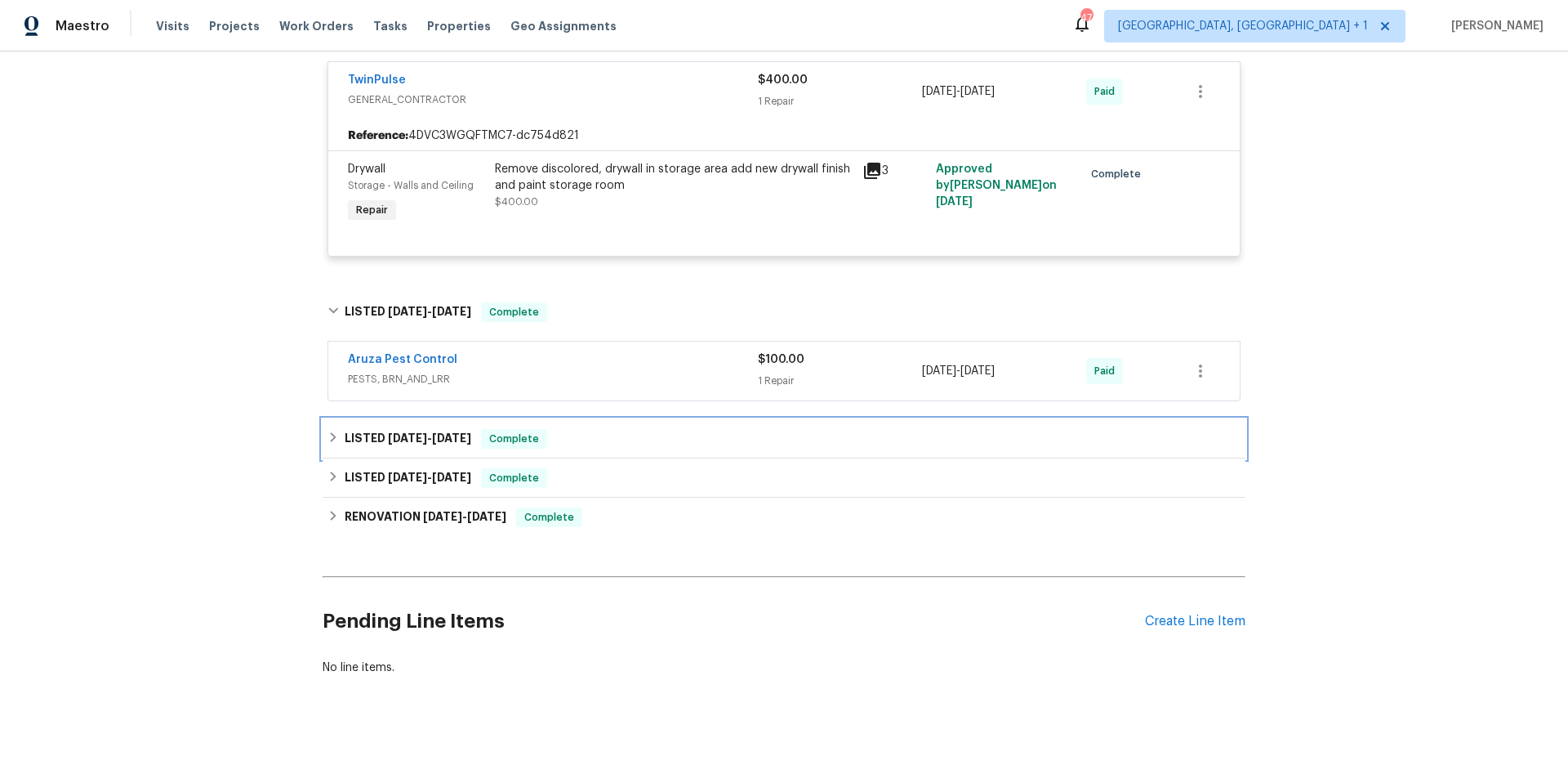
click at [611, 444] on div "LISTED [DATE] - [DATE] Complete" at bounding box center [784, 438] width 913 height 19
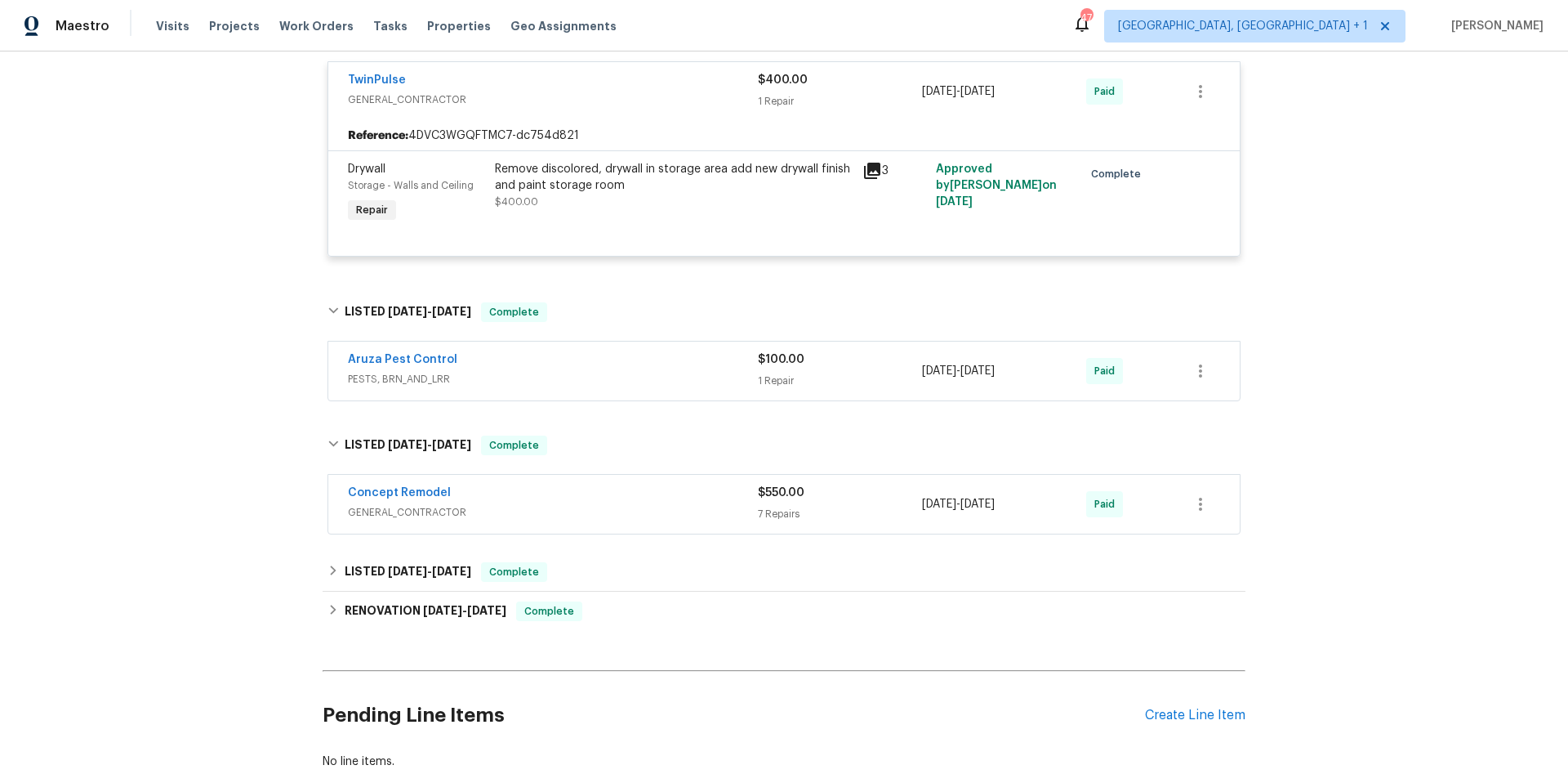
click at [615, 506] on span "GENERAL_CONTRACTOR" at bounding box center [552, 511] width 410 height 16
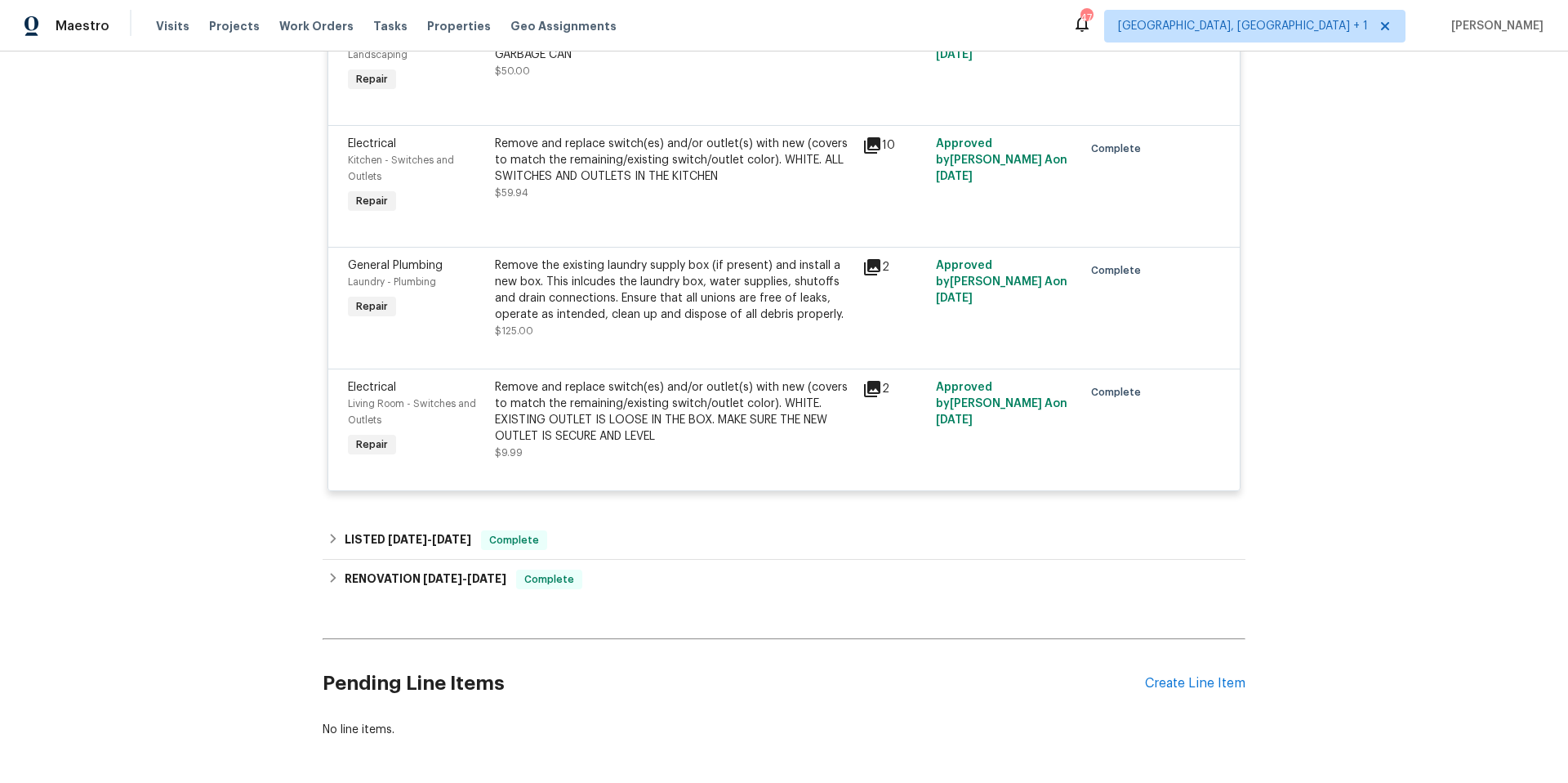
scroll to position [3249, 0]
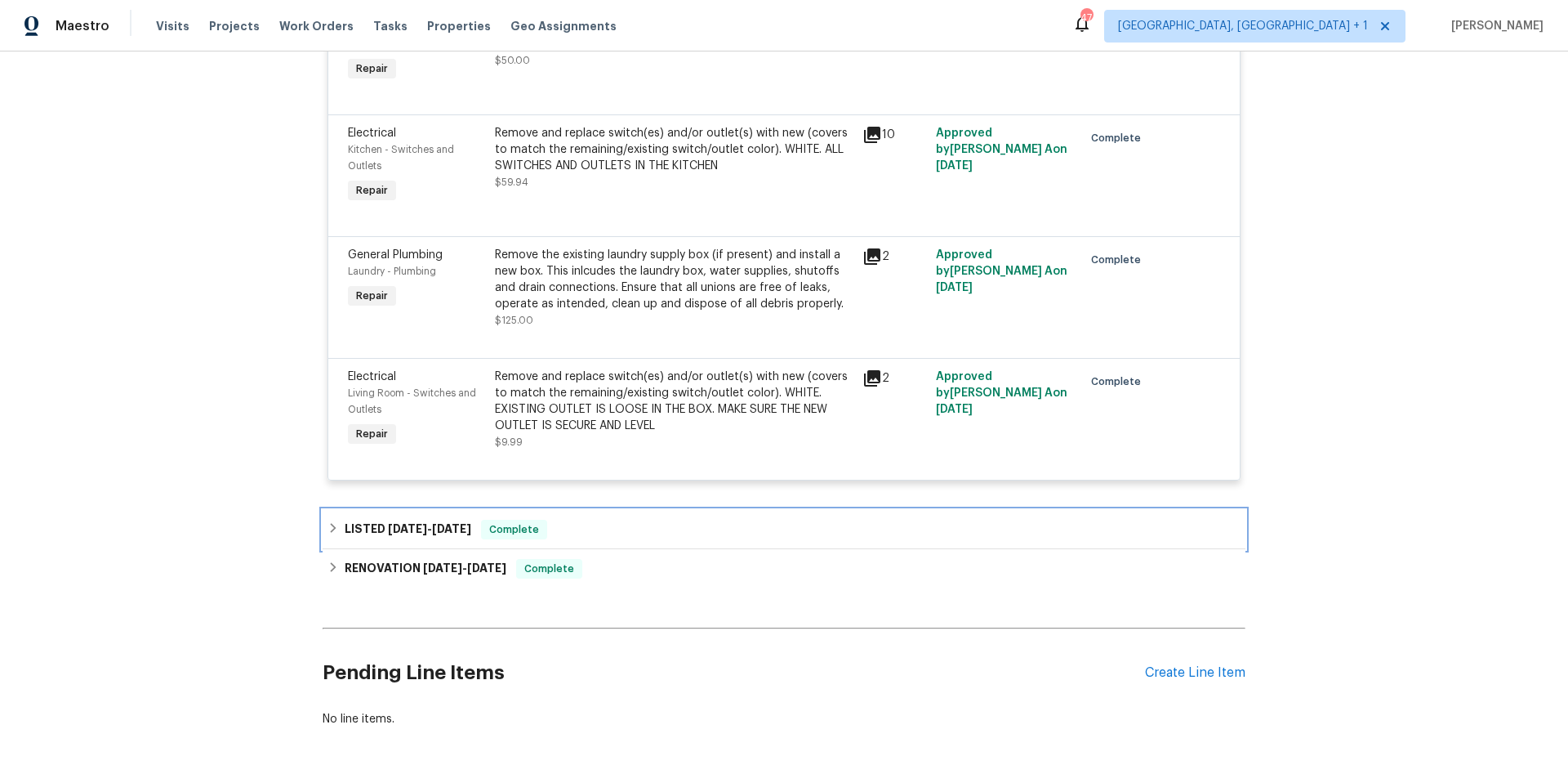
click at [609, 528] on div "LISTED [DATE] - [DATE] Complete" at bounding box center [784, 529] width 913 height 19
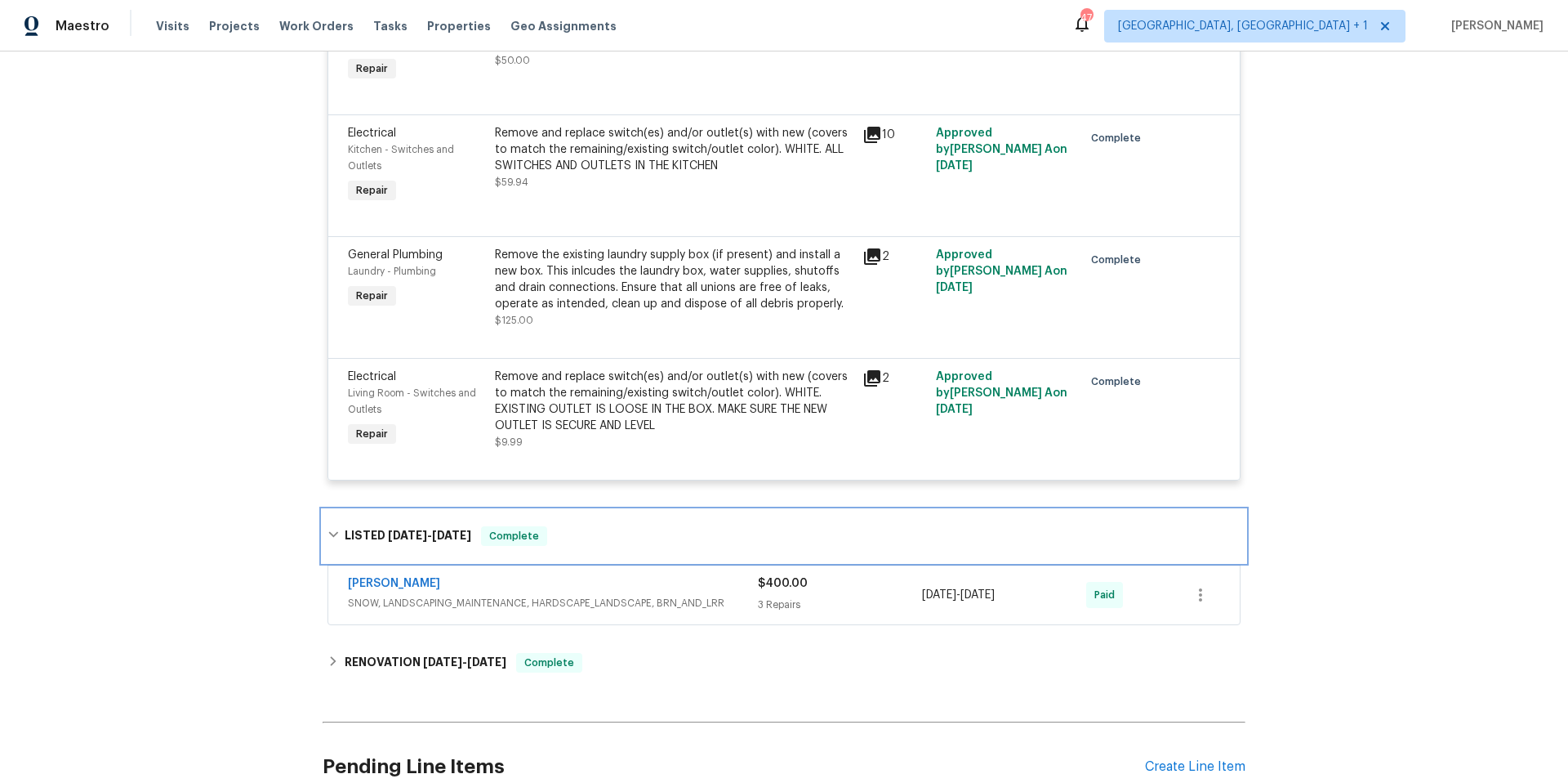
scroll to position [3387, 0]
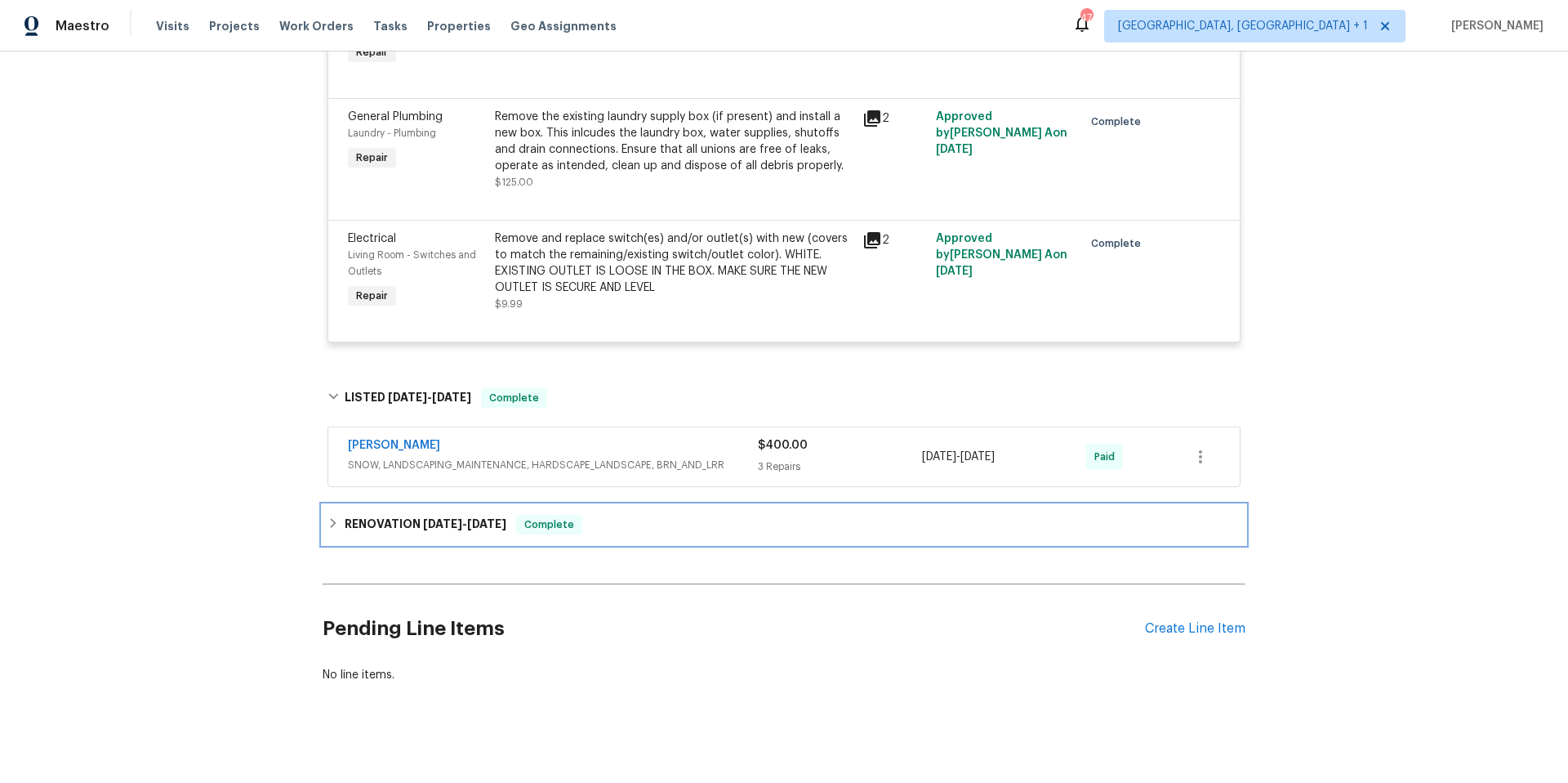
click at [612, 531] on div "RENOVATION [DATE] - [DATE] Complete" at bounding box center [784, 524] width 913 height 19
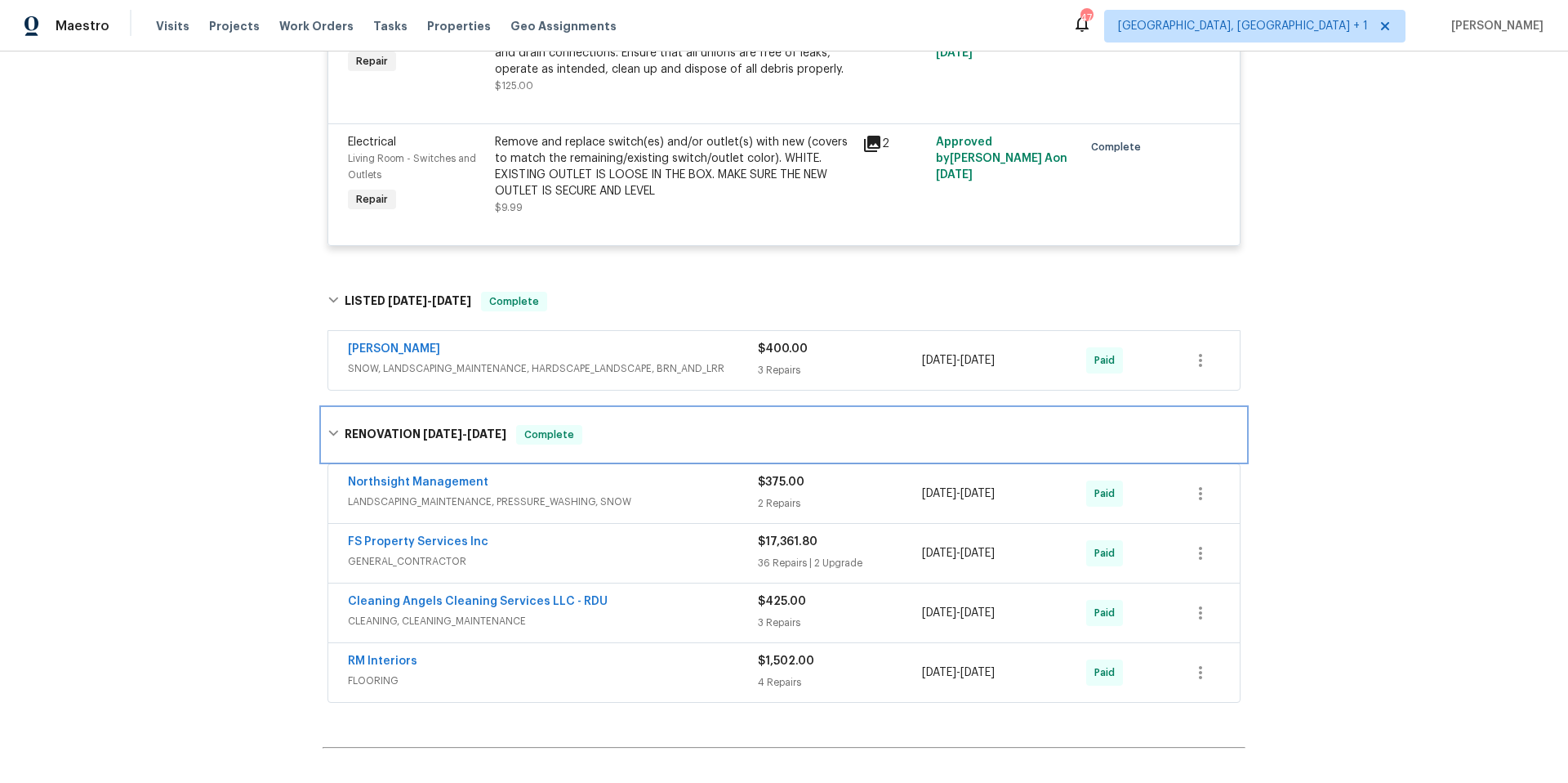
scroll to position [3502, 0]
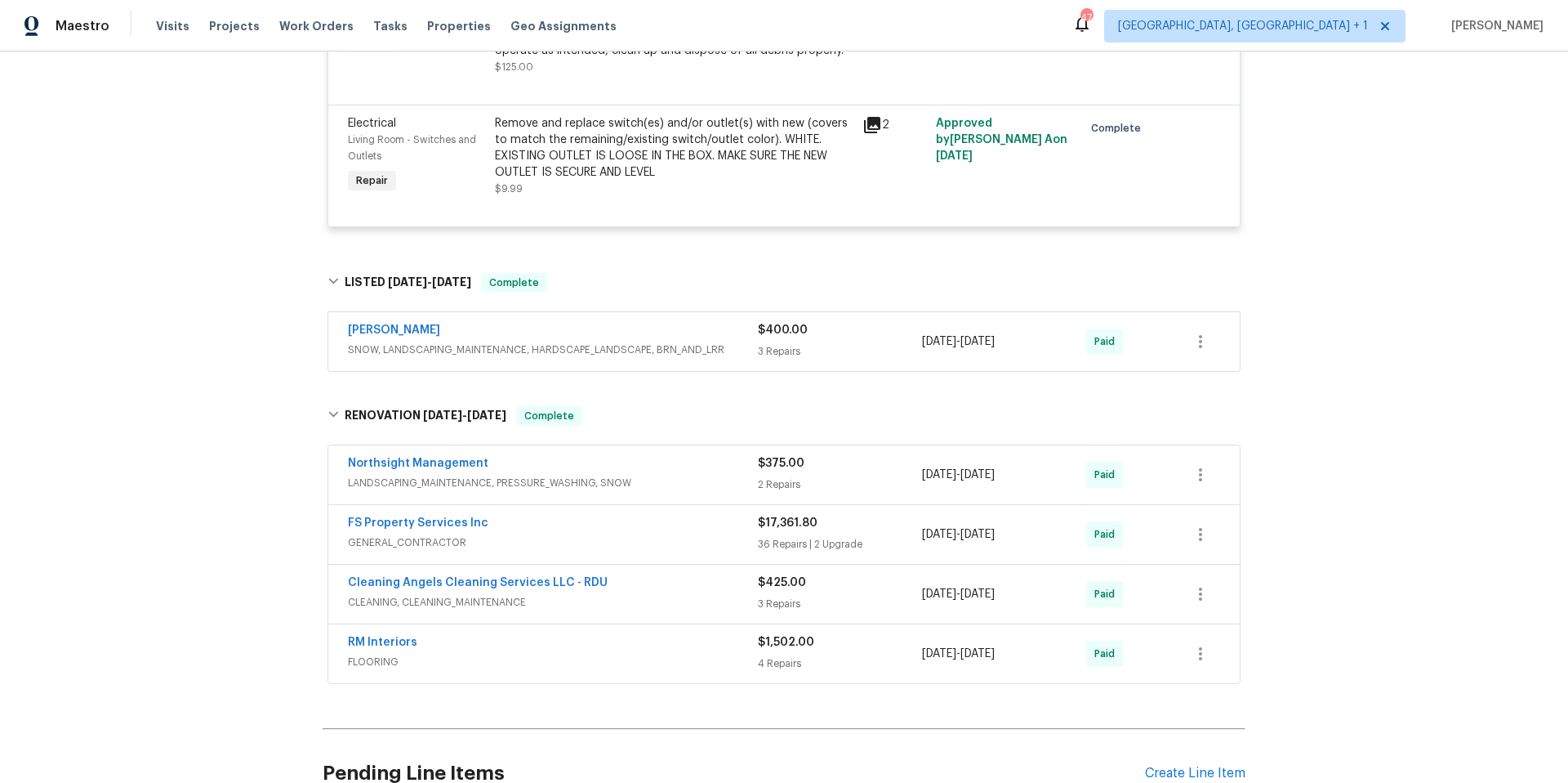
click at [597, 534] on div "FS Property Services Inc" at bounding box center [552, 524] width 410 height 19
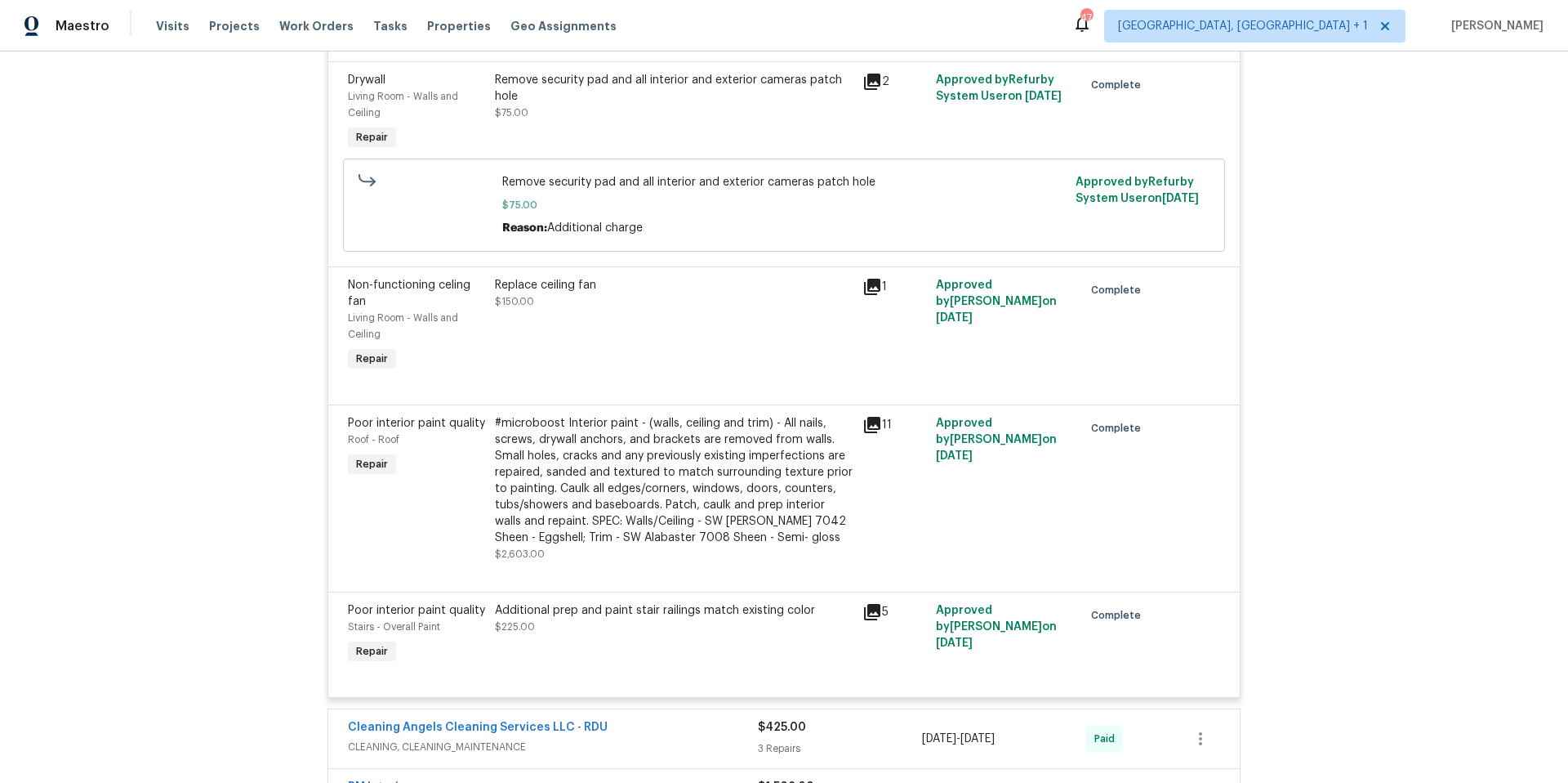
scroll to position [9609, 0]
